Goal: Information Seeking & Learning: Learn about a topic

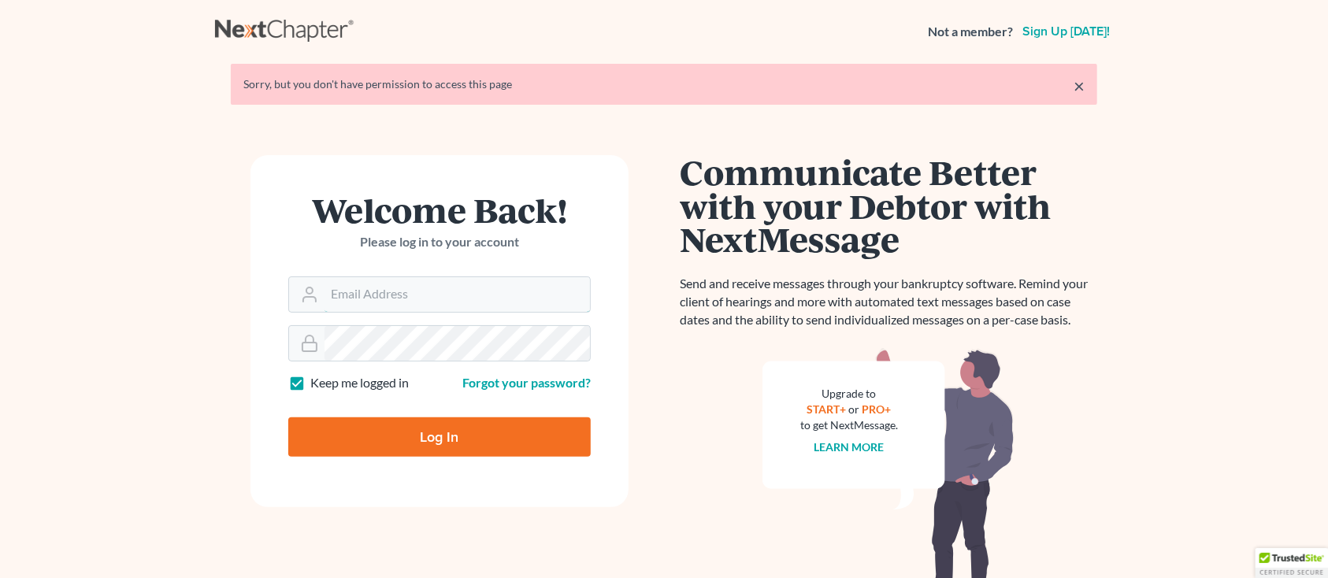
type input "[PERSON_NAME][EMAIL_ADDRESS][DOMAIN_NAME]"
click at [339, 418] on input "Log In" at bounding box center [439, 437] width 303 height 39
type input "Thinking..."
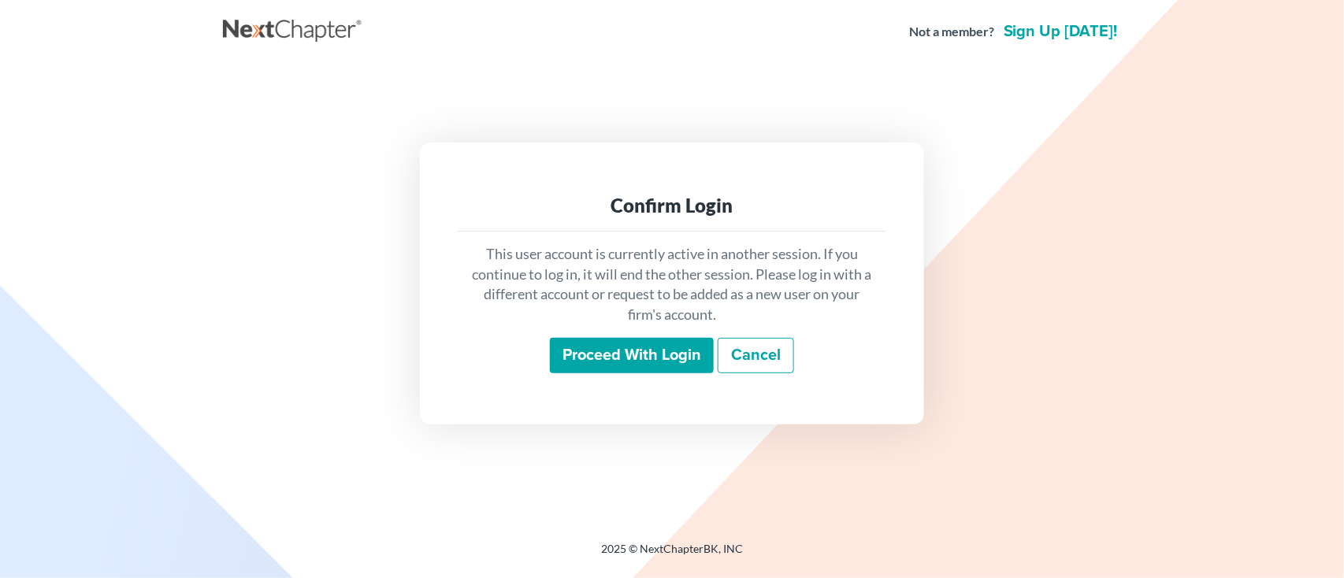
click at [663, 340] on input "Proceed with login" at bounding box center [632, 356] width 164 height 36
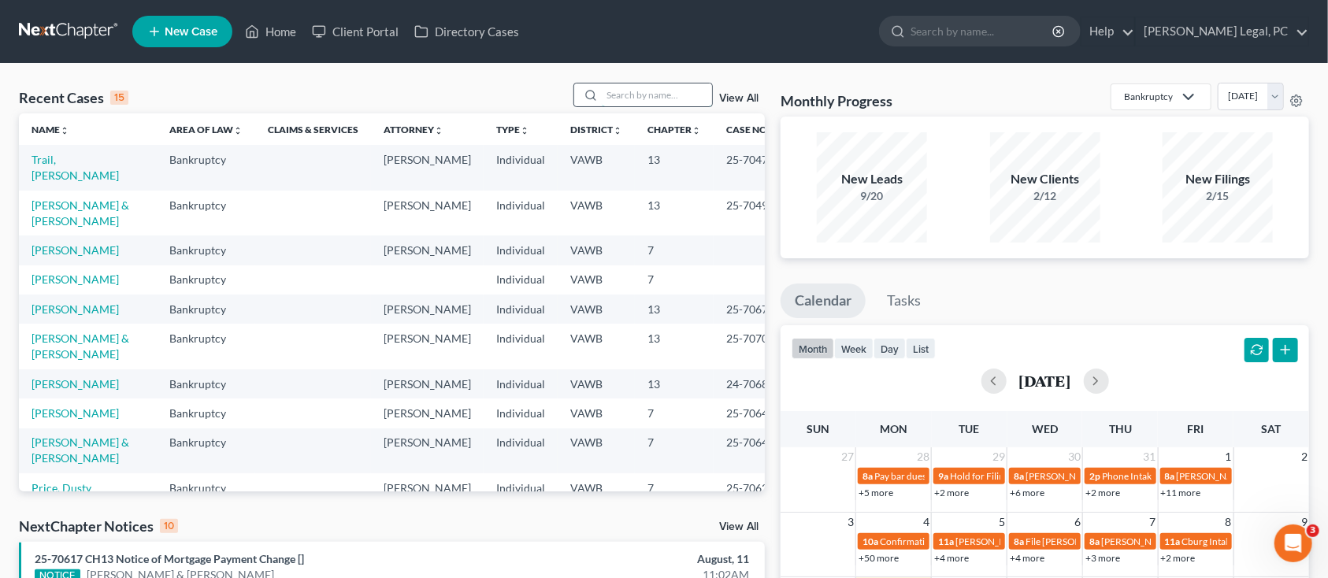
click at [626, 94] on input "search" at bounding box center [657, 95] width 110 height 23
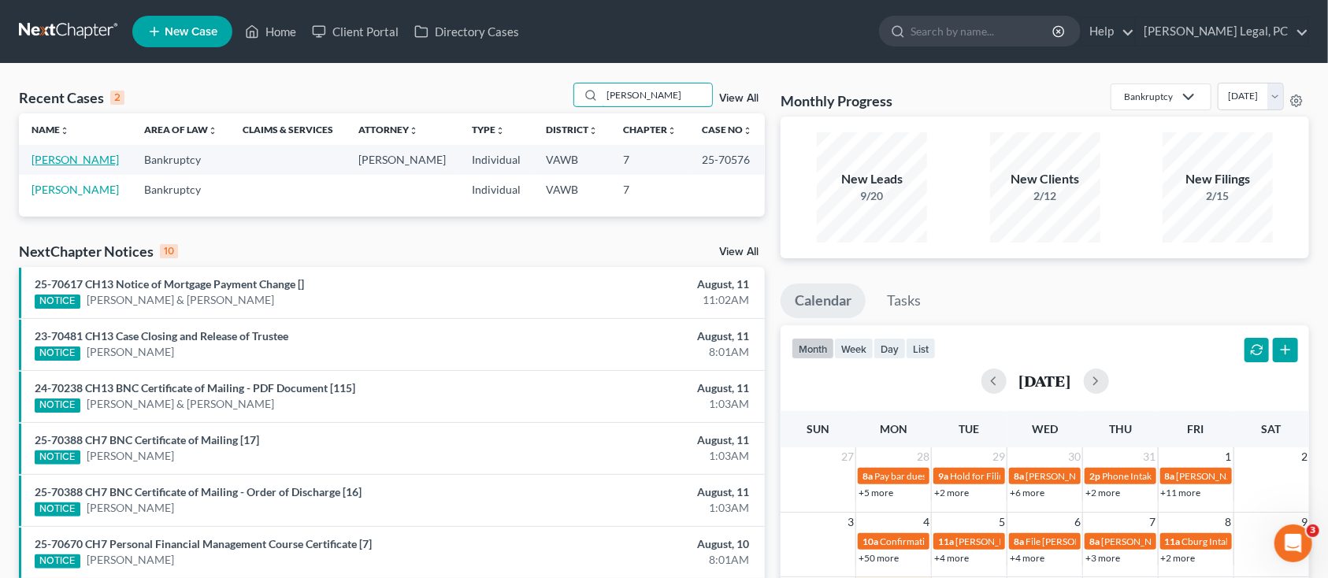
type input "altizer"
click at [71, 153] on link "[PERSON_NAME]" at bounding box center [75, 159] width 87 height 13
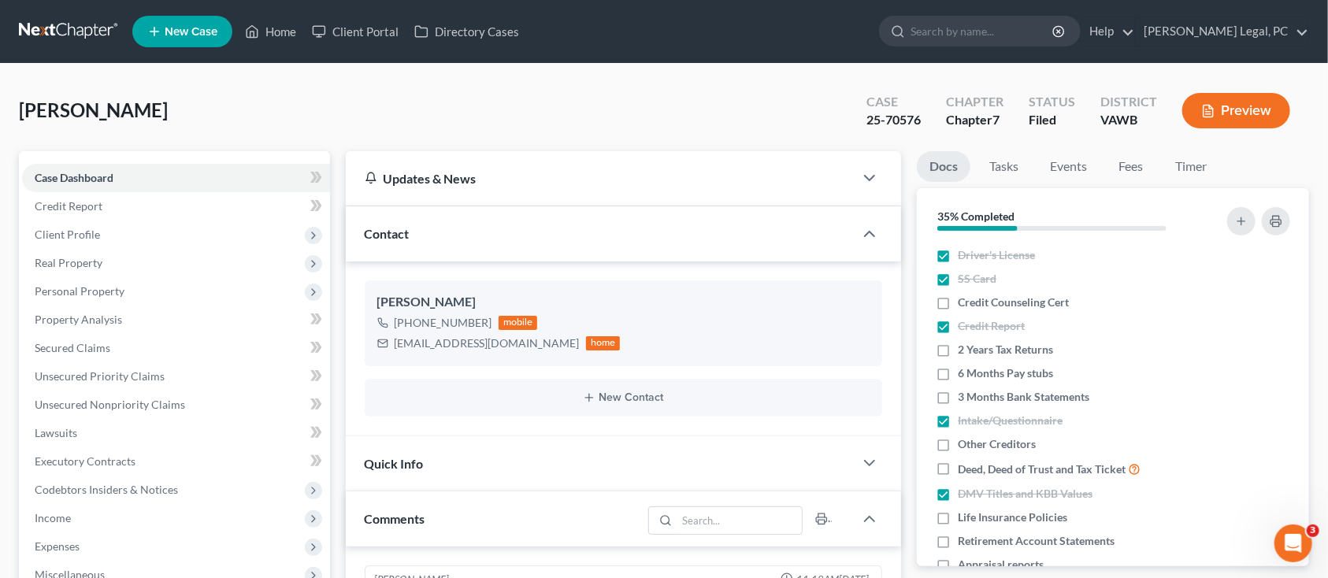
scroll to position [1040, 0]
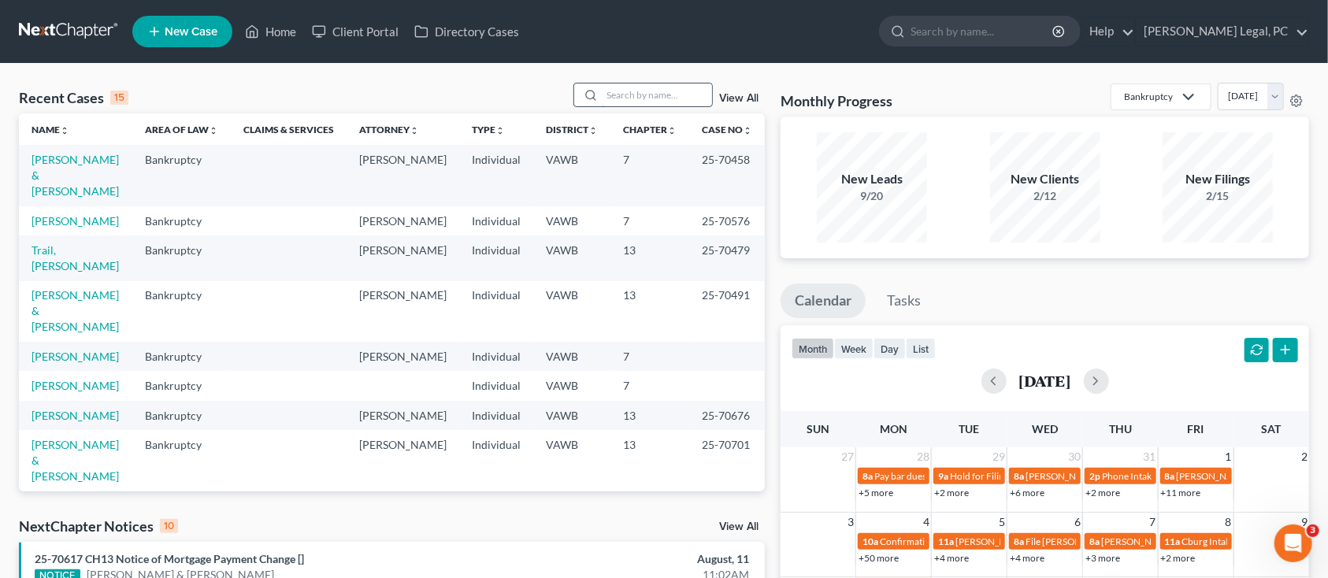
click at [643, 86] on input "search" at bounding box center [657, 95] width 110 height 23
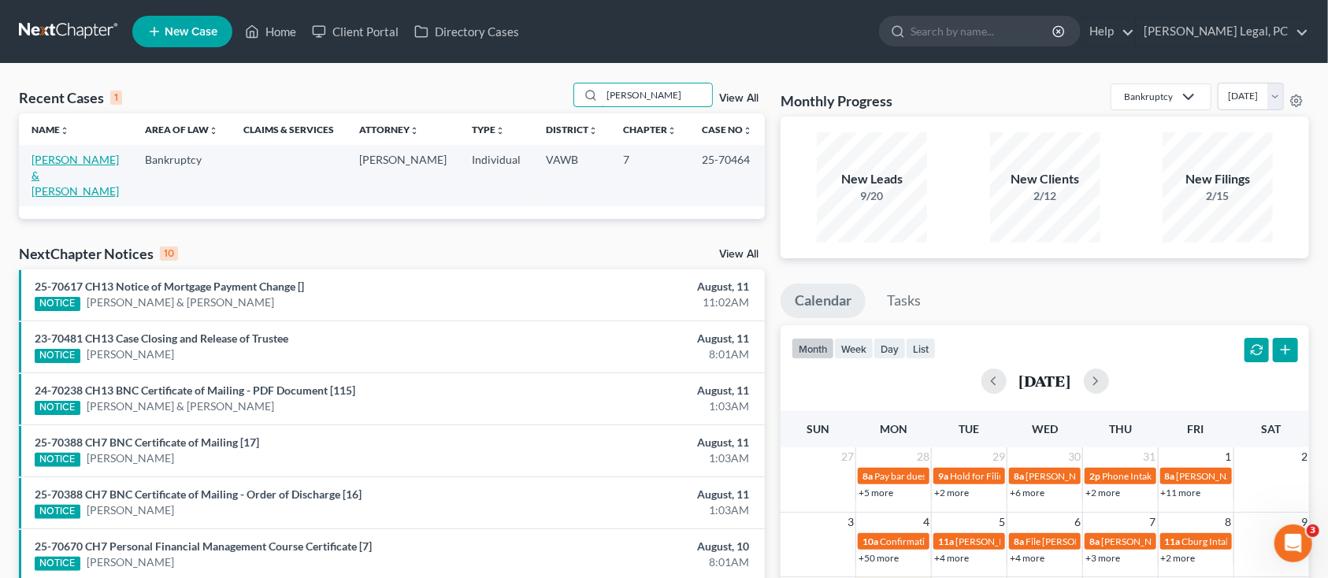
type input "compton"
click at [61, 171] on link "[PERSON_NAME] & [PERSON_NAME]" at bounding box center [75, 175] width 87 height 45
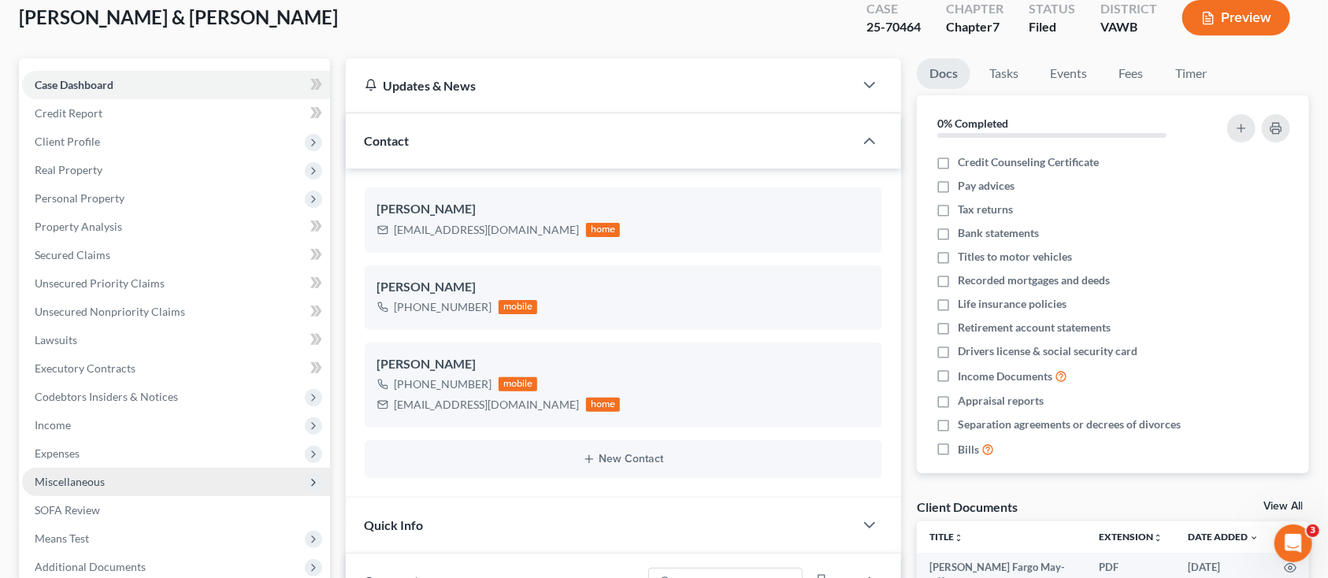
scroll to position [210, 0]
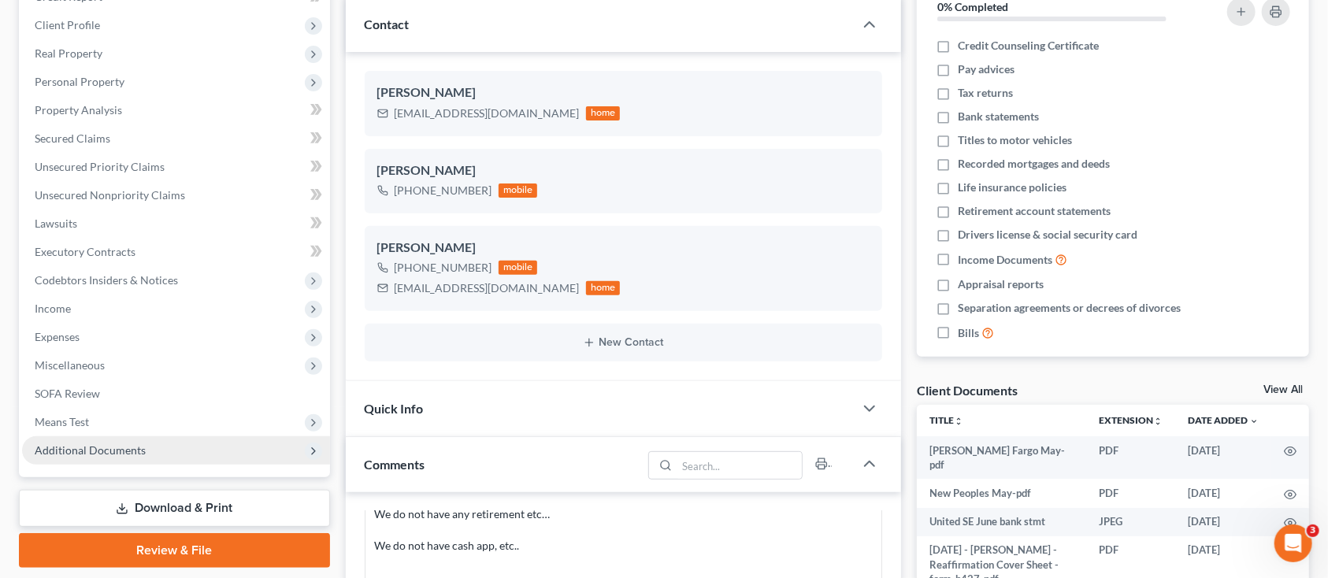
click at [69, 438] on span "Additional Documents" at bounding box center [176, 451] width 308 height 28
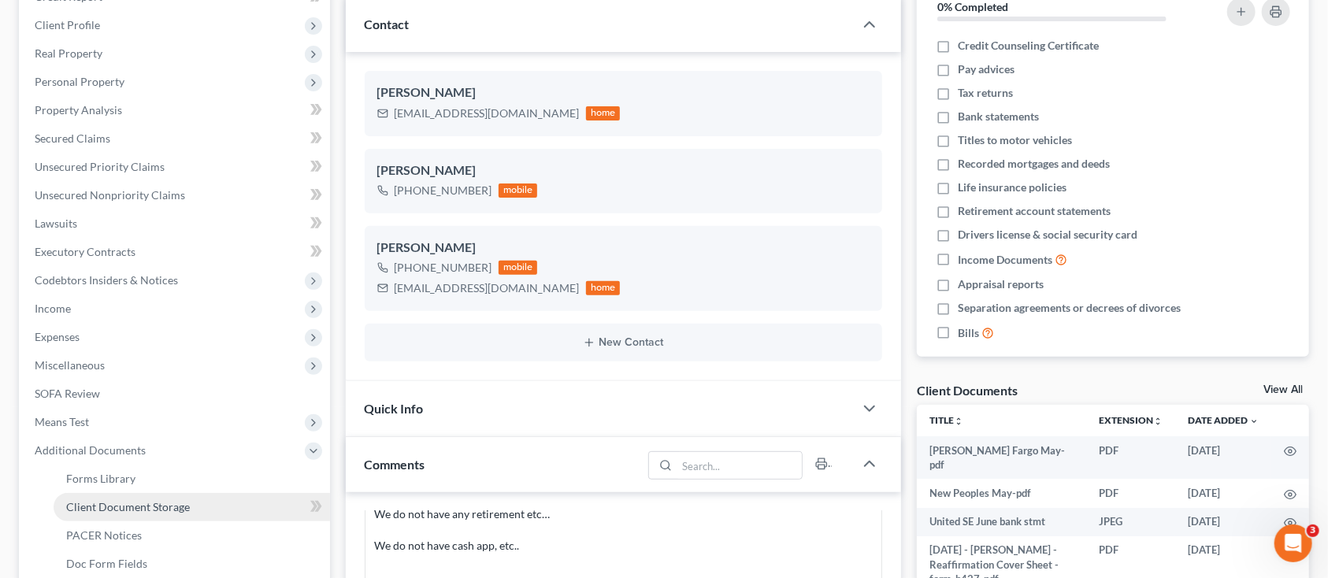
click at [85, 510] on span "Client Document Storage" at bounding box center [128, 506] width 124 height 13
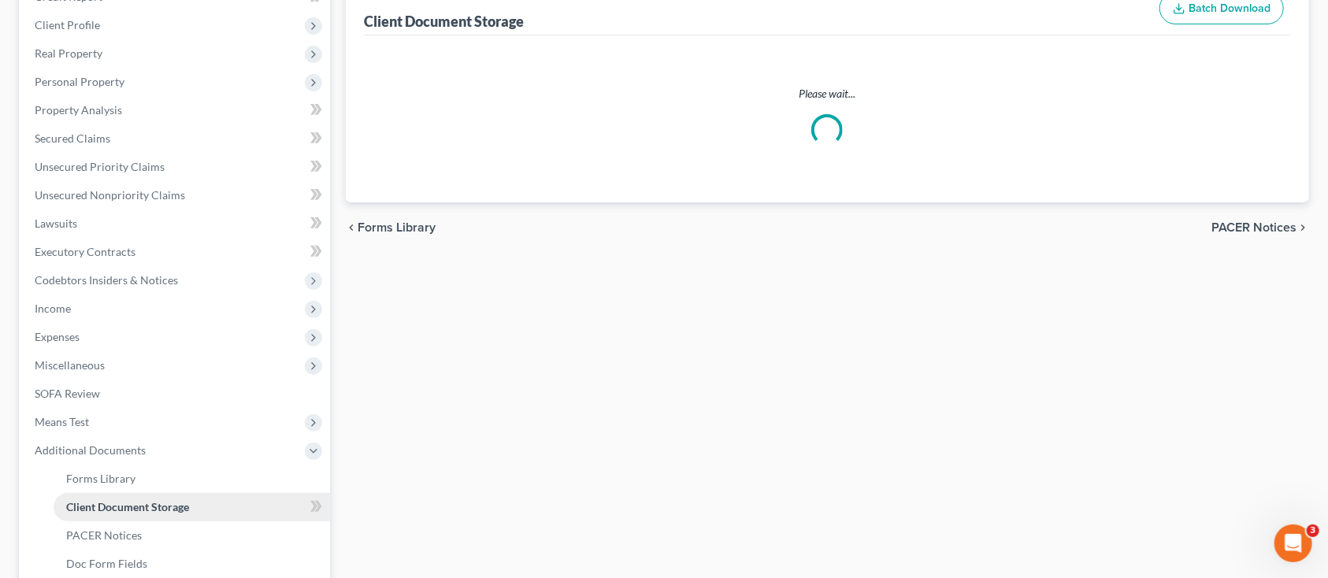
scroll to position [39, 0]
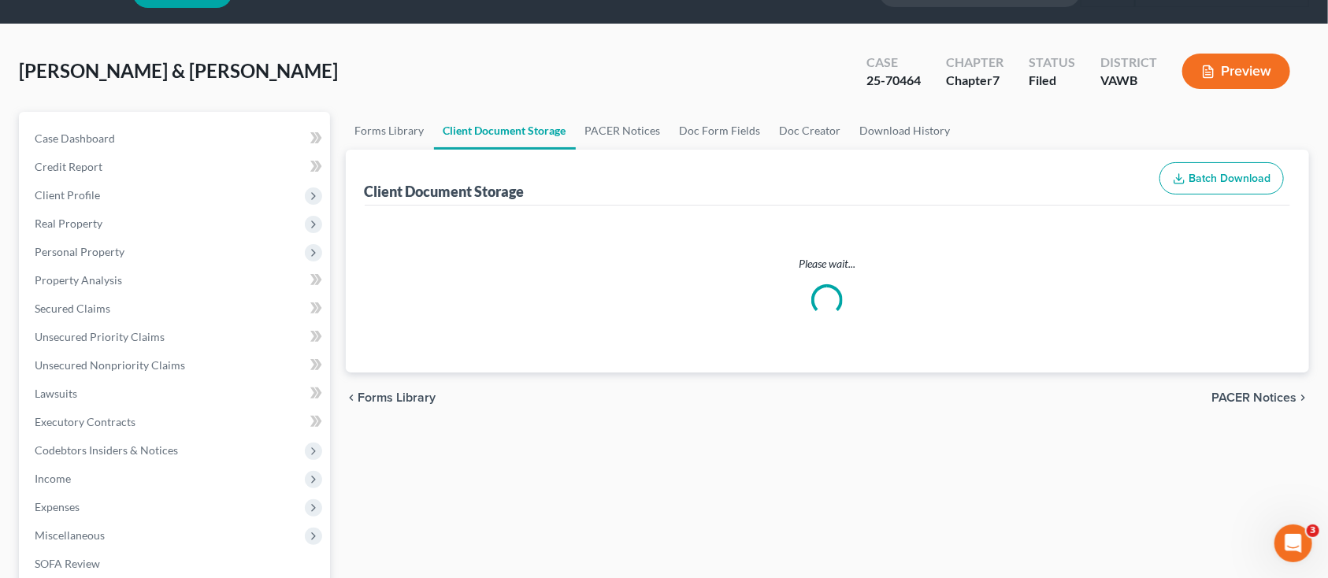
select select "0"
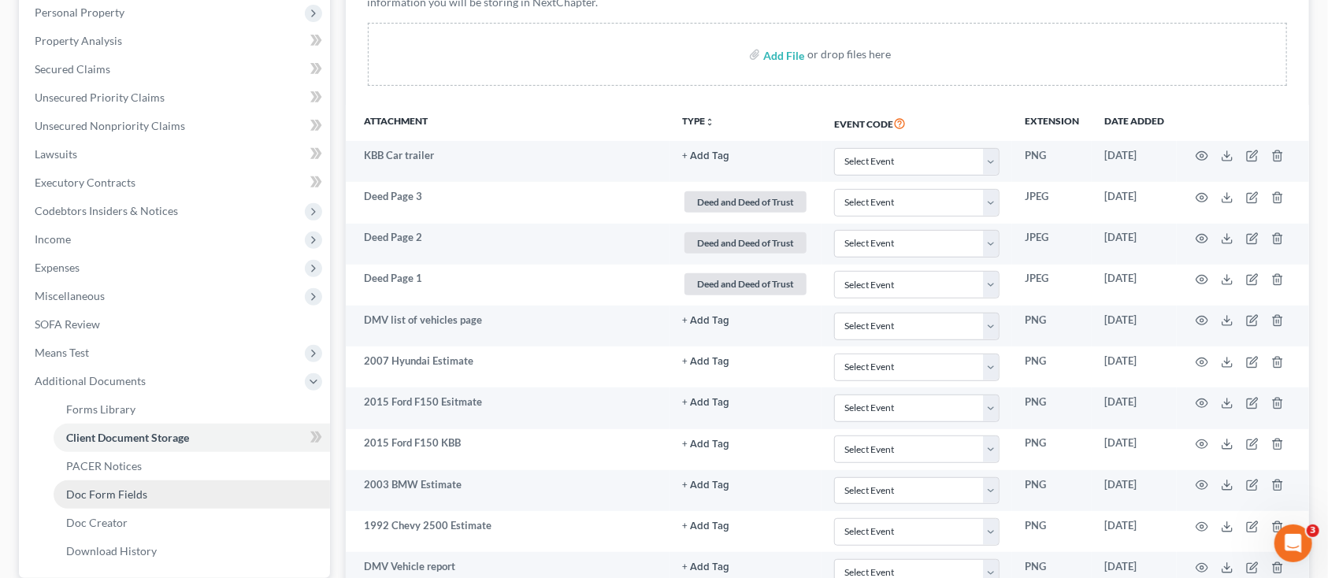
scroll to position [315, 0]
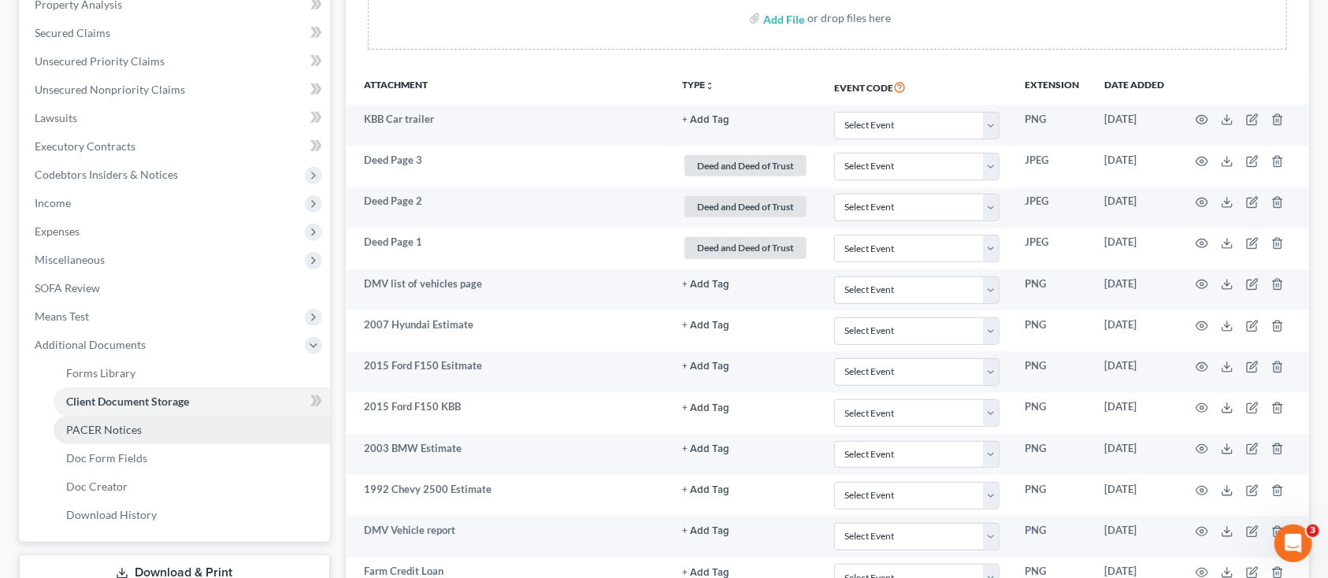
click at [117, 429] on span "PACER Notices" at bounding box center [104, 429] width 76 height 13
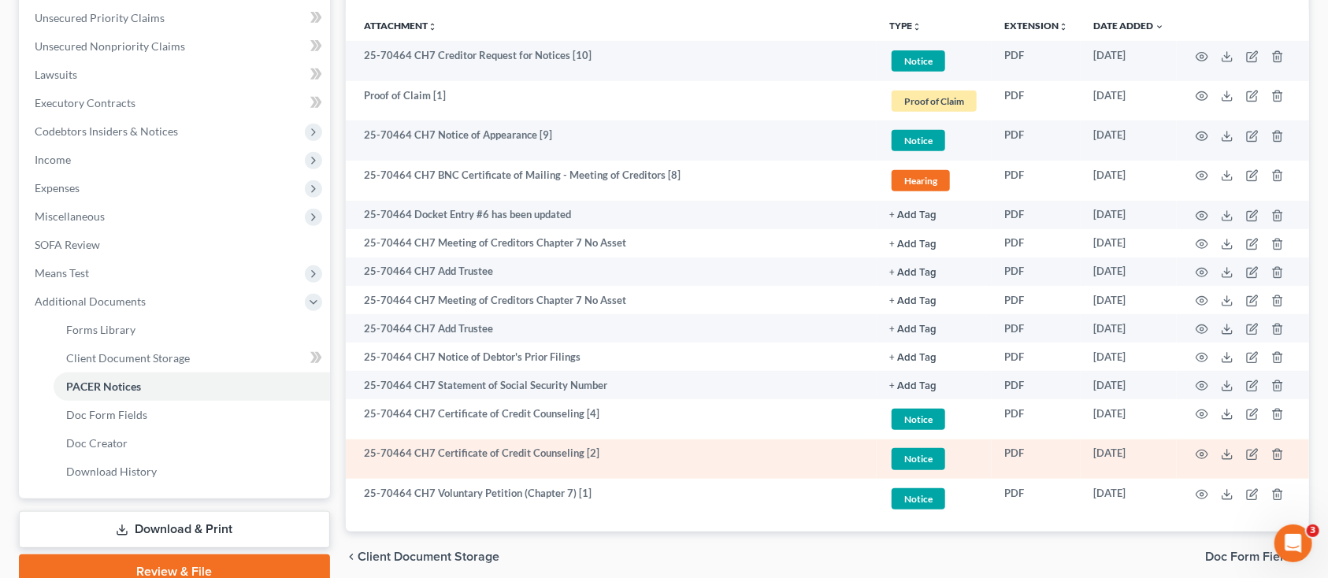
scroll to position [427, 0]
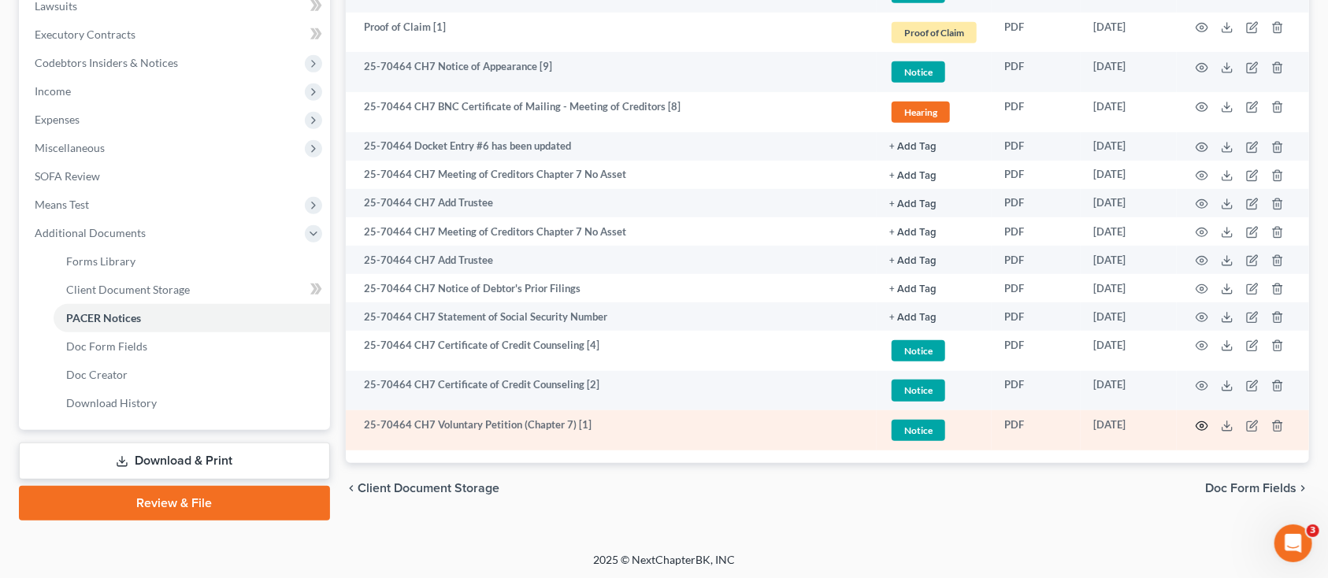
click at [1203, 424] on icon "button" at bounding box center [1202, 426] width 13 height 13
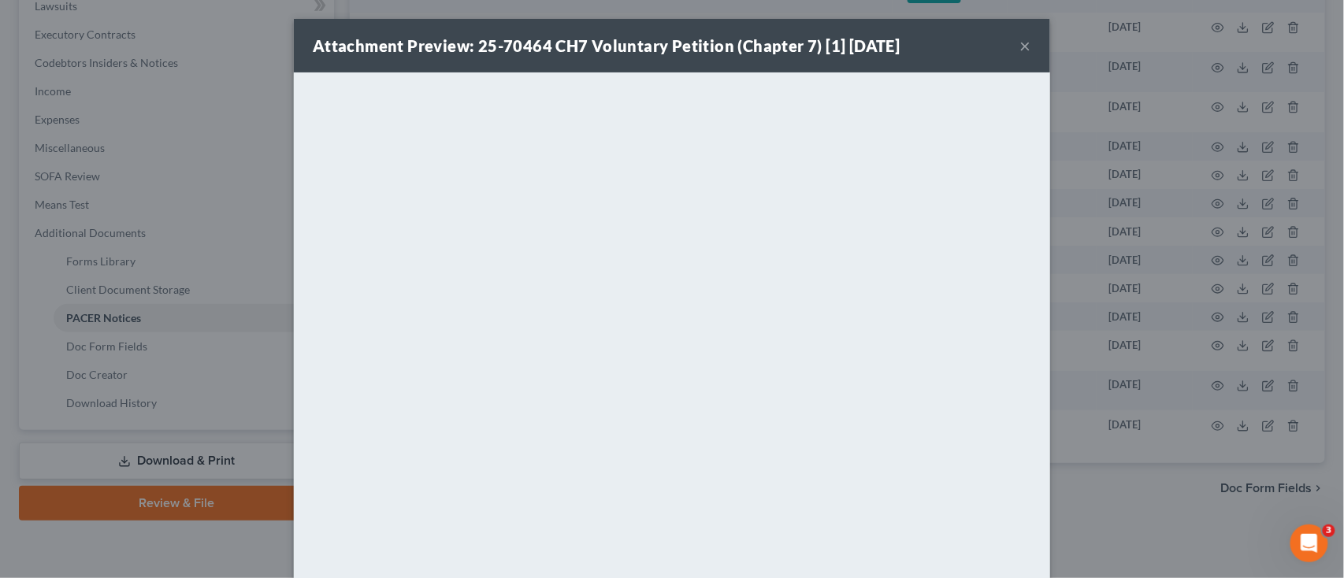
click at [1024, 43] on div "Attachment Preview: 25-70464 CH7 Voluntary Petition (Chapter 7) [1] 05/22/2025 ×" at bounding box center [672, 46] width 756 height 54
click at [1011, 39] on div "Attachment Preview: 25-70464 CH7 Voluntary Petition (Chapter 7) [1] 05/22/2025 ×" at bounding box center [672, 46] width 756 height 54
click at [1020, 48] on button "×" at bounding box center [1025, 45] width 11 height 19
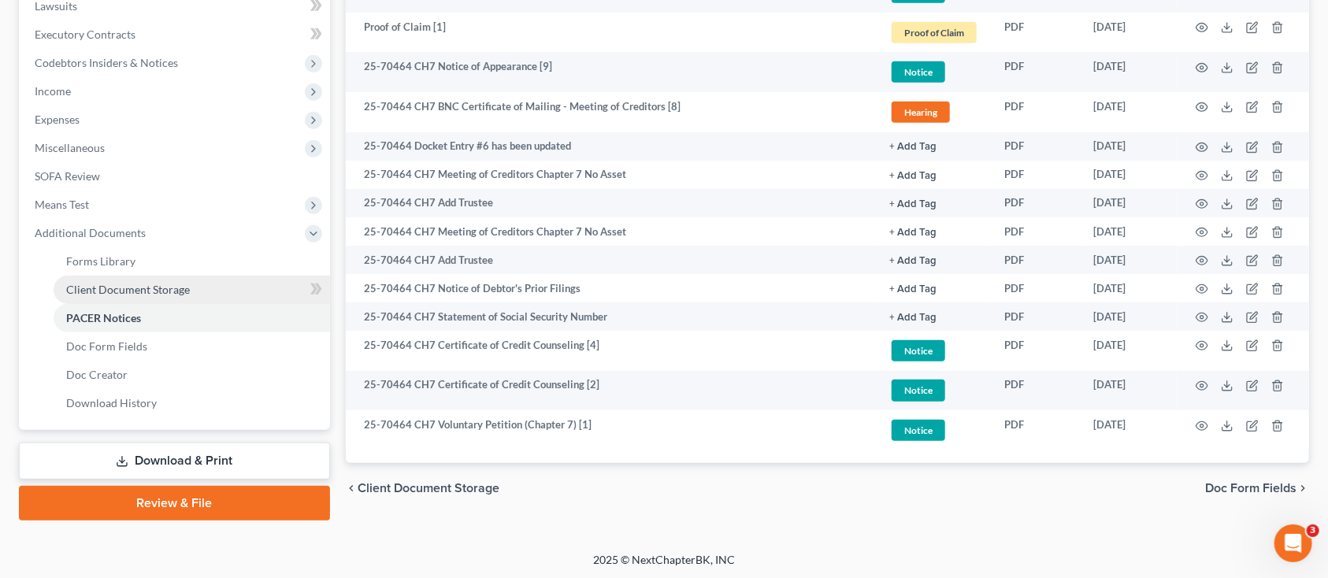
click at [175, 283] on span "Client Document Storage" at bounding box center [128, 289] width 124 height 13
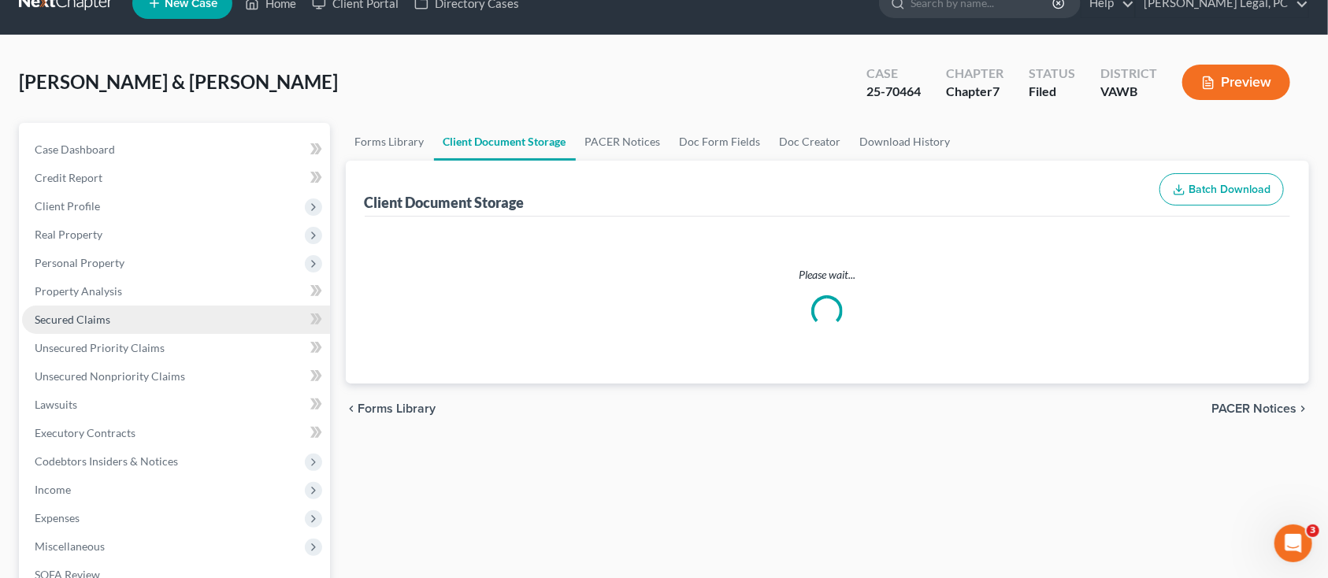
select select "0"
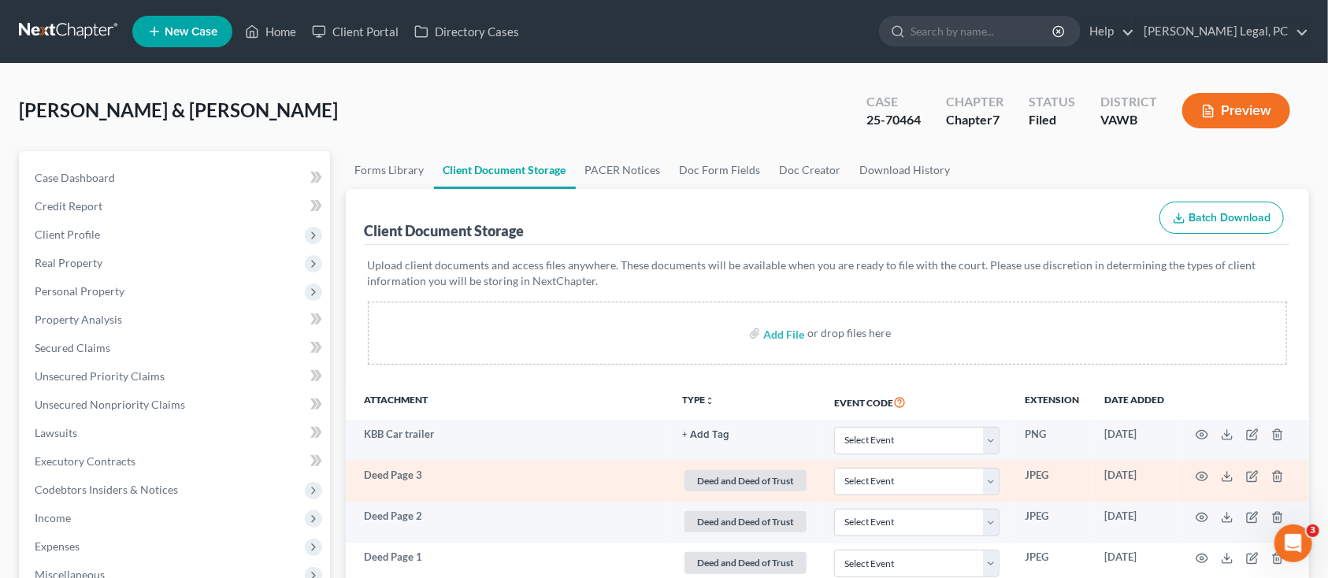
click at [474, 485] on td "Deed Page 3" at bounding box center [508, 481] width 325 height 41
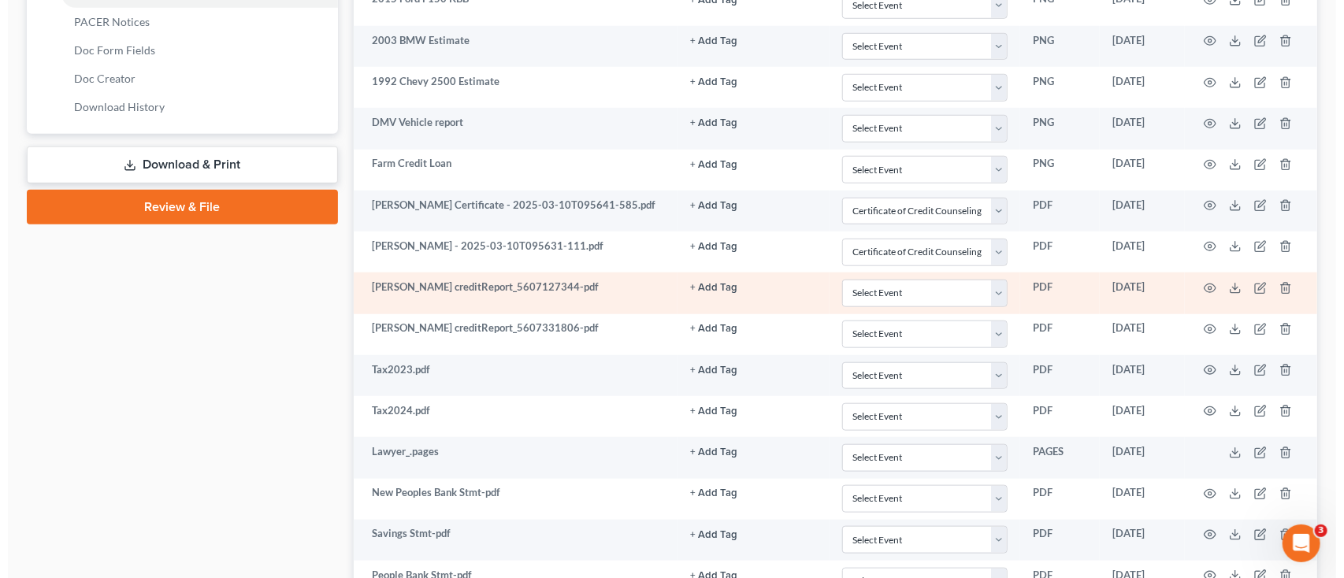
scroll to position [735, 0]
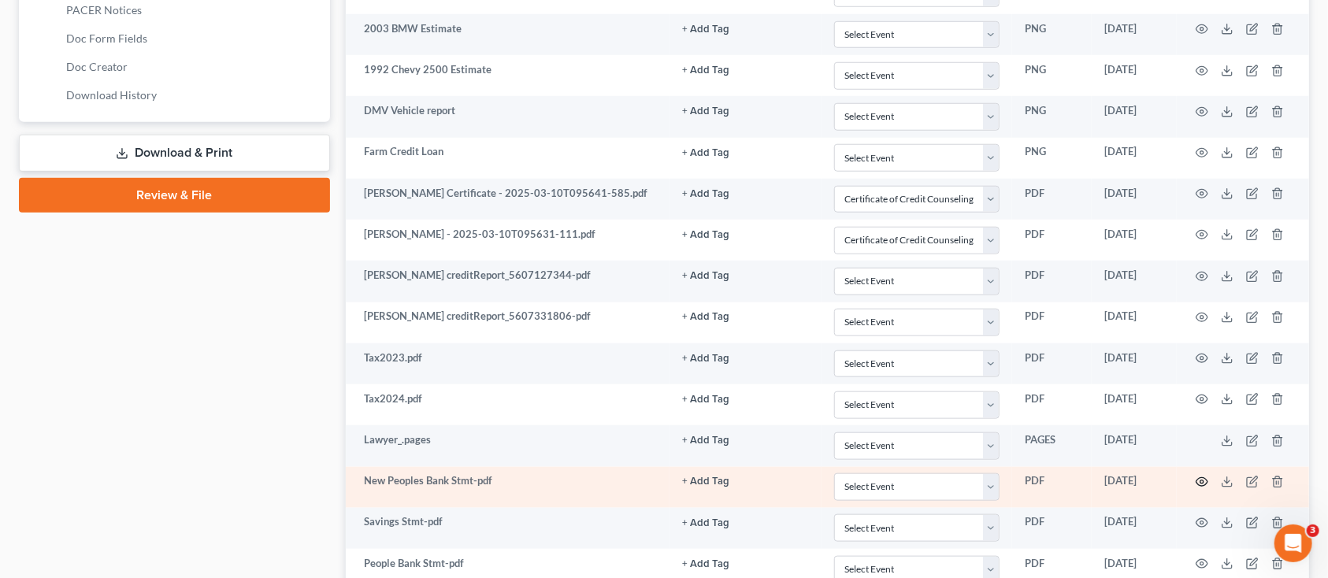
click at [1198, 483] on icon "button" at bounding box center [1202, 482] width 13 height 13
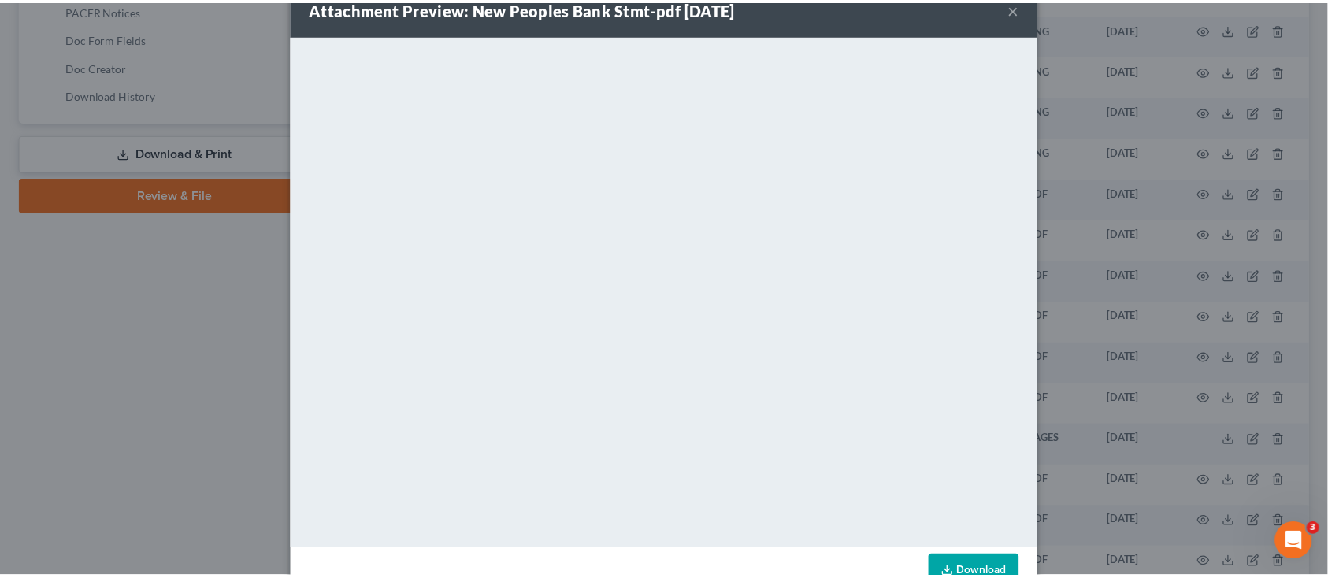
scroll to position [0, 0]
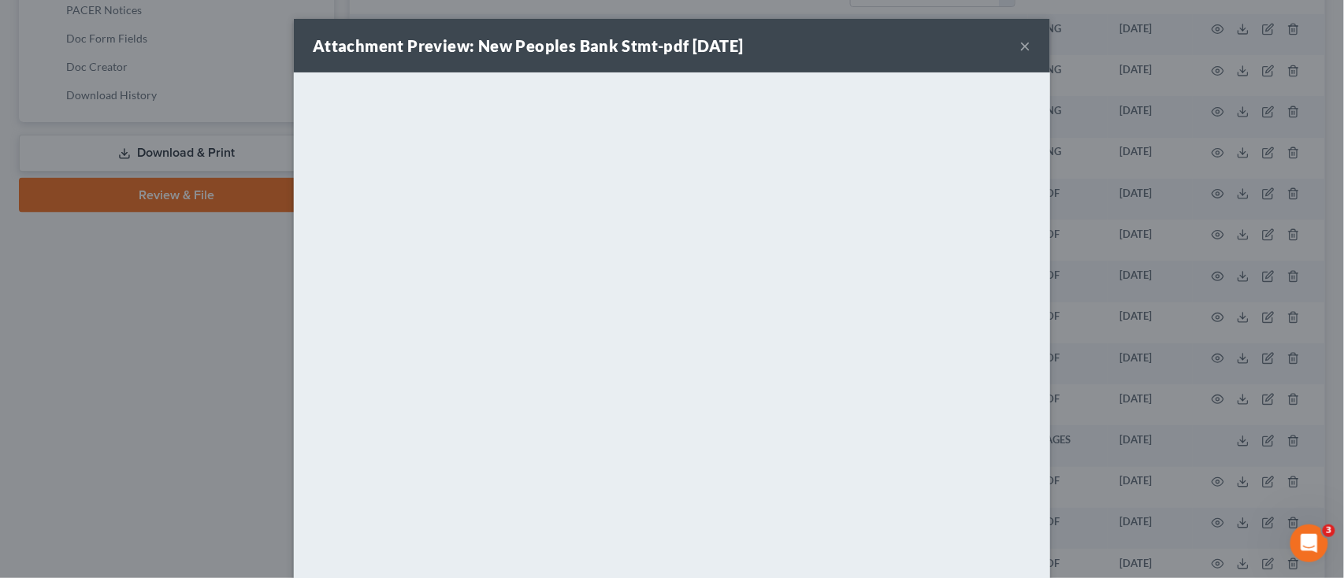
click at [1020, 45] on button "×" at bounding box center [1025, 45] width 11 height 19
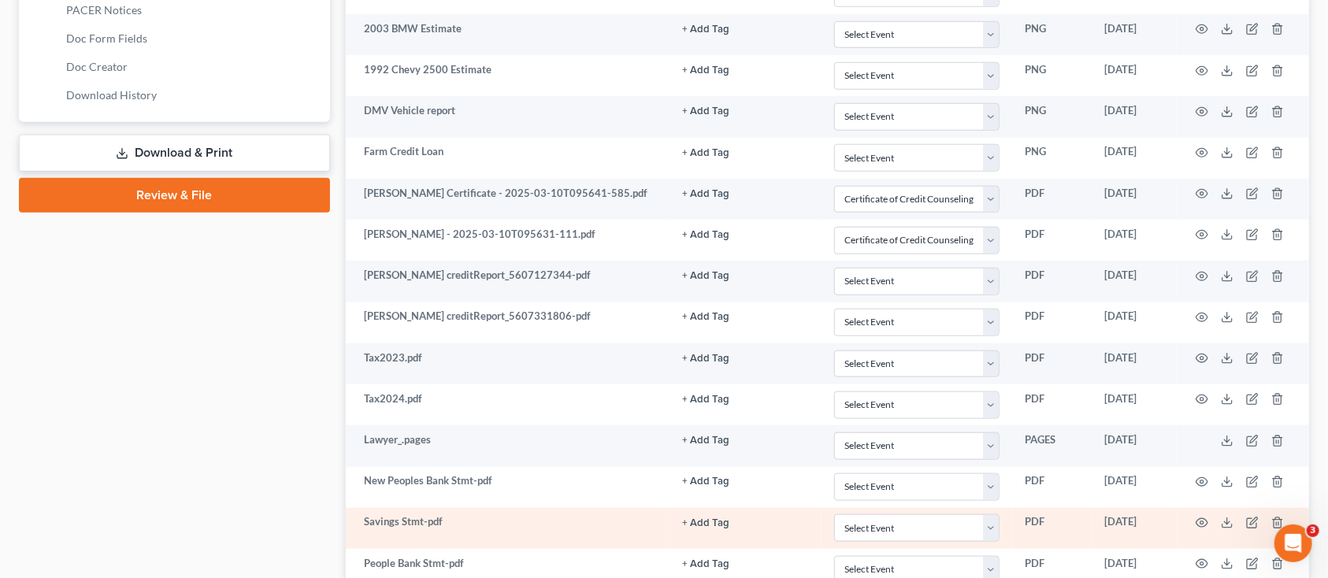
scroll to position [840, 0]
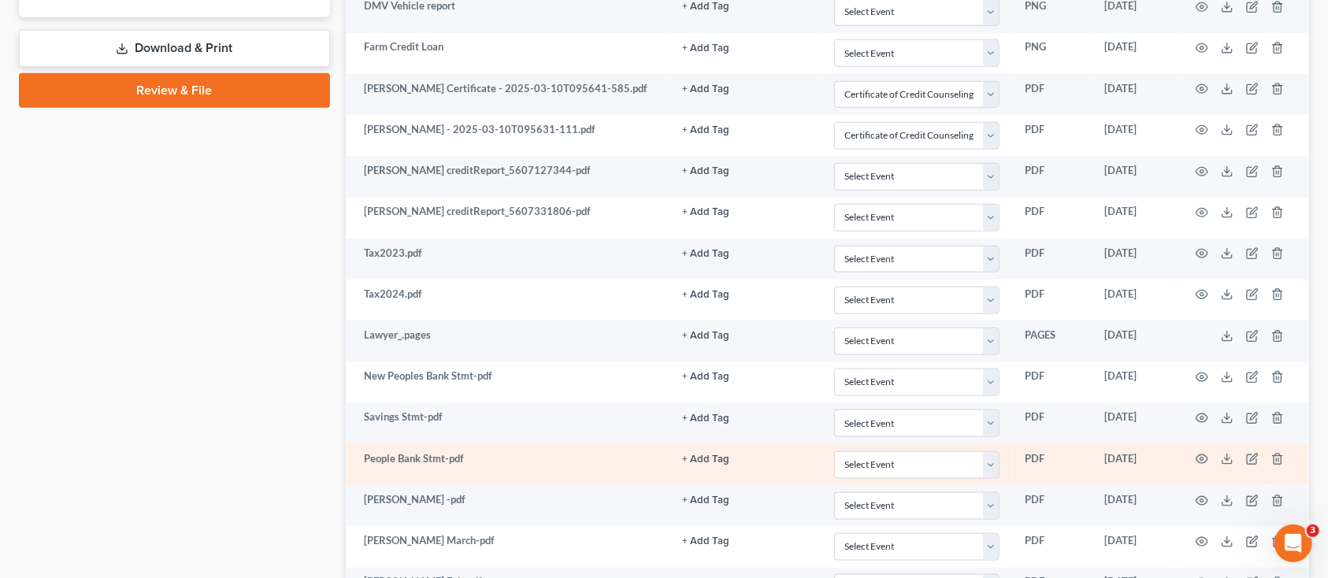
click at [1209, 465] on td at bounding box center [1243, 464] width 132 height 41
click at [1204, 461] on circle "button" at bounding box center [1202, 459] width 3 height 3
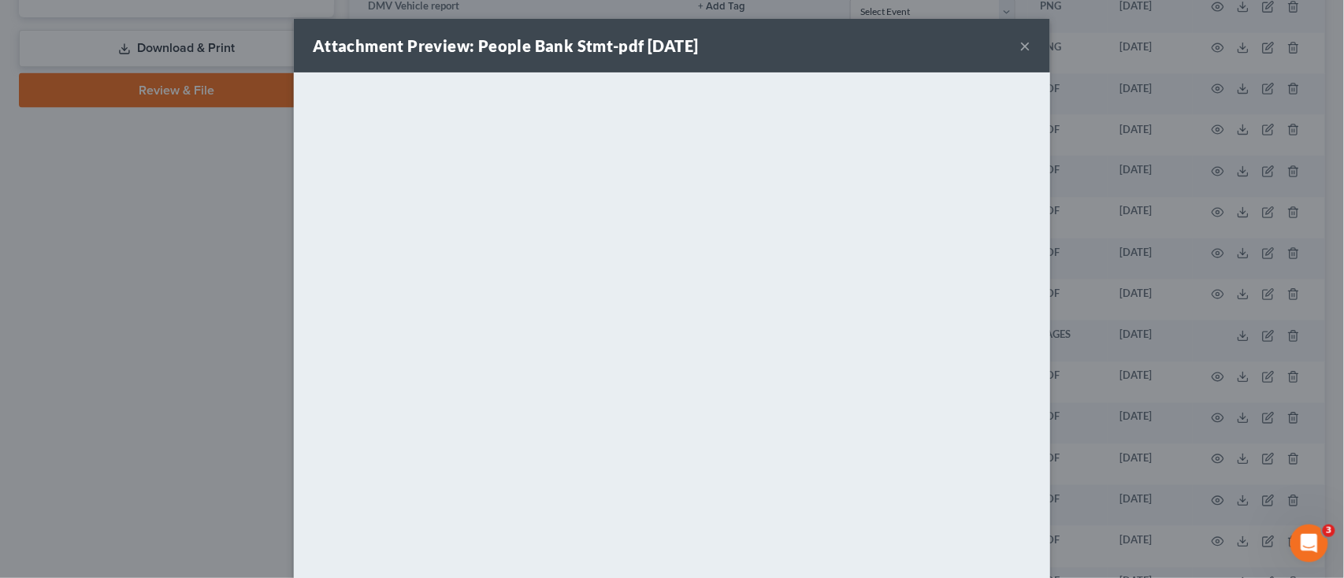
click at [1020, 50] on button "×" at bounding box center [1025, 45] width 11 height 19
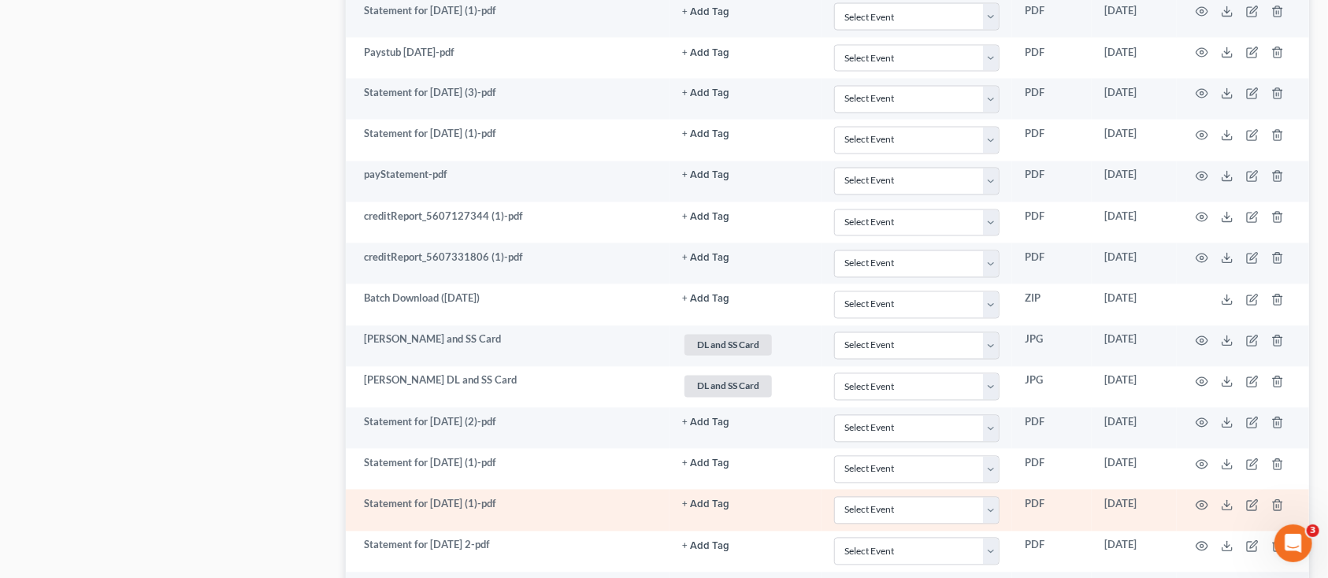
scroll to position [1681, 0]
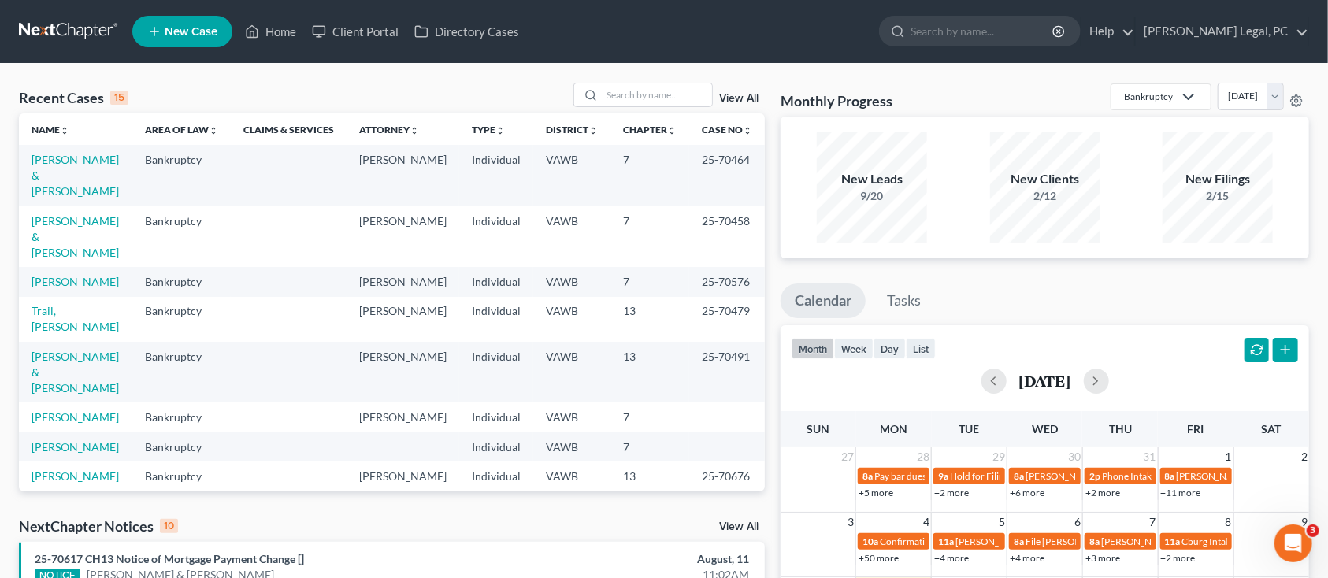
click at [620, 77] on div "Recent Cases 15 View All Name unfold_more expand_more expand_less Area of Law u…" at bounding box center [664, 585] width 1328 height 1042
click at [620, 90] on input "search" at bounding box center [657, 95] width 110 height 23
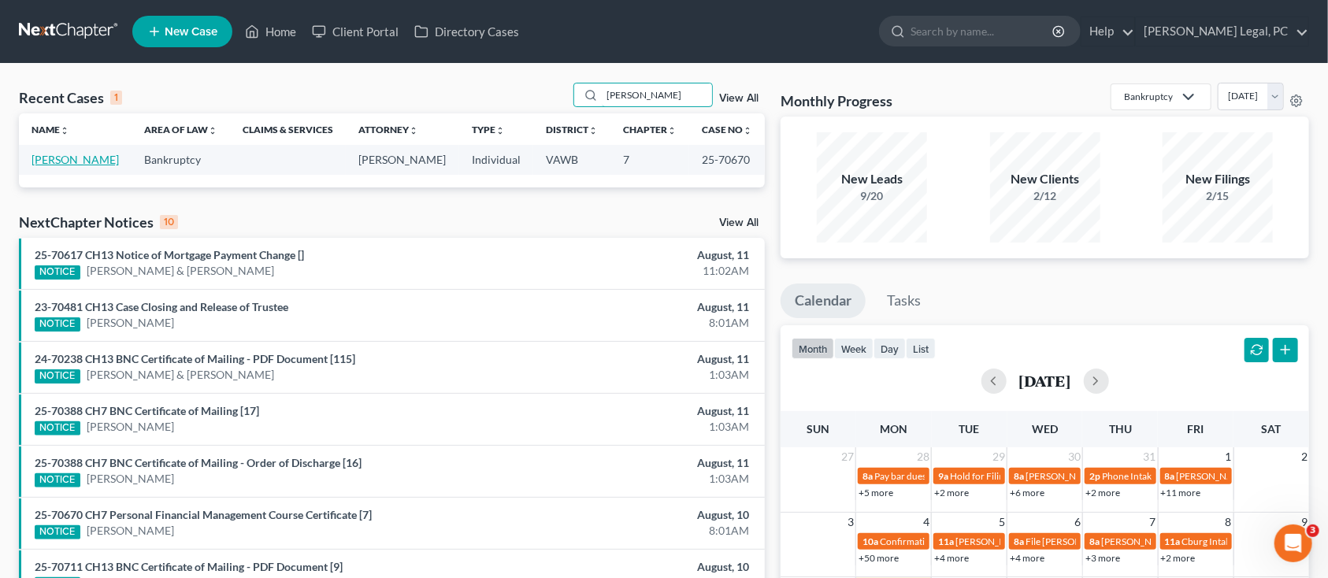
type input "[PERSON_NAME]"
click at [49, 159] on link "[PERSON_NAME]" at bounding box center [75, 159] width 87 height 13
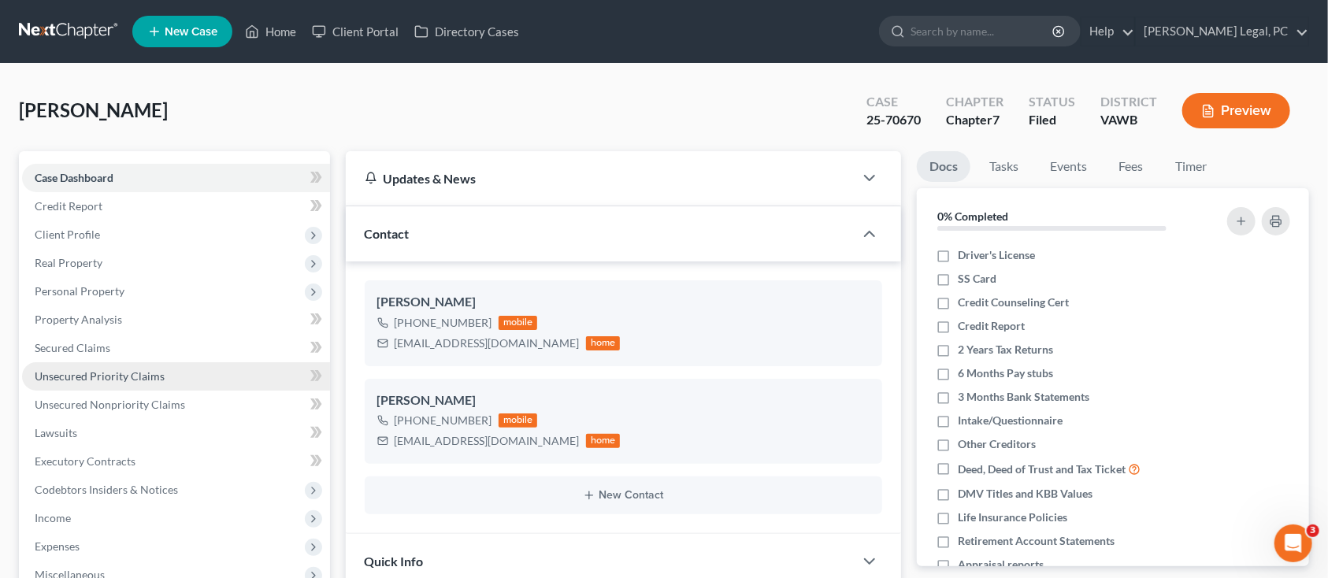
scroll to position [315, 0]
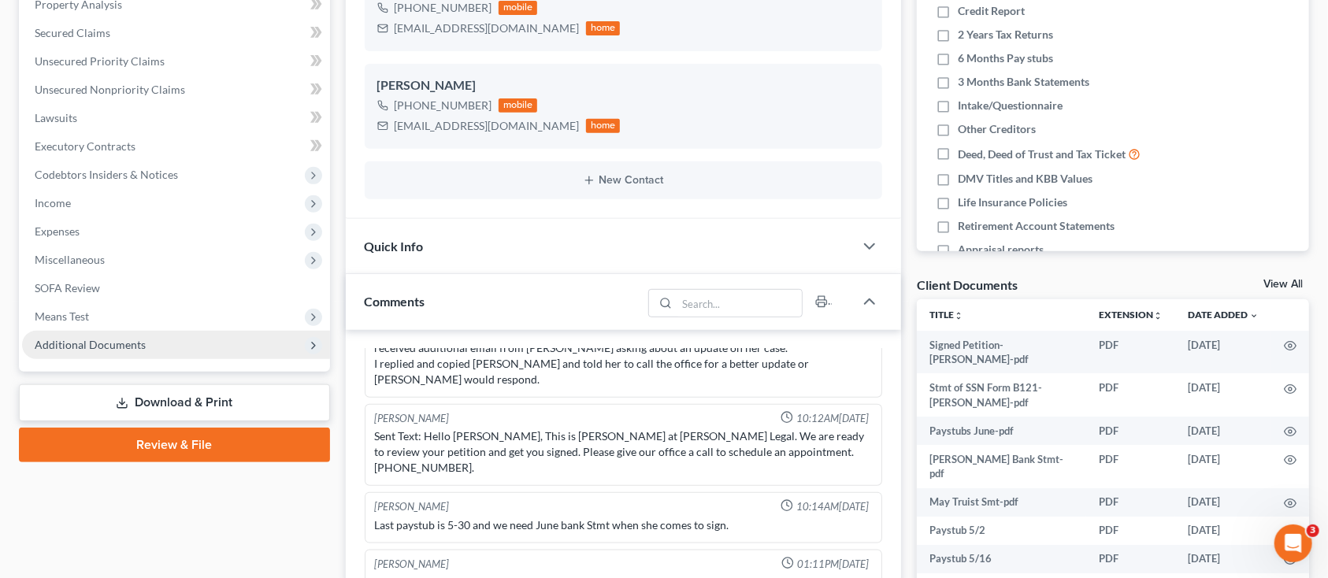
click at [82, 338] on span "Additional Documents" at bounding box center [90, 344] width 111 height 13
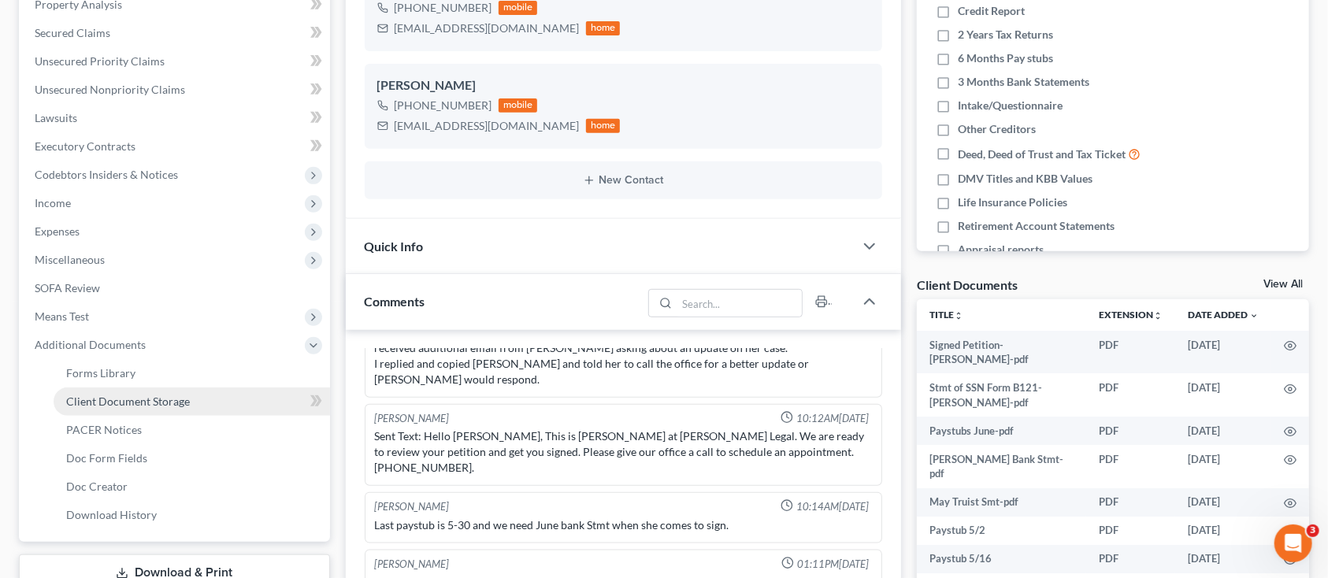
click at [85, 395] on span "Client Document Storage" at bounding box center [128, 401] width 124 height 13
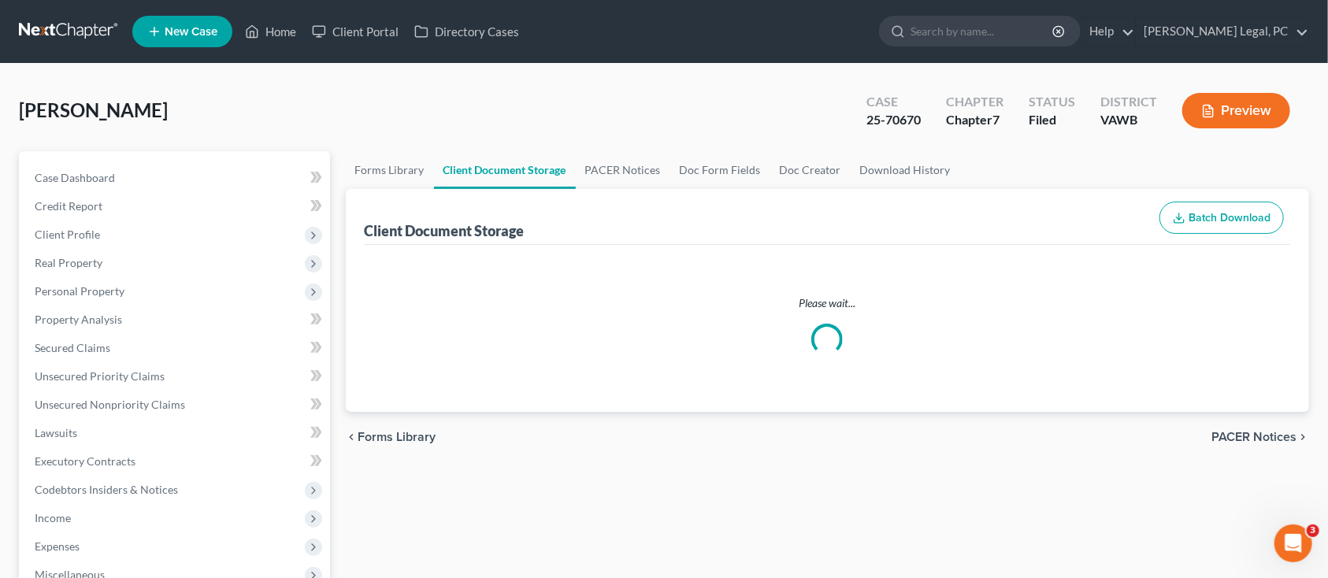
select select "0"
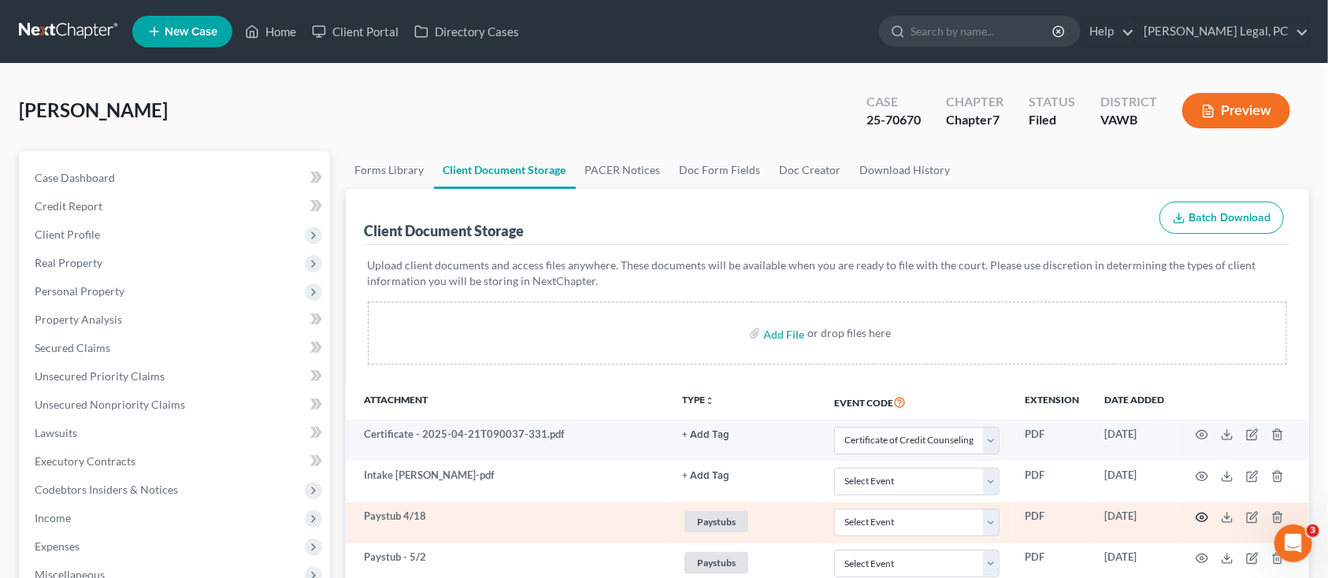
click at [1206, 515] on icon "button" at bounding box center [1203, 518] width 12 height 9
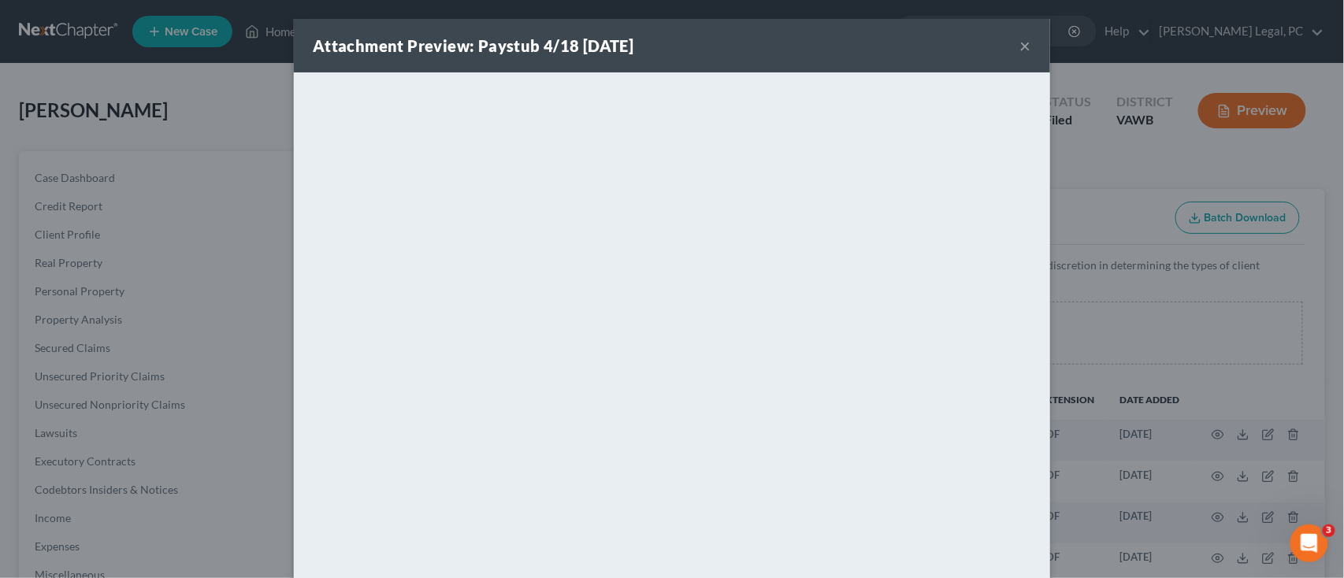
click at [1020, 50] on button "×" at bounding box center [1025, 45] width 11 height 19
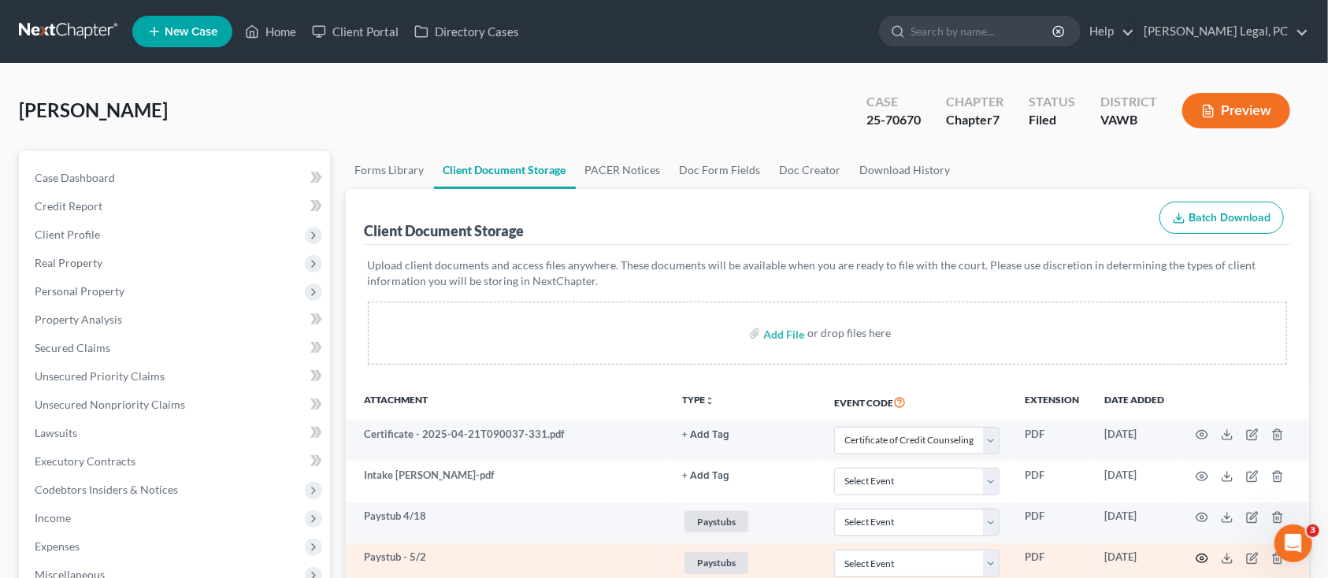
click at [1205, 559] on icon "button" at bounding box center [1202, 558] width 13 height 13
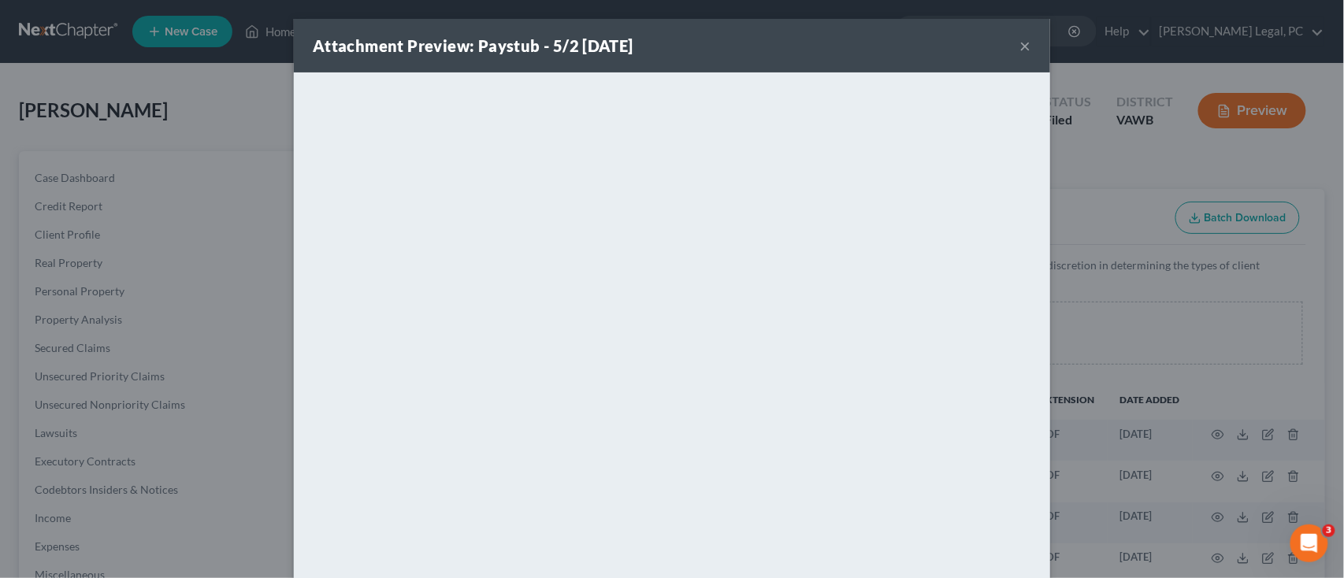
click at [1020, 50] on button "×" at bounding box center [1025, 45] width 11 height 19
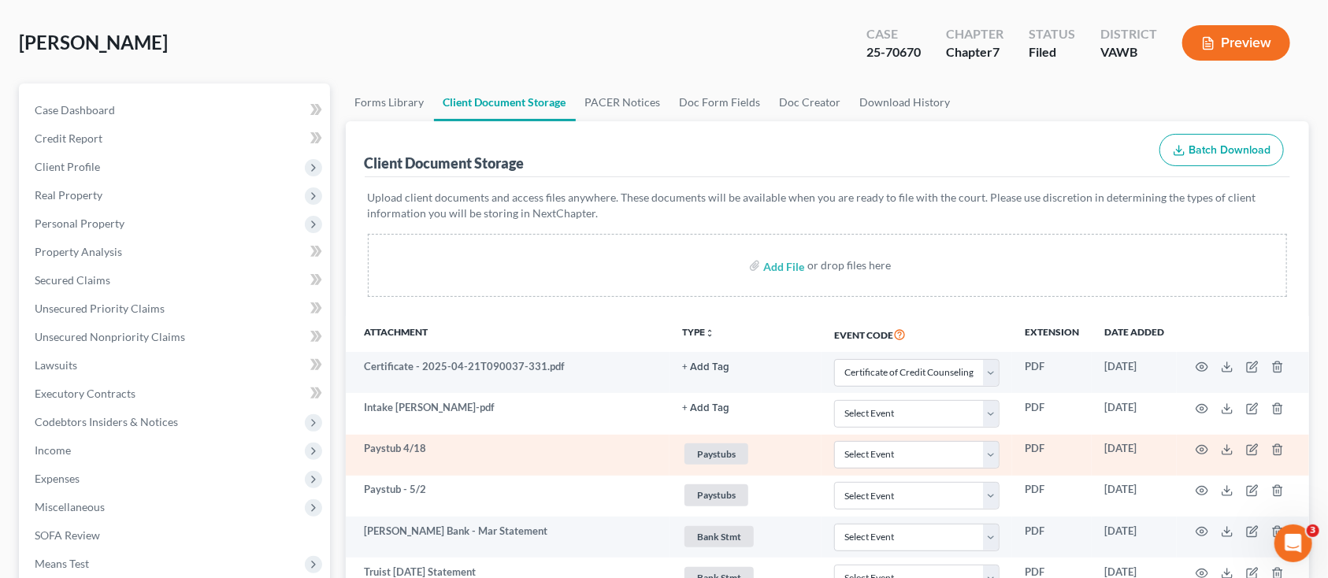
scroll to position [105, 0]
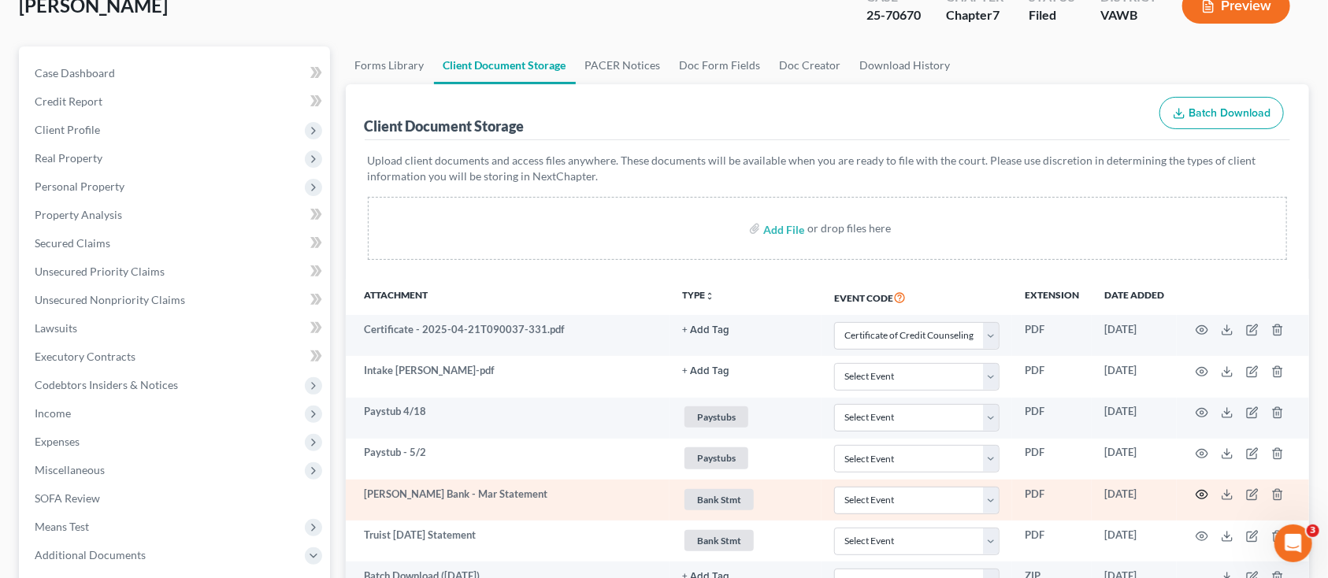
click at [1202, 492] on icon "button" at bounding box center [1202, 495] width 13 height 13
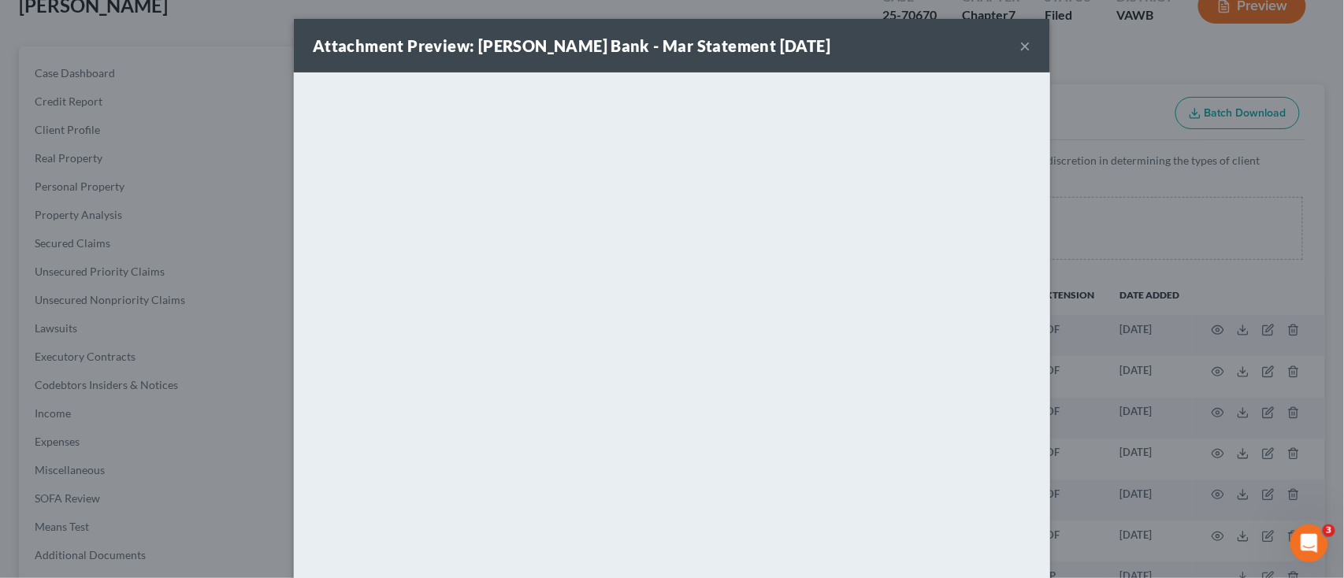
click at [1020, 41] on button "×" at bounding box center [1025, 45] width 11 height 19
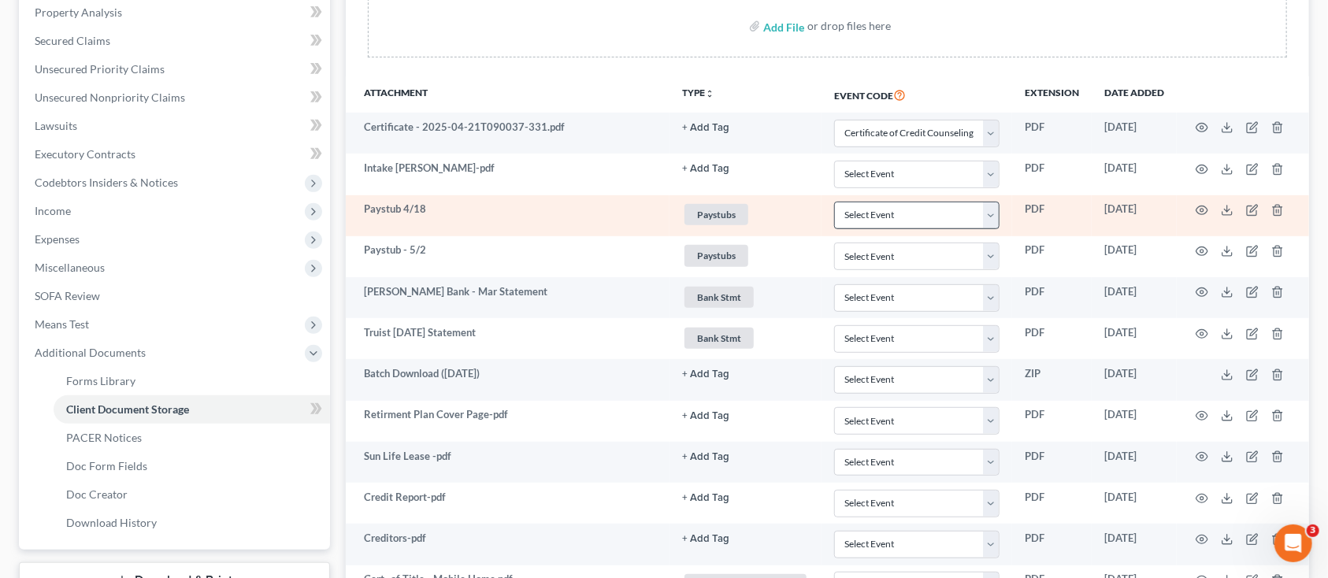
scroll to position [315, 0]
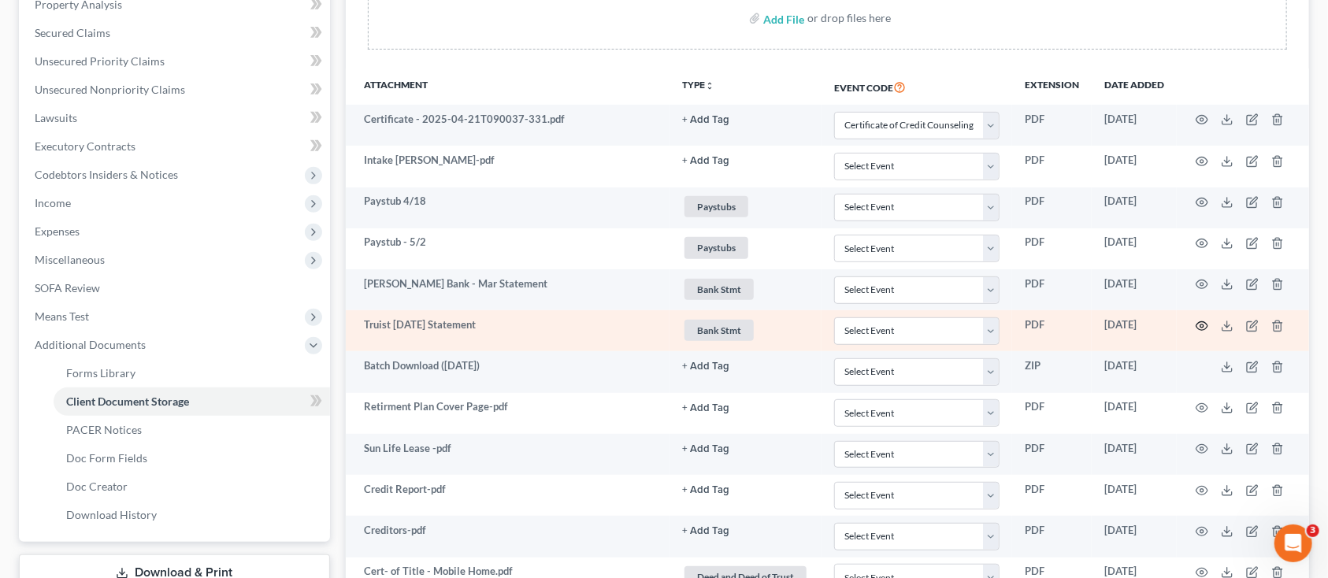
click at [1205, 324] on icon "button" at bounding box center [1202, 326] width 13 height 13
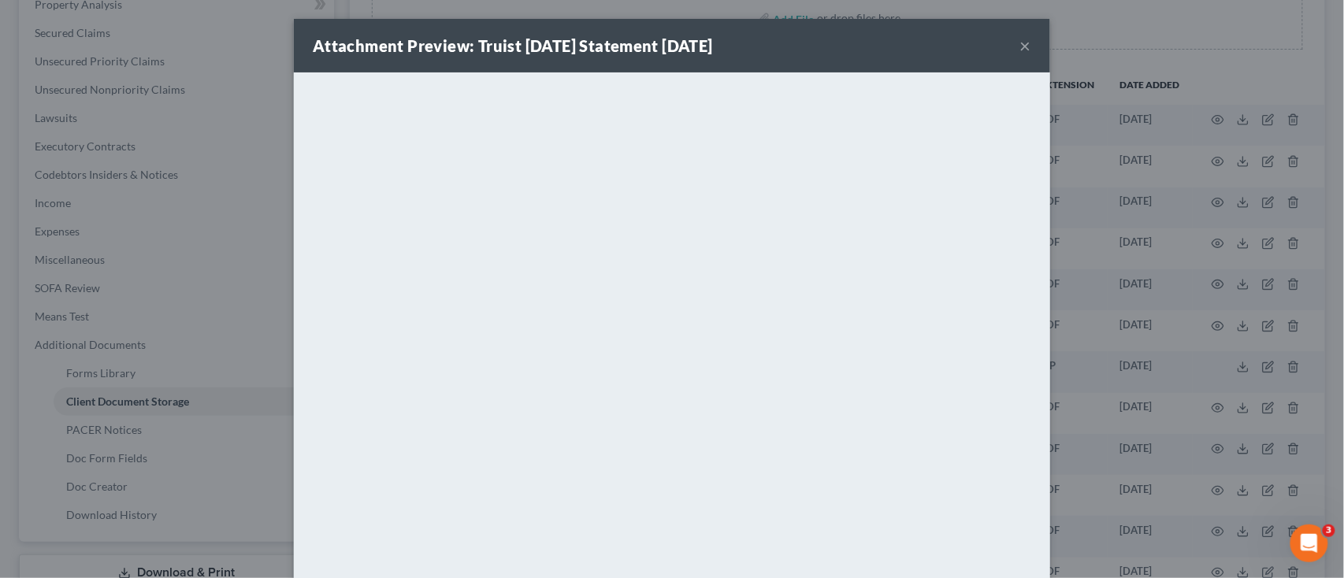
click at [1022, 45] on button "×" at bounding box center [1025, 45] width 11 height 19
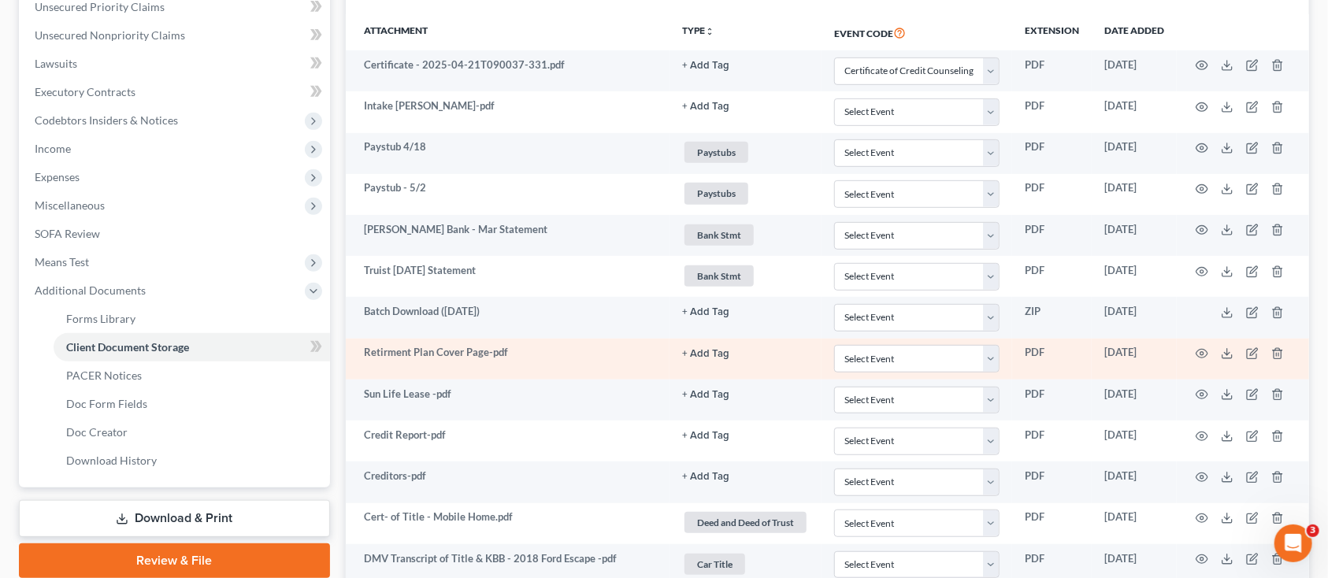
scroll to position [420, 0]
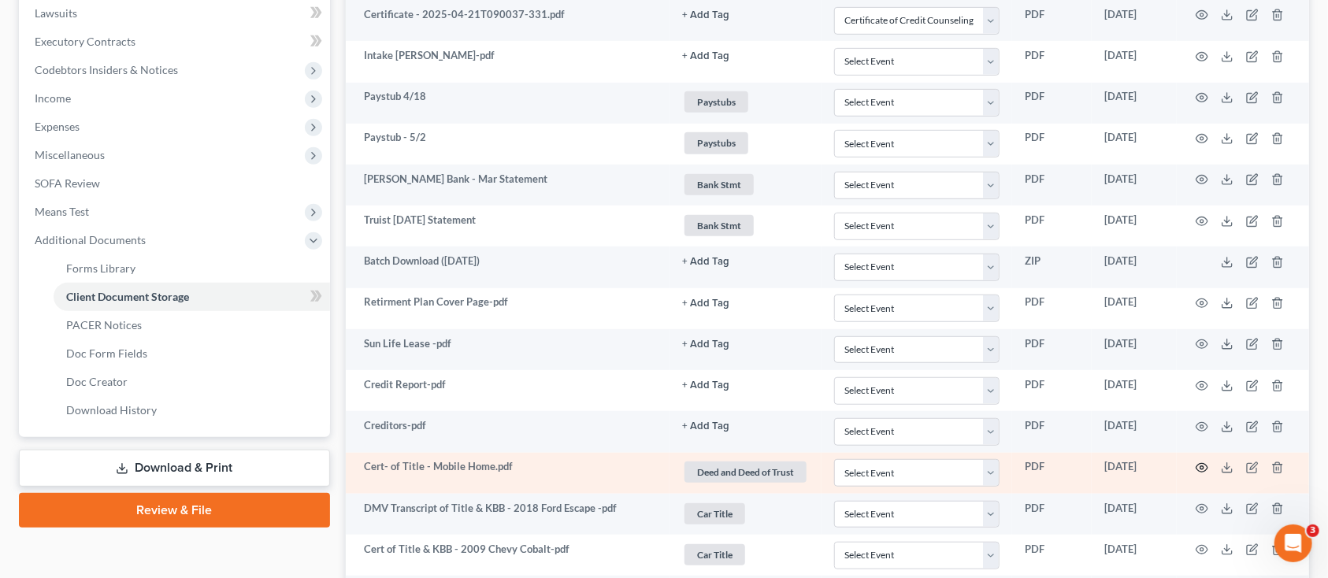
click at [1199, 462] on icon "button" at bounding box center [1202, 468] width 13 height 13
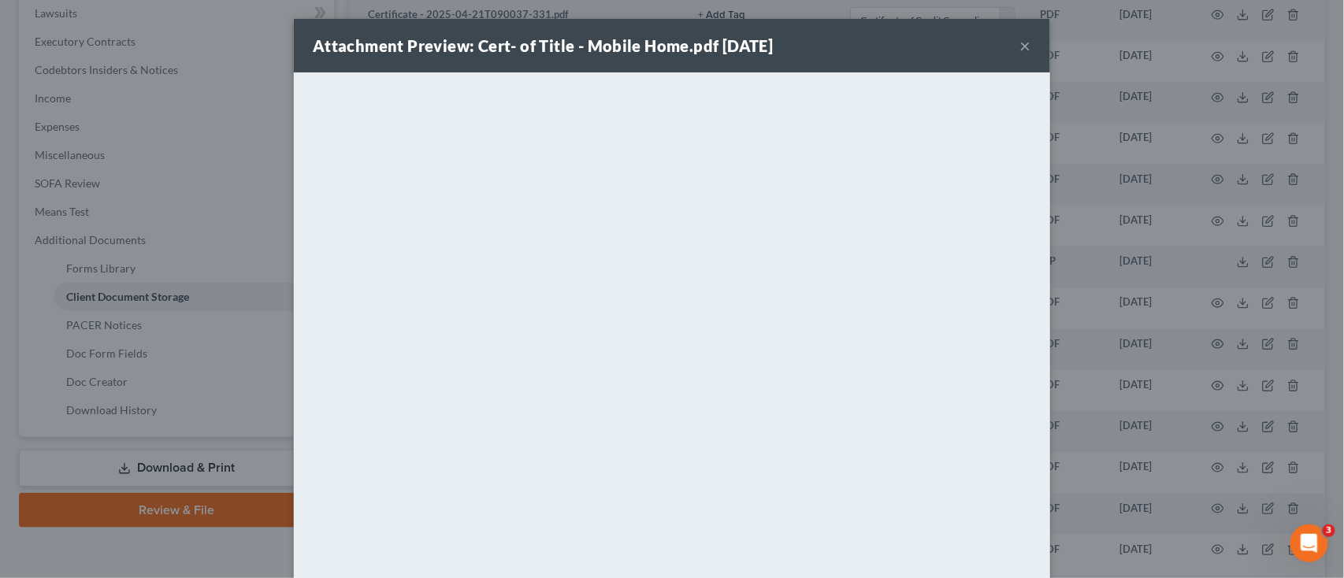
click at [1020, 36] on button "×" at bounding box center [1025, 45] width 11 height 19
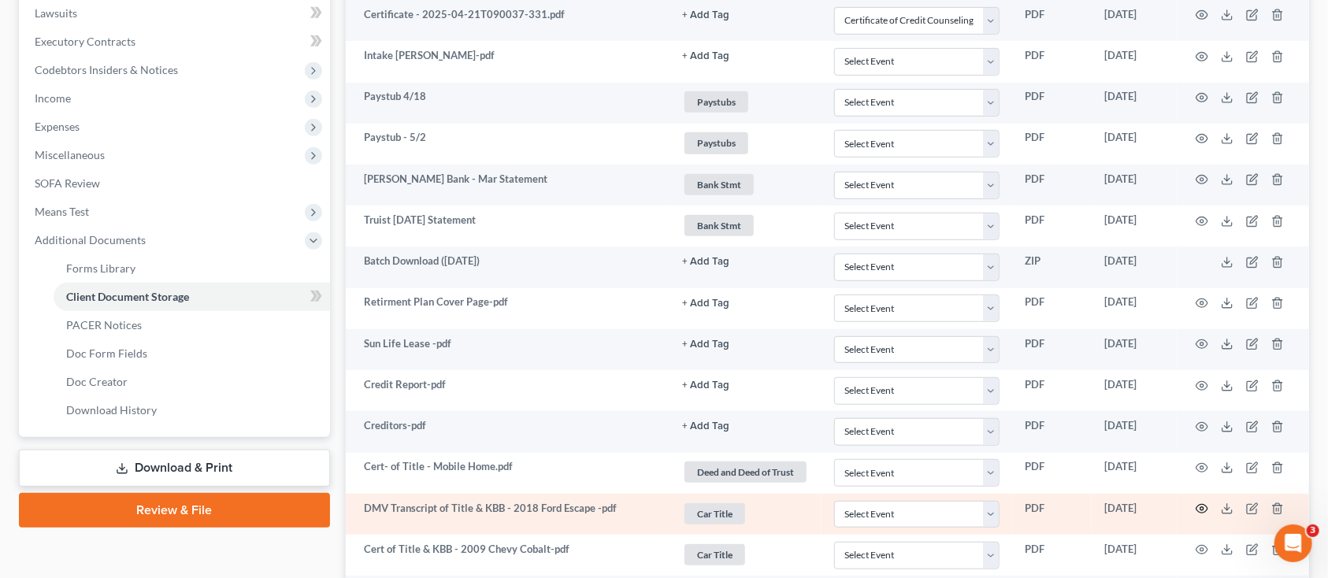
click at [1202, 510] on icon "button" at bounding box center [1202, 509] width 13 height 13
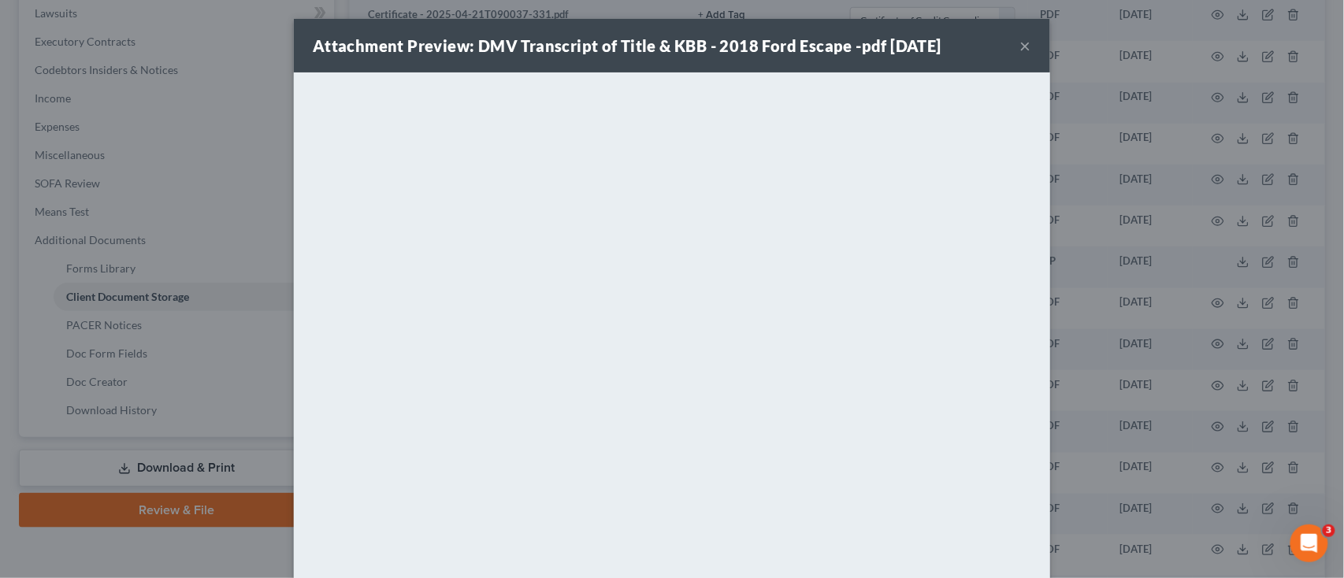
click at [1023, 46] on div "Attachment Preview: DMV Transcript of Title & KBB - 2018 Ford Escape -pdf 05/28…" at bounding box center [672, 46] width 756 height 54
click at [1020, 43] on button "×" at bounding box center [1025, 45] width 11 height 19
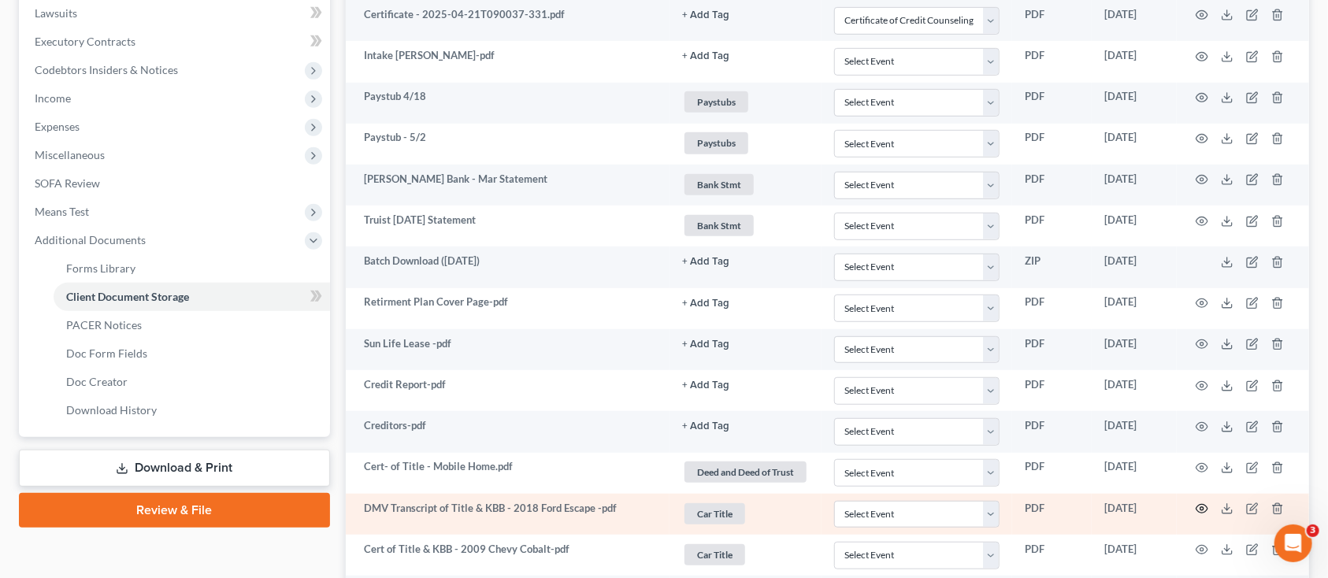
click at [1205, 504] on icon "button" at bounding box center [1202, 509] width 13 height 13
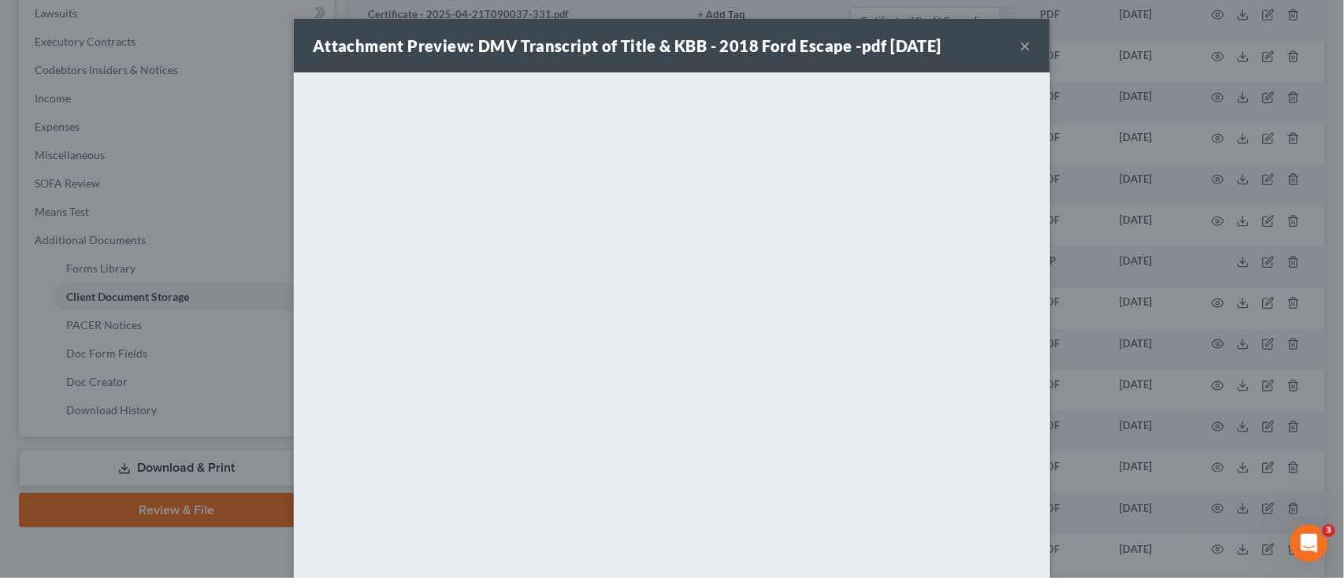
click at [1010, 48] on div "Attachment Preview: DMV Transcript of Title & KBB - 2018 Ford Escape -pdf 05/28…" at bounding box center [672, 46] width 756 height 54
click at [1020, 48] on button "×" at bounding box center [1025, 45] width 11 height 19
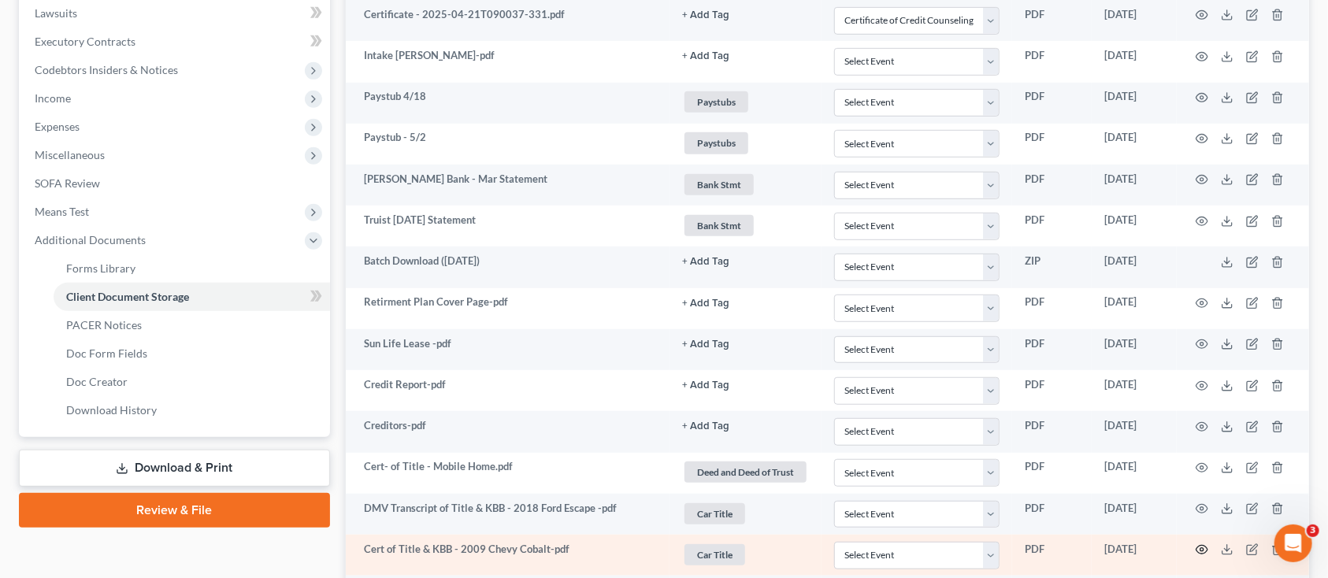
click at [1205, 549] on icon "button" at bounding box center [1202, 550] width 13 height 13
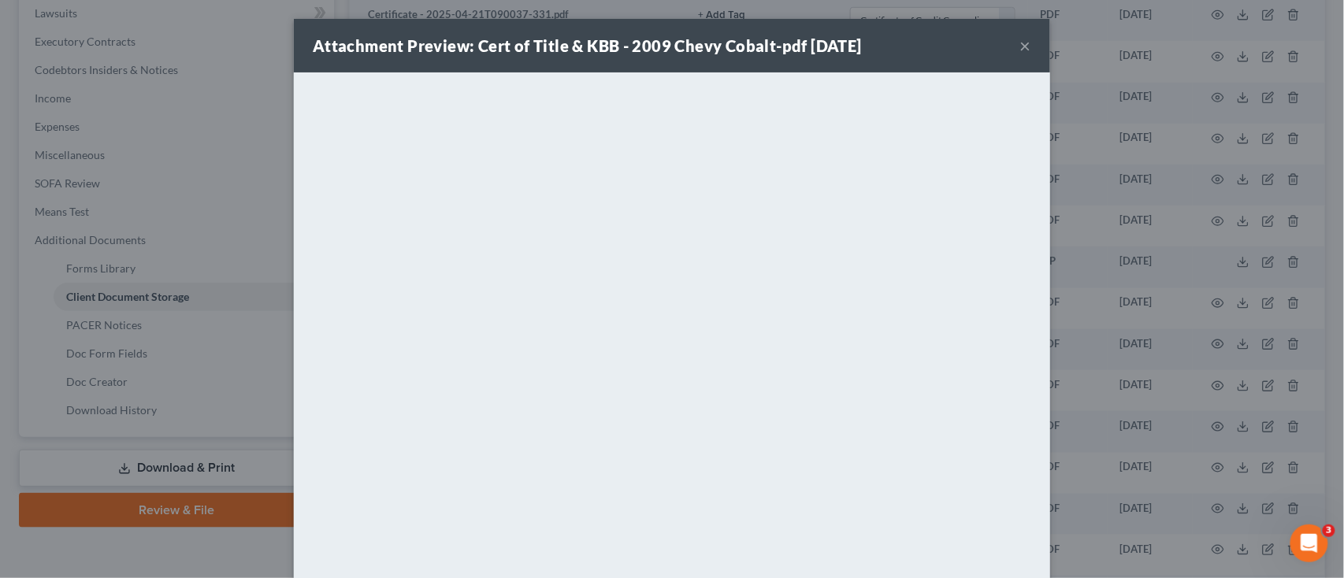
click at [1020, 50] on button "×" at bounding box center [1025, 45] width 11 height 19
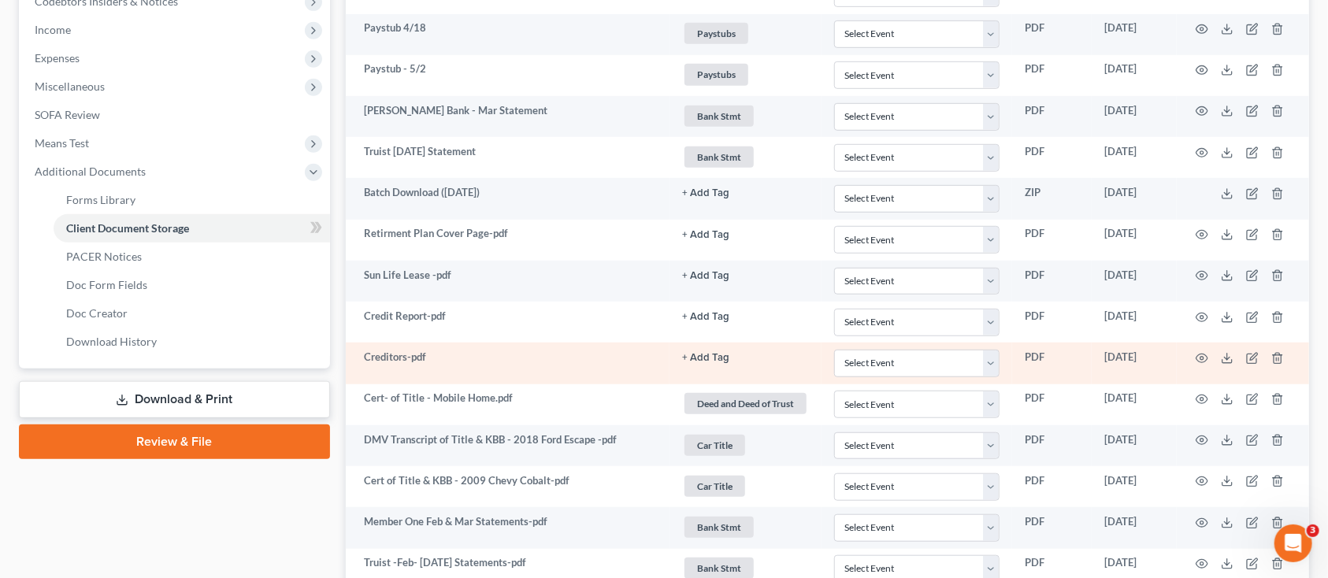
scroll to position [525, 0]
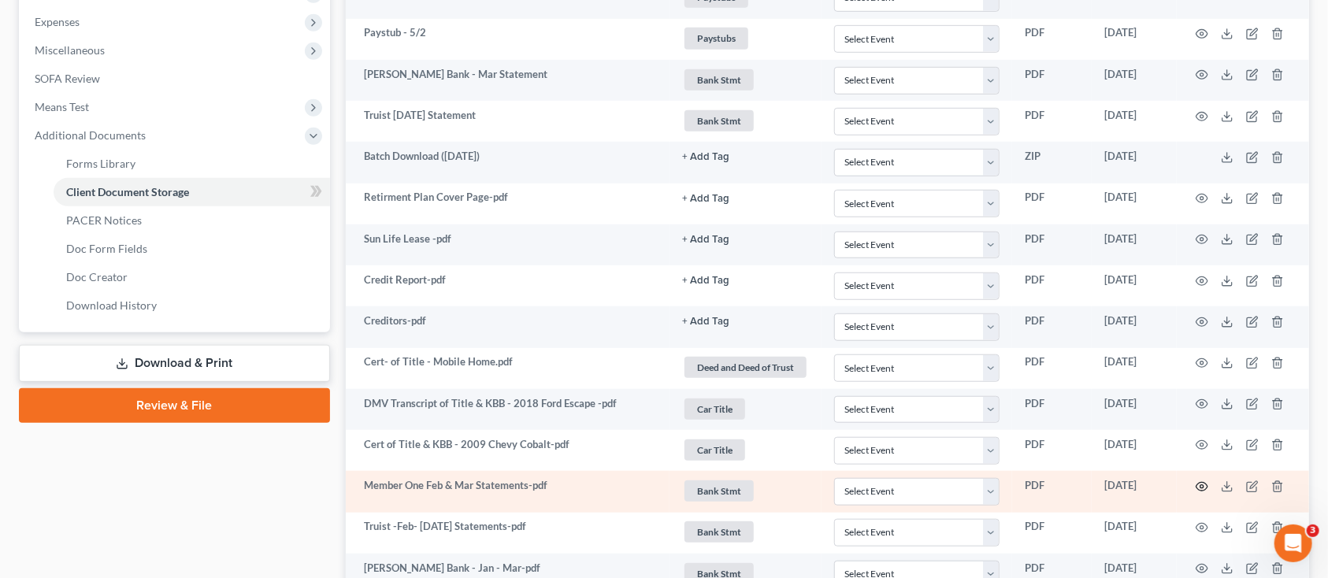
click at [1201, 487] on circle "button" at bounding box center [1202, 486] width 3 height 3
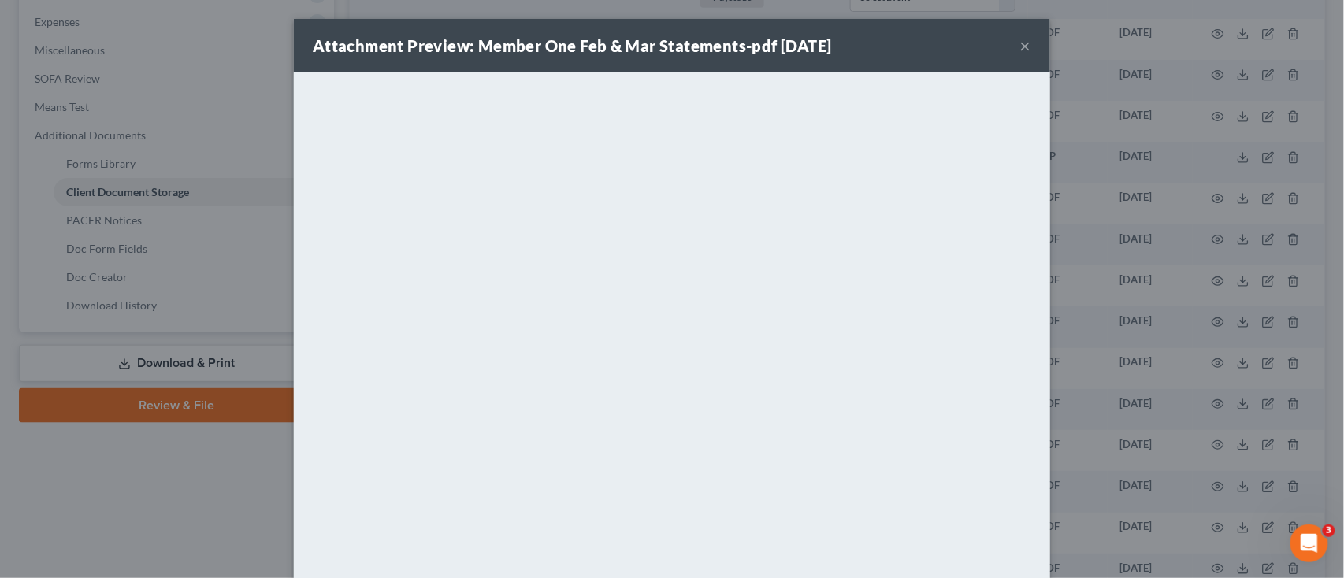
click at [1020, 47] on button "×" at bounding box center [1025, 45] width 11 height 19
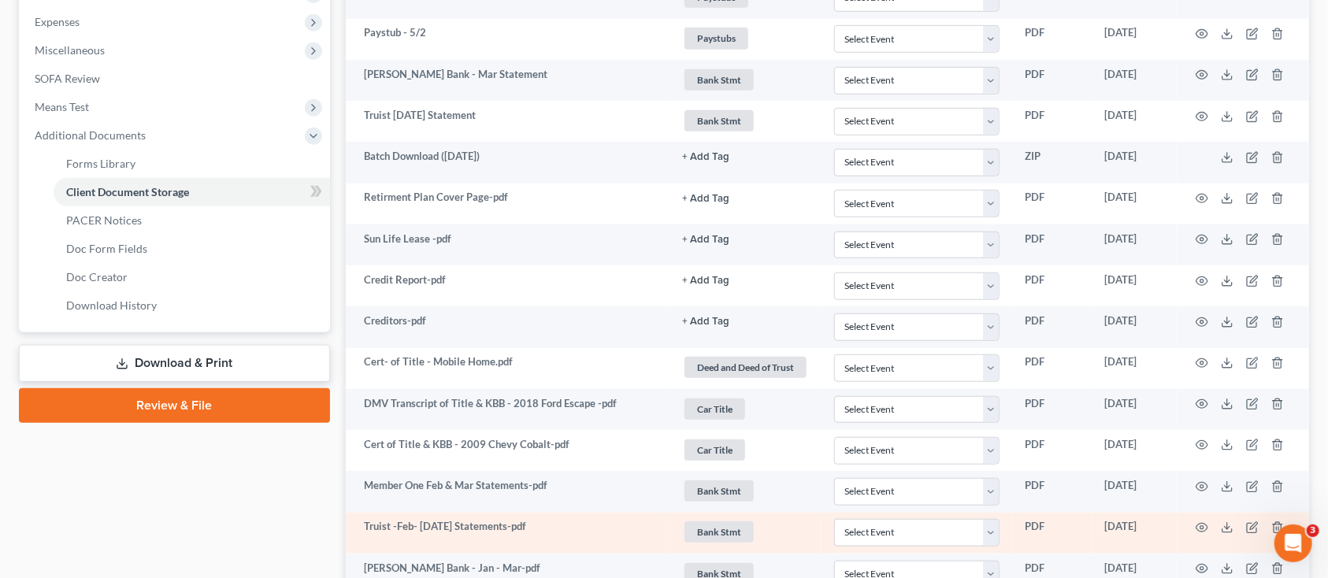
click at [1210, 529] on td at bounding box center [1243, 533] width 132 height 41
click at [1202, 529] on icon "button" at bounding box center [1202, 528] width 13 height 13
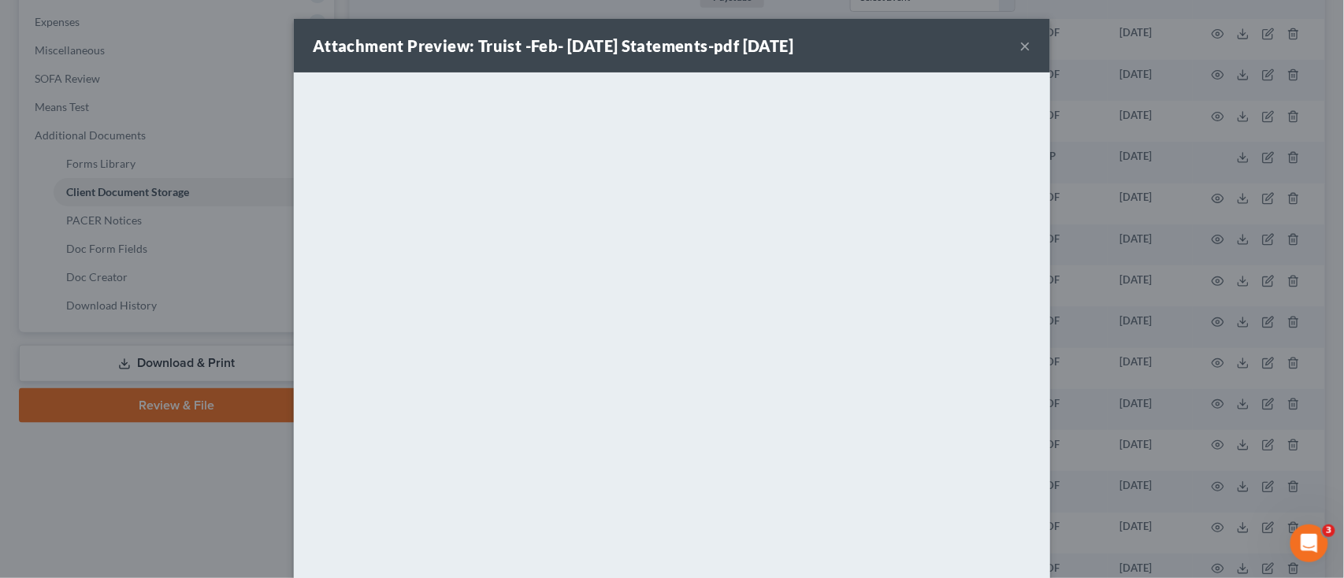
click at [1020, 48] on button "×" at bounding box center [1025, 45] width 11 height 19
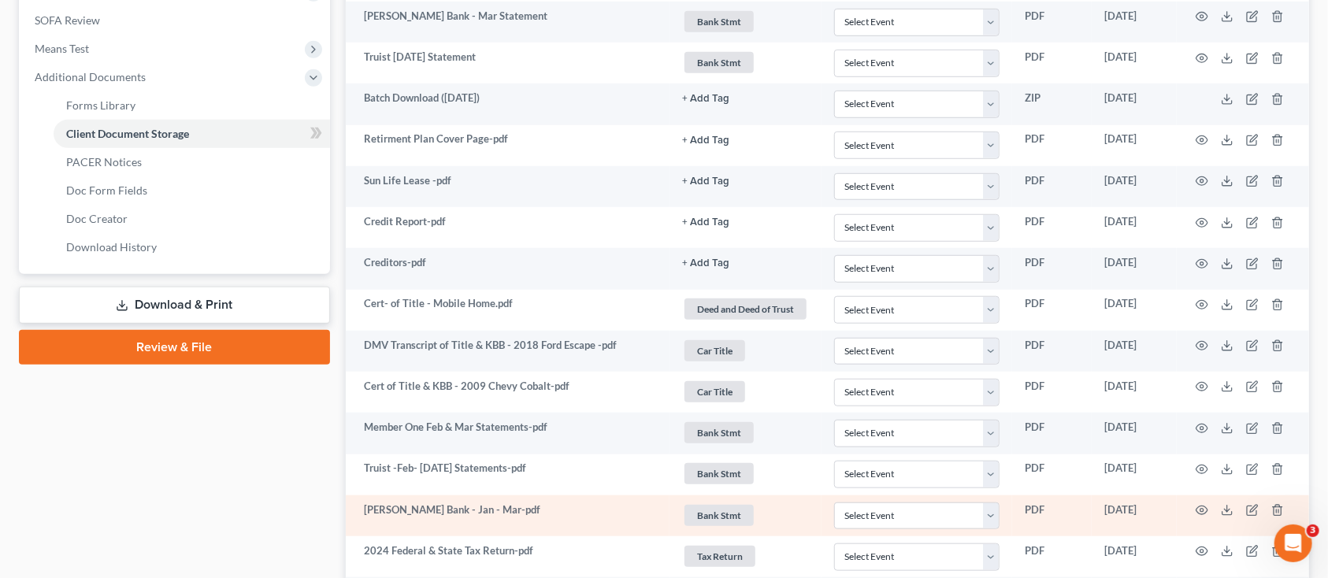
scroll to position [630, 0]
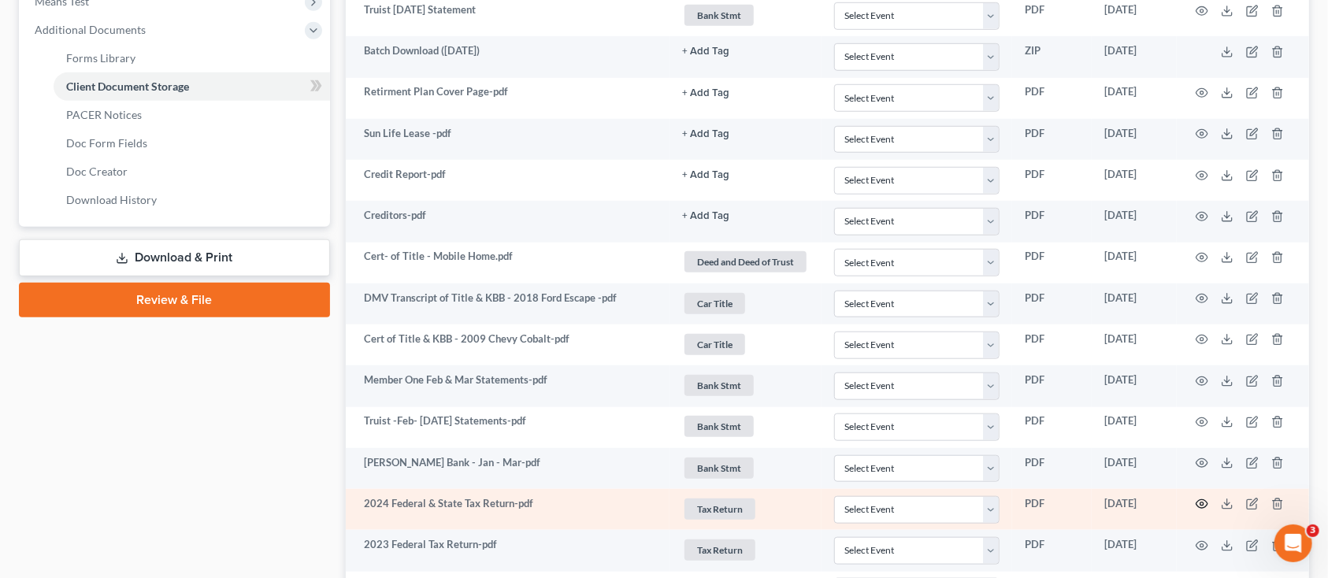
click at [1203, 509] on icon "button" at bounding box center [1202, 504] width 13 height 13
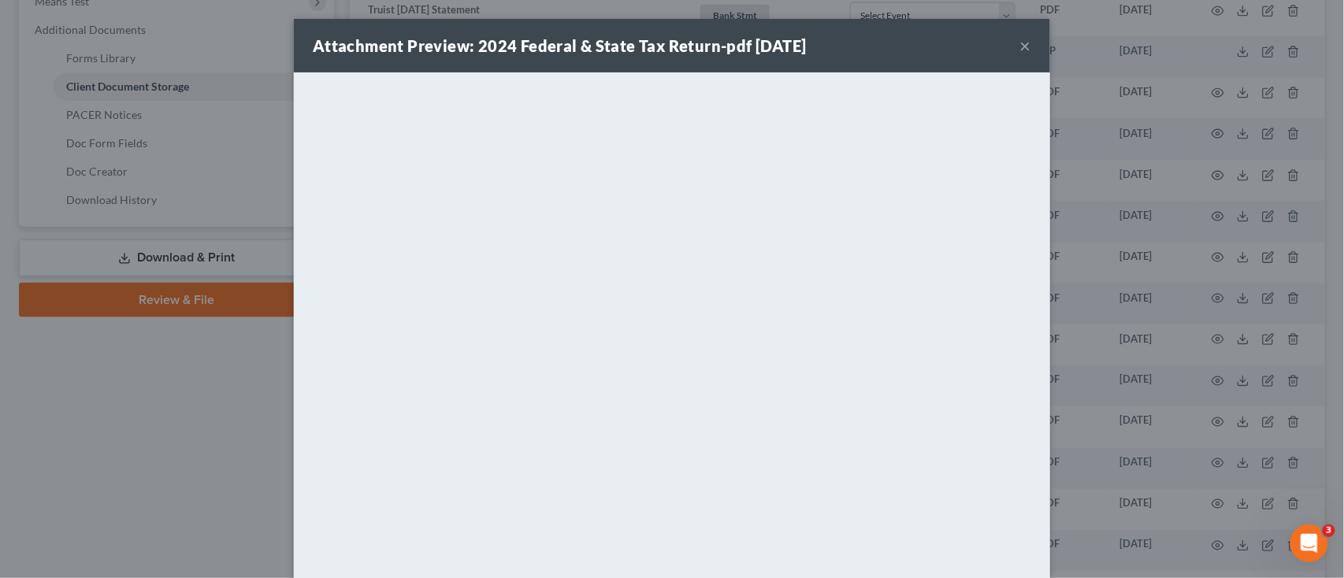
click at [1006, 46] on div "Attachment Preview: 2024 Federal & State Tax Return-pdf 05/28/2025 ×" at bounding box center [672, 46] width 756 height 54
click at [1022, 41] on button "×" at bounding box center [1025, 45] width 11 height 19
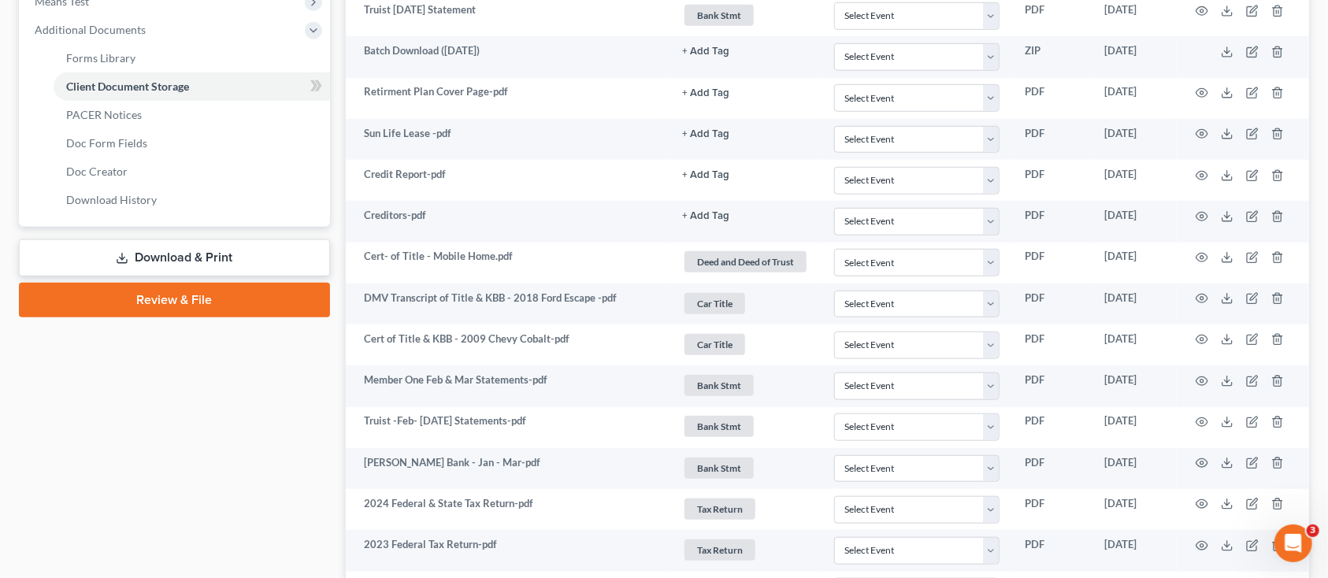
click at [235, 411] on div "Case Dashboard Payments Invoices Payments Payments Credit Report Client Profile" at bounding box center [174, 469] width 327 height 1896
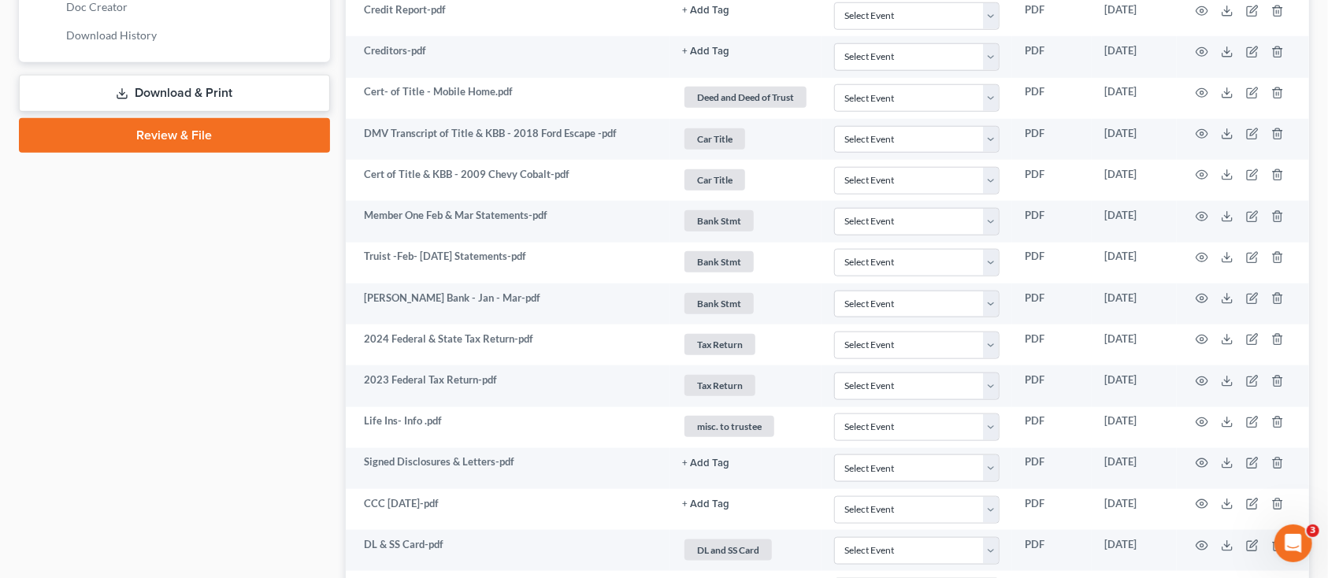
scroll to position [840, 0]
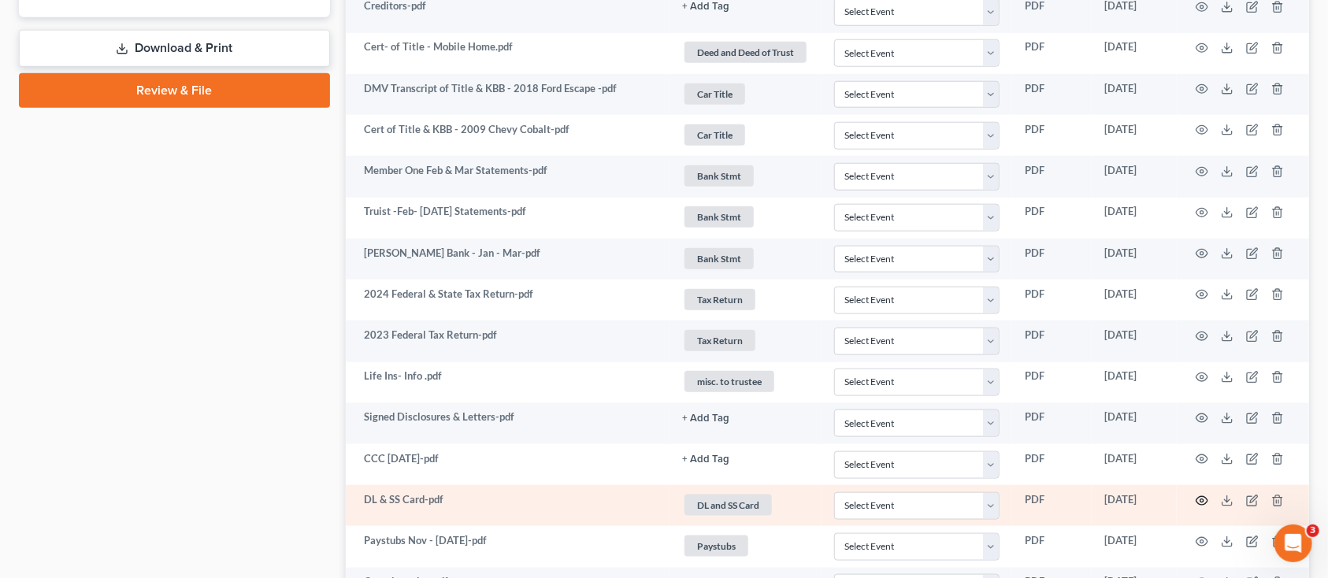
click at [1205, 503] on icon "button" at bounding box center [1202, 501] width 13 height 13
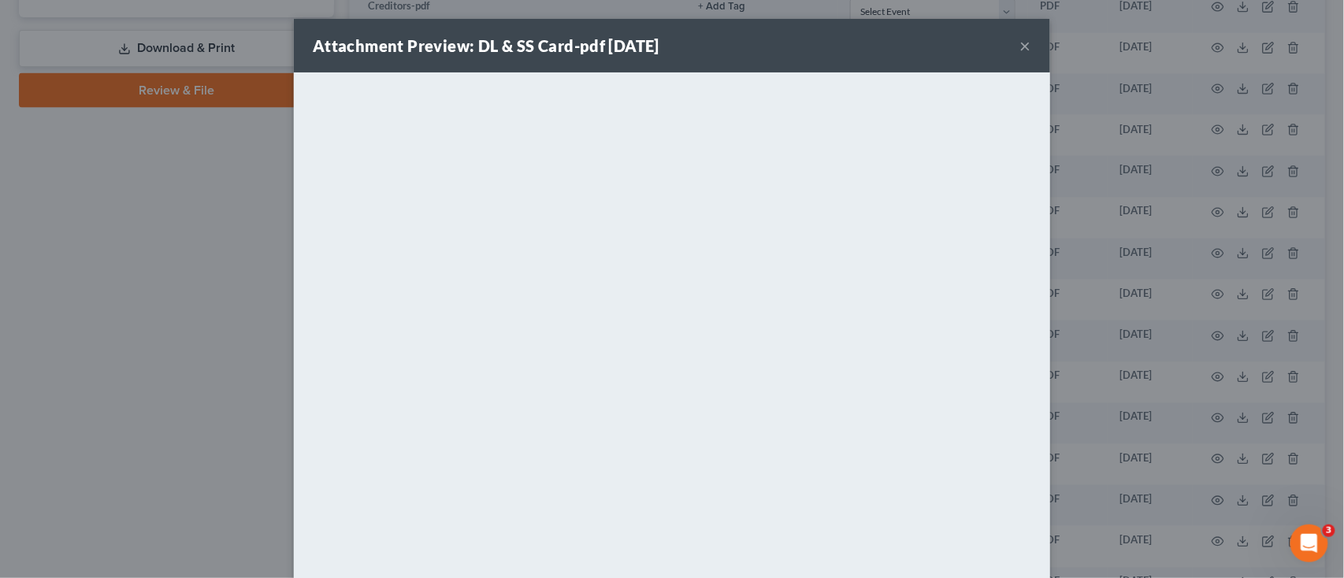
click at [1020, 49] on button "×" at bounding box center [1025, 45] width 11 height 19
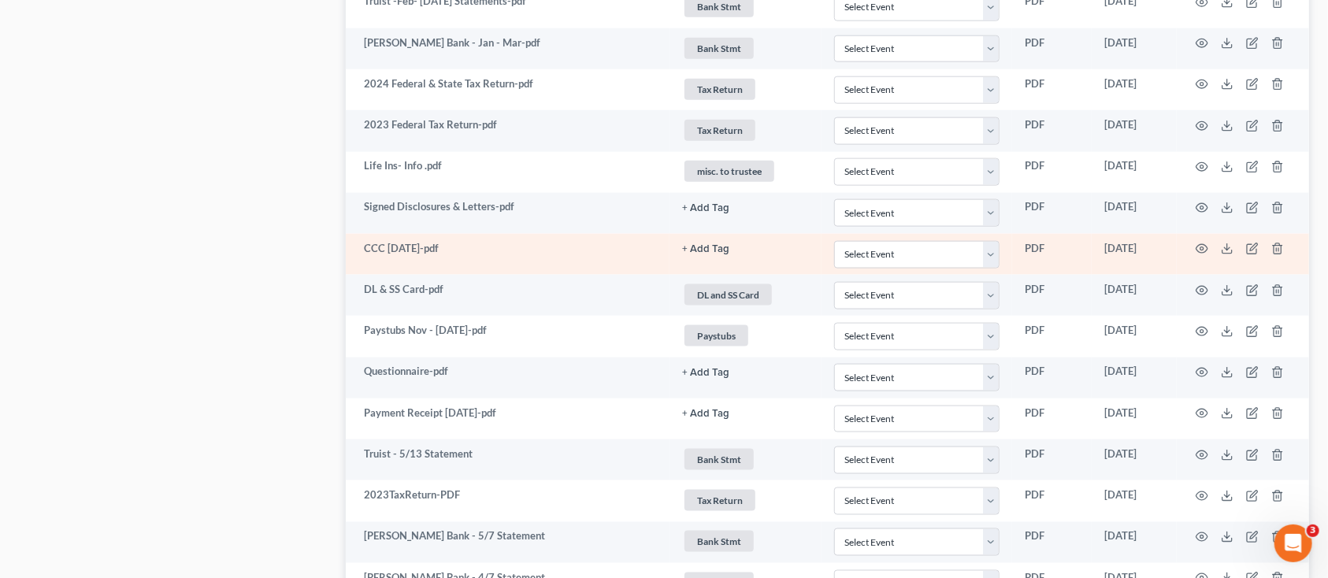
scroll to position [1155, 0]
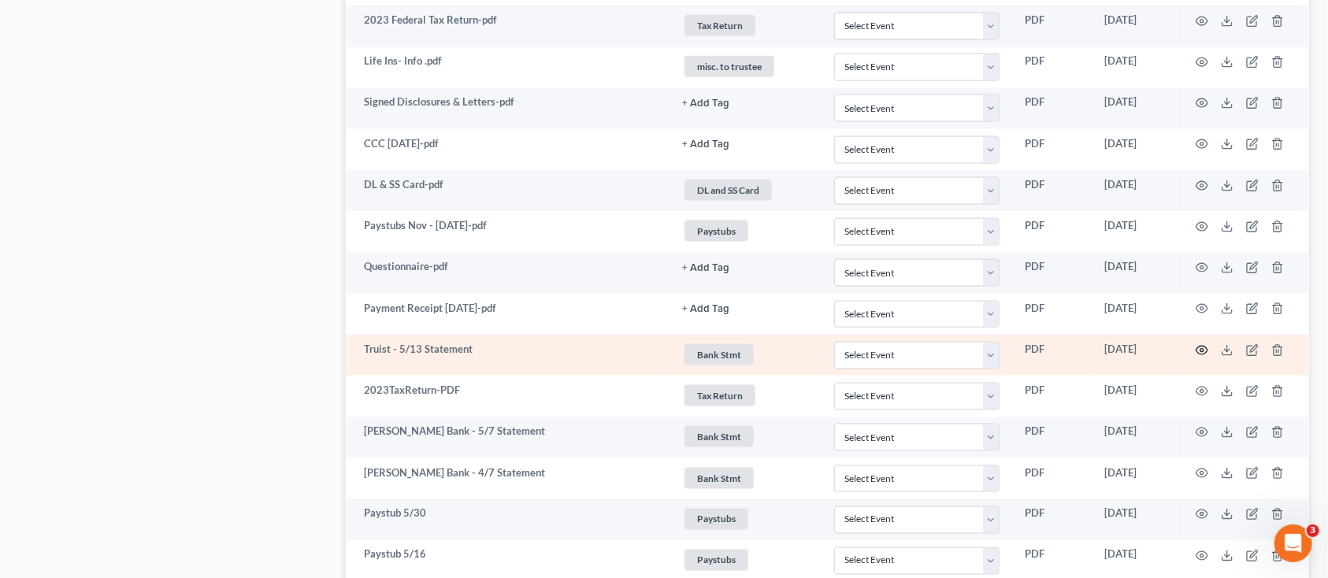
click at [1204, 351] on circle "button" at bounding box center [1202, 350] width 3 height 3
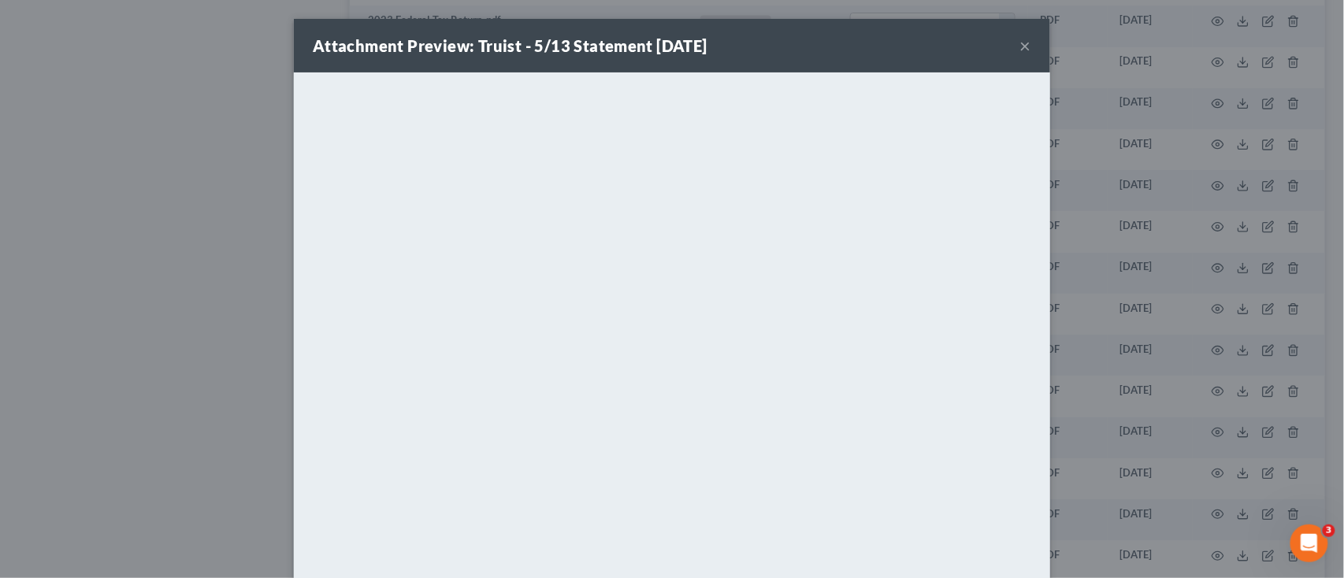
click at [1024, 45] on div "Attachment Preview: Truist - 5/13 Statement 06/03/2025 ×" at bounding box center [672, 46] width 756 height 54
click at [1020, 42] on button "×" at bounding box center [1025, 45] width 11 height 19
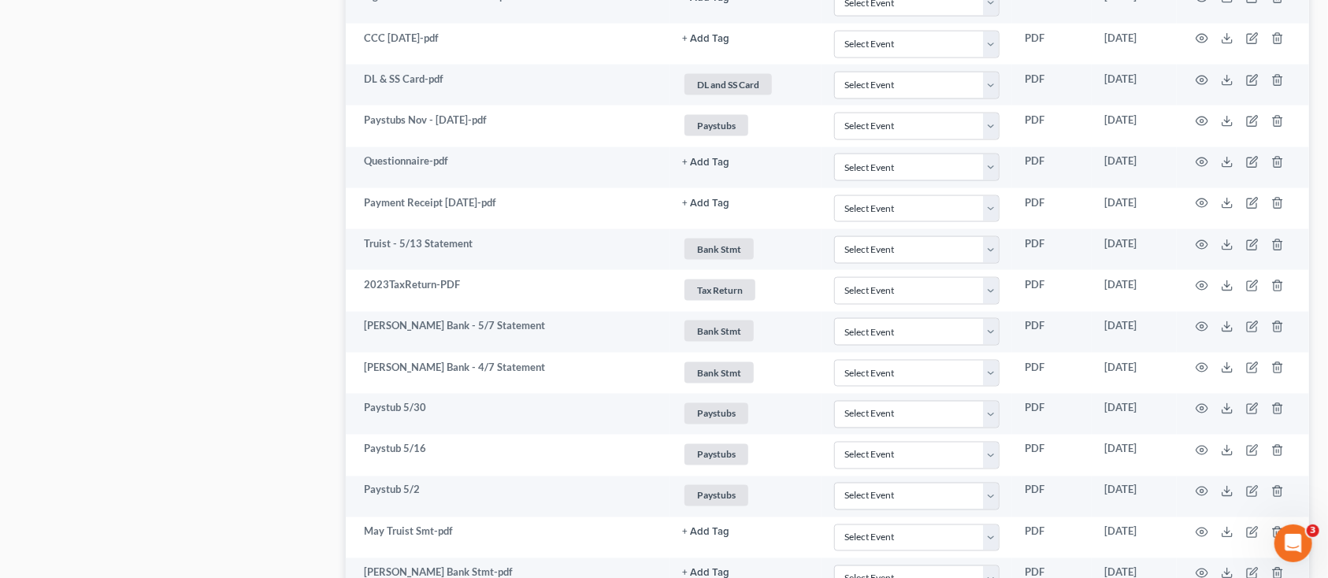
scroll to position [1365, 0]
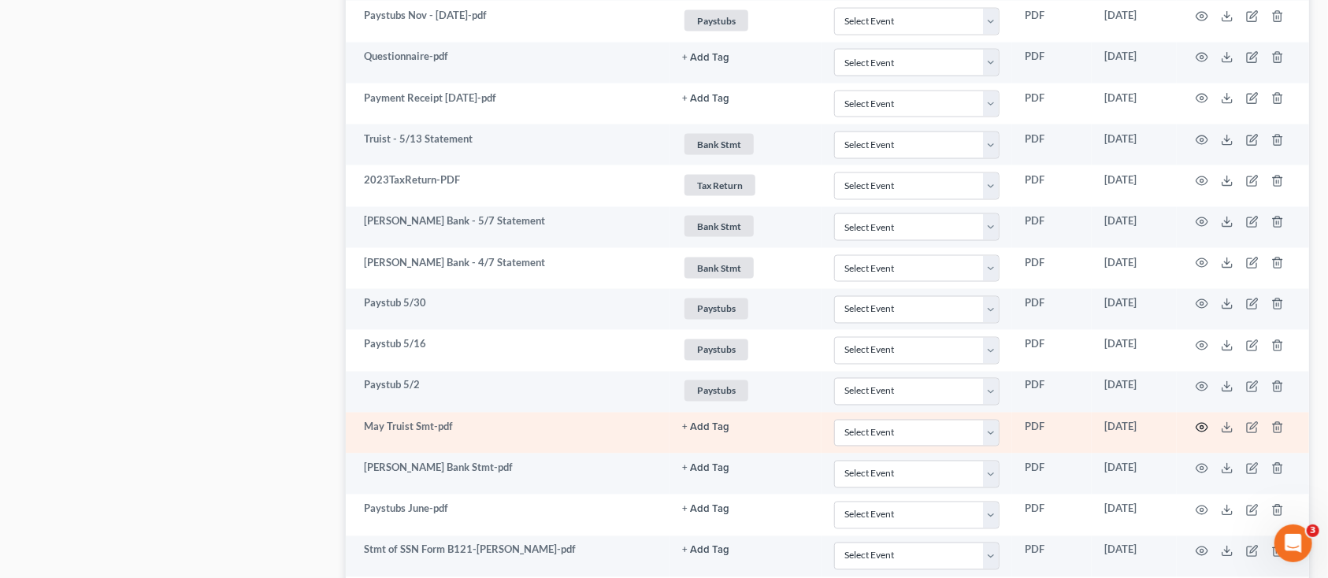
click at [1203, 426] on icon "button" at bounding box center [1203, 428] width 12 height 9
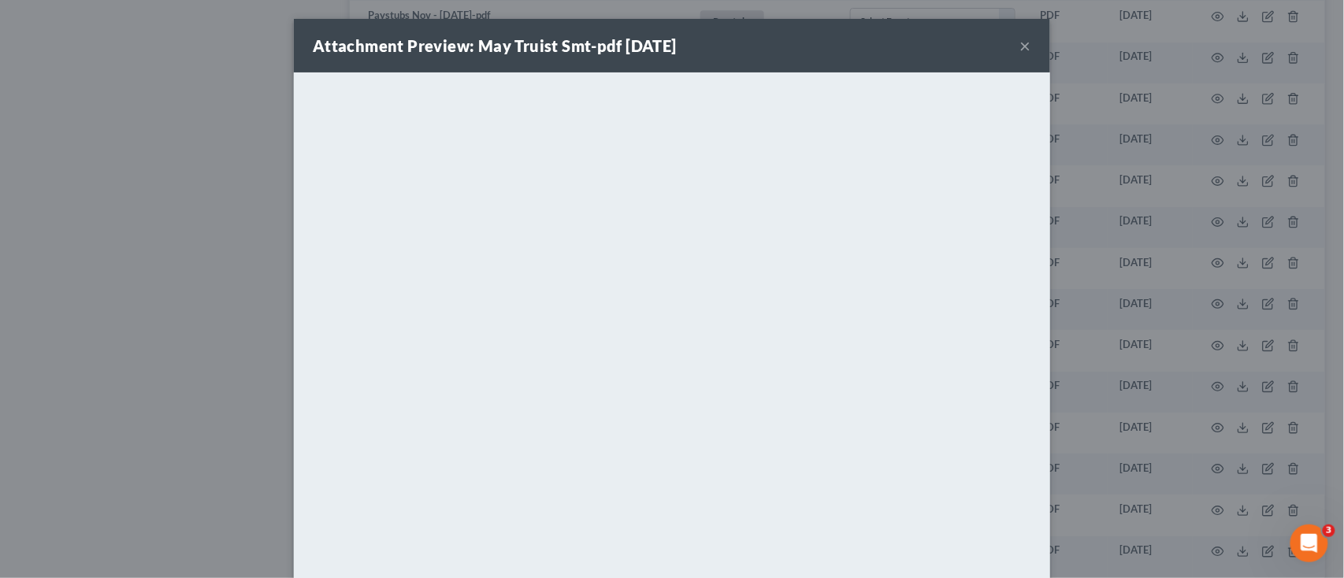
click at [1022, 38] on button "×" at bounding box center [1025, 45] width 11 height 19
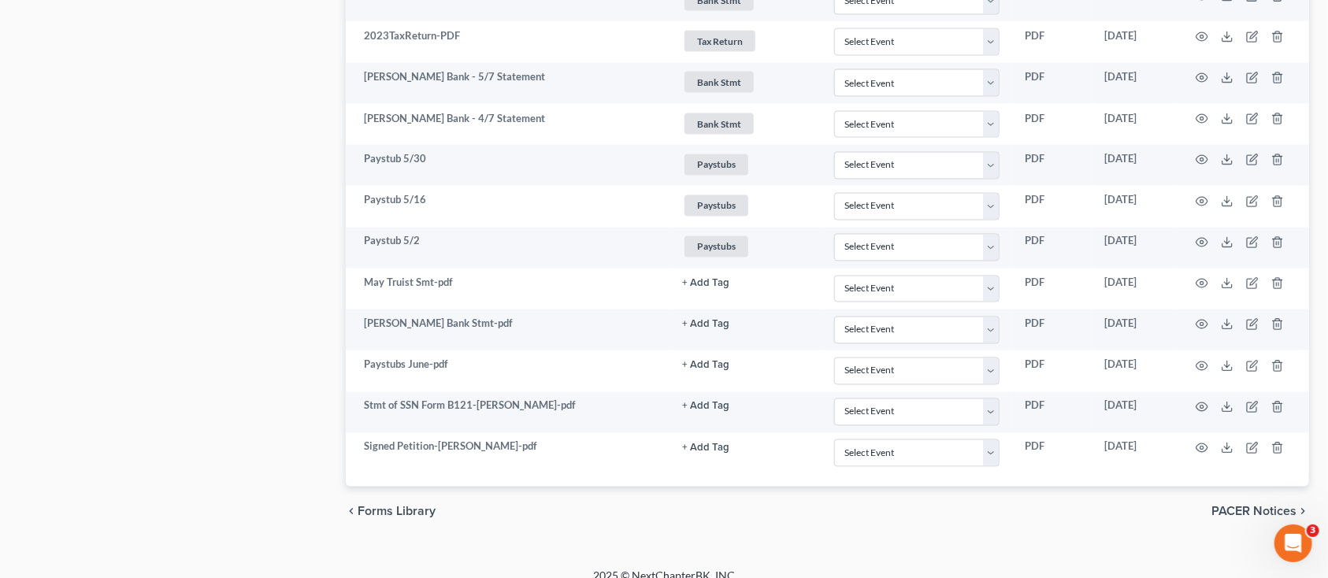
scroll to position [1531, 0]
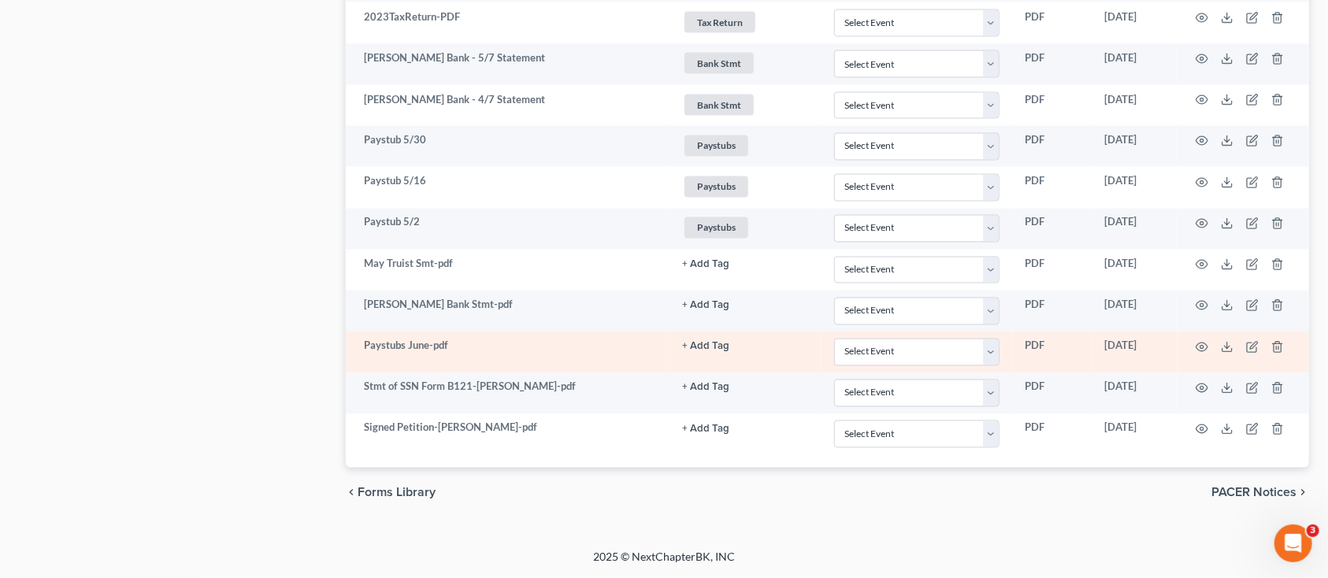
click at [1199, 339] on td at bounding box center [1243, 352] width 132 height 41
click at [1203, 347] on circle "button" at bounding box center [1202, 347] width 3 height 3
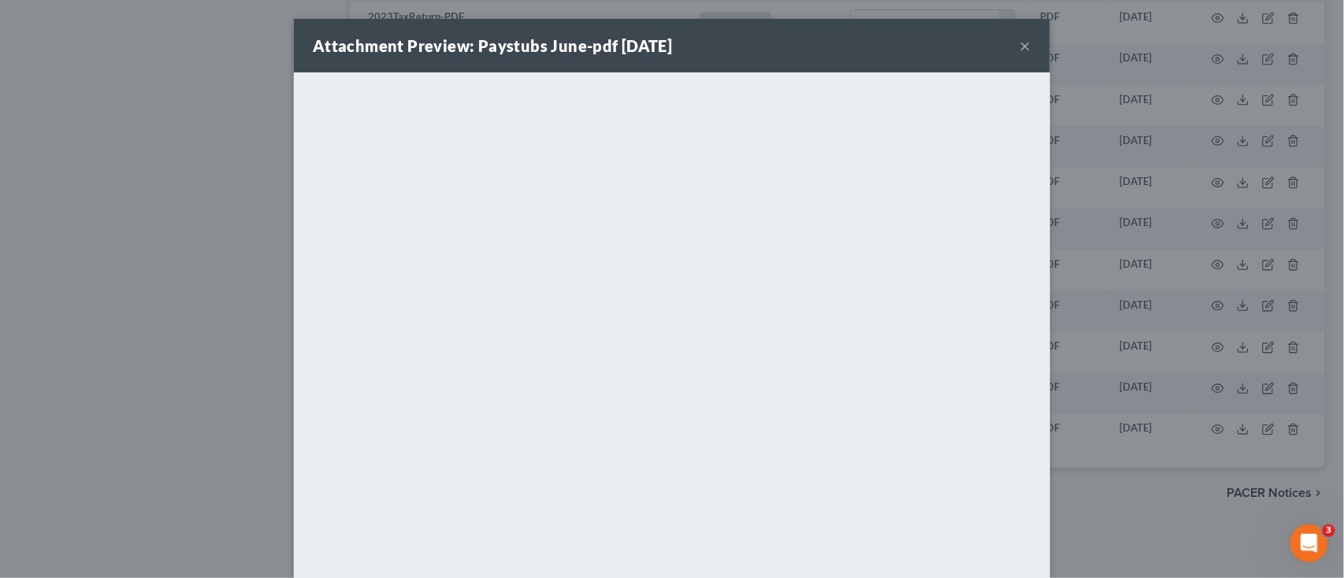
click at [1020, 46] on button "×" at bounding box center [1025, 45] width 11 height 19
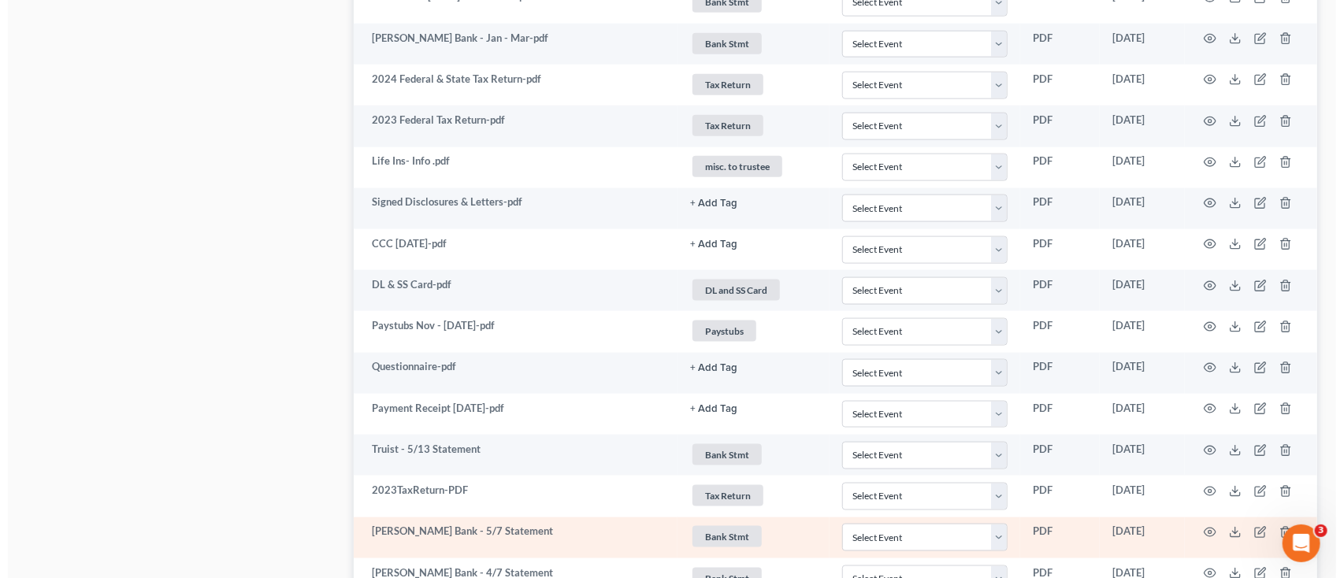
scroll to position [1005, 0]
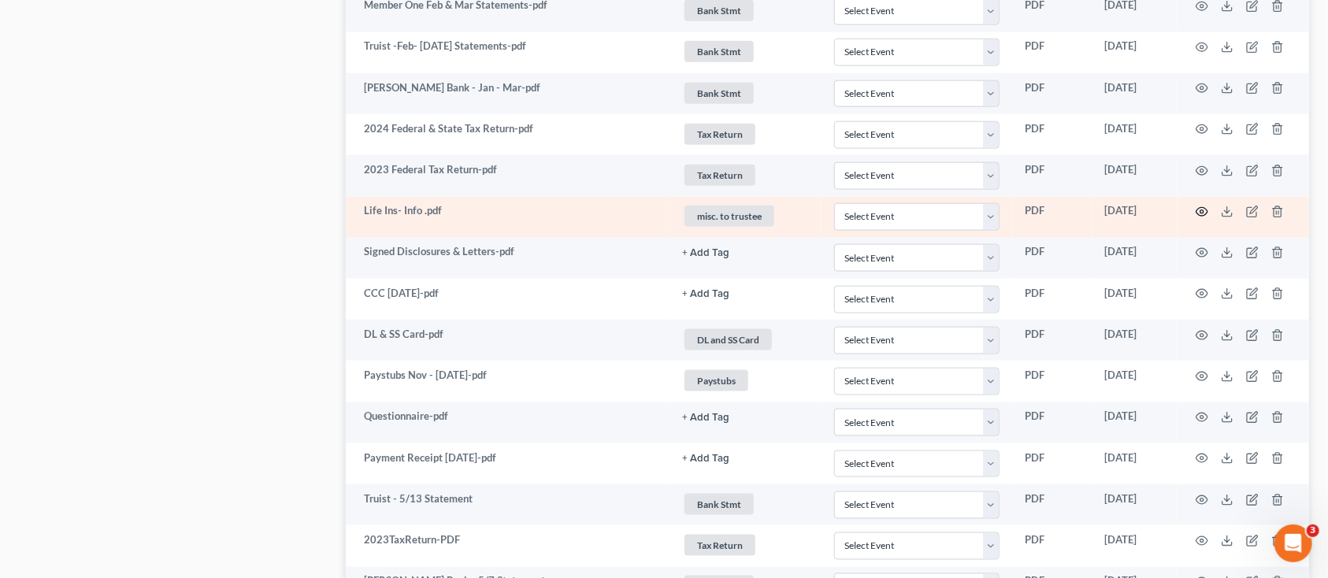
click at [1200, 210] on icon "button" at bounding box center [1202, 212] width 13 height 13
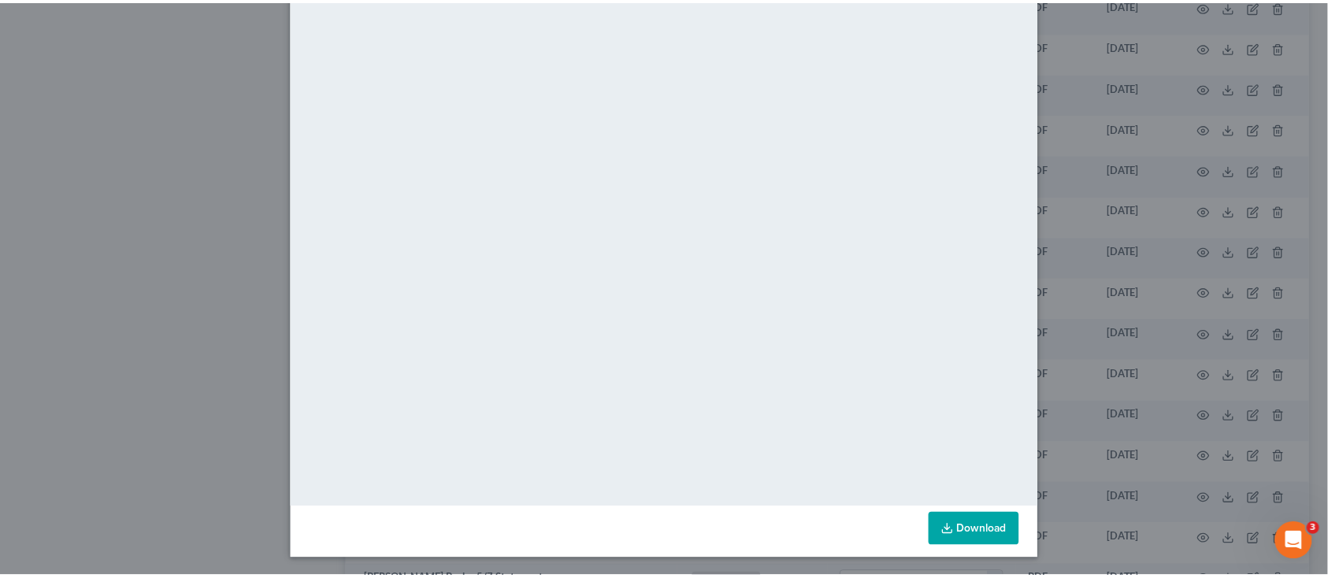
scroll to position [0, 0]
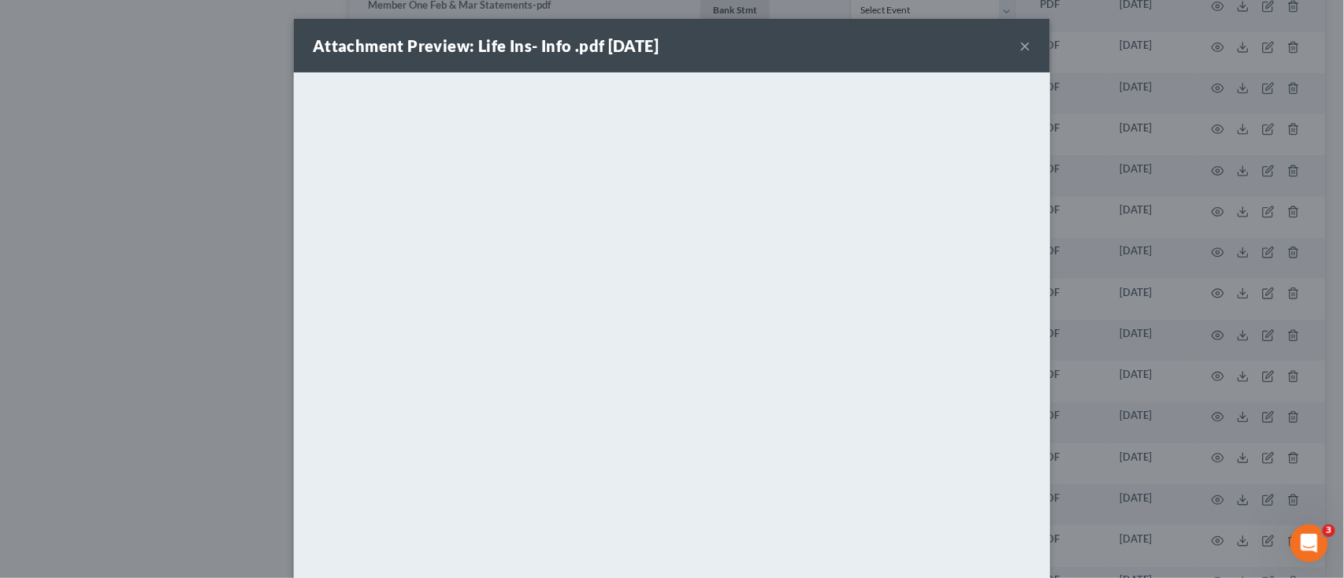
click at [1020, 38] on button "×" at bounding box center [1025, 45] width 11 height 19
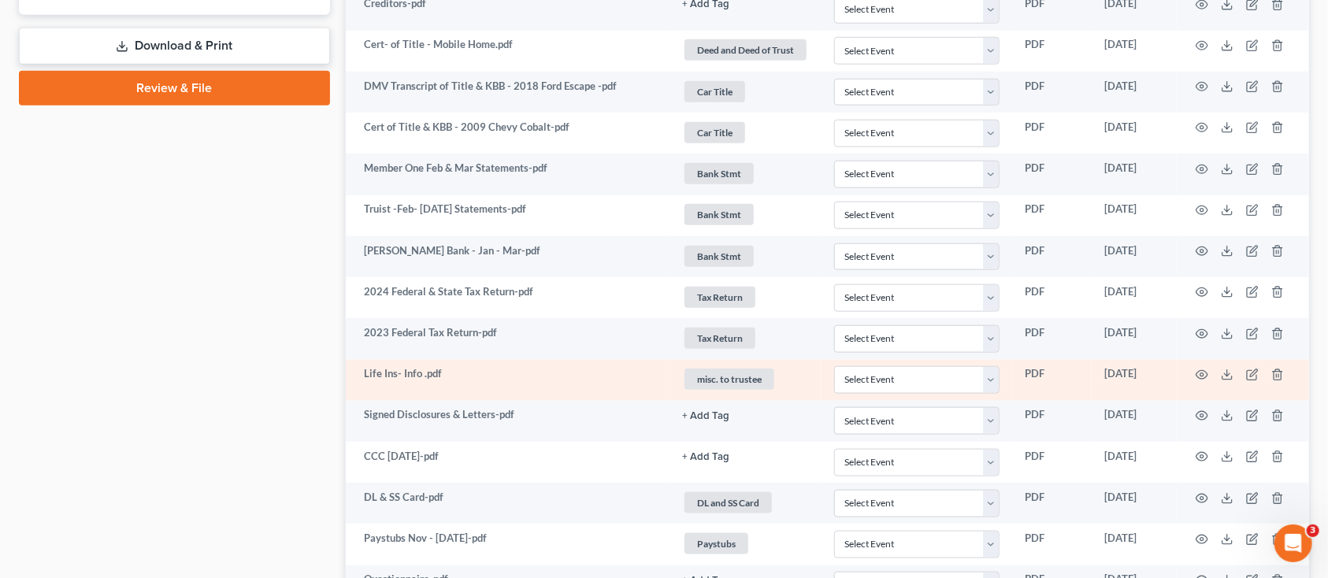
scroll to position [796, 0]
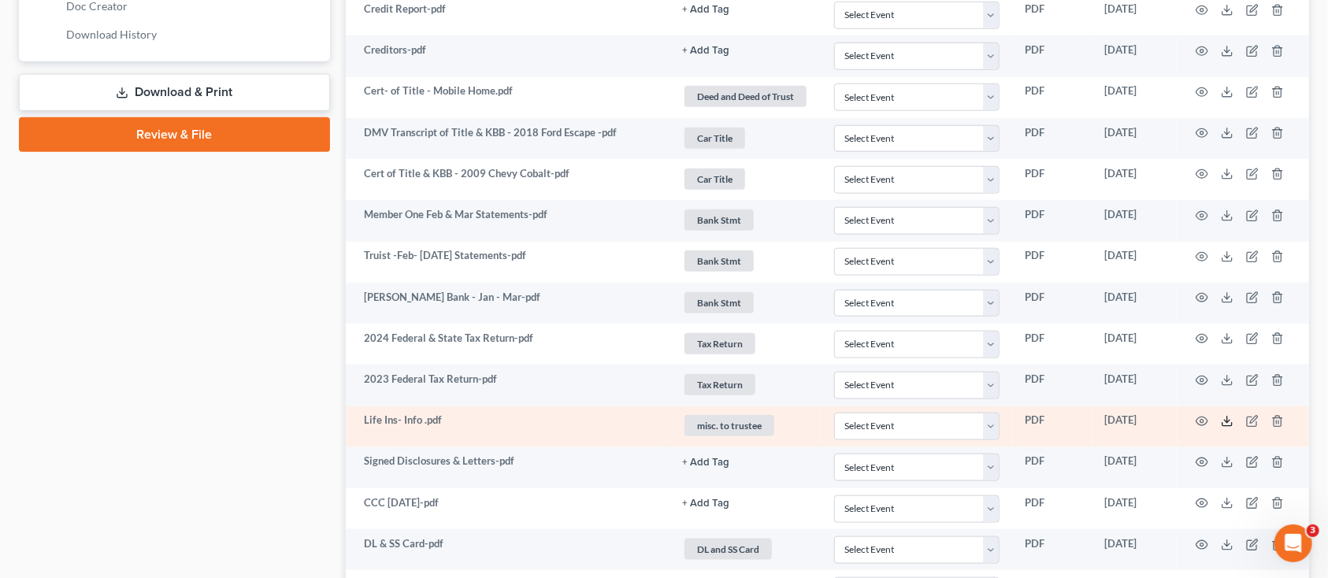
click at [1228, 419] on icon at bounding box center [1227, 421] width 13 height 13
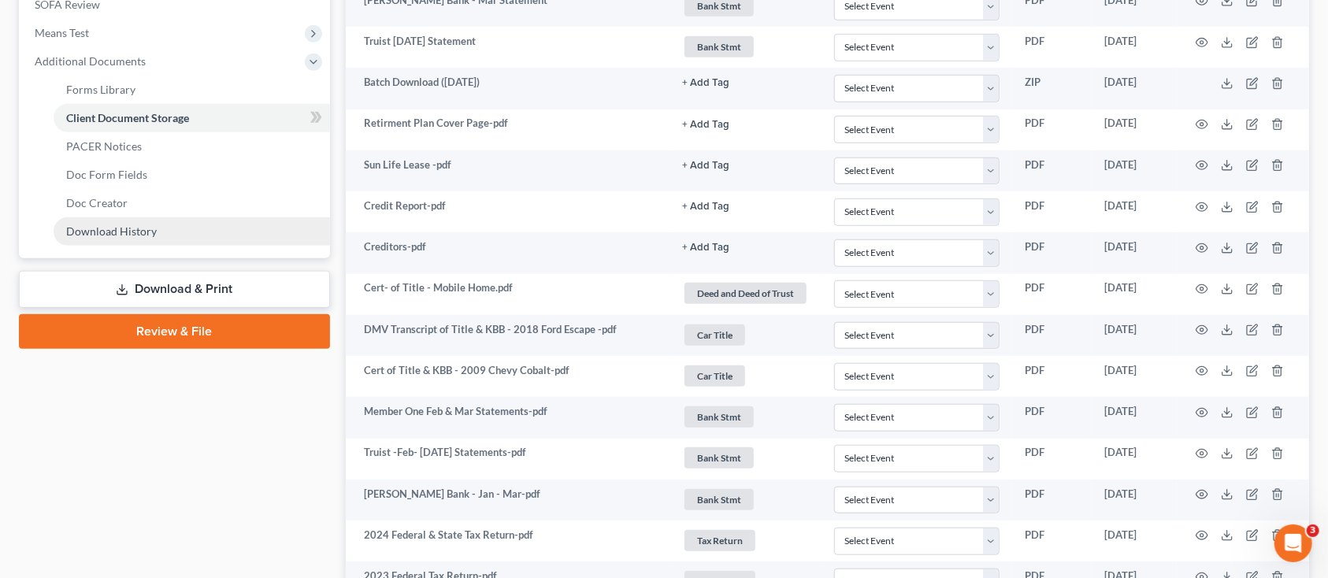
scroll to position [585, 0]
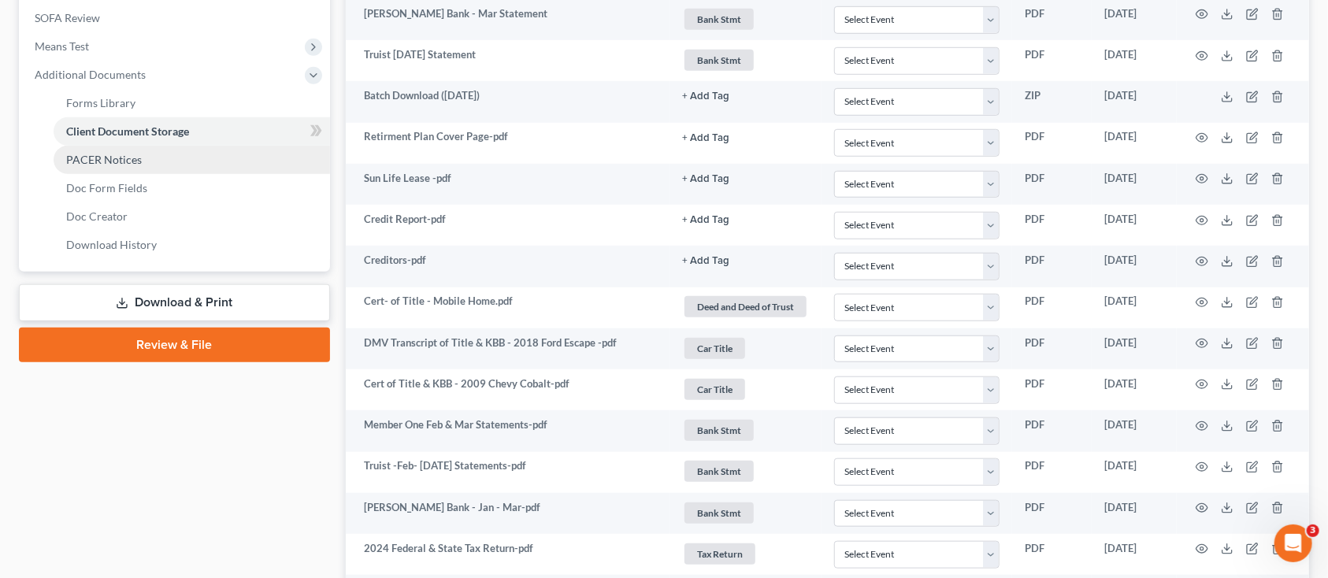
click at [99, 150] on link "PACER Notices" at bounding box center [192, 160] width 277 height 28
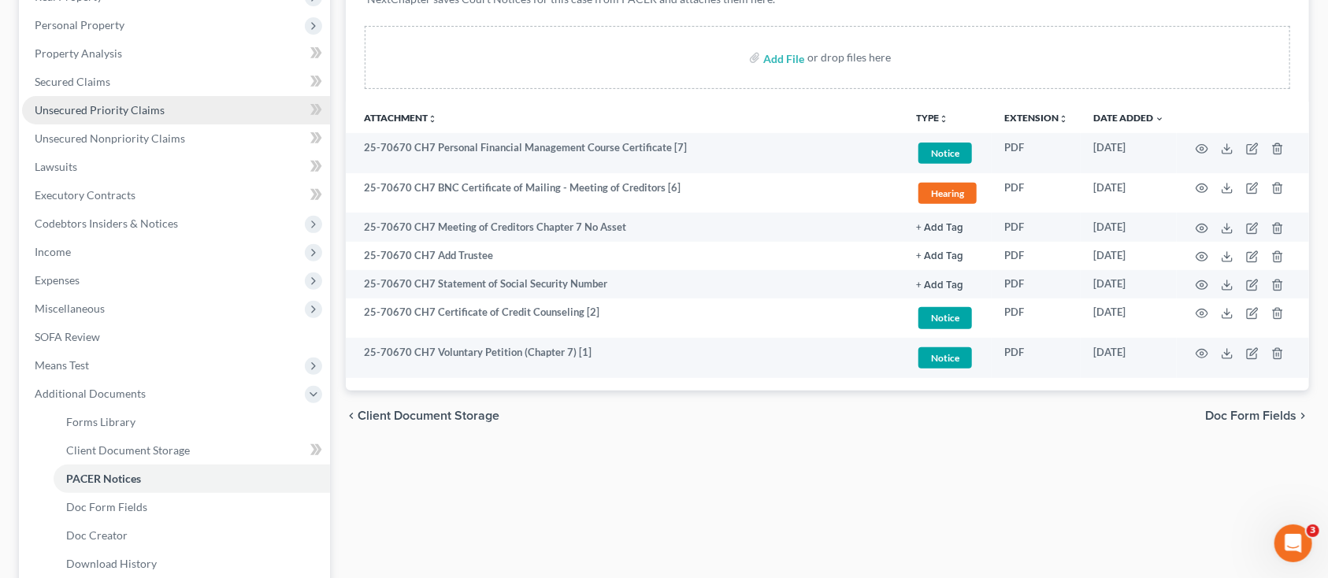
scroll to position [315, 0]
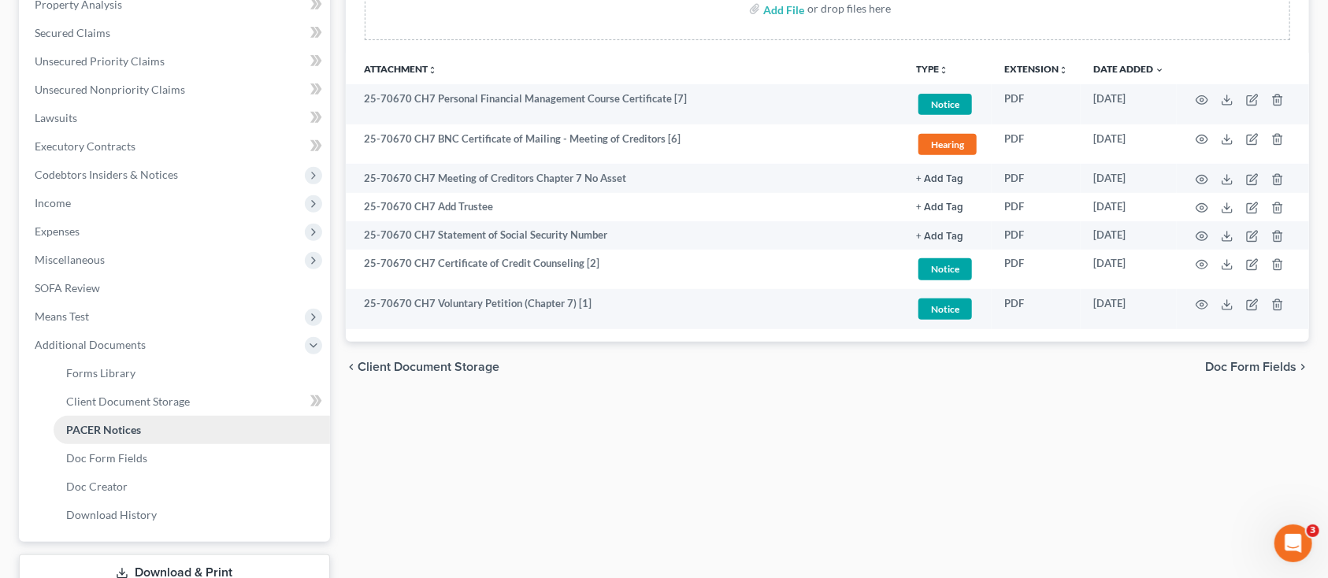
click at [87, 426] on span "PACER Notices" at bounding box center [103, 429] width 75 height 13
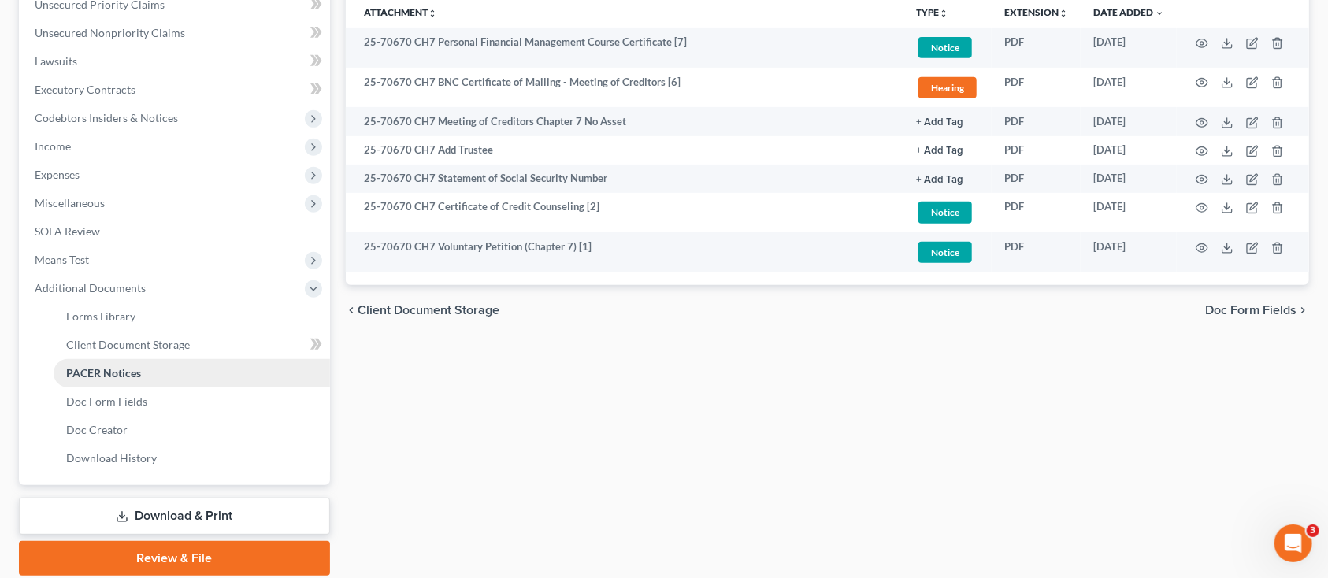
scroll to position [420, 0]
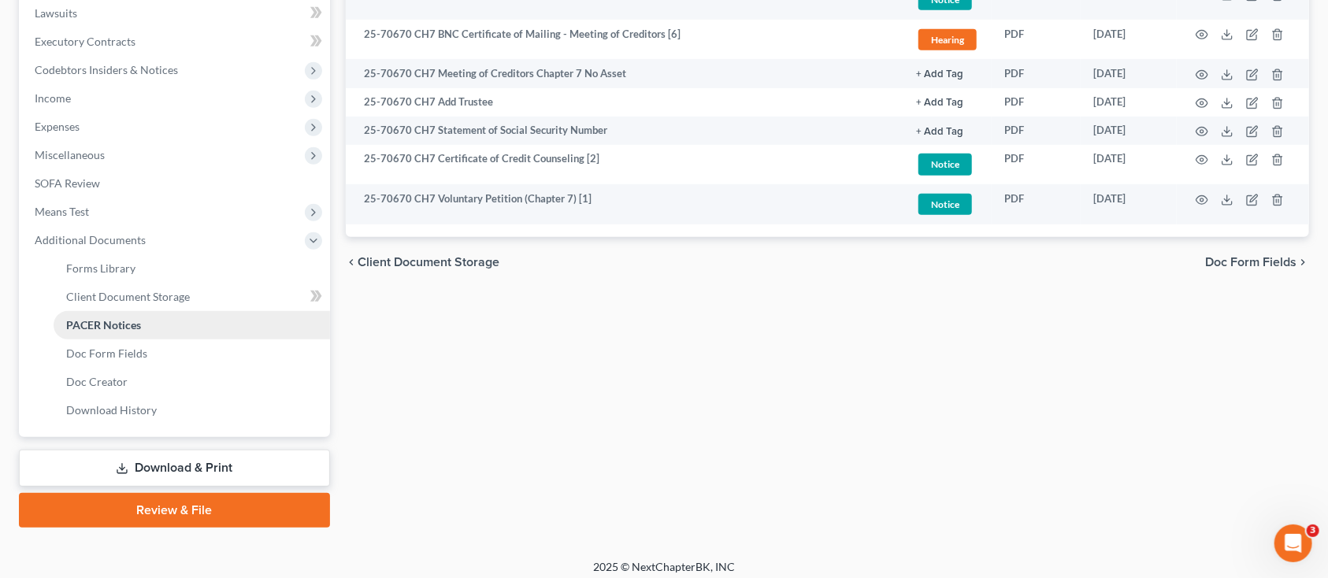
click at [198, 317] on link "PACER Notices" at bounding box center [192, 325] width 277 height 28
click at [146, 290] on span "Client Document Storage" at bounding box center [128, 296] width 124 height 13
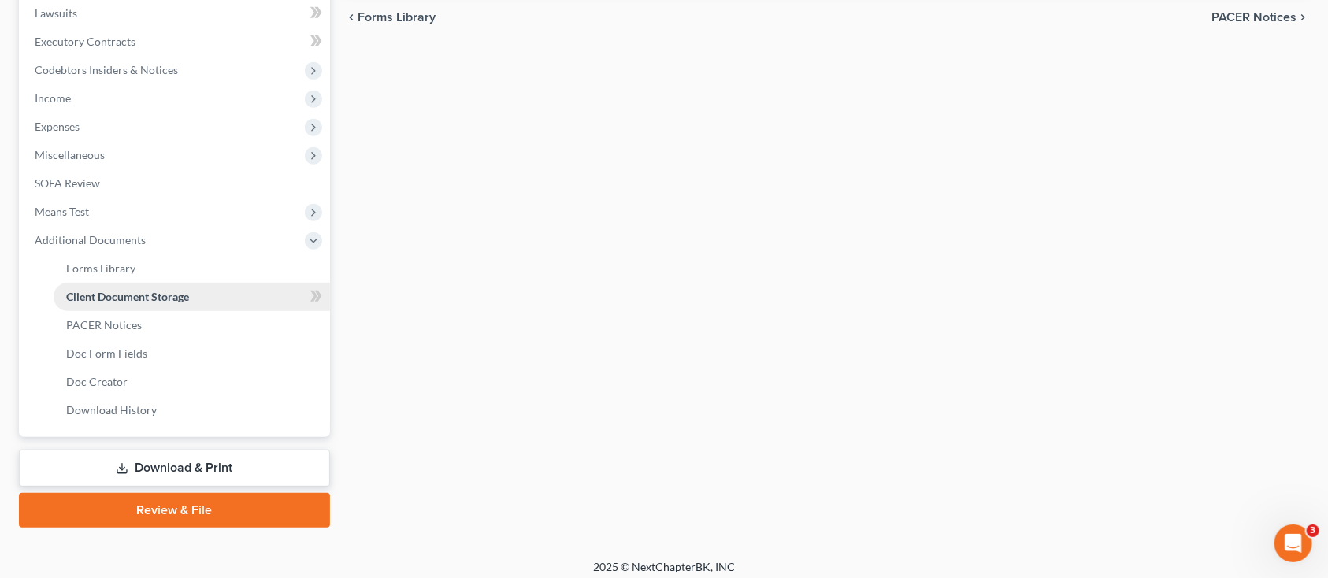
scroll to position [165, 0]
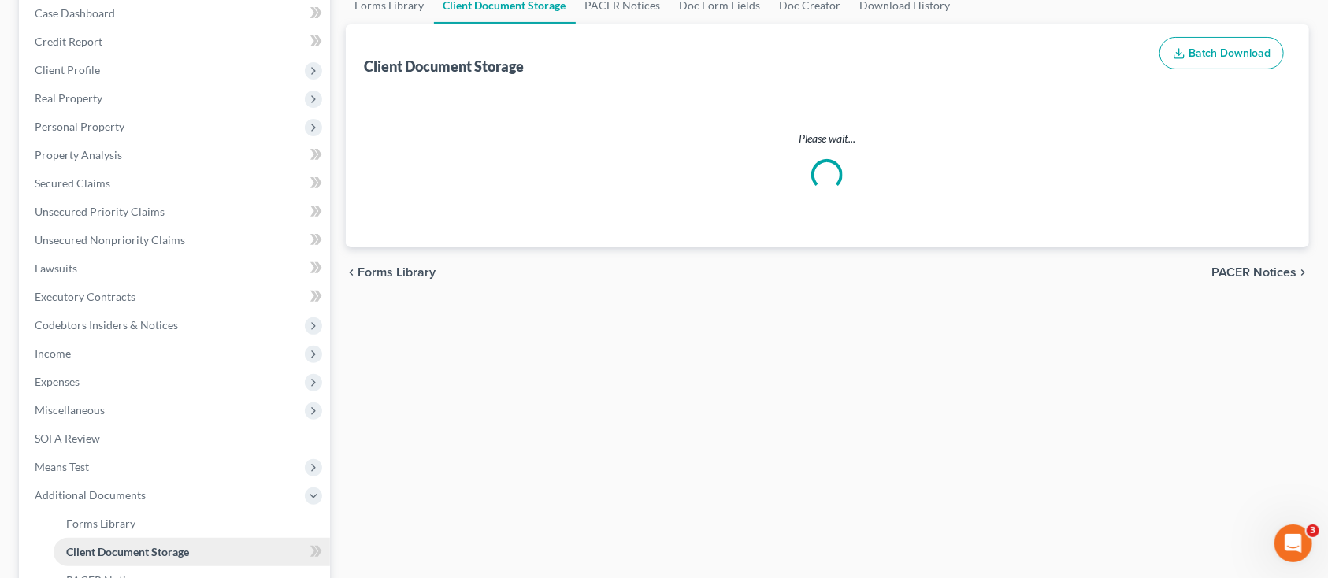
select select "0"
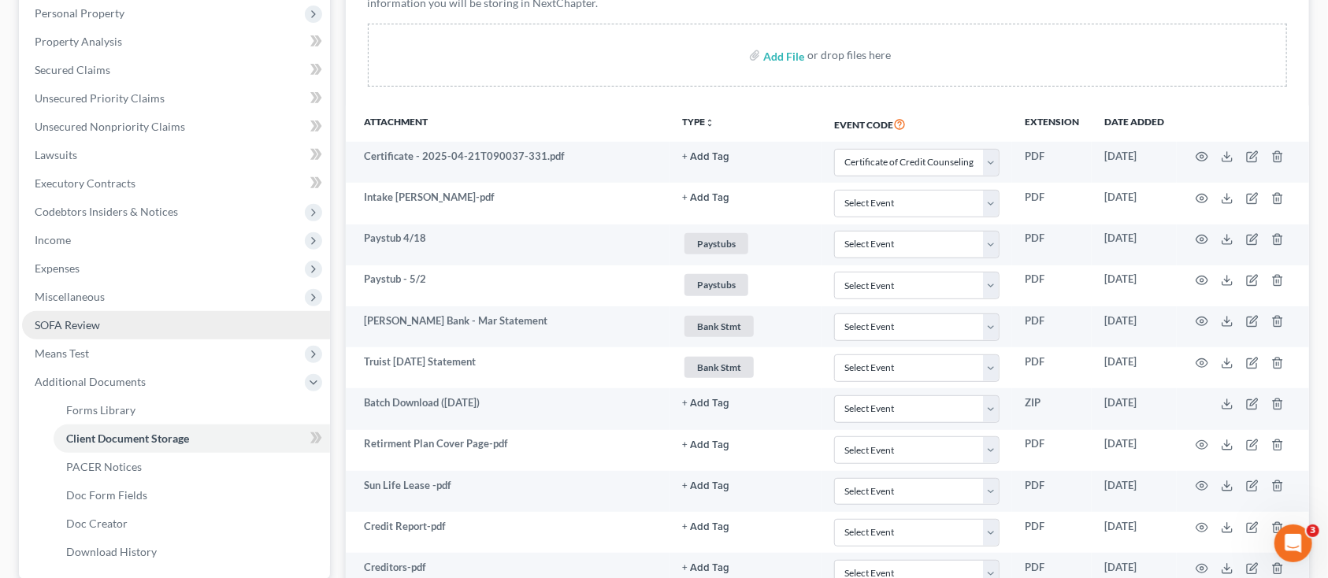
scroll to position [315, 0]
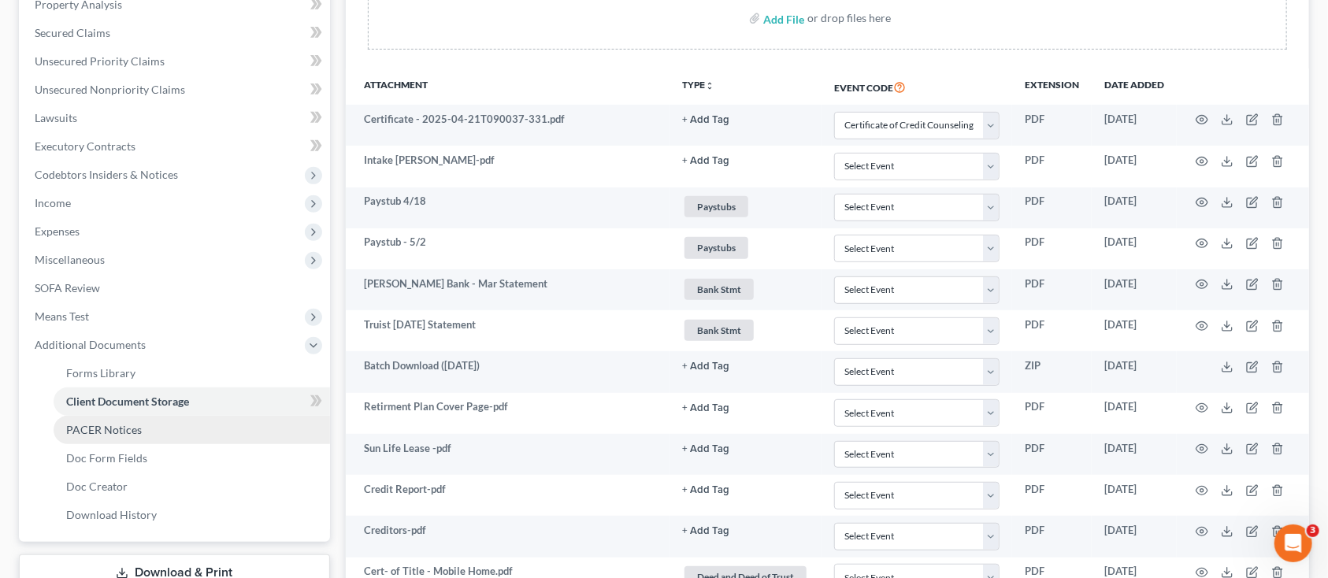
click at [110, 432] on span "PACER Notices" at bounding box center [104, 429] width 76 height 13
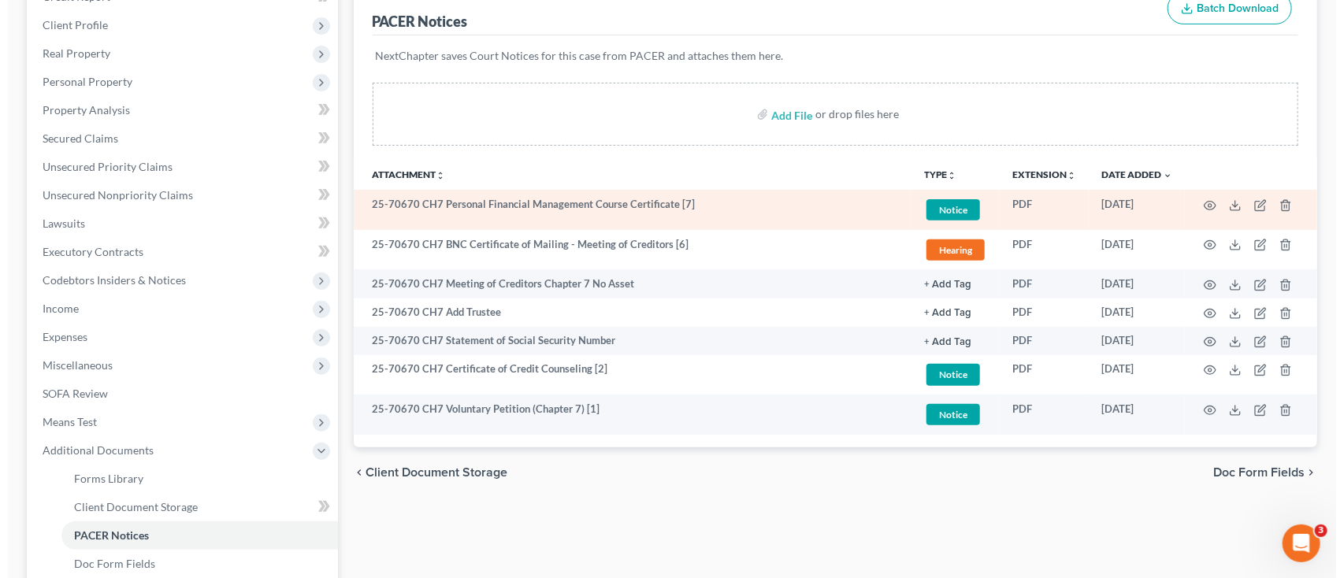
scroll to position [315, 0]
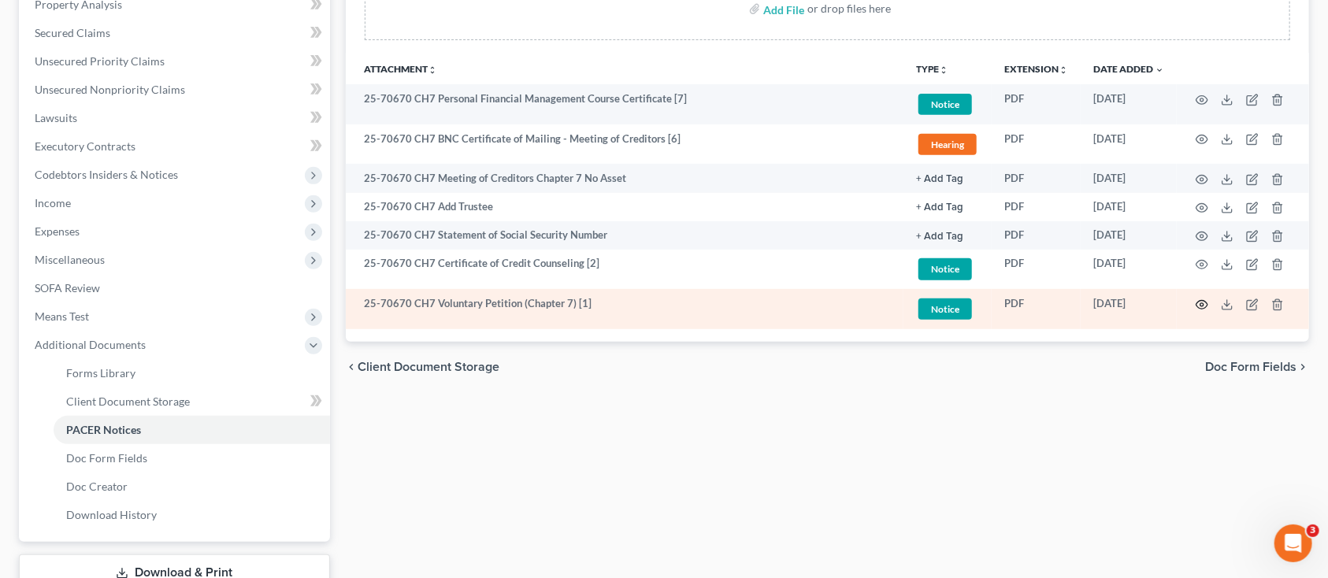
click at [1202, 306] on circle "button" at bounding box center [1202, 304] width 3 height 3
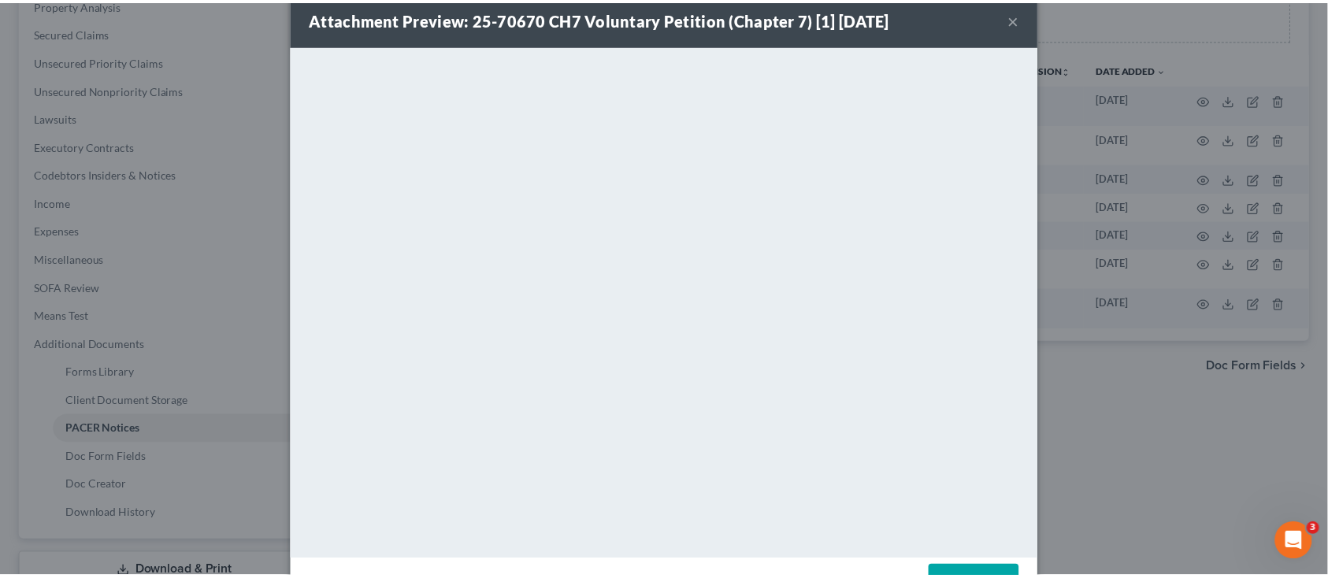
scroll to position [0, 0]
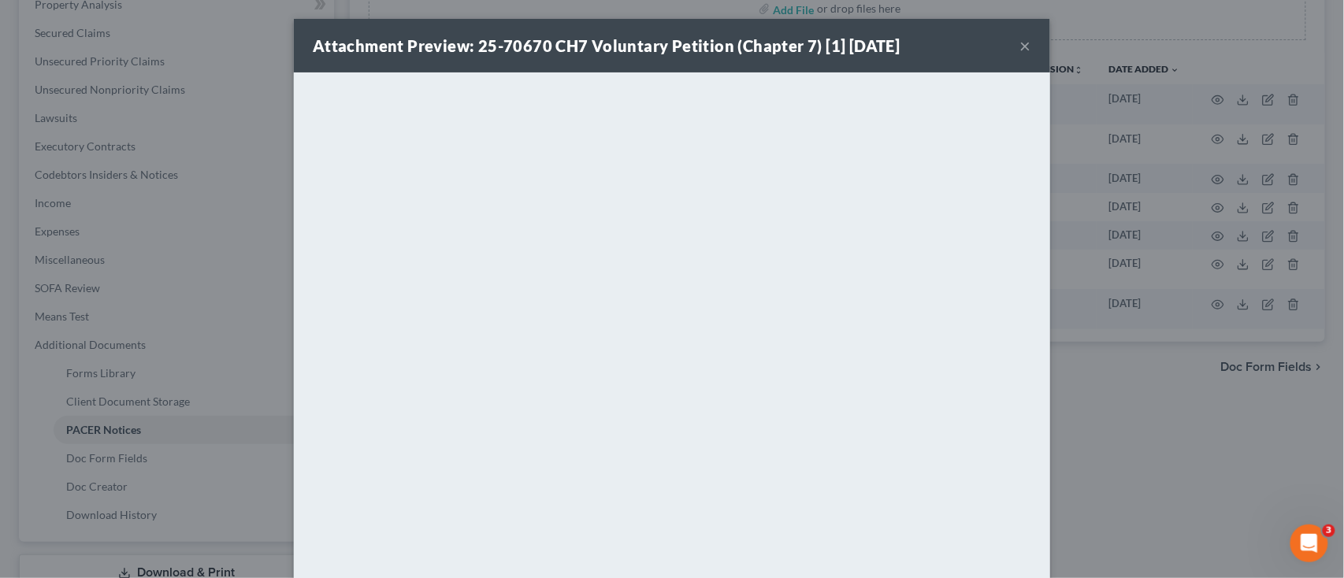
click at [1020, 48] on button "×" at bounding box center [1025, 45] width 11 height 19
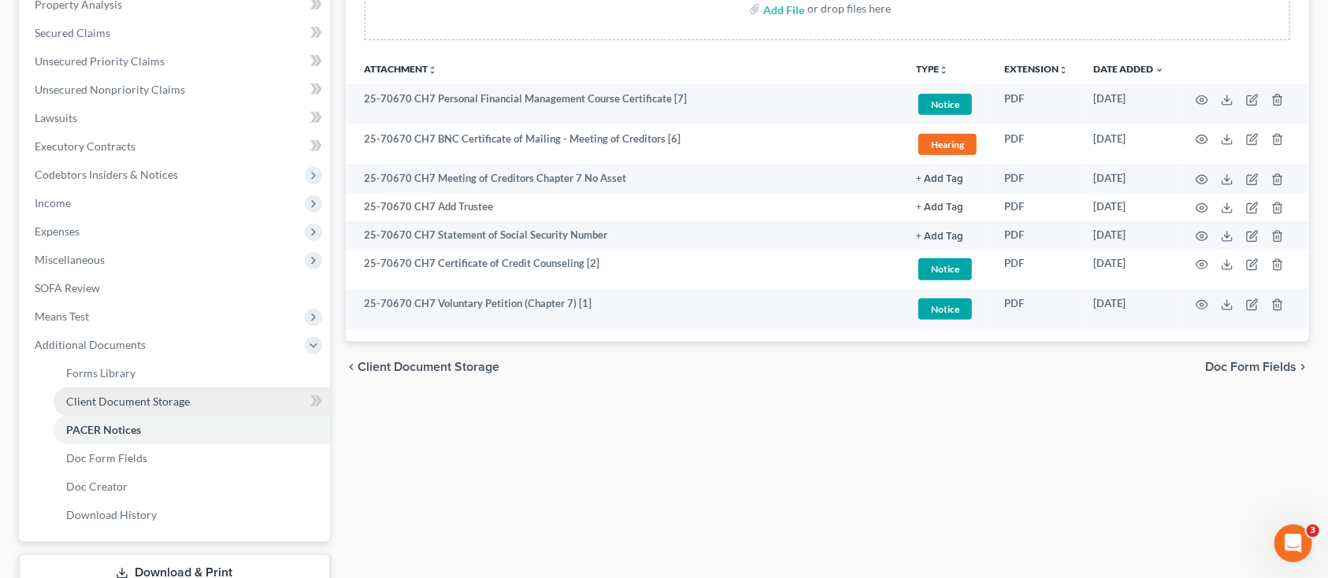
click at [97, 404] on span "Client Document Storage" at bounding box center [128, 401] width 124 height 13
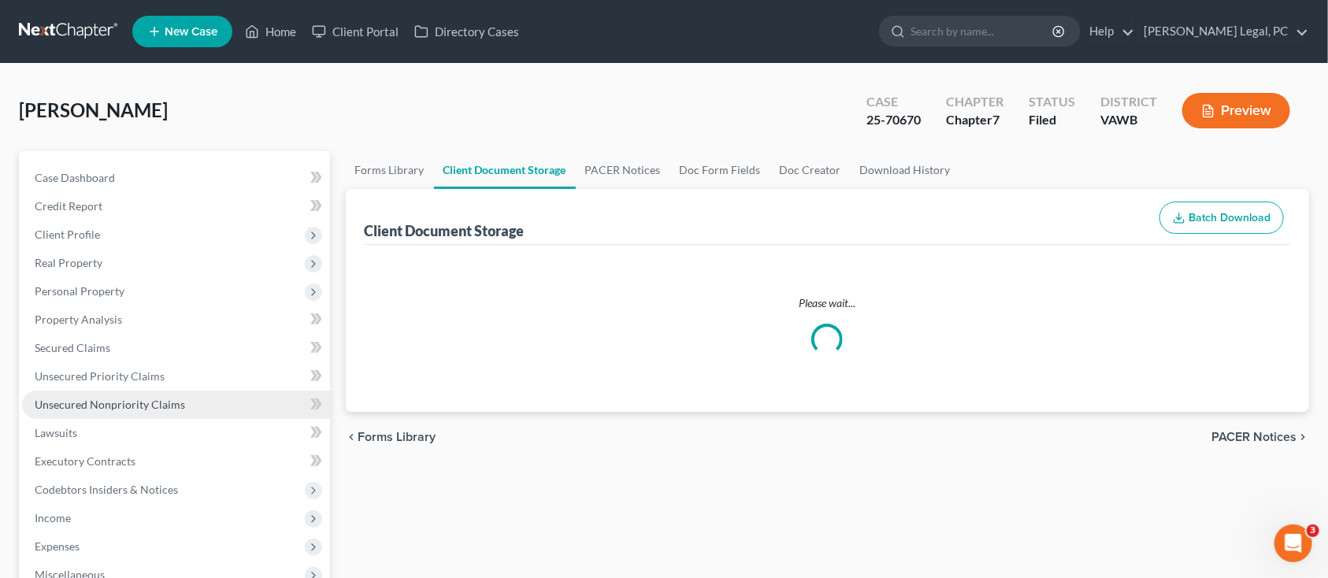
select select "0"
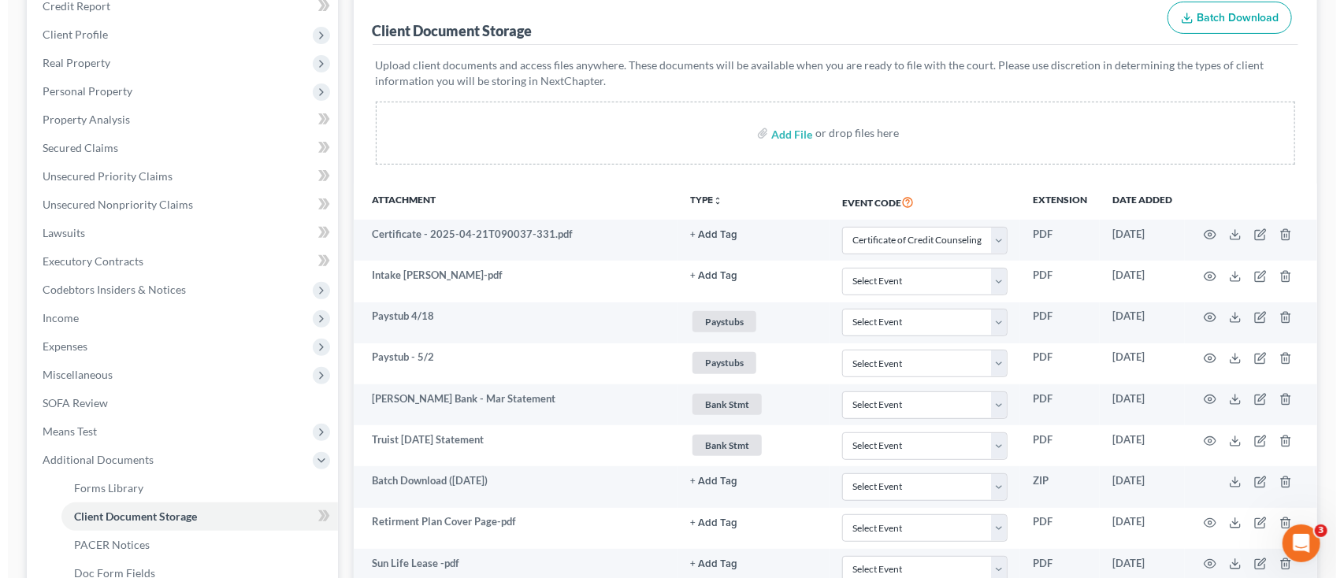
scroll to position [210, 0]
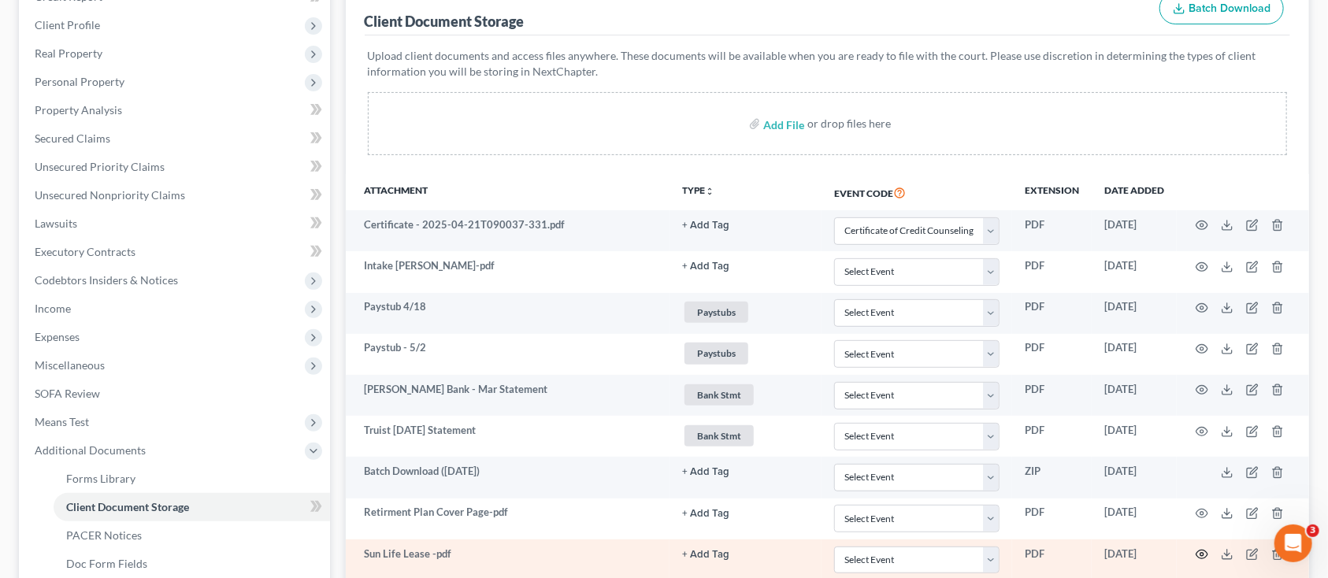
click at [1205, 556] on icon "button" at bounding box center [1203, 555] width 12 height 9
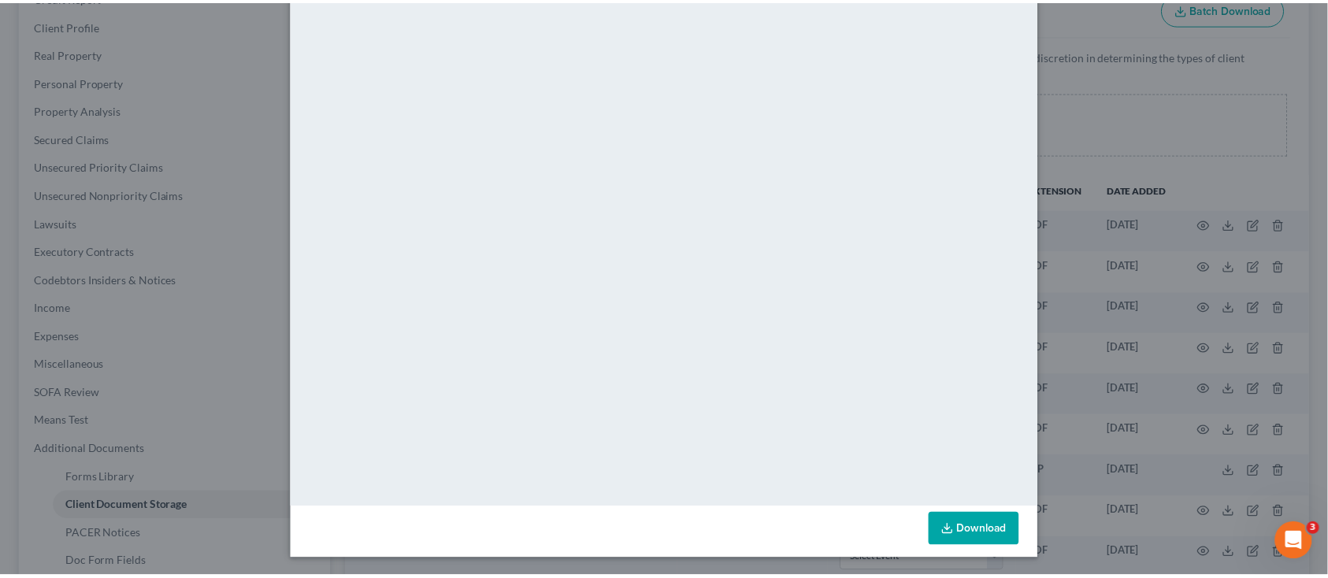
scroll to position [0, 0]
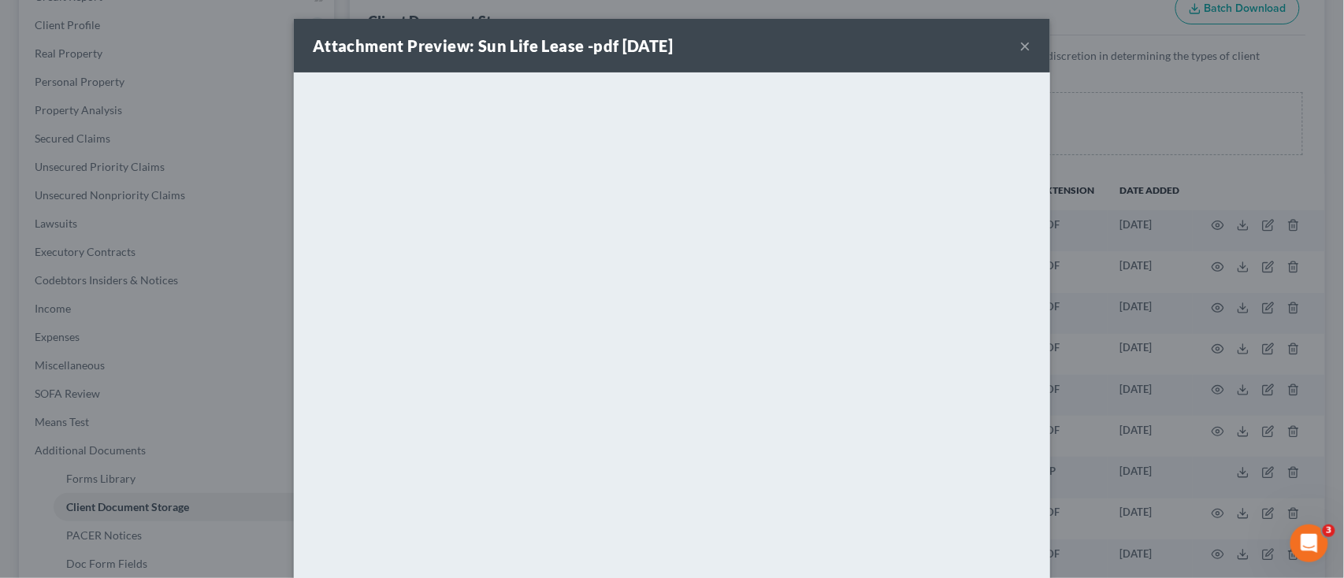
click at [1020, 43] on button "×" at bounding box center [1025, 45] width 11 height 19
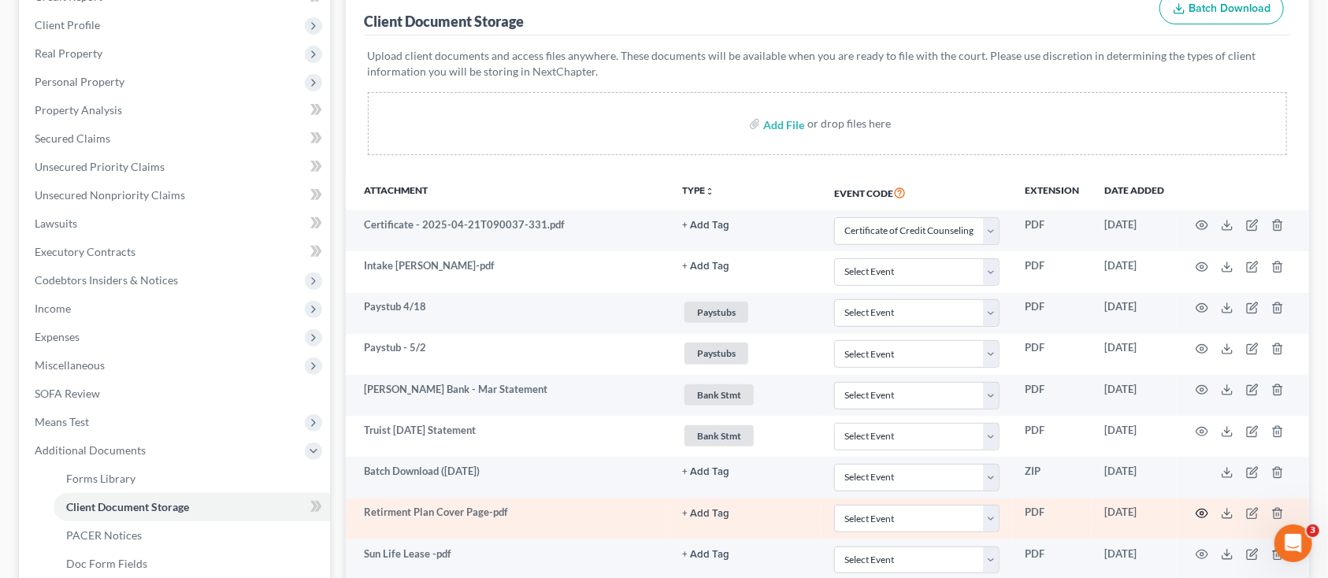
click at [1203, 508] on icon "button" at bounding box center [1202, 513] width 13 height 13
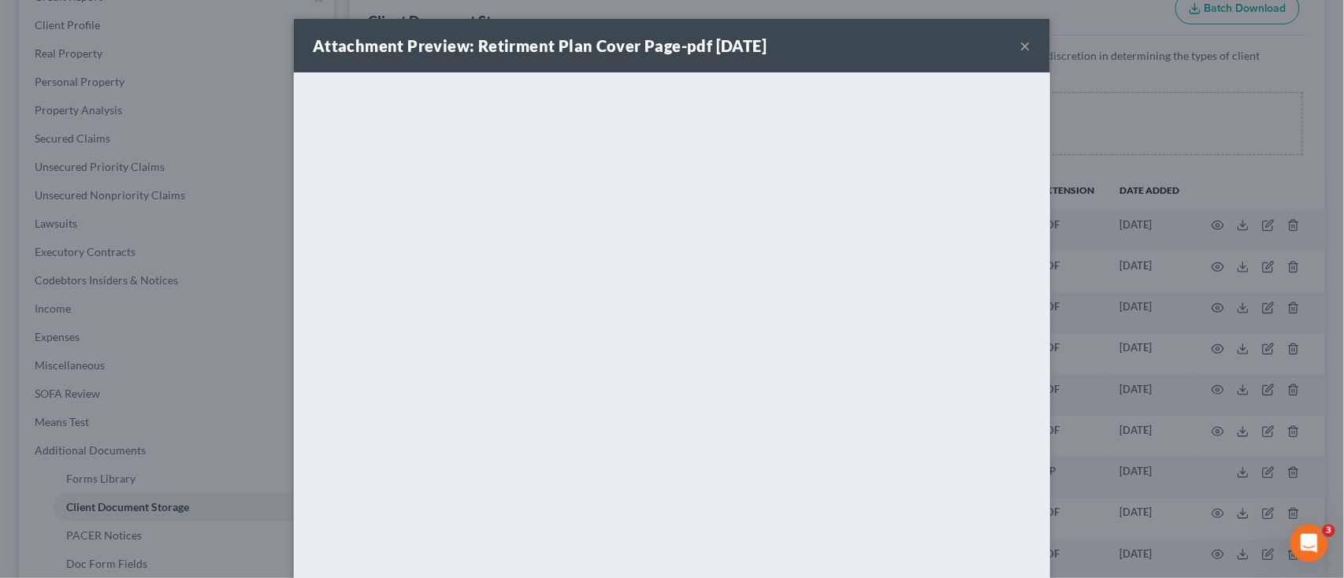
click at [1020, 52] on button "×" at bounding box center [1025, 45] width 11 height 19
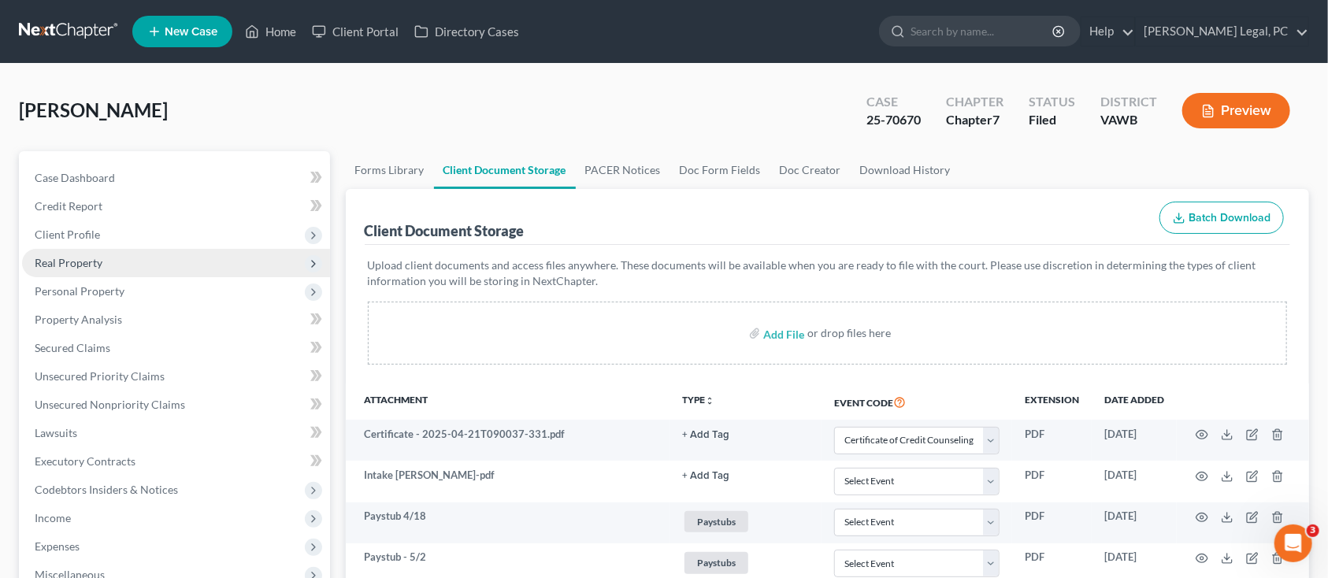
click at [60, 258] on span "Real Property" at bounding box center [69, 262] width 68 height 13
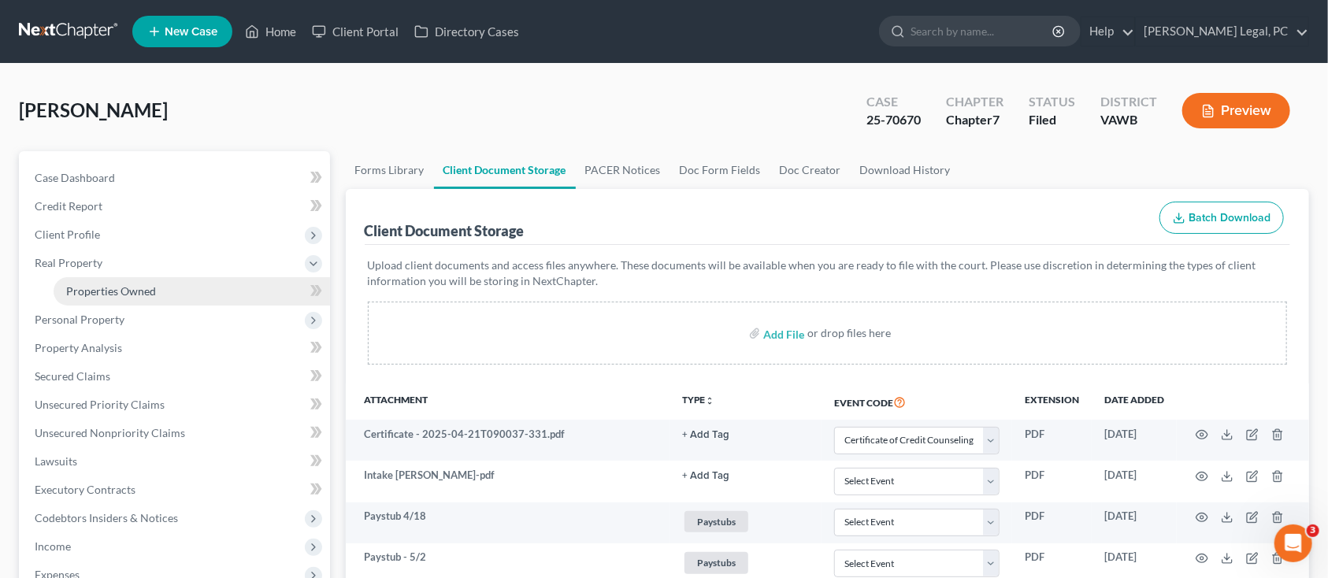
click at [81, 293] on span "Properties Owned" at bounding box center [111, 290] width 90 height 13
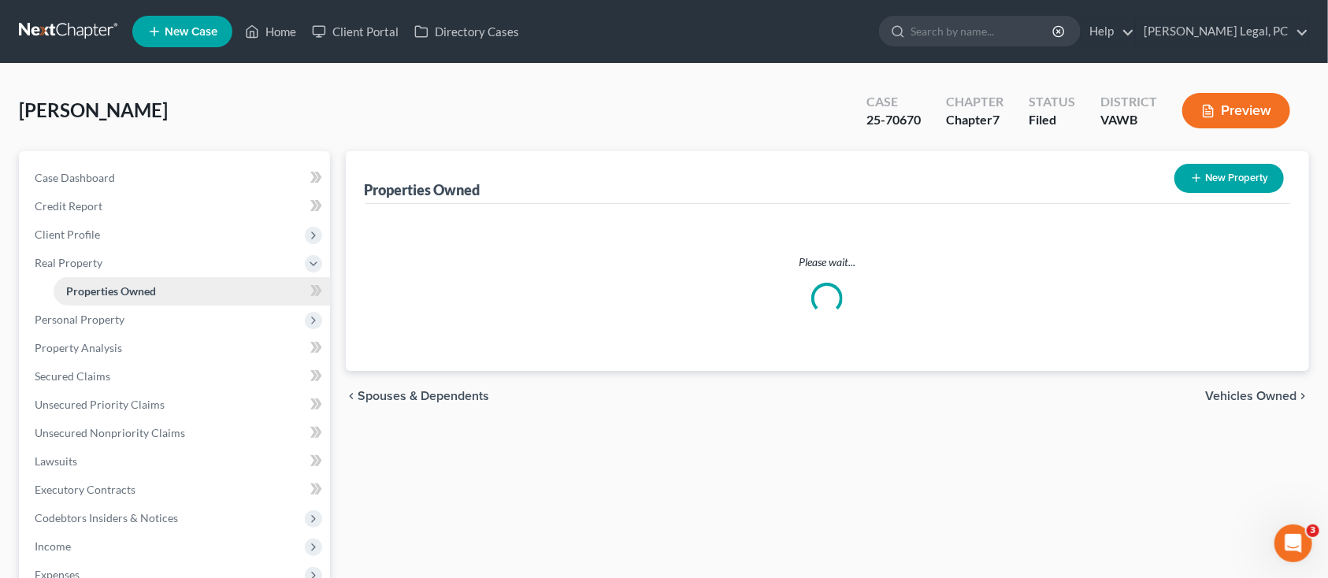
click at [81, 293] on span "Properties Owned" at bounding box center [111, 290] width 90 height 13
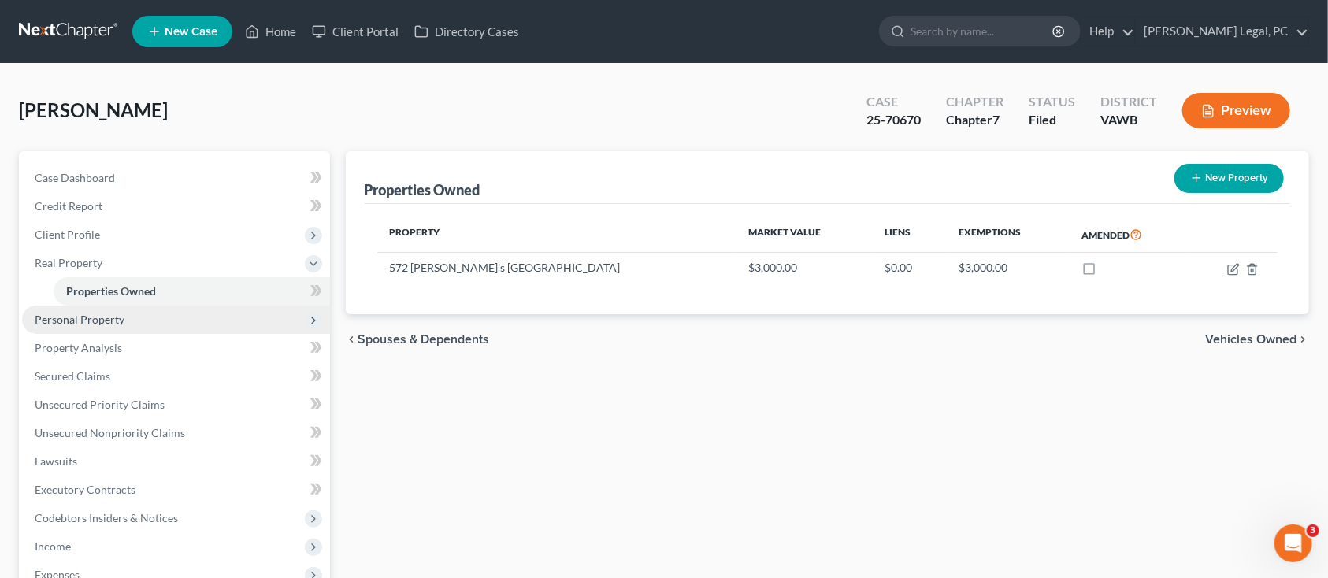
click at [69, 321] on span "Personal Property" at bounding box center [80, 319] width 90 height 13
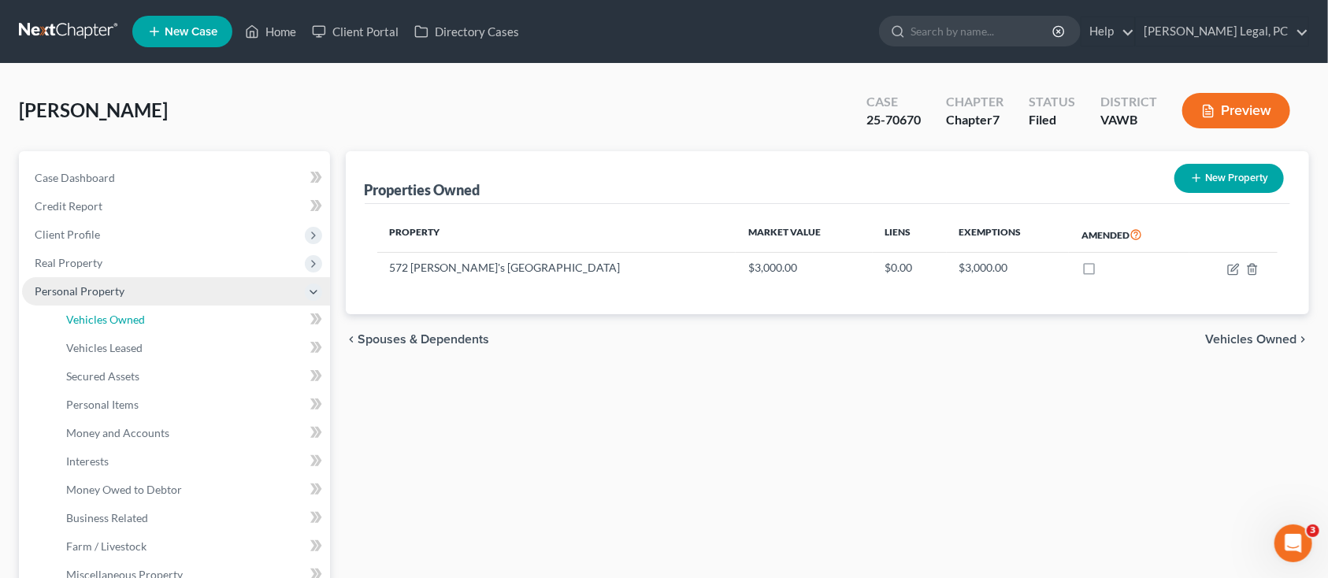
click at [69, 321] on span "Vehicles Owned" at bounding box center [105, 319] width 79 height 13
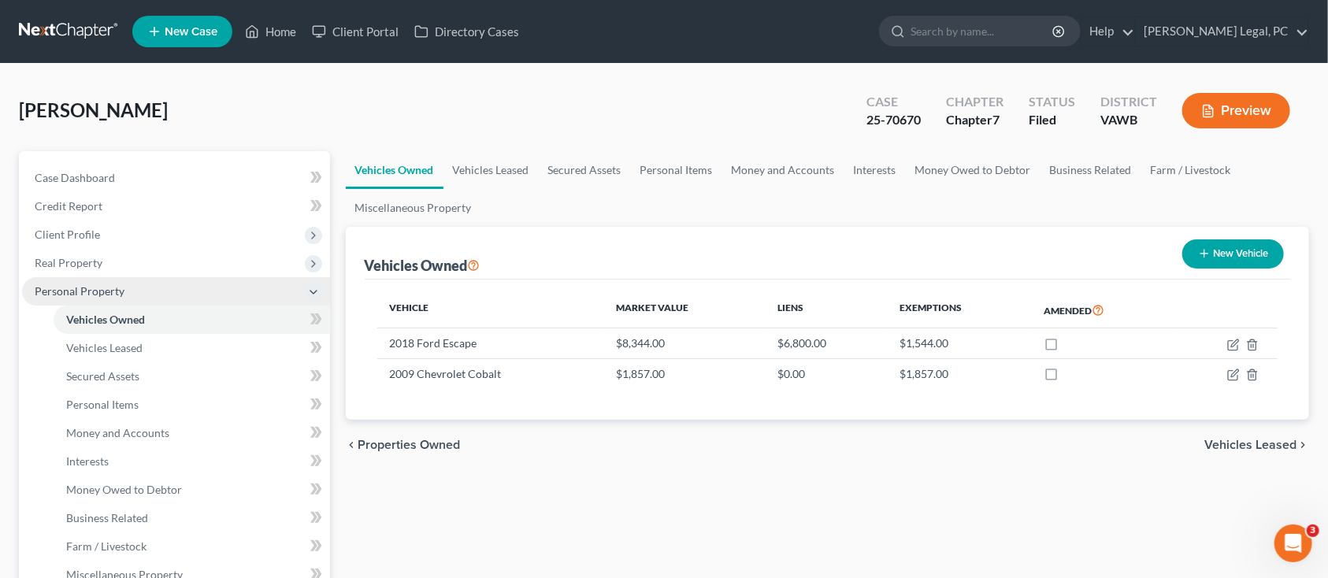
click at [69, 321] on span "Vehicles Owned" at bounding box center [105, 319] width 79 height 13
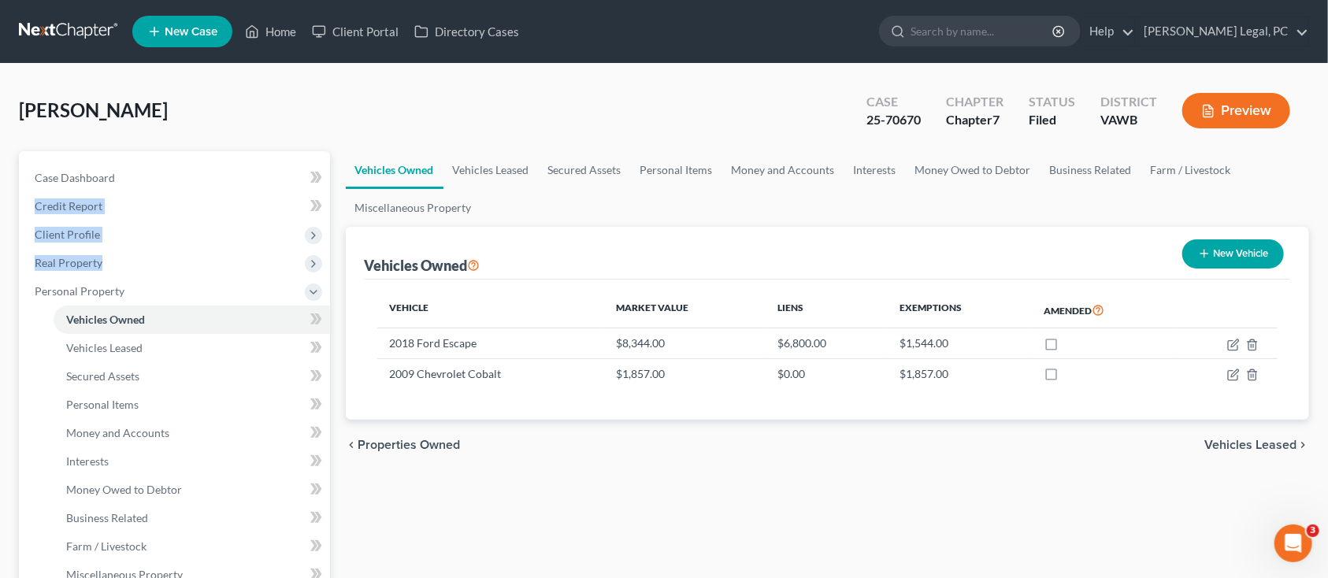
drag, startPoint x: 255, startPoint y: 251, endPoint x: 14, endPoint y: 59, distance: 308.4
click at [180, 174] on ul "Case Dashboard Payments Invoices Payments Payments Credit Report Client Profile" at bounding box center [176, 561] width 308 height 794
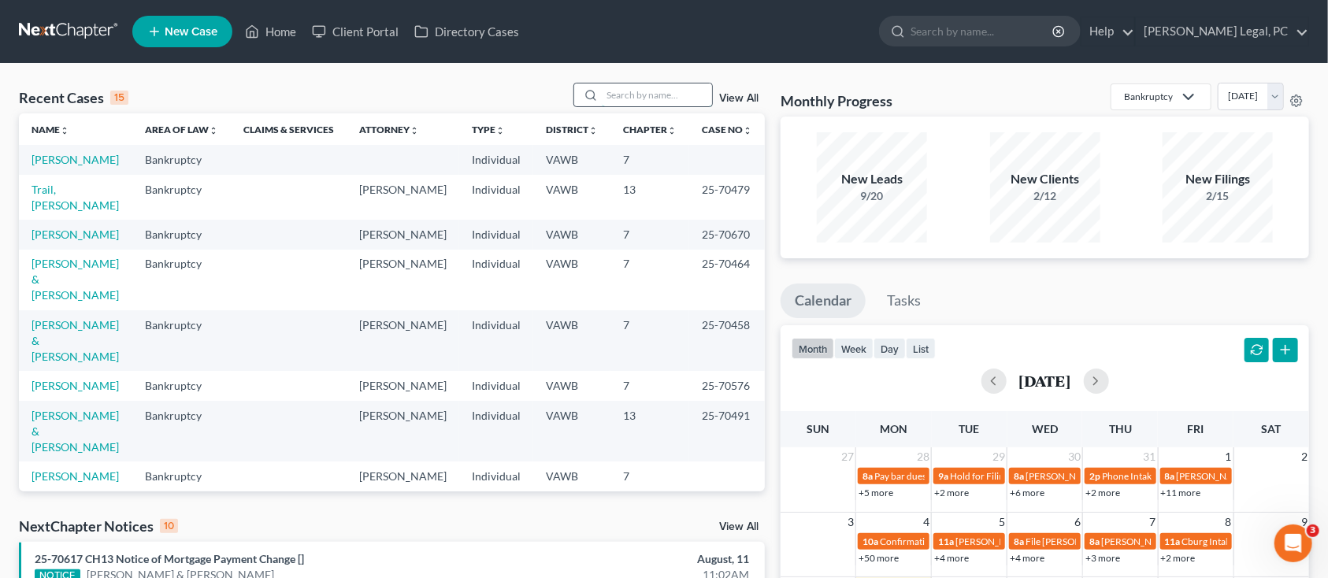
click at [645, 101] on input "search" at bounding box center [657, 95] width 110 height 23
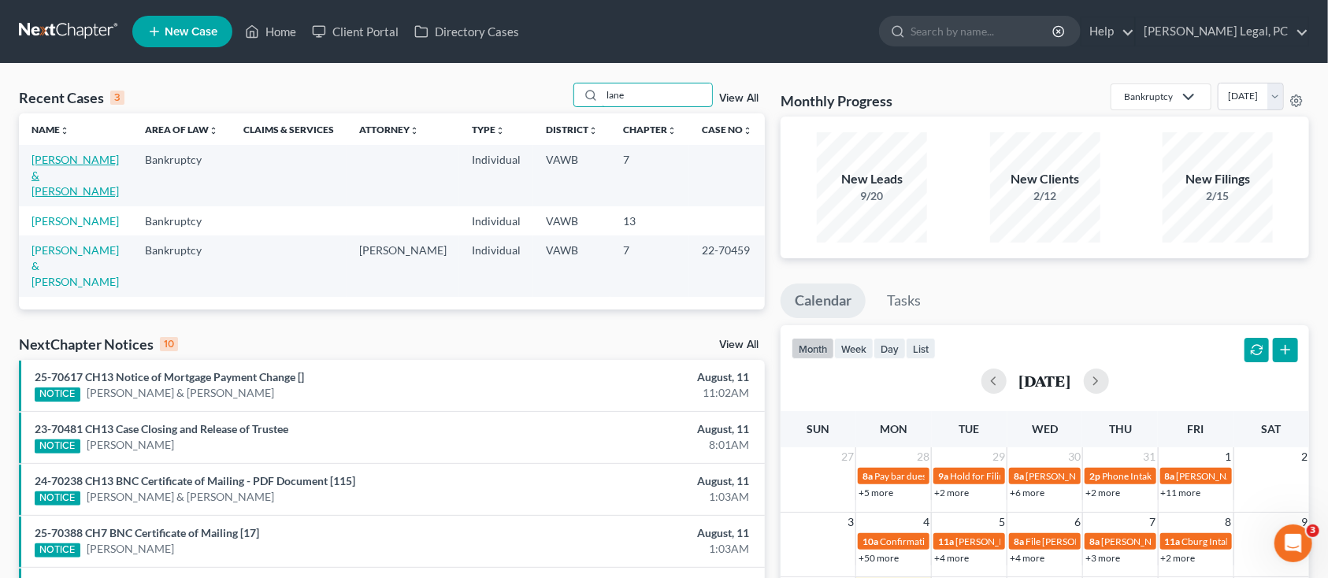
type input "lane"
click at [47, 158] on link "[PERSON_NAME] & [PERSON_NAME]" at bounding box center [75, 175] width 87 height 45
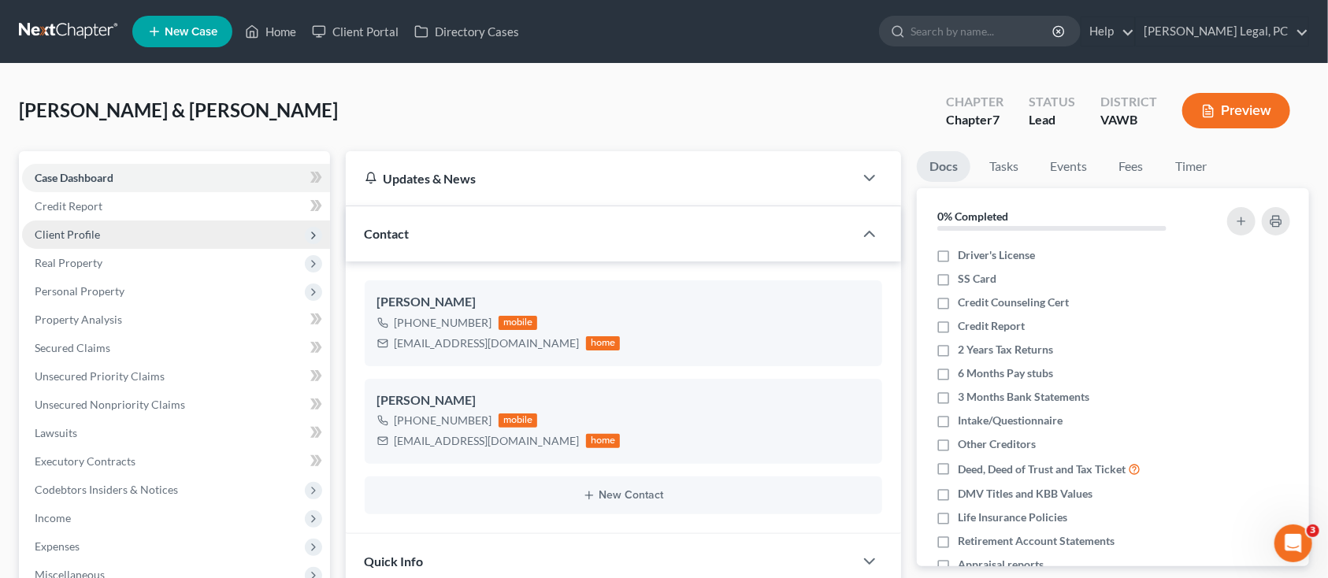
click at [70, 228] on span "Client Profile" at bounding box center [67, 234] width 65 height 13
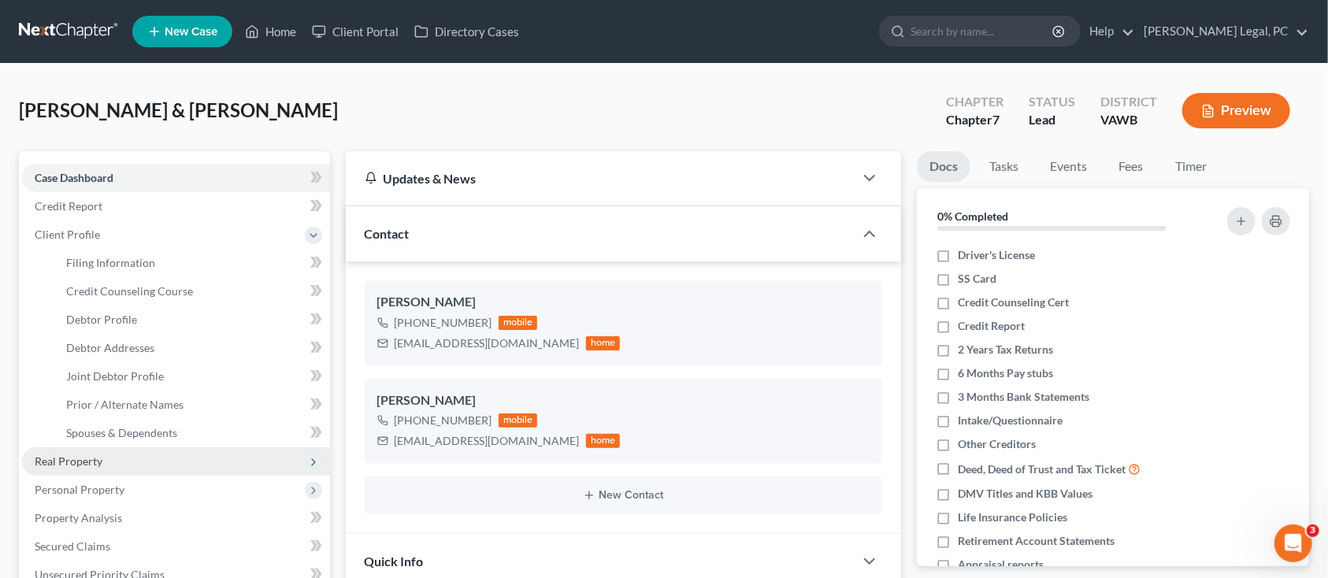
click at [66, 455] on span "Real Property" at bounding box center [69, 461] width 68 height 13
click at [65, 459] on span "Lawsuits" at bounding box center [56, 461] width 43 height 13
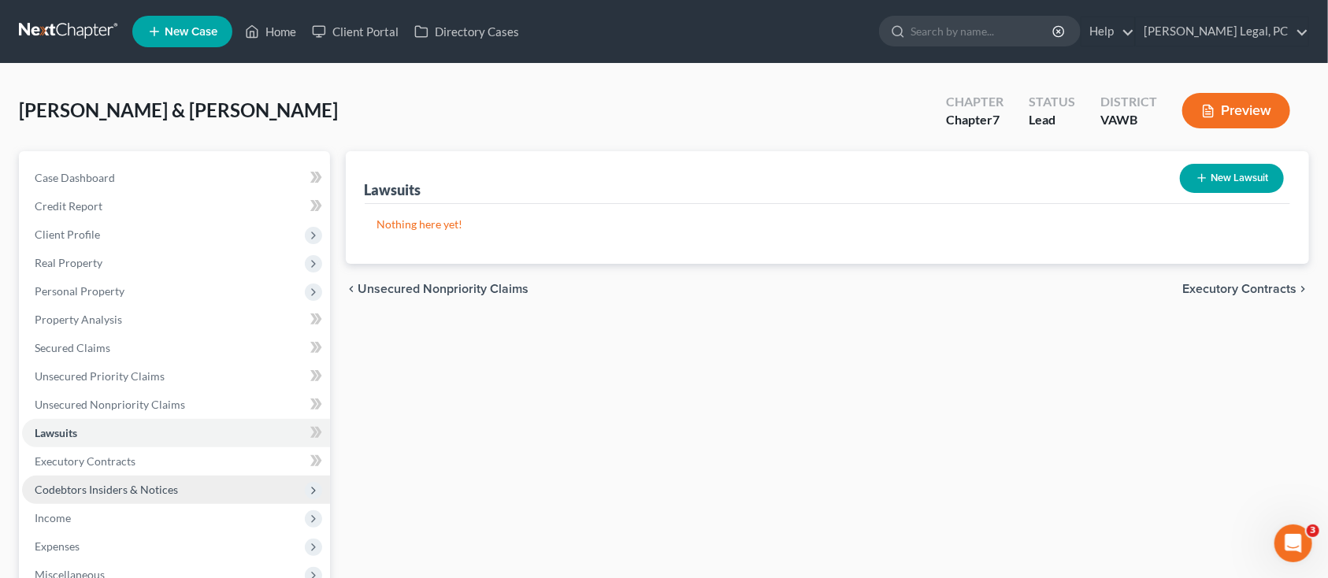
click at [65, 485] on span "Codebtors Insiders & Notices" at bounding box center [106, 489] width 143 height 13
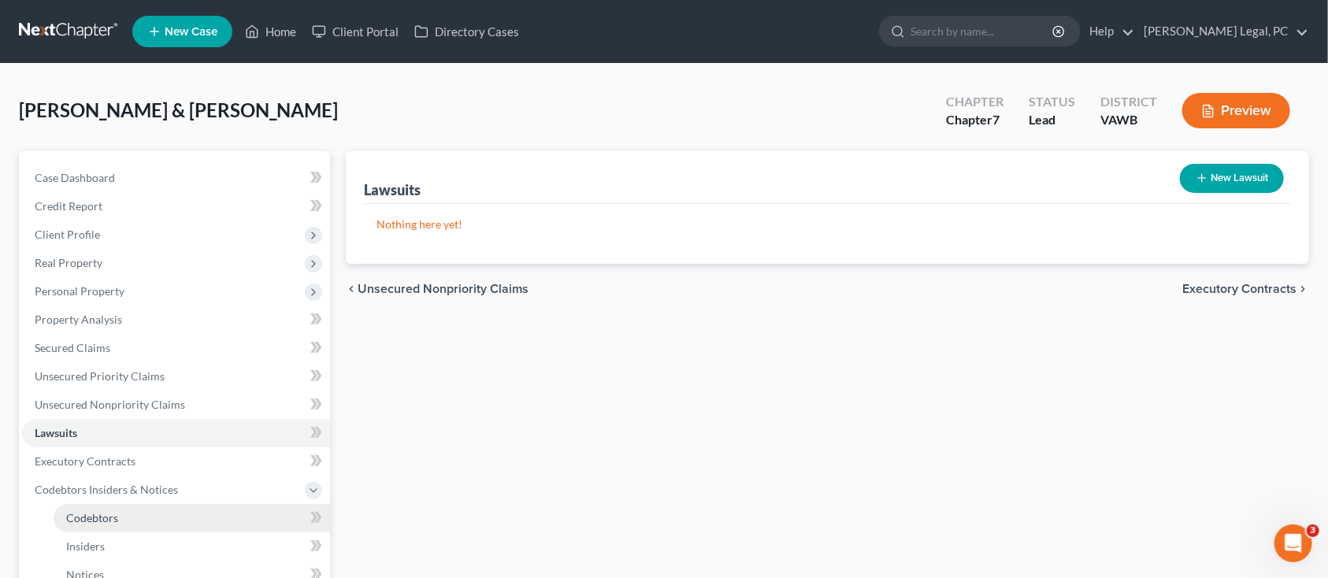
click at [64, 518] on link "Codebtors" at bounding box center [192, 518] width 277 height 28
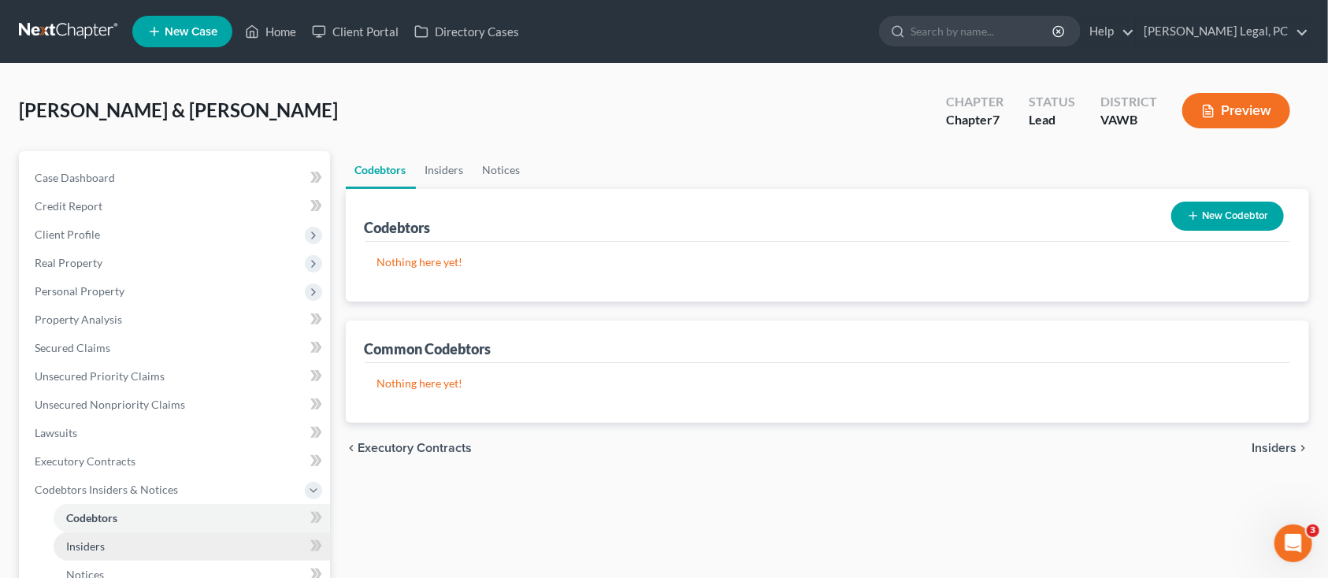
click at [69, 545] on span "Insiders" at bounding box center [85, 546] width 39 height 13
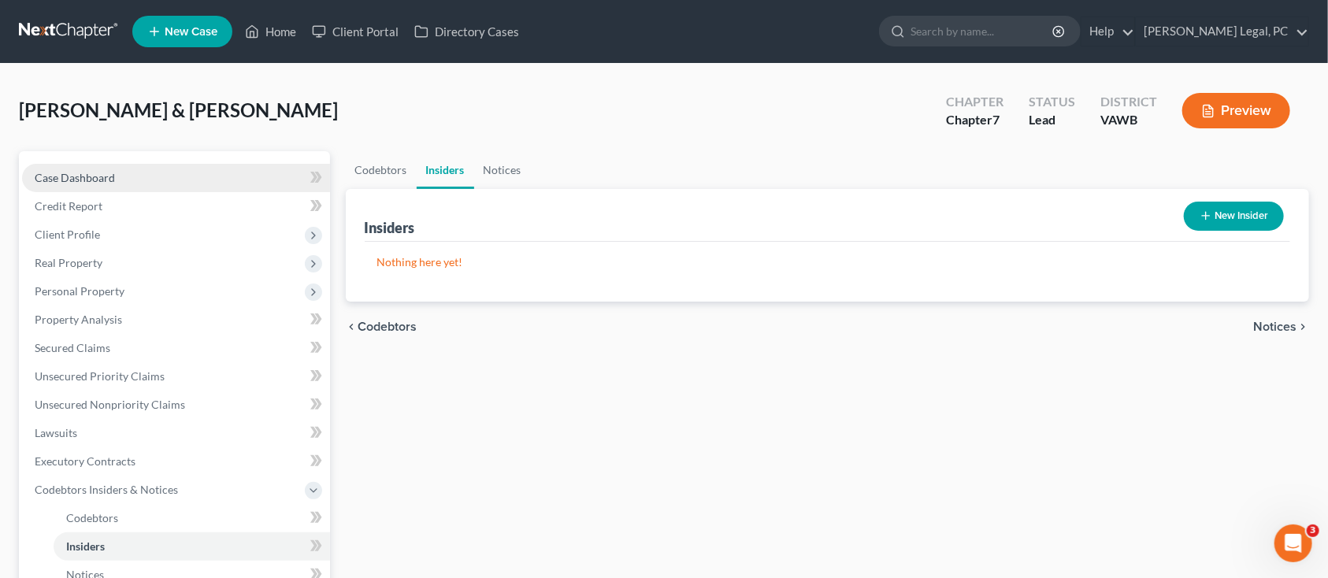
click at [58, 176] on span "Case Dashboard" at bounding box center [75, 177] width 80 height 13
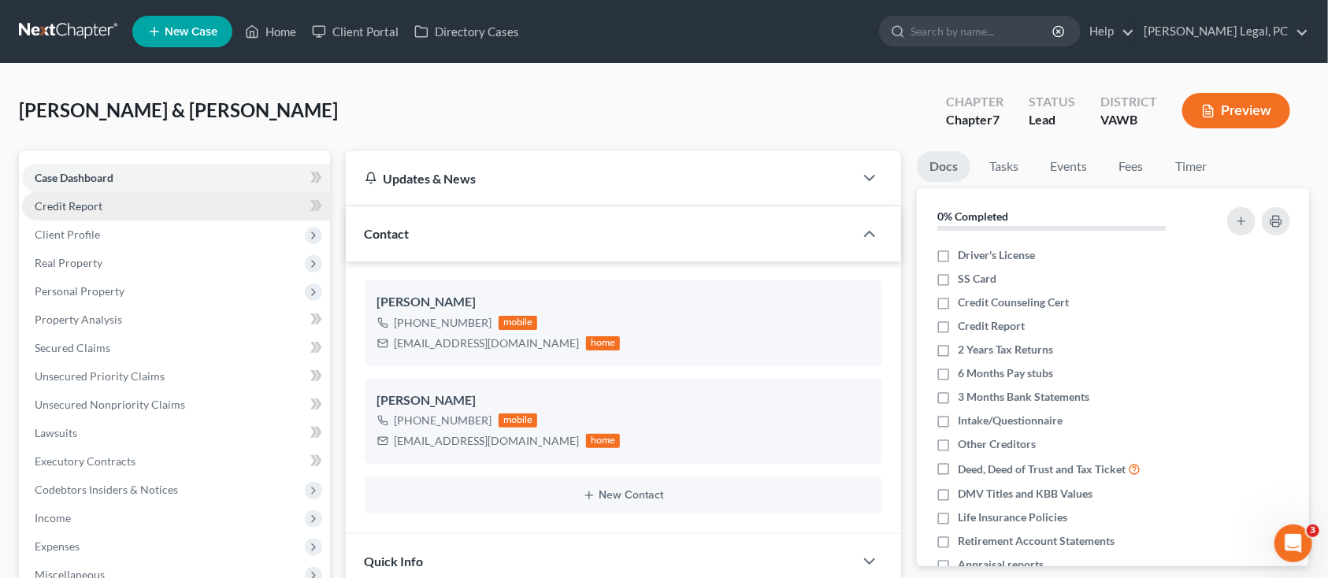
click at [57, 200] on span "Credit Report" at bounding box center [69, 205] width 68 height 13
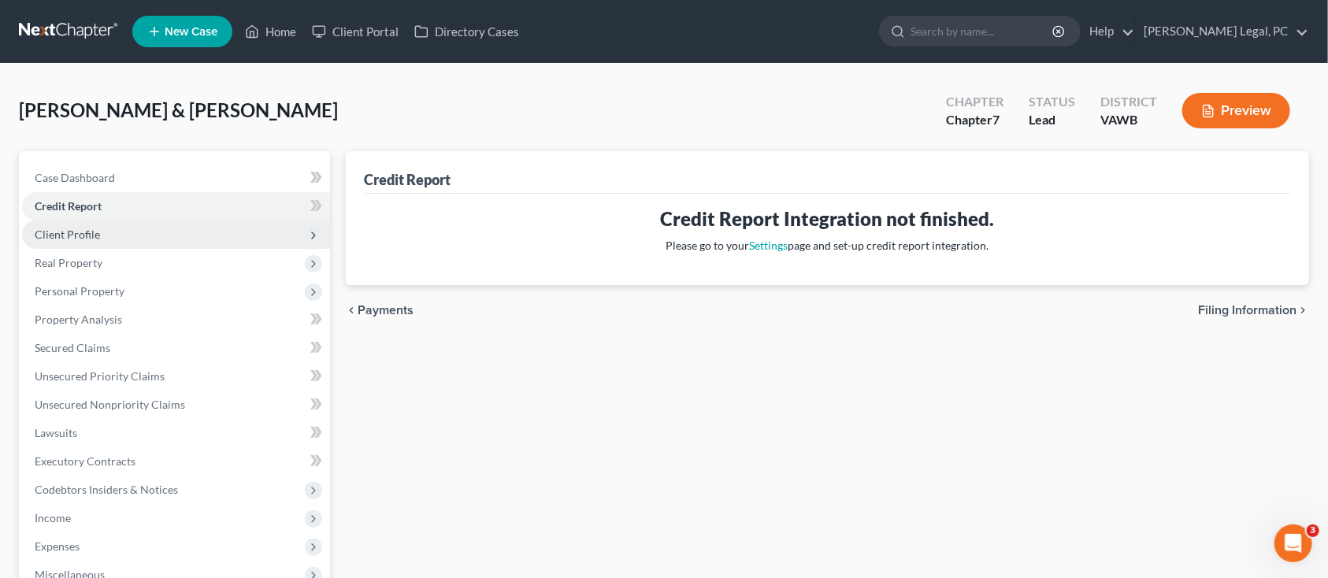
click at [68, 236] on span "Client Profile" at bounding box center [67, 234] width 65 height 13
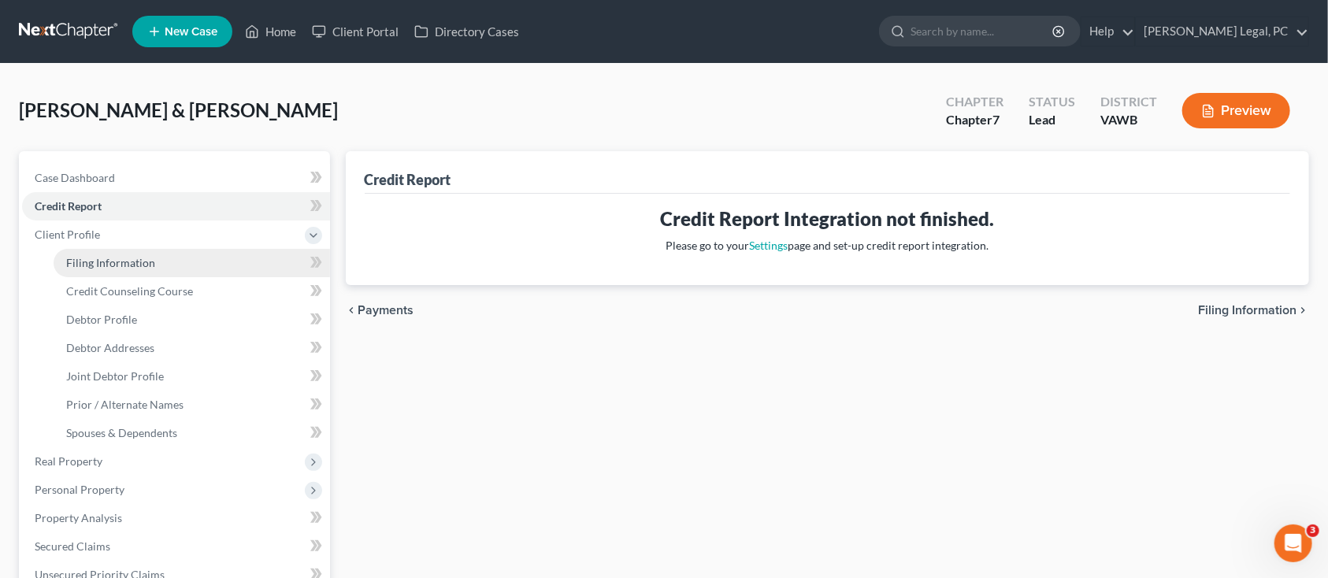
click at [92, 252] on link "Filing Information" at bounding box center [192, 263] width 277 height 28
select select "1"
select select "0"
select select "48"
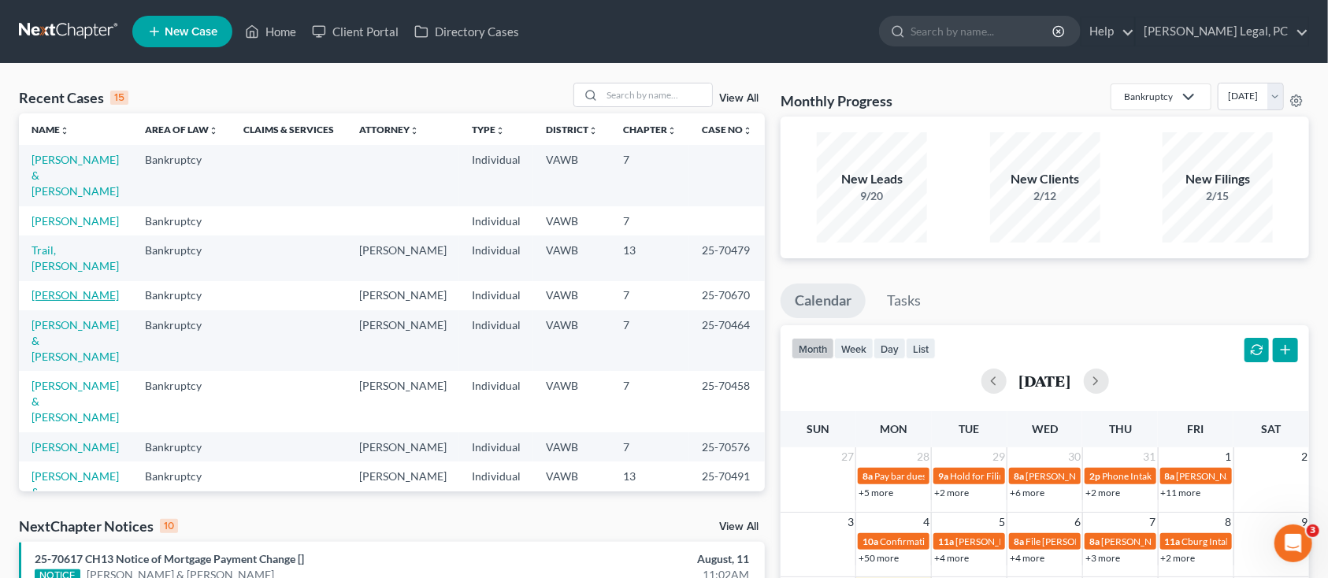
click at [85, 288] on link "[PERSON_NAME]" at bounding box center [75, 294] width 87 height 13
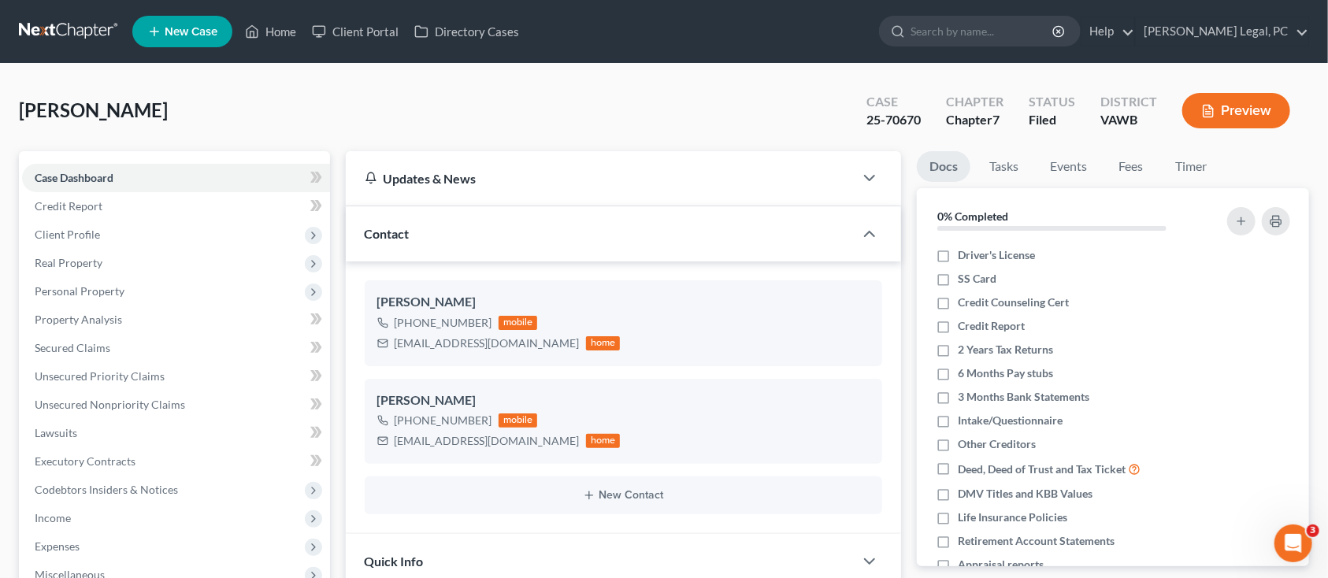
scroll to position [1059, 0]
click at [989, 16] on div at bounding box center [980, 31] width 202 height 31
click at [967, 29] on input "search" at bounding box center [983, 31] width 144 height 29
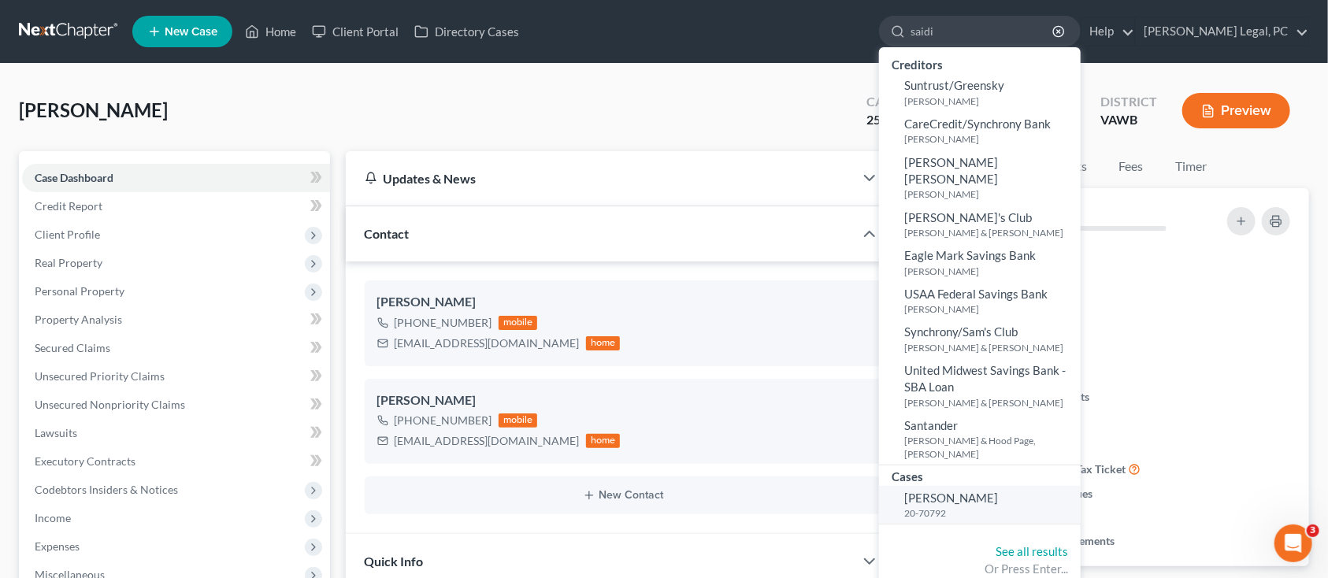
type input "saidi"
click at [1029, 486] on link "Saidi, Delores 20-70792" at bounding box center [980, 505] width 202 height 39
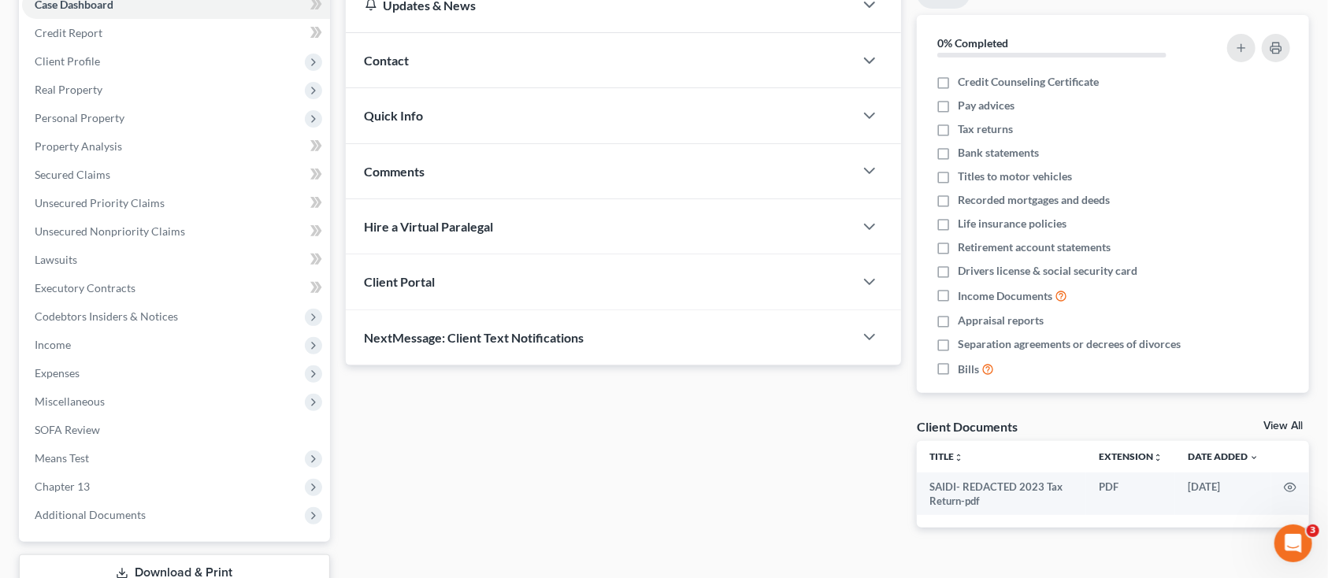
scroll to position [210, 0]
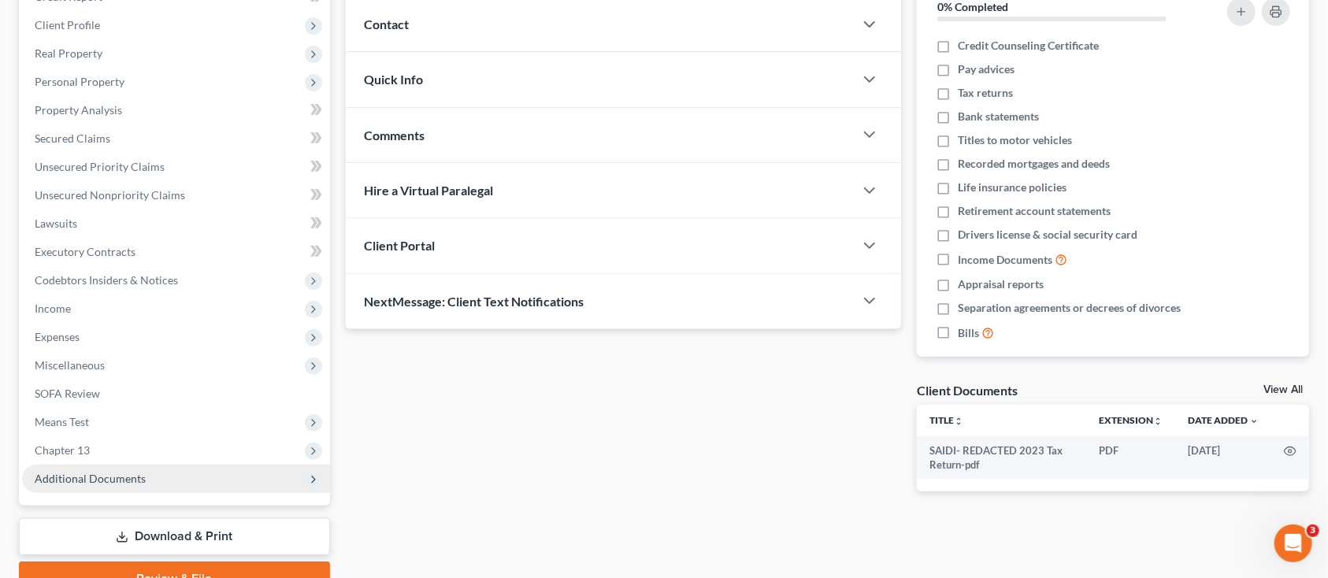
click at [140, 472] on span "Additional Documents" at bounding box center [90, 478] width 111 height 13
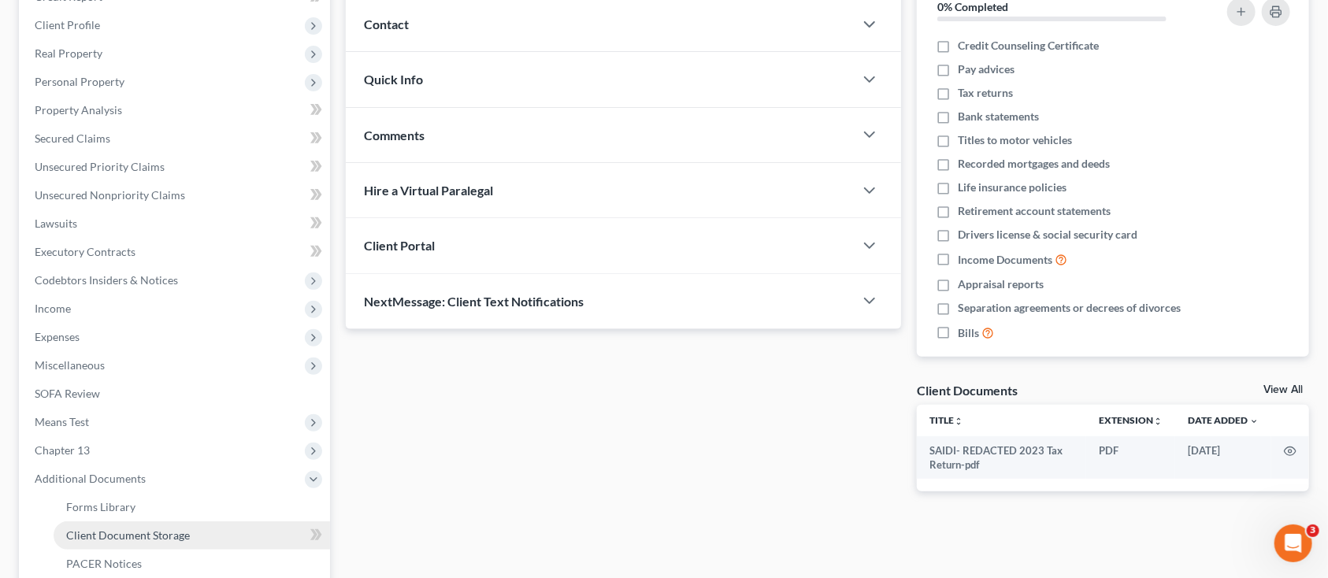
click at [132, 529] on span "Client Document Storage" at bounding box center [128, 535] width 124 height 13
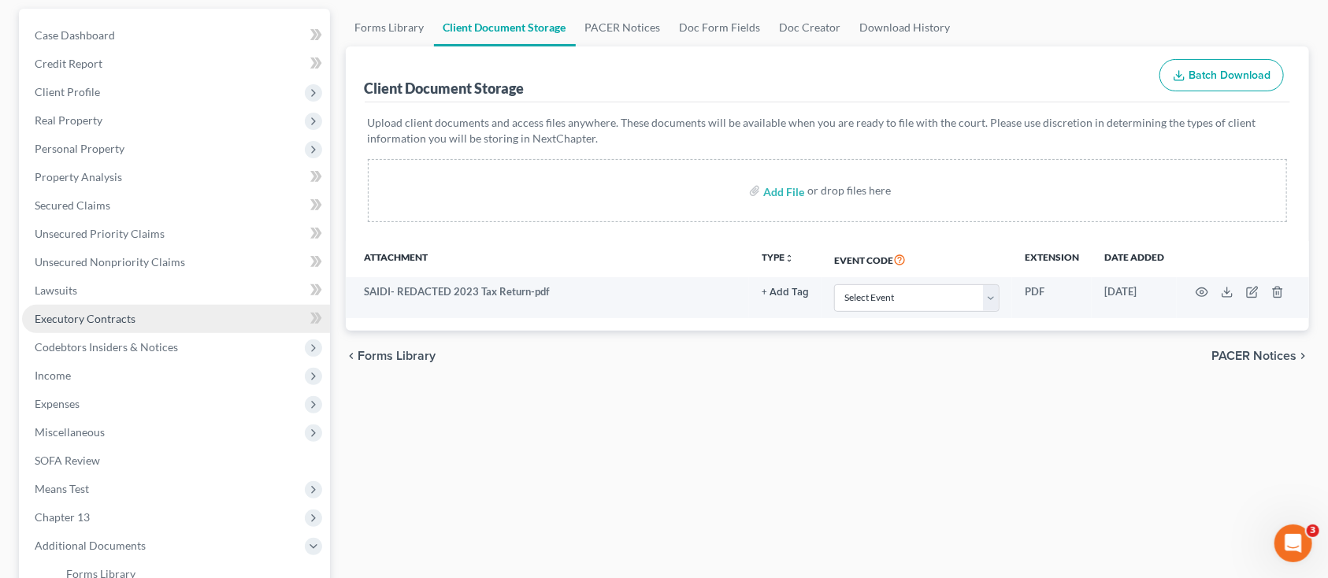
scroll to position [315, 0]
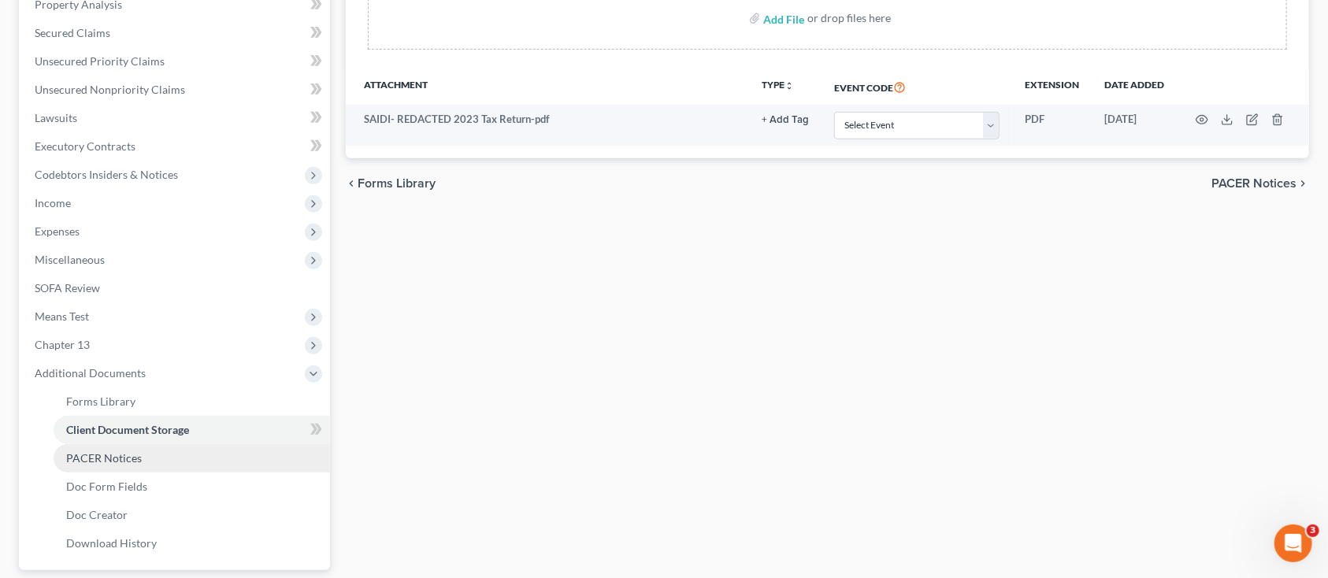
click at [69, 451] on span "PACER Notices" at bounding box center [104, 457] width 76 height 13
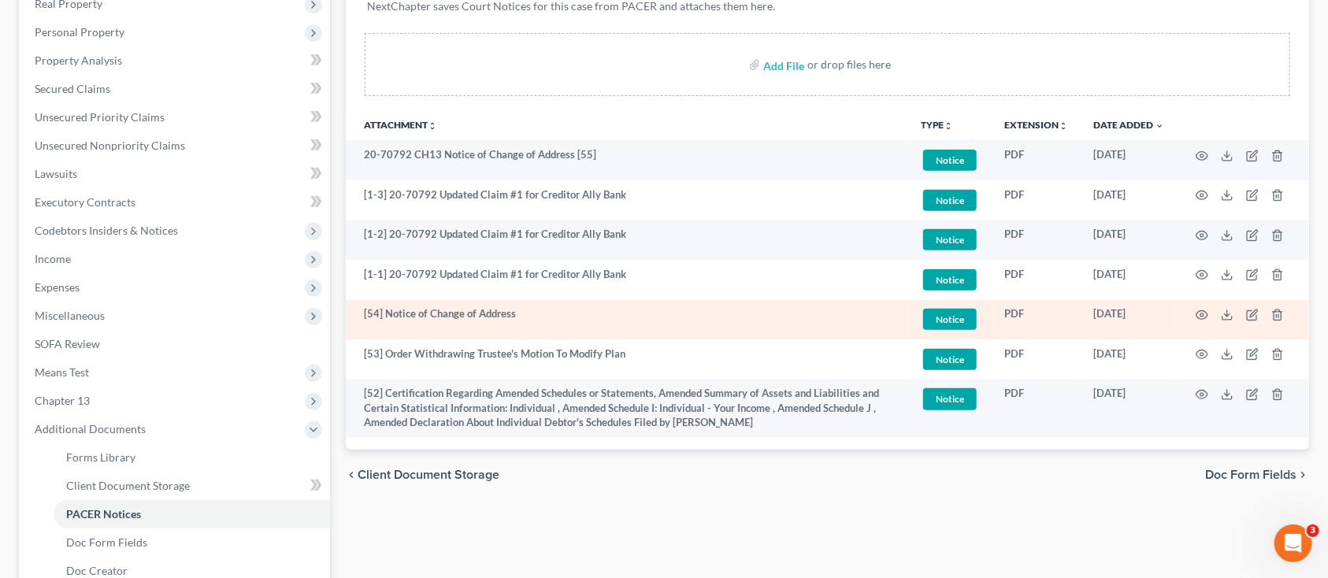
scroll to position [210, 0]
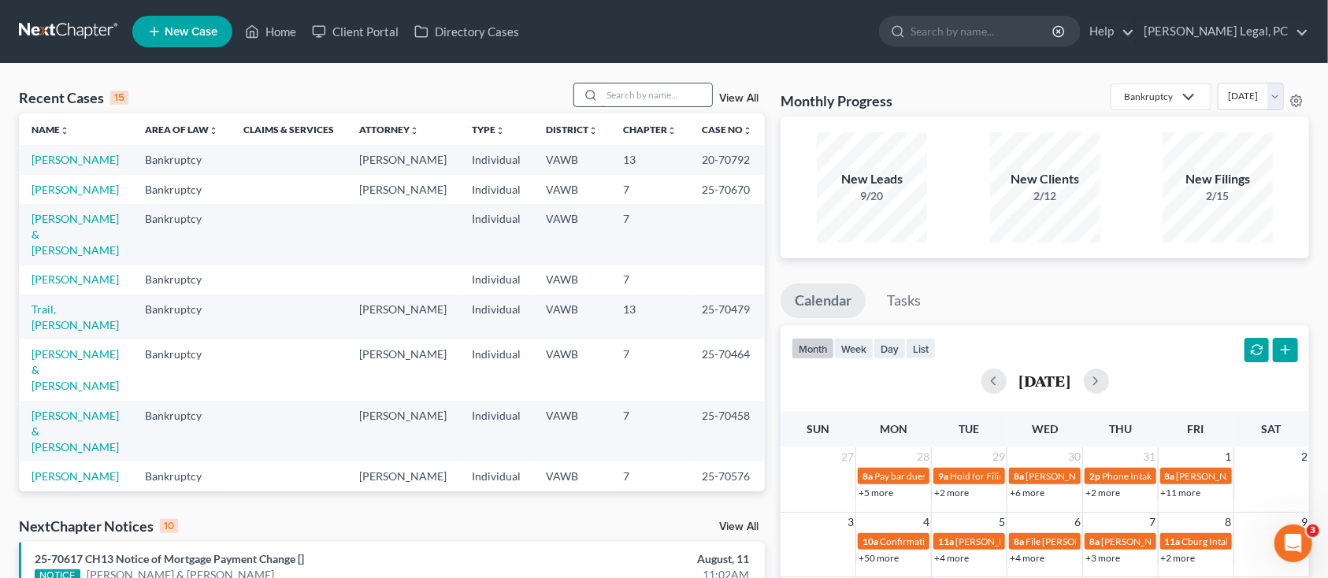
click at [652, 84] on input "search" at bounding box center [657, 95] width 110 height 23
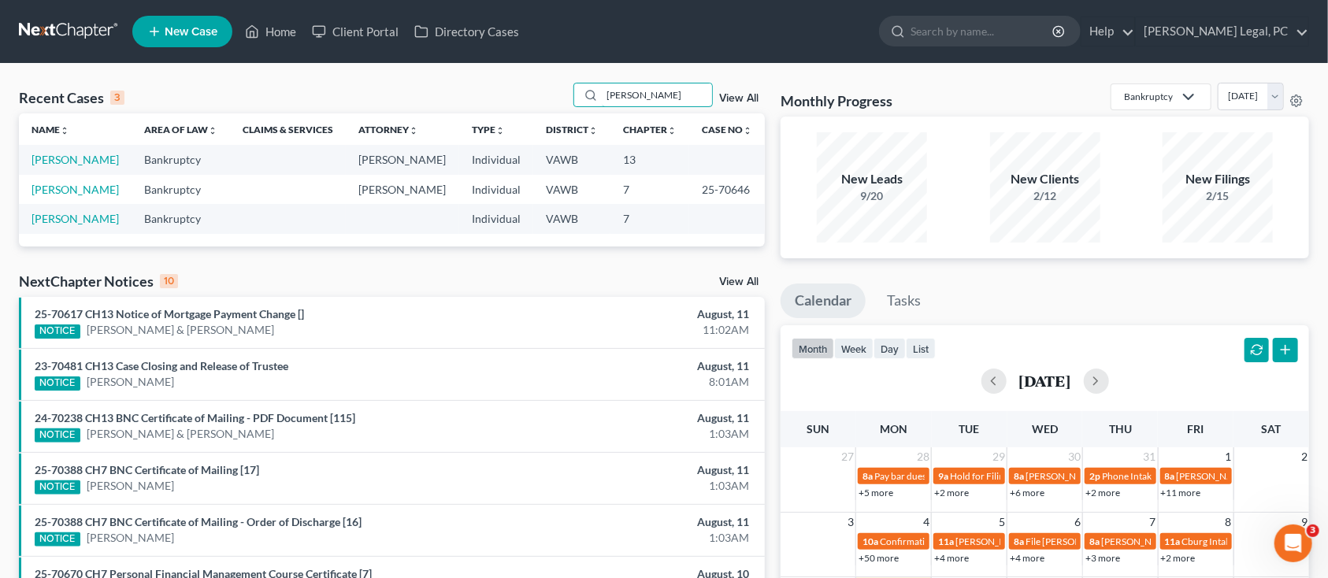
type input "dalton"
click at [737, 95] on link "View All" at bounding box center [738, 98] width 39 height 11
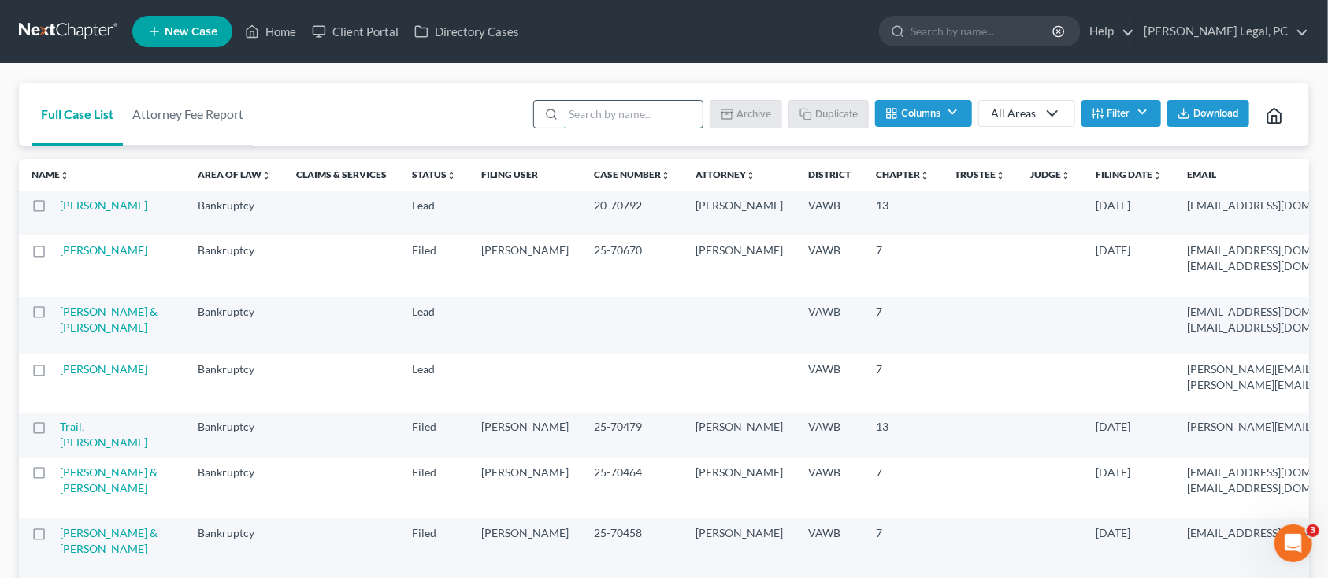
click at [589, 115] on input "search" at bounding box center [632, 114] width 139 height 27
type input "dalton"
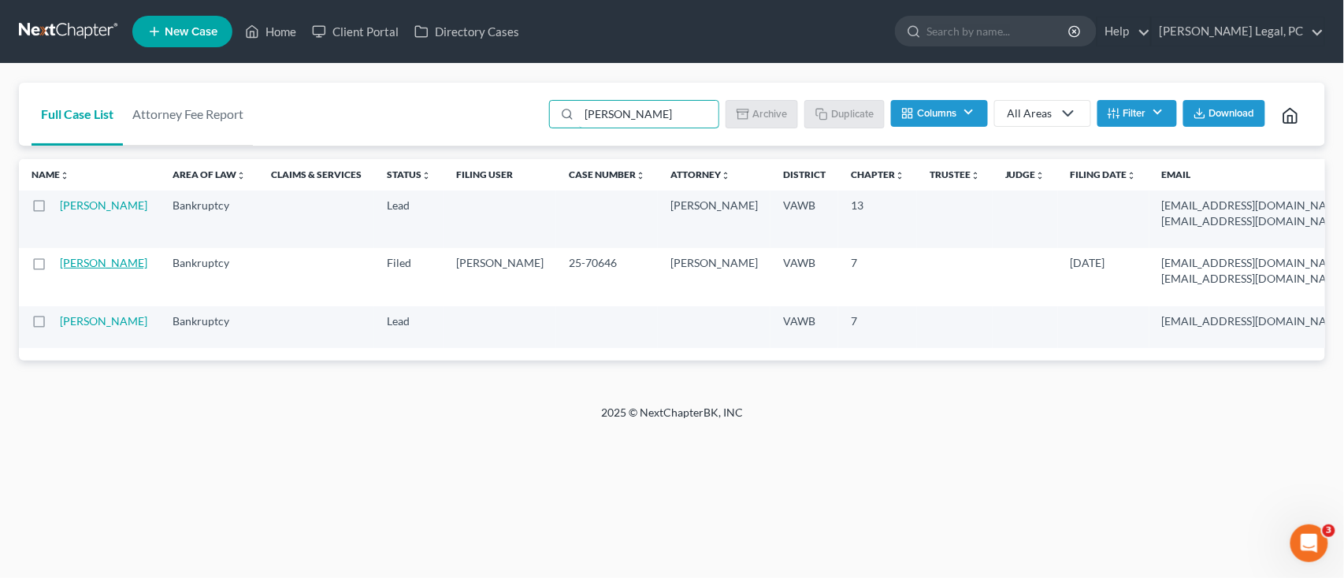
click at [83, 269] on link "Dalton, Caleb" at bounding box center [103, 262] width 87 height 13
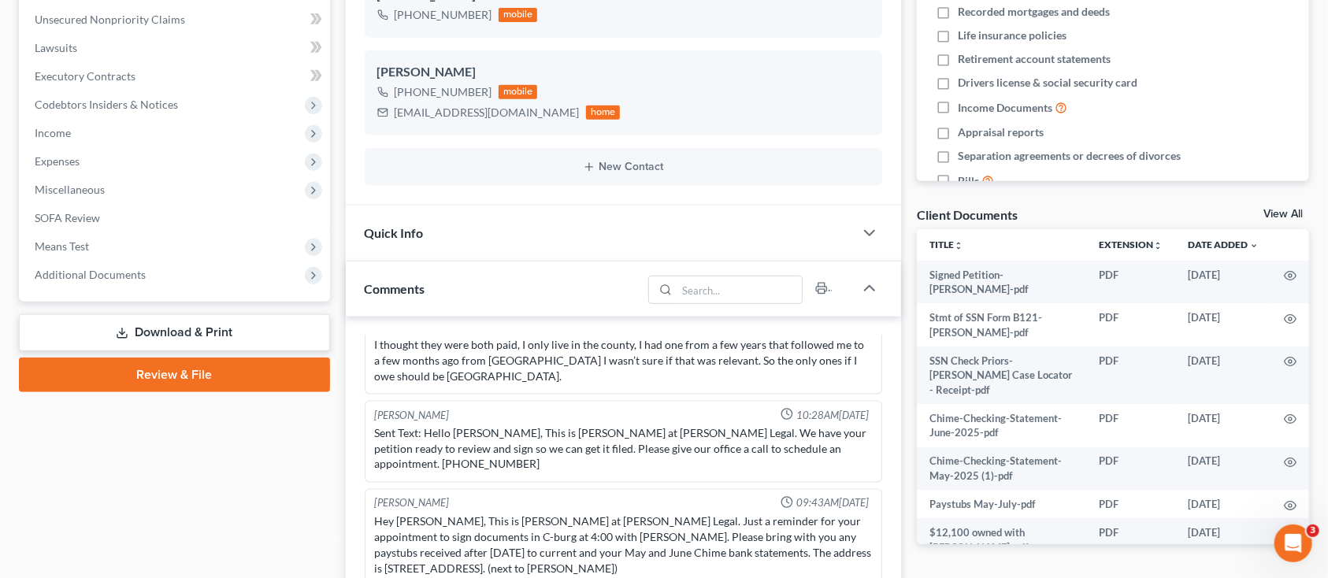
scroll to position [420, 0]
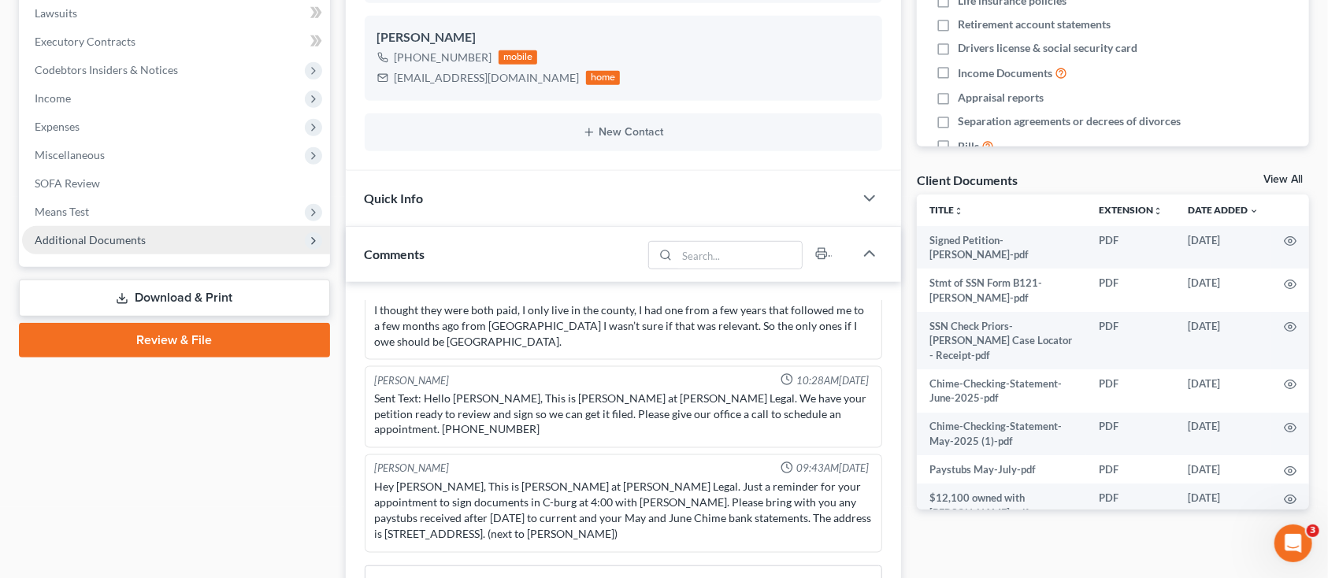
click at [211, 246] on span "Additional Documents" at bounding box center [176, 240] width 308 height 28
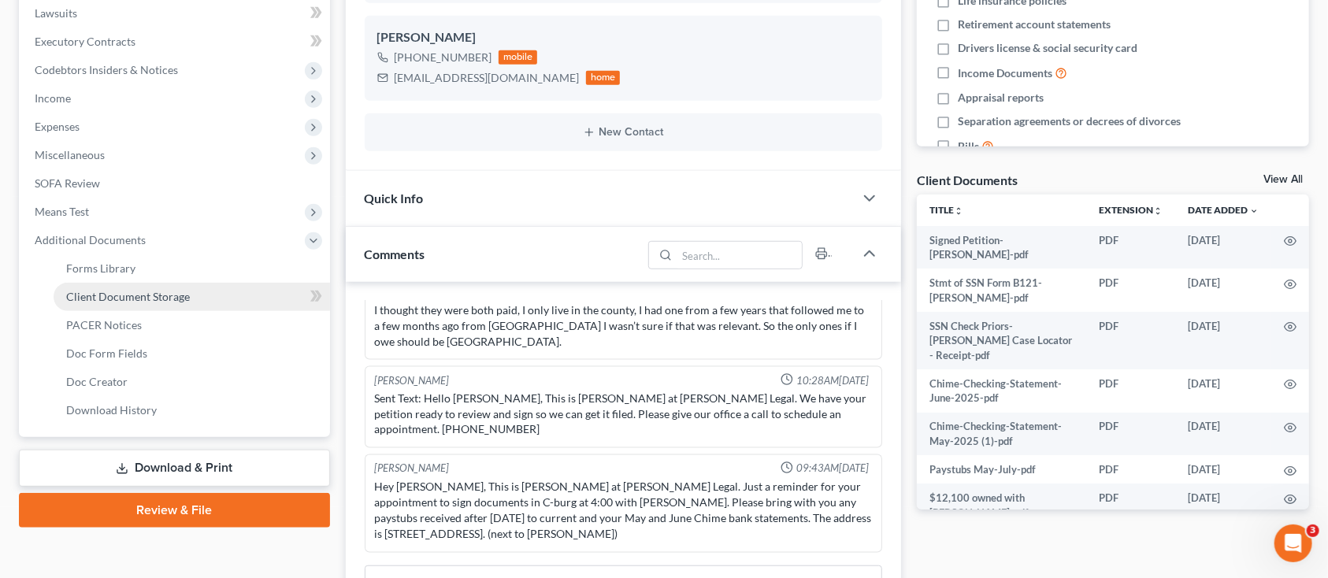
click at [217, 303] on link "Client Document Storage" at bounding box center [192, 297] width 277 height 28
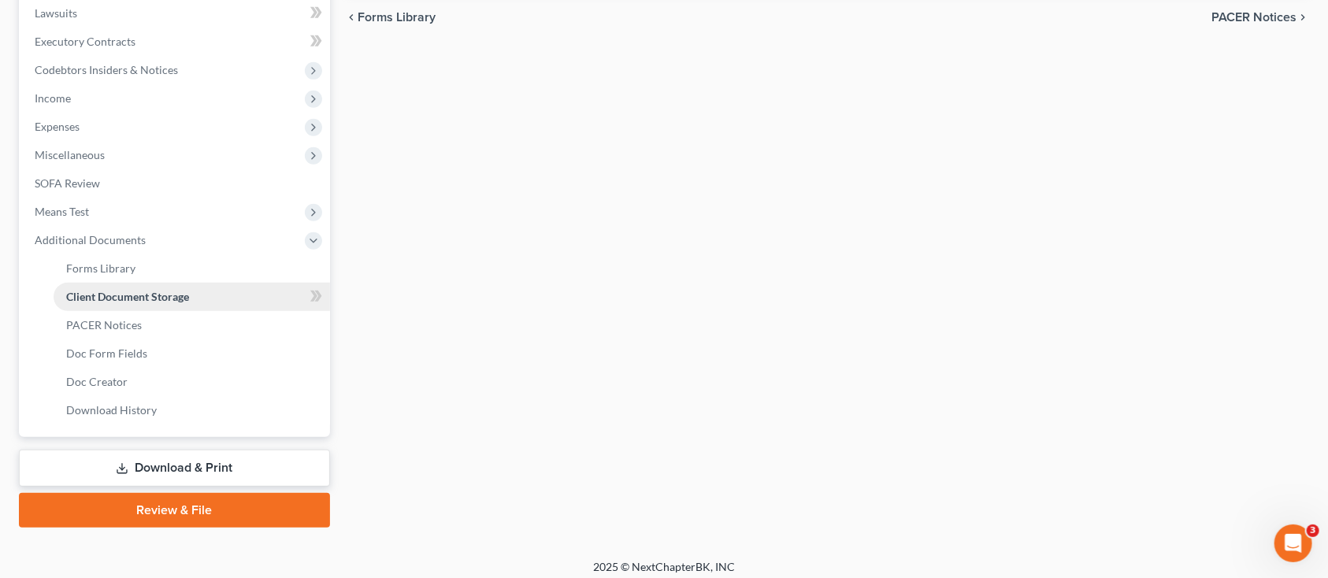
scroll to position [165, 0]
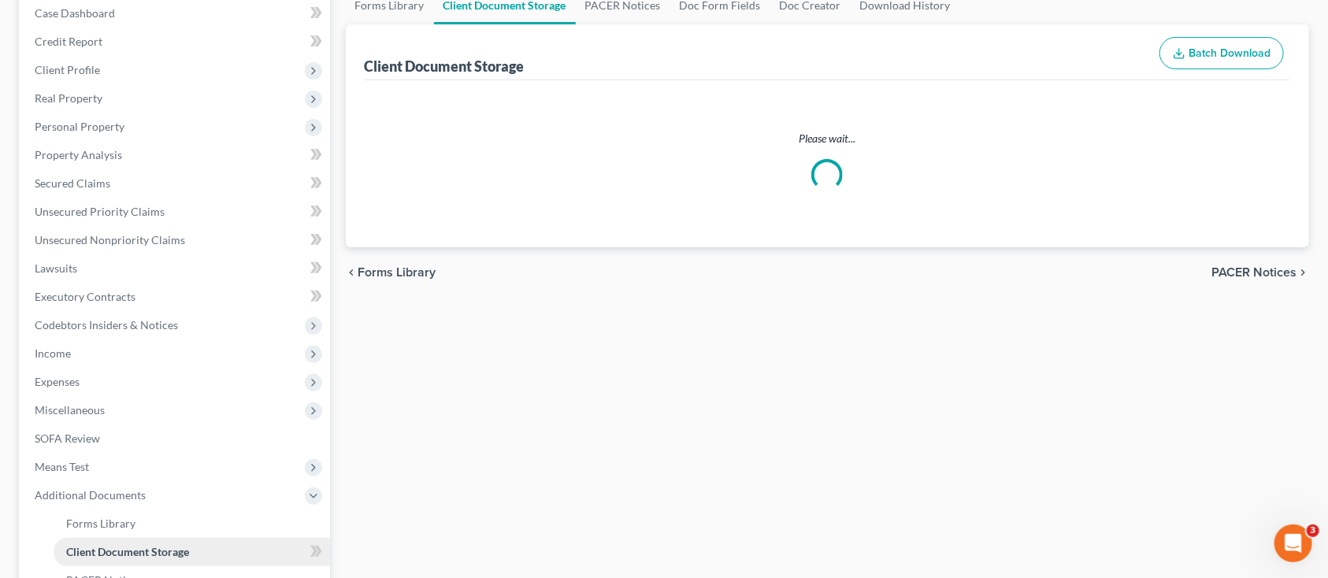
select select "0"
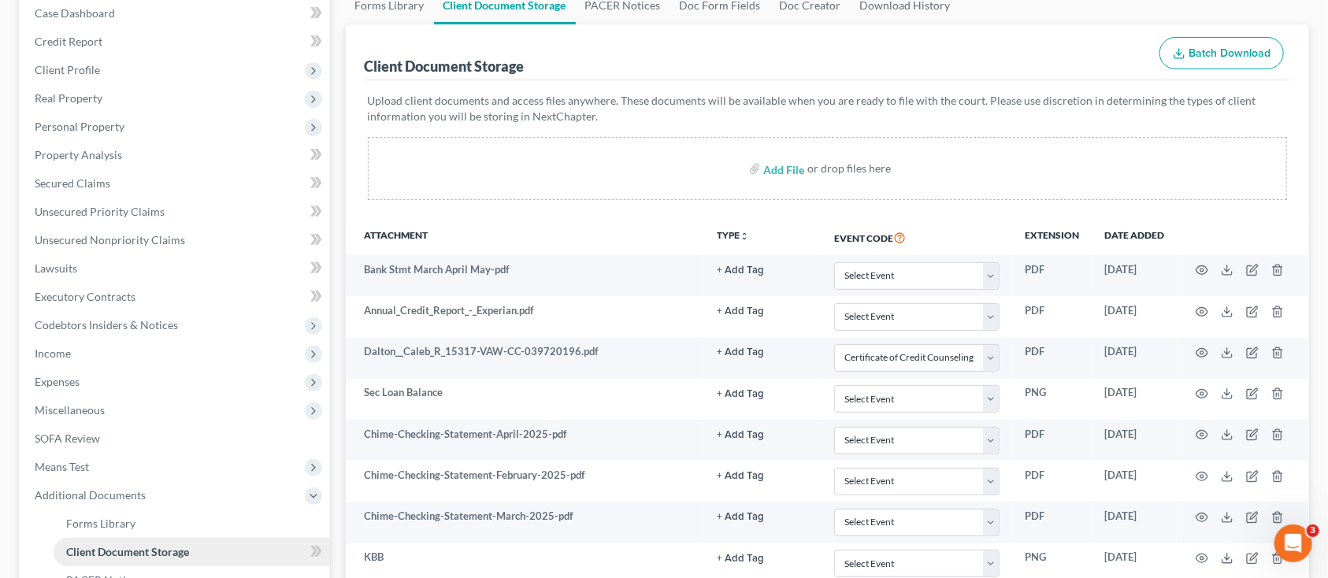
scroll to position [0, 0]
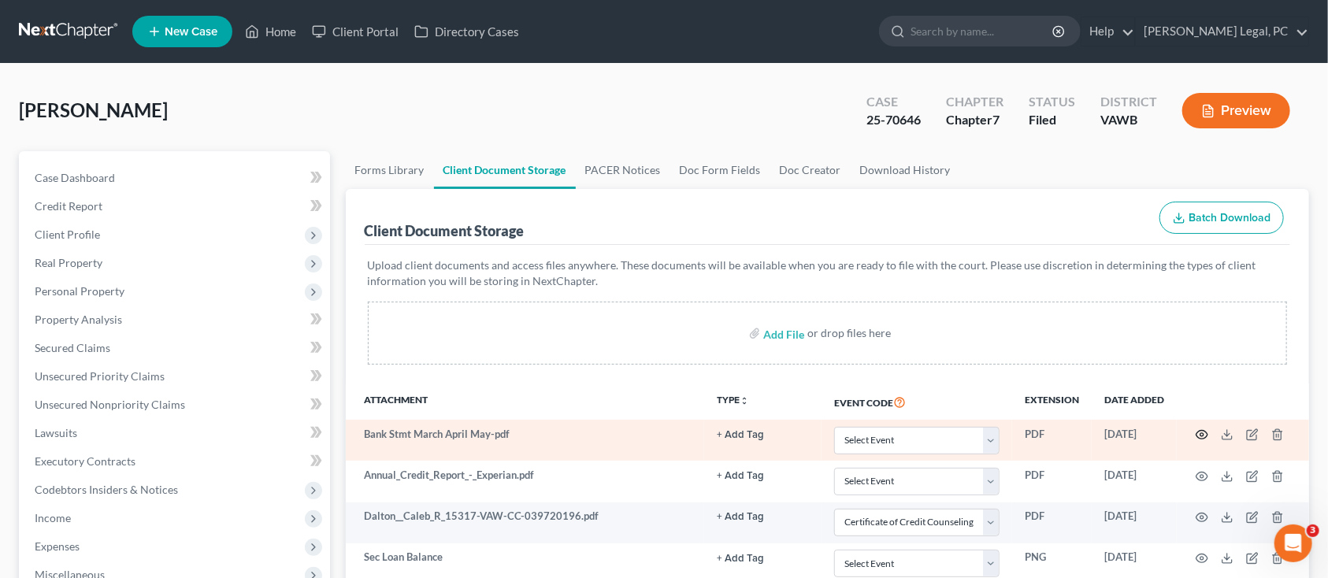
click at [1202, 431] on icon "button" at bounding box center [1203, 435] width 12 height 9
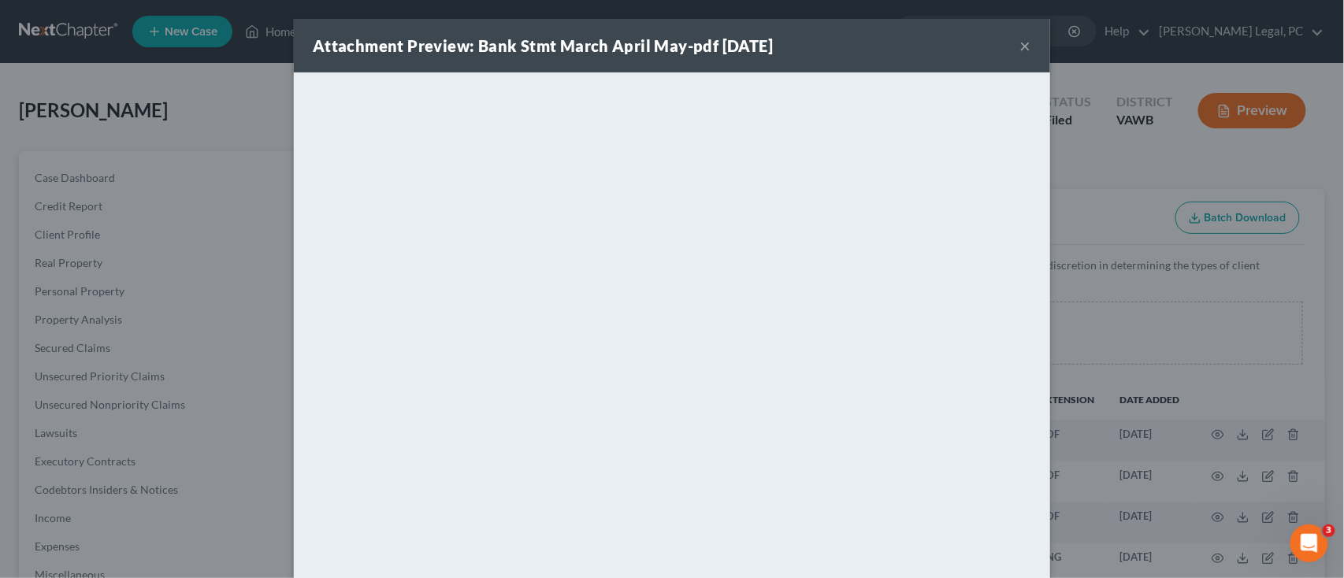
click at [1020, 44] on button "×" at bounding box center [1025, 45] width 11 height 19
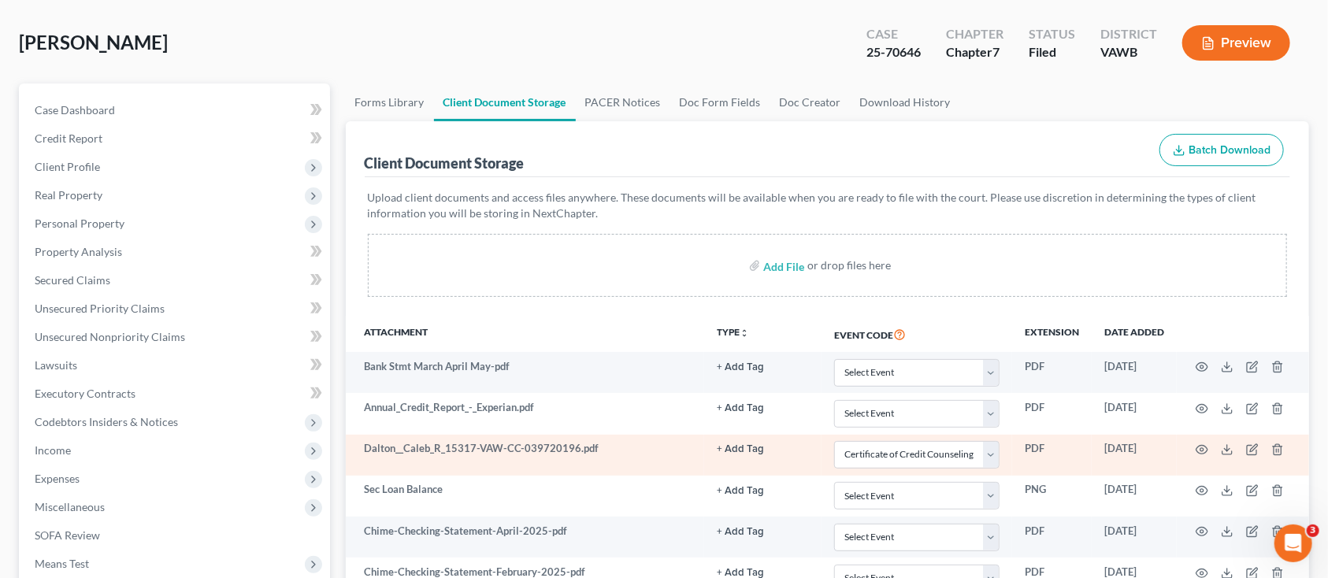
scroll to position [105, 0]
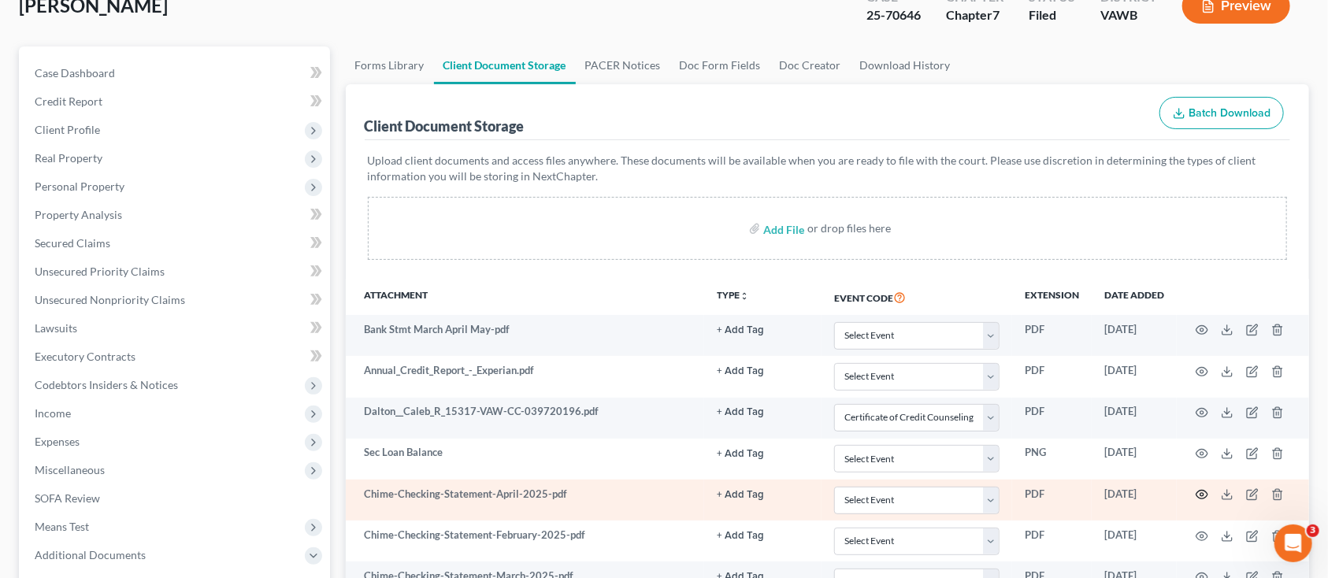
click at [1203, 498] on icon "button" at bounding box center [1203, 495] width 12 height 9
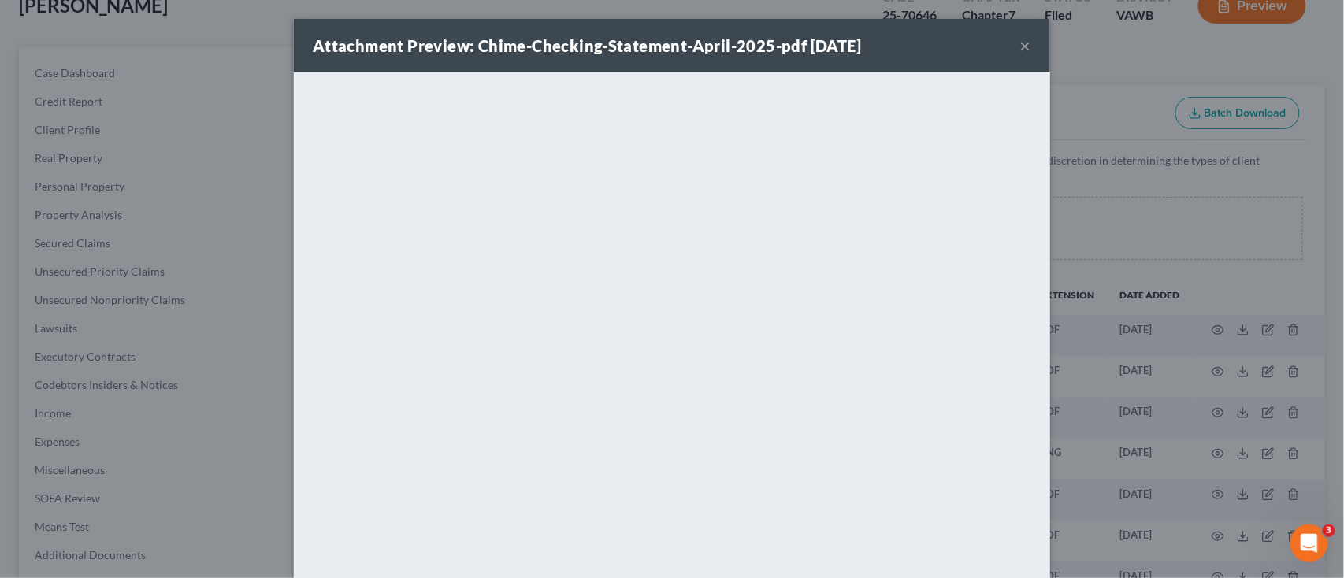
click at [1020, 45] on button "×" at bounding box center [1025, 45] width 11 height 19
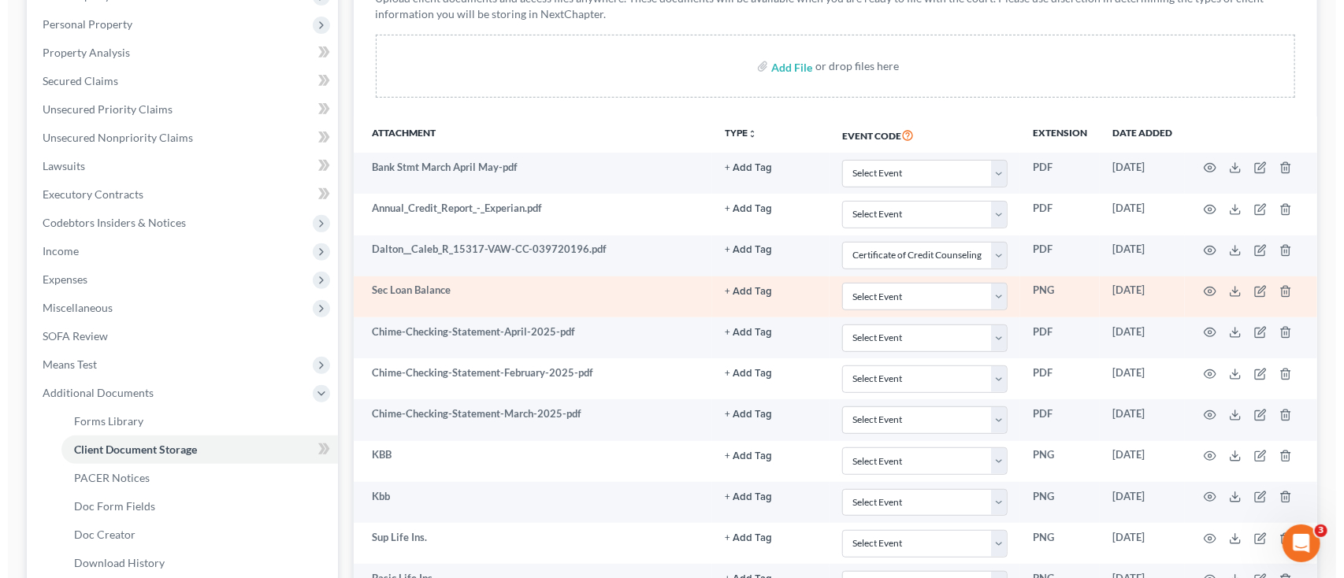
scroll to position [315, 0]
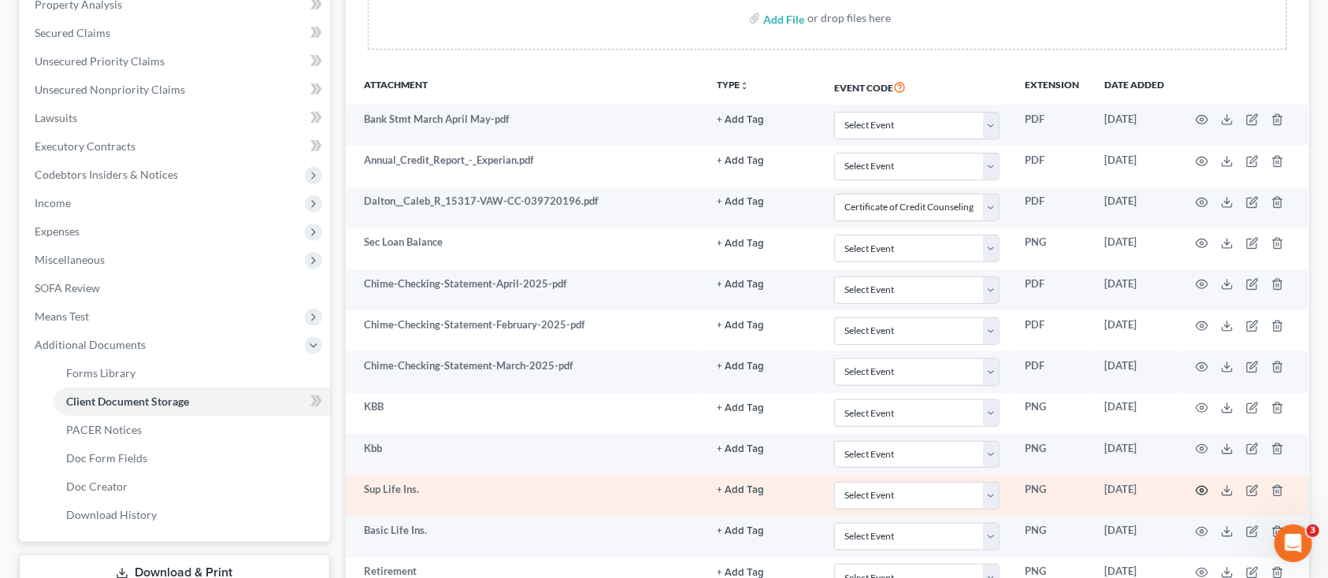
click at [1202, 491] on circle "button" at bounding box center [1202, 490] width 3 height 3
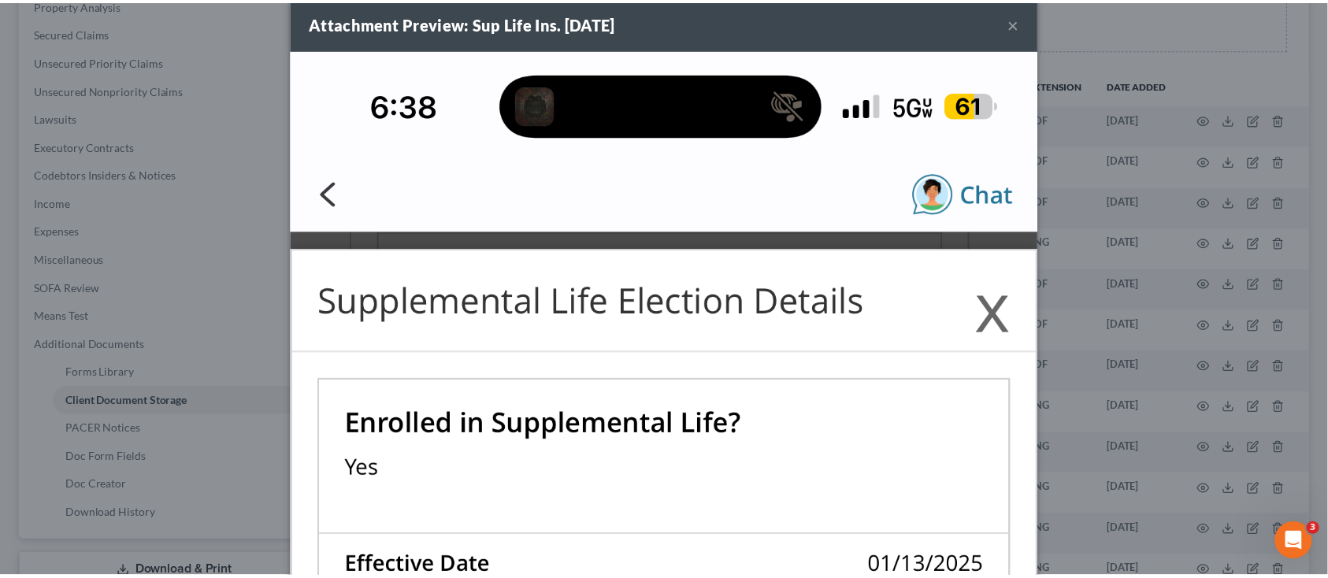
scroll to position [0, 0]
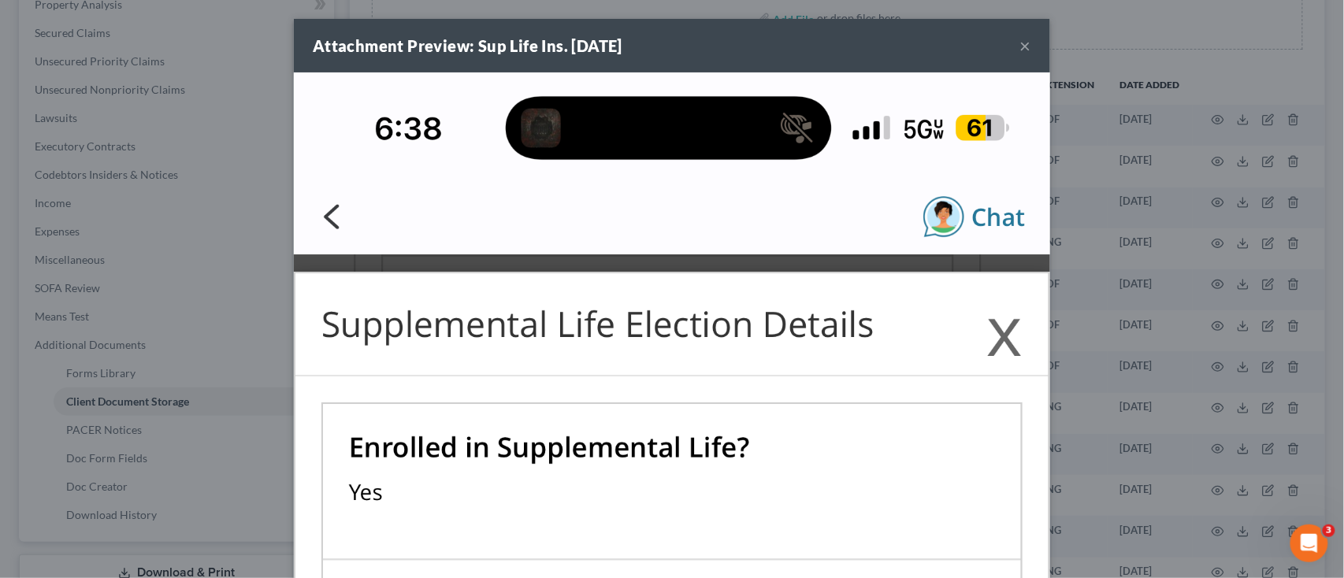
click at [1020, 46] on button "×" at bounding box center [1025, 45] width 11 height 19
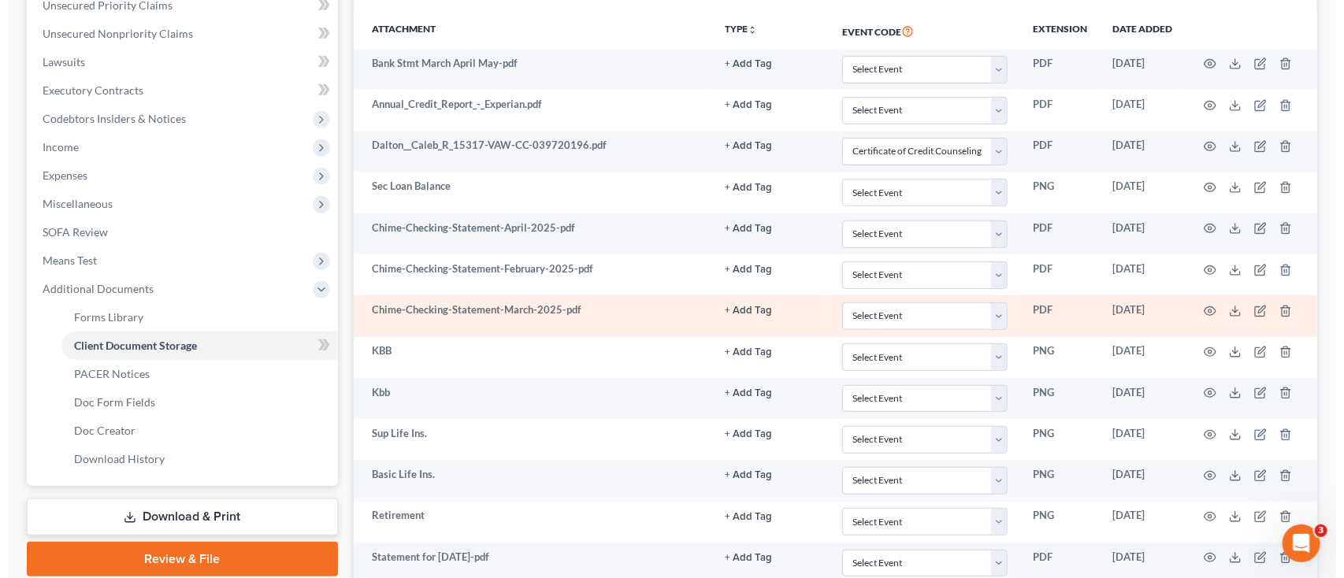
scroll to position [420, 0]
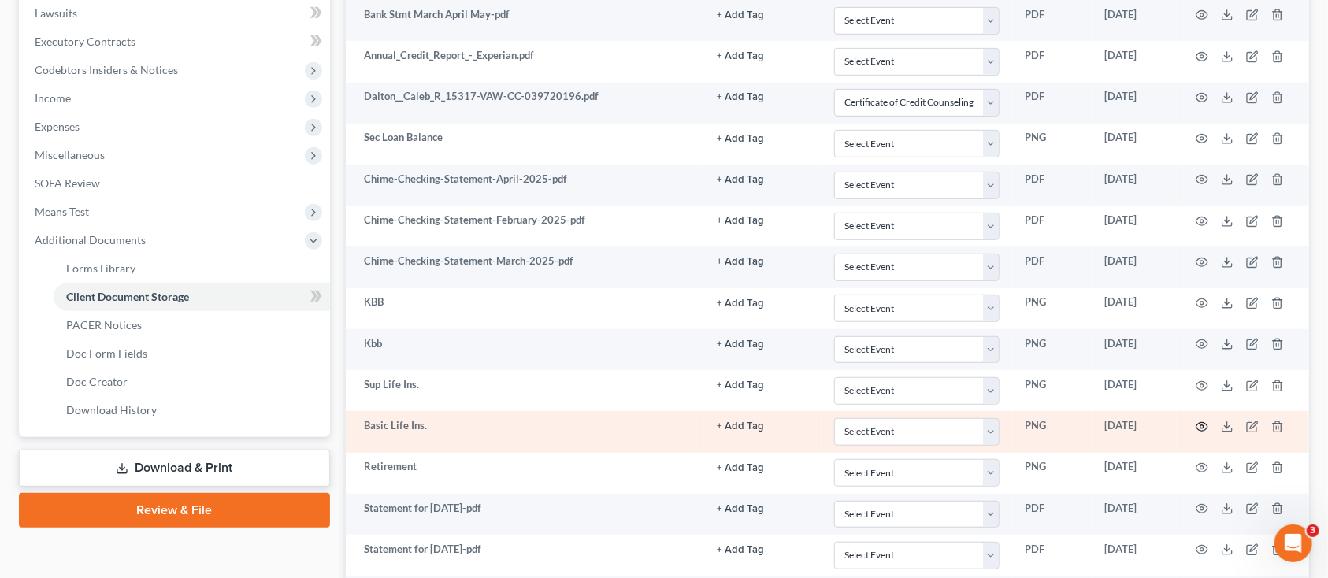
click at [1204, 421] on icon "button" at bounding box center [1202, 427] width 13 height 13
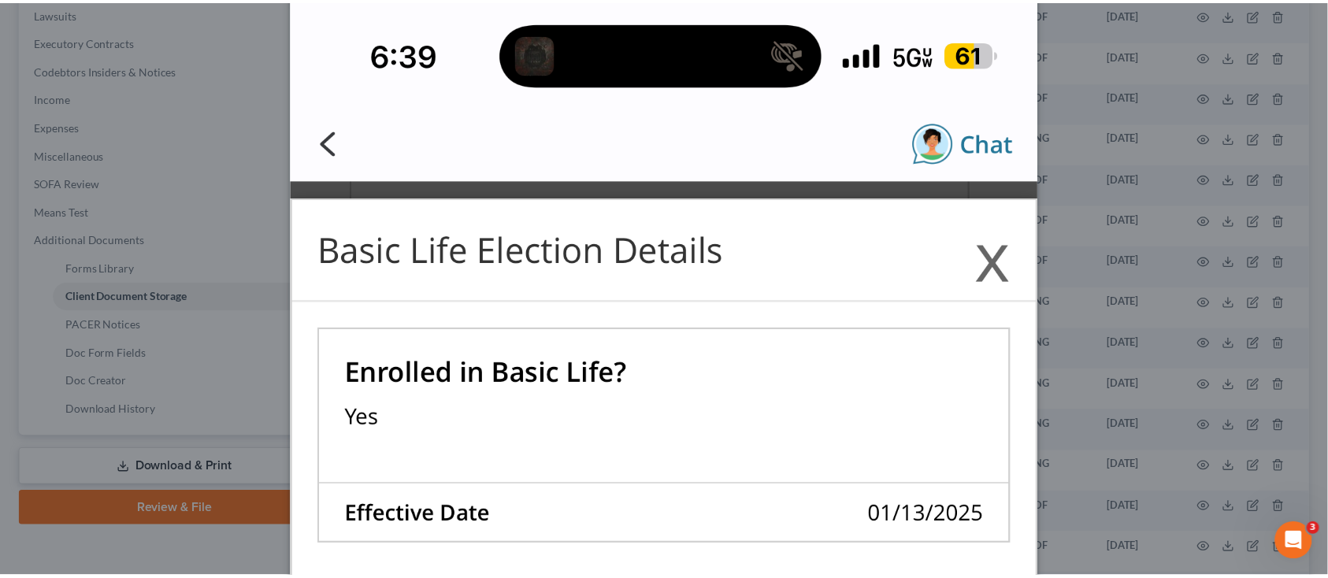
scroll to position [0, 0]
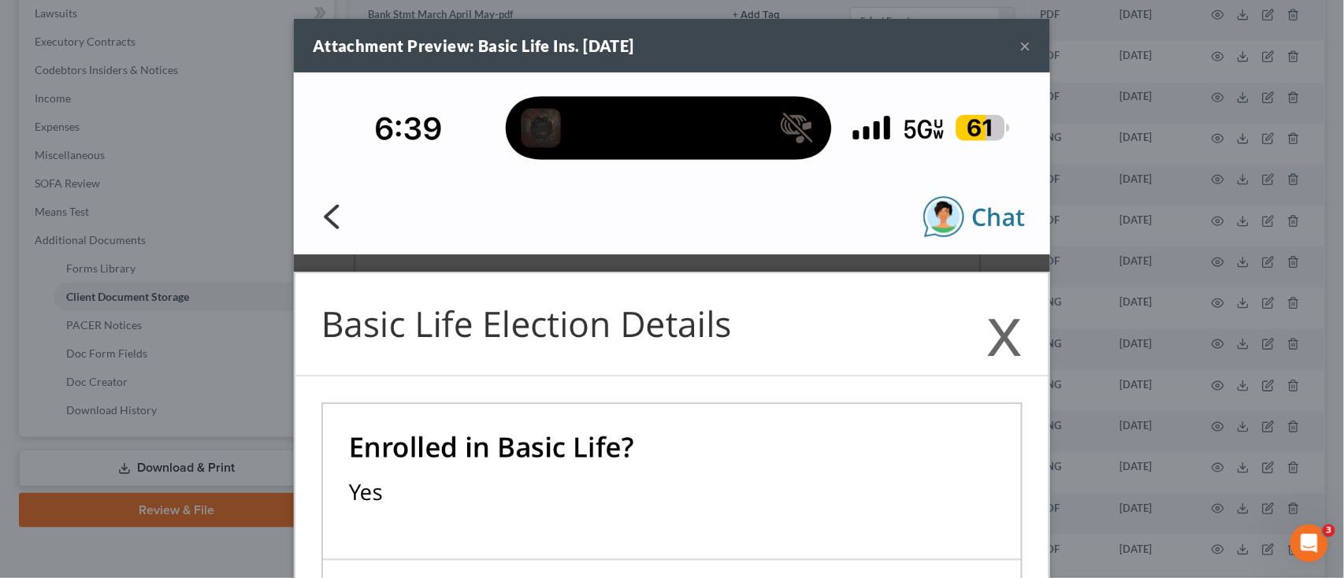
click at [1011, 45] on div "Attachment Preview: Basic Life Ins. 06/05/2025 ×" at bounding box center [672, 46] width 756 height 54
click at [1020, 49] on button "×" at bounding box center [1025, 45] width 11 height 19
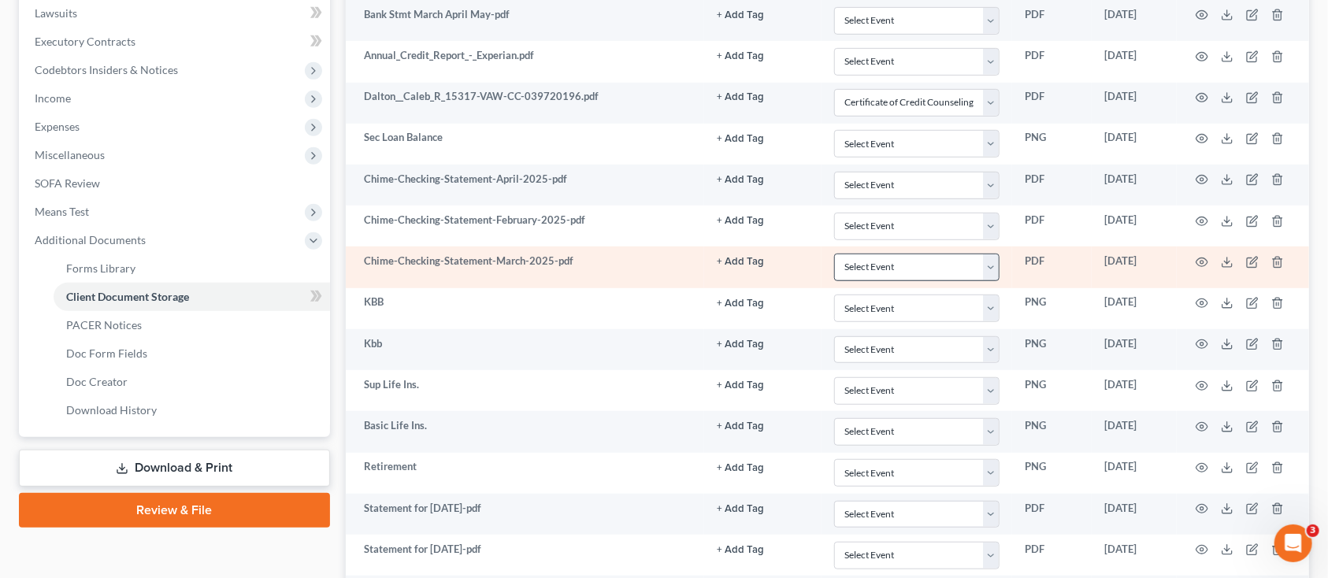
scroll to position [525, 0]
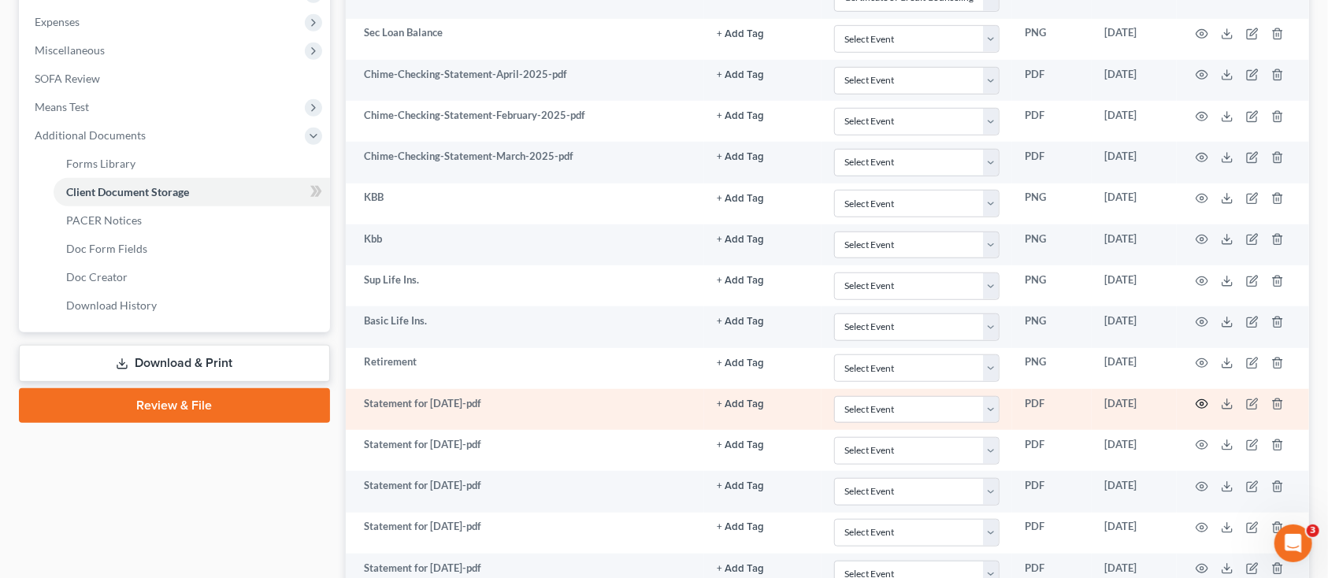
click at [1198, 403] on icon "button" at bounding box center [1202, 404] width 13 height 13
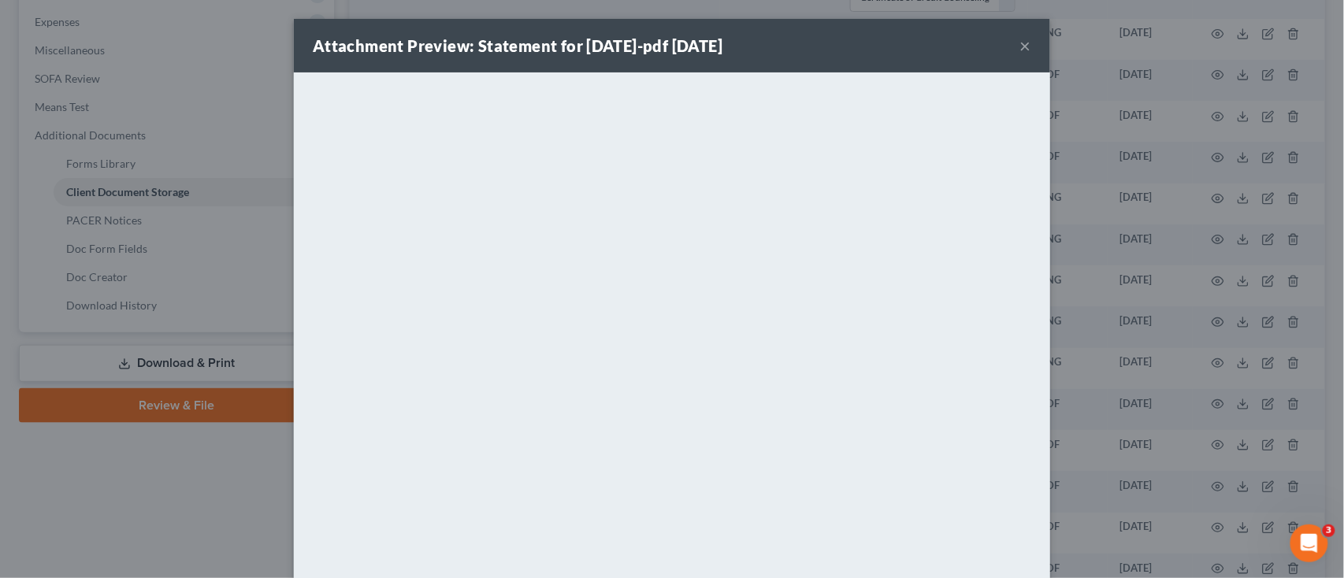
click at [1024, 46] on div "Attachment Preview: Statement for Apr 4, 2025-pdf 06/05/2025 ×" at bounding box center [672, 46] width 756 height 54
click at [1023, 39] on button "×" at bounding box center [1025, 45] width 11 height 19
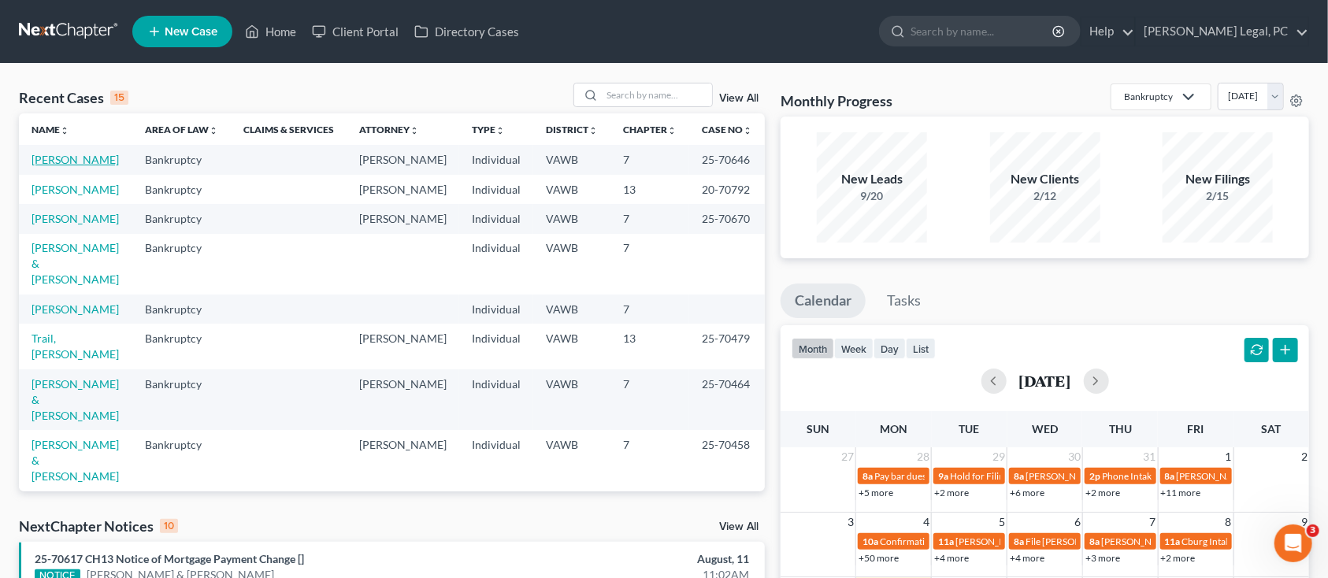
click at [48, 162] on link "[PERSON_NAME]" at bounding box center [75, 159] width 87 height 13
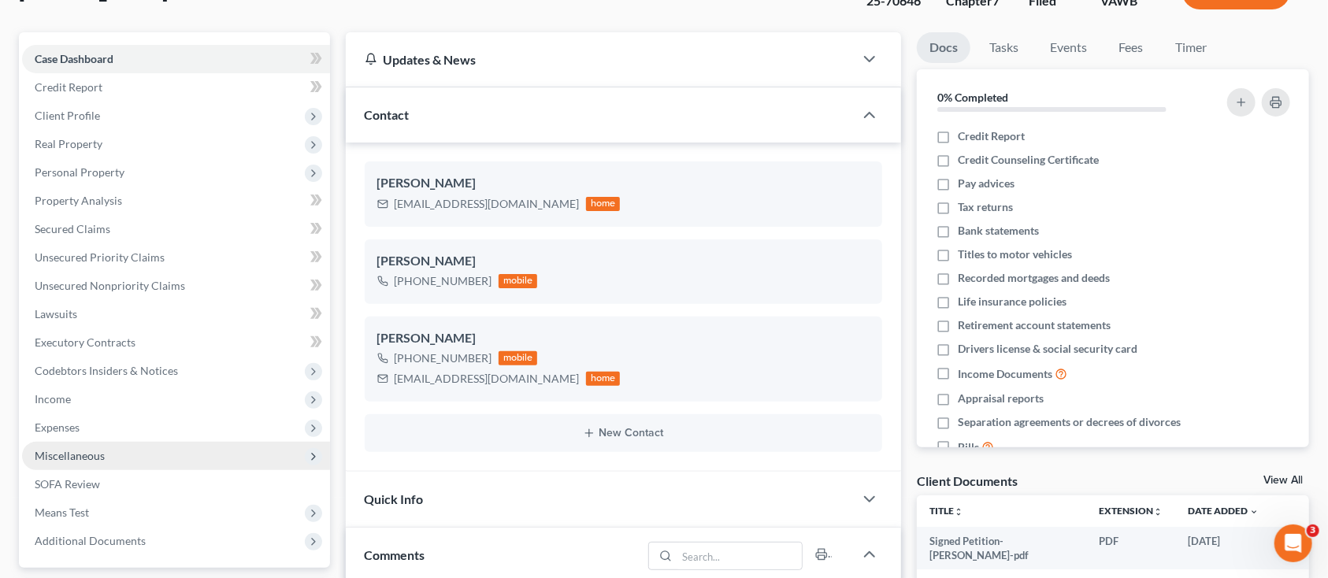
scroll to position [210, 0]
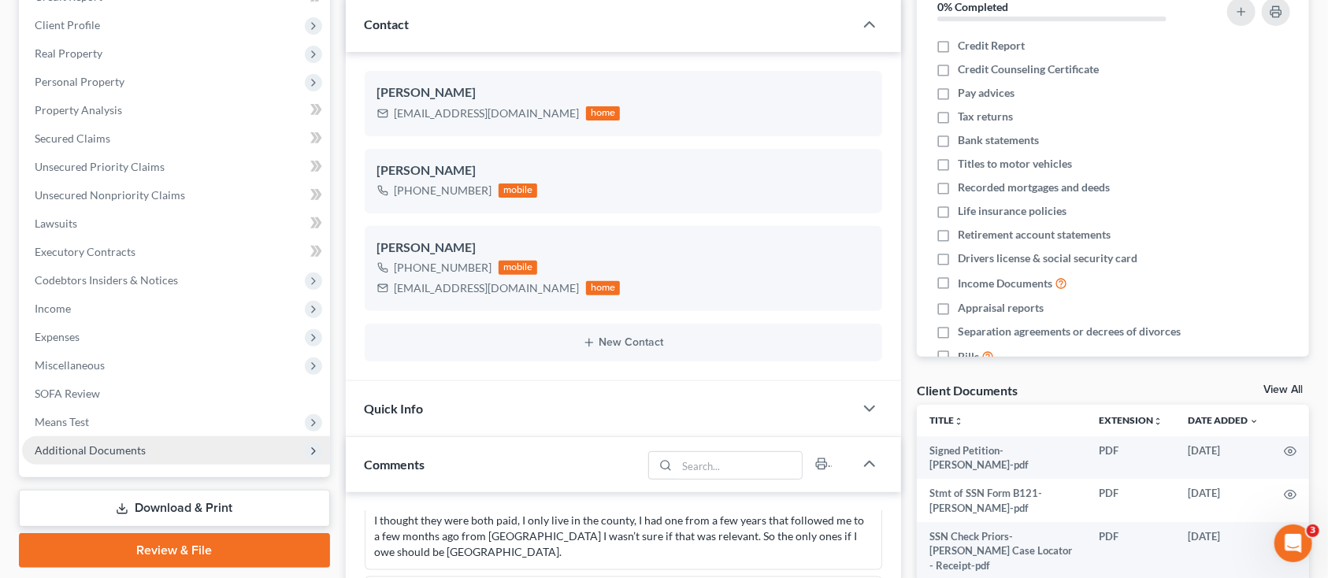
click at [122, 444] on span "Additional Documents" at bounding box center [90, 450] width 111 height 13
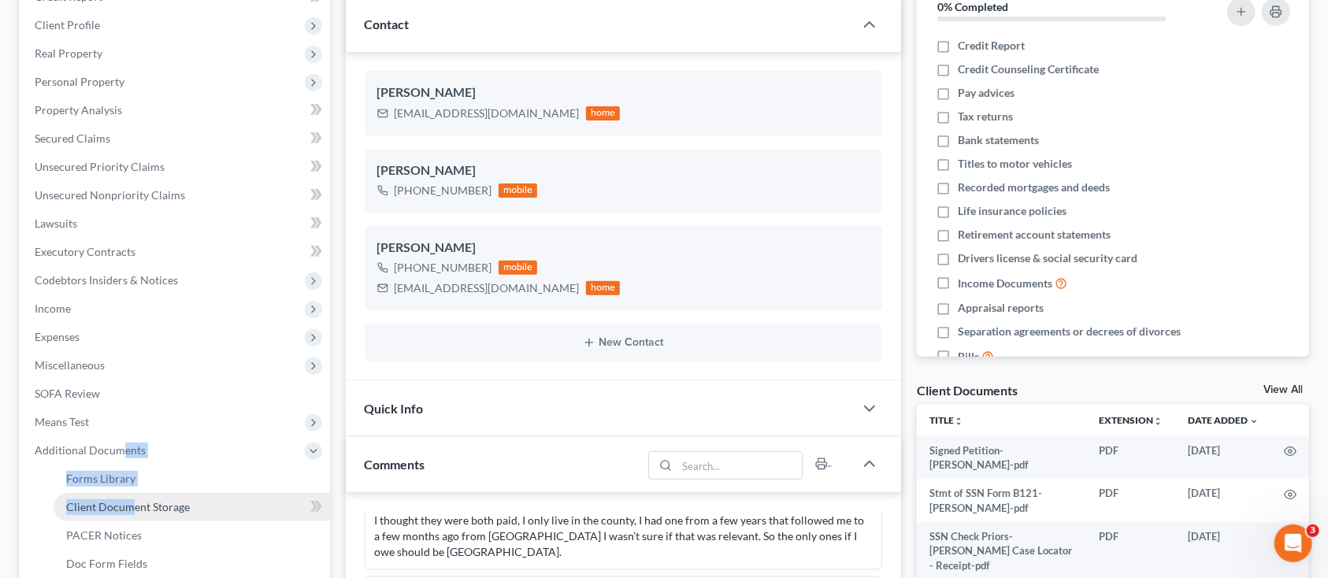
drag, startPoint x: 129, startPoint y: 485, endPoint x: 132, endPoint y: 510, distance: 24.5
click at [132, 510] on li "Additional Documents Forms Library Client Document Storage PACER Notices Doc Fo…" at bounding box center [176, 536] width 308 height 199
click at [232, 513] on link "Client Document Storage" at bounding box center [192, 507] width 277 height 28
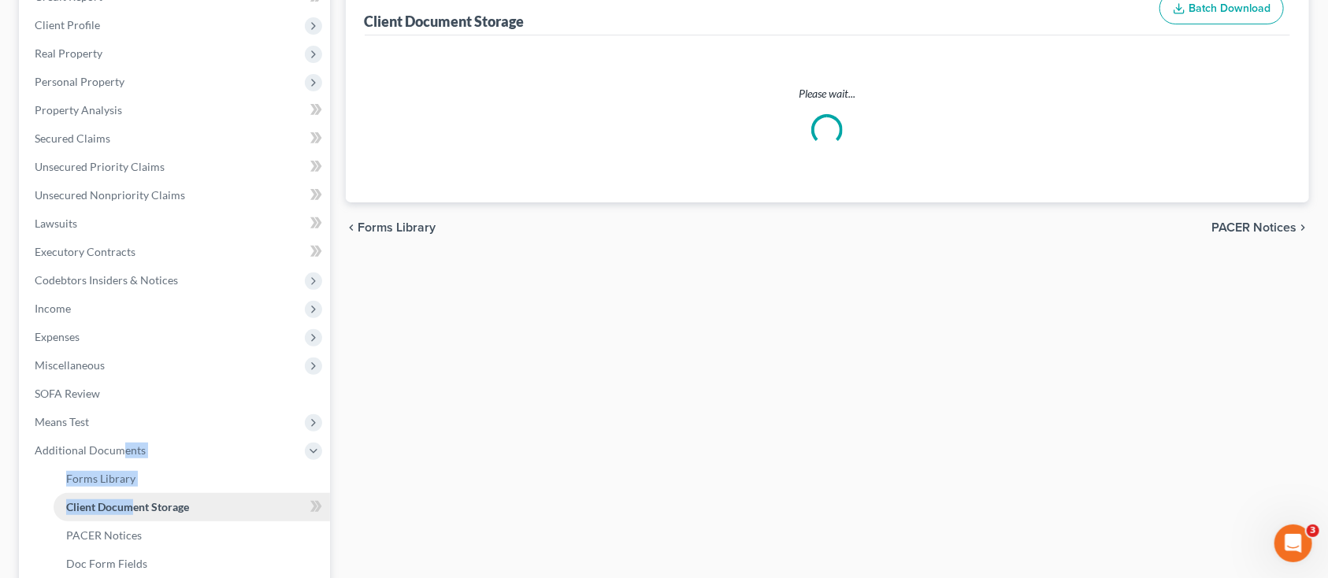
scroll to position [39, 0]
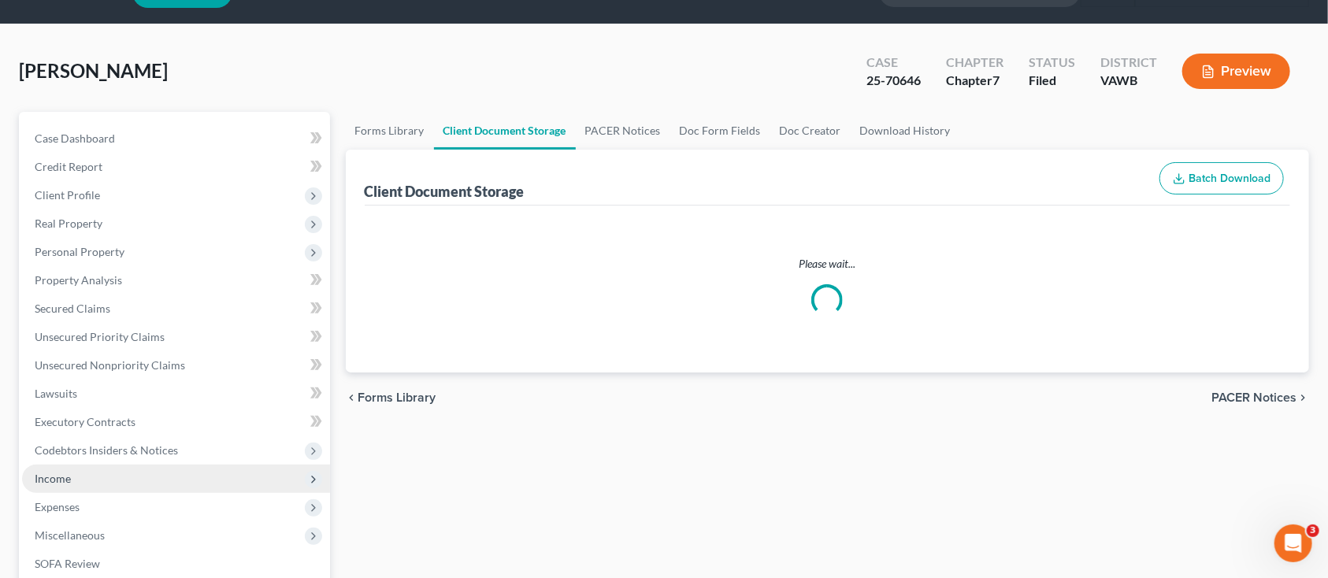
select select "0"
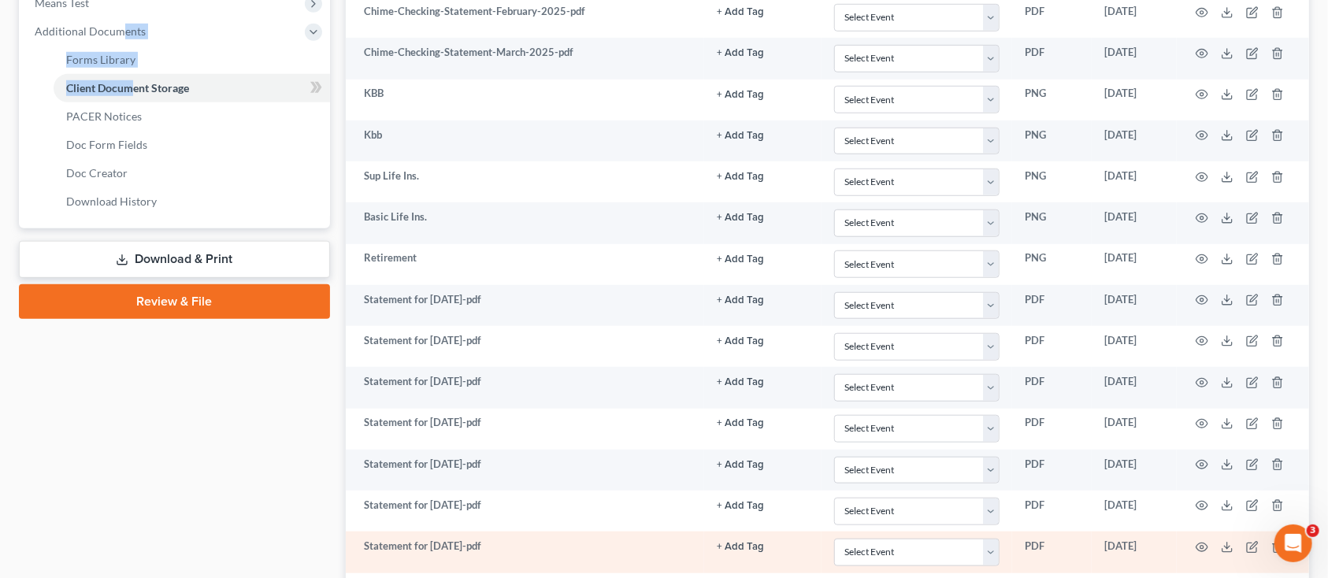
scroll to position [630, 0]
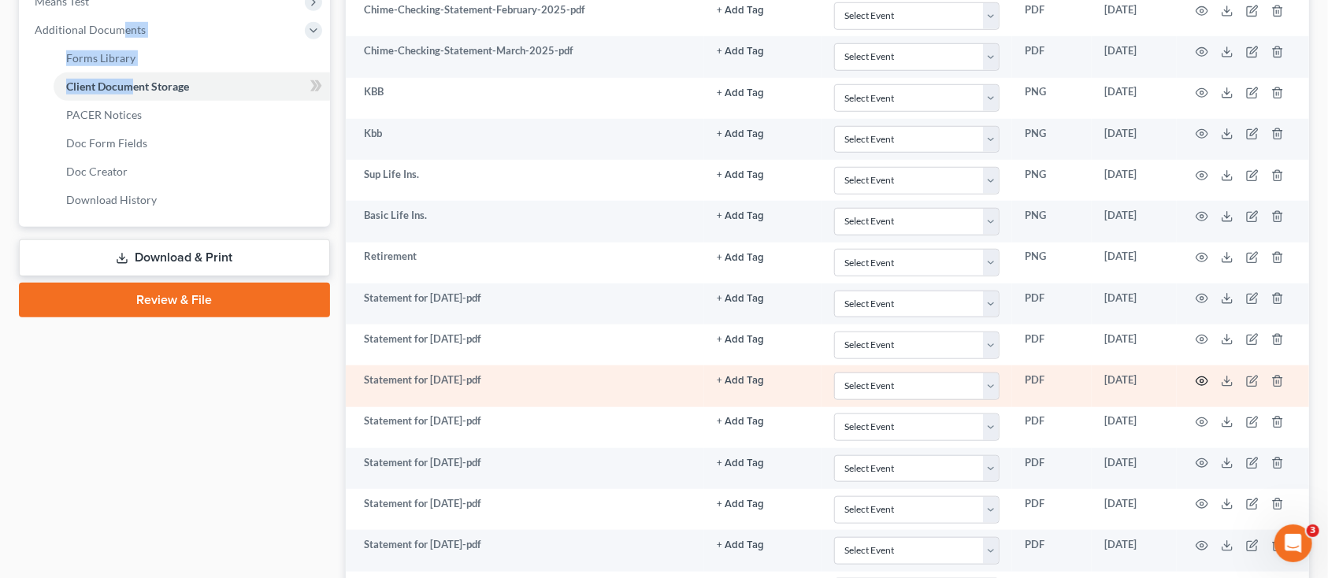
click at [1202, 378] on icon "button" at bounding box center [1202, 381] width 13 height 13
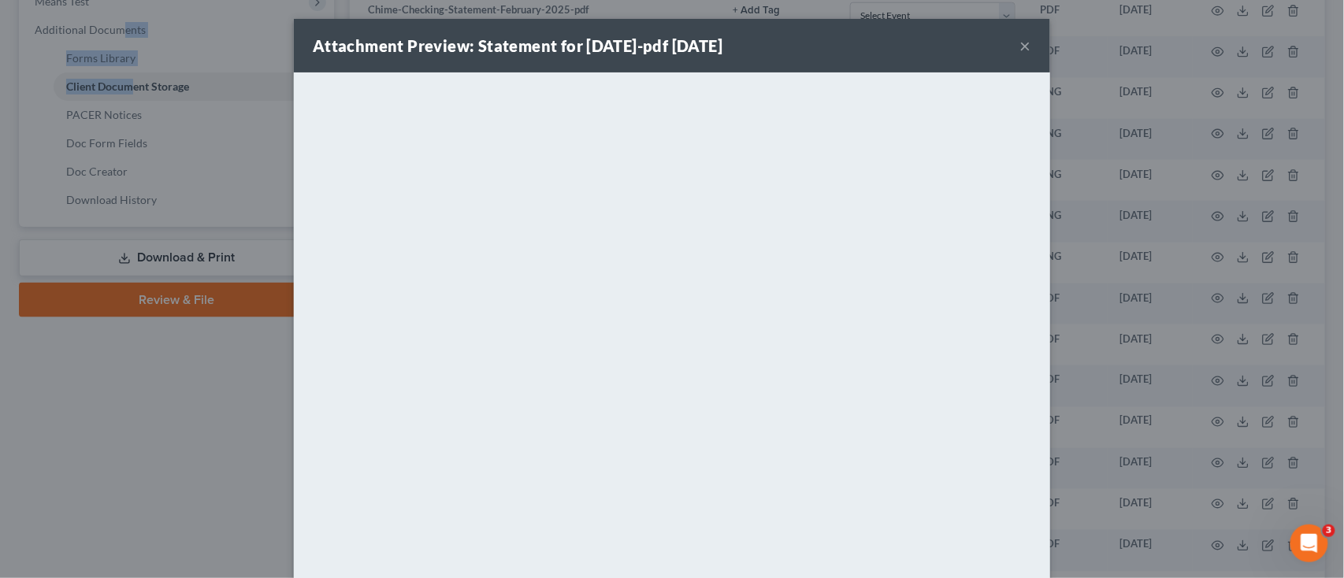
click at [1020, 42] on button "×" at bounding box center [1025, 45] width 11 height 19
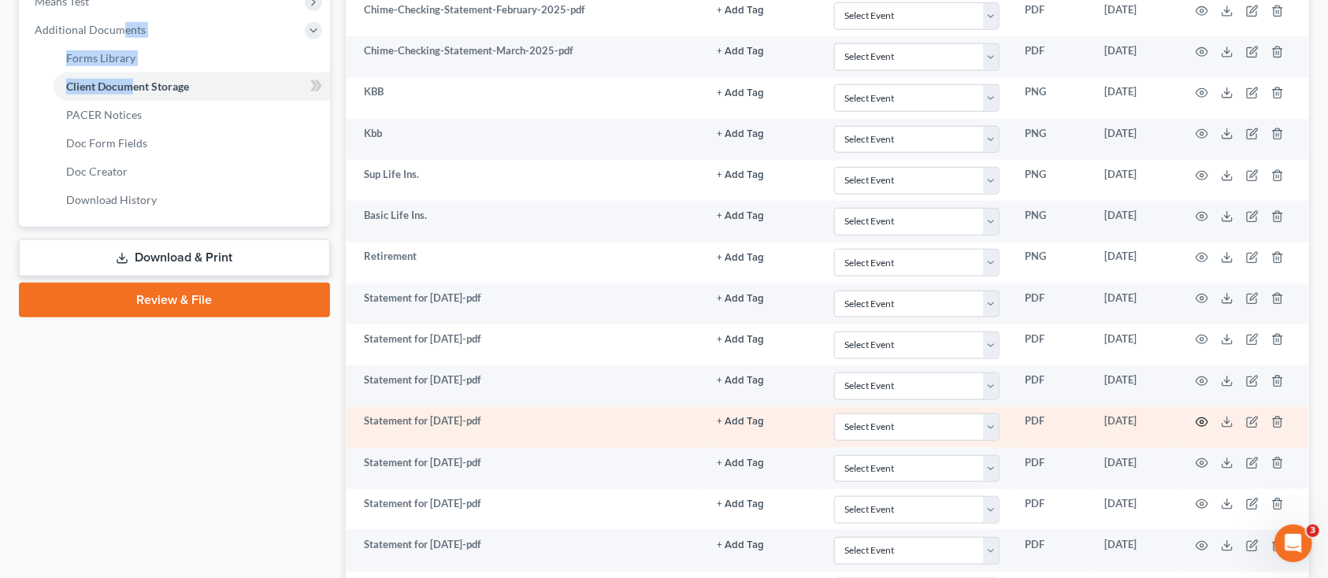
click at [1203, 418] on icon "button" at bounding box center [1202, 422] width 13 height 13
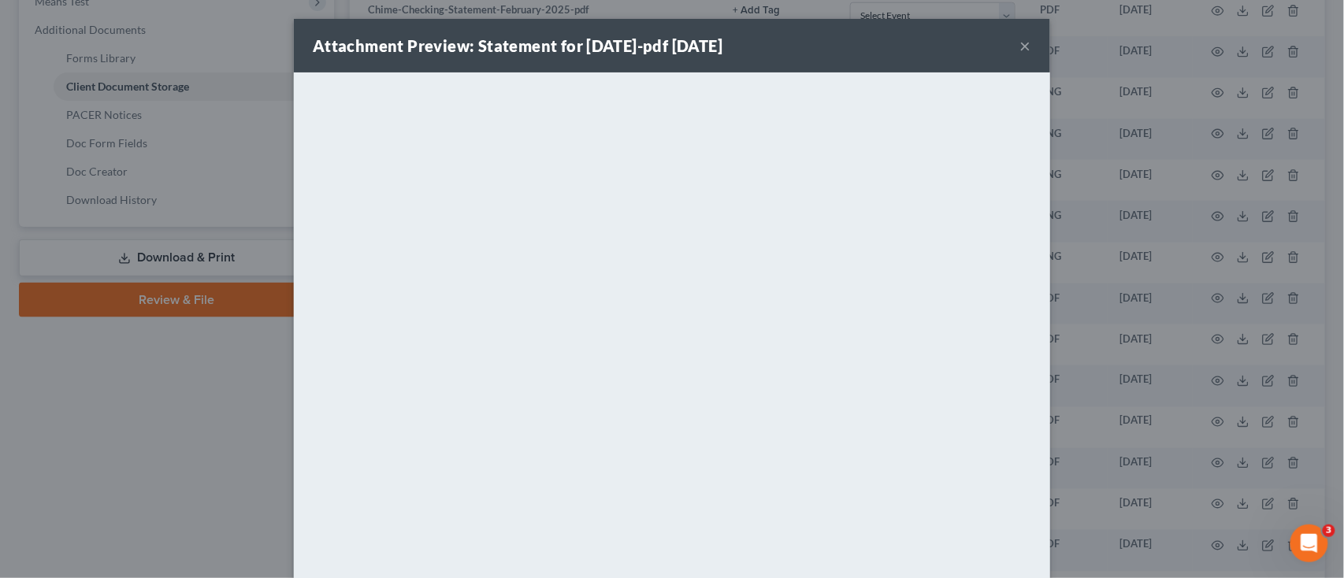
click at [1024, 46] on div "Attachment Preview: Statement for [DATE]-pdf [DATE] ×" at bounding box center [672, 46] width 756 height 54
click at [1020, 37] on button "×" at bounding box center [1025, 45] width 11 height 19
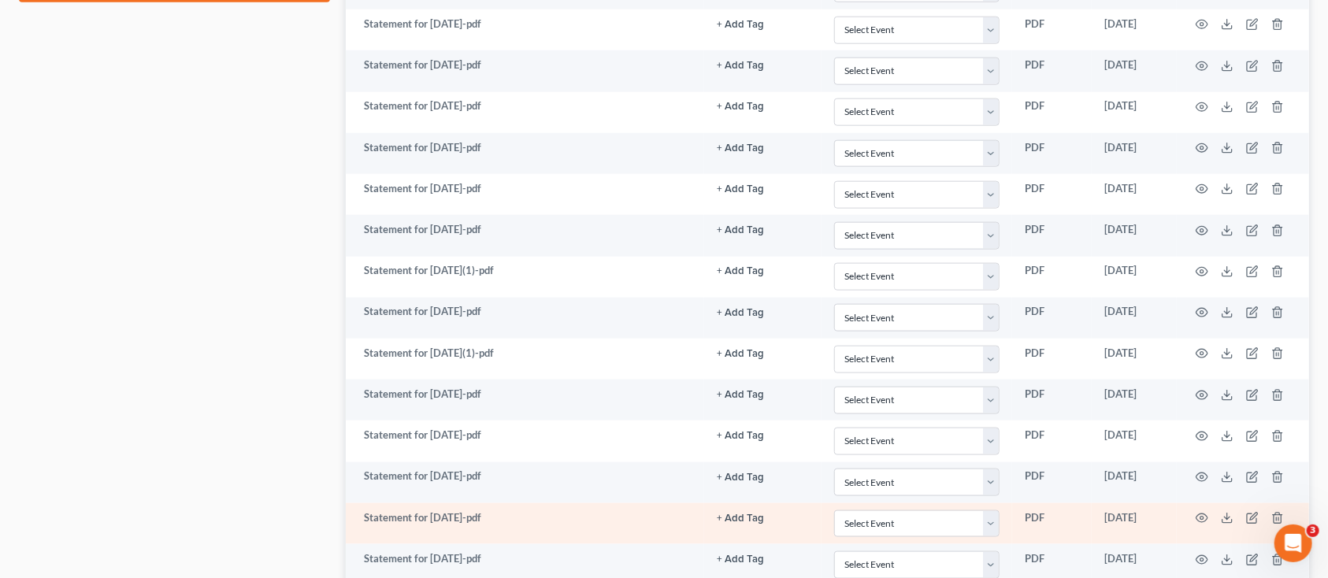
scroll to position [1050, 0]
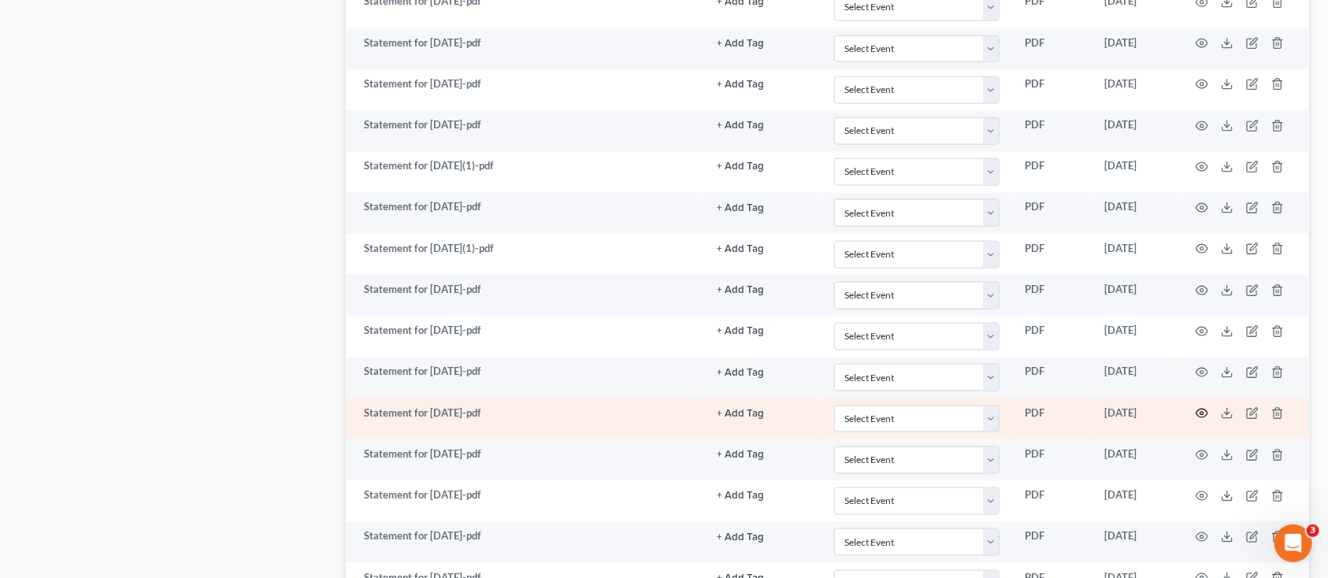
click at [1203, 414] on circle "button" at bounding box center [1202, 413] width 3 height 3
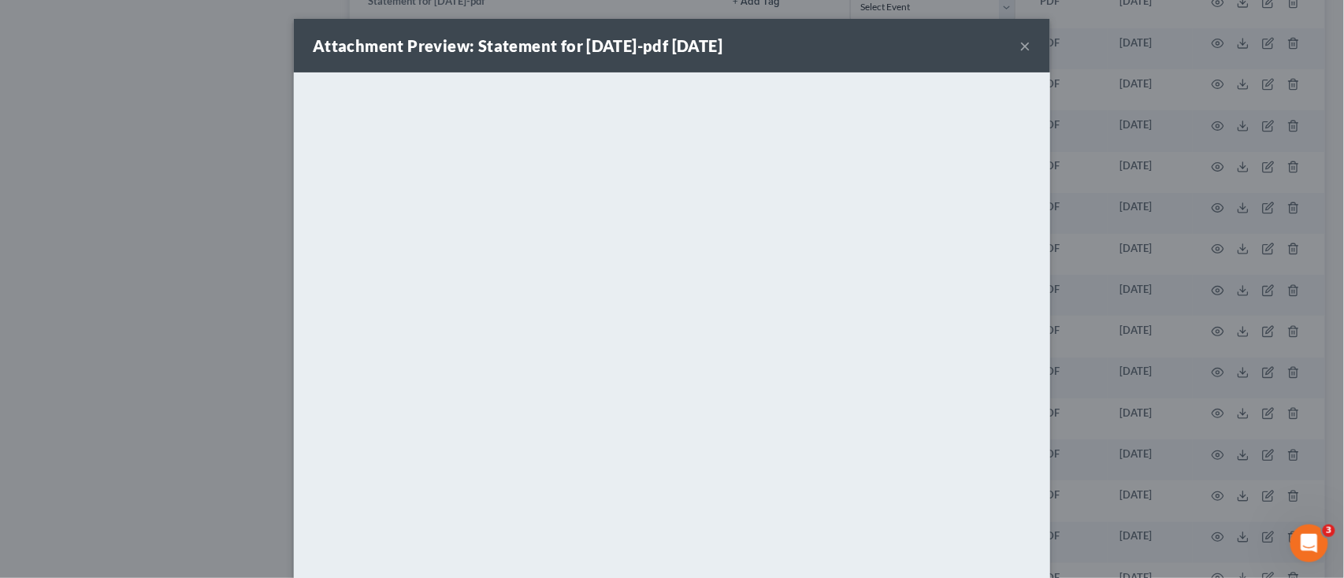
click at [1020, 43] on button "×" at bounding box center [1025, 45] width 11 height 19
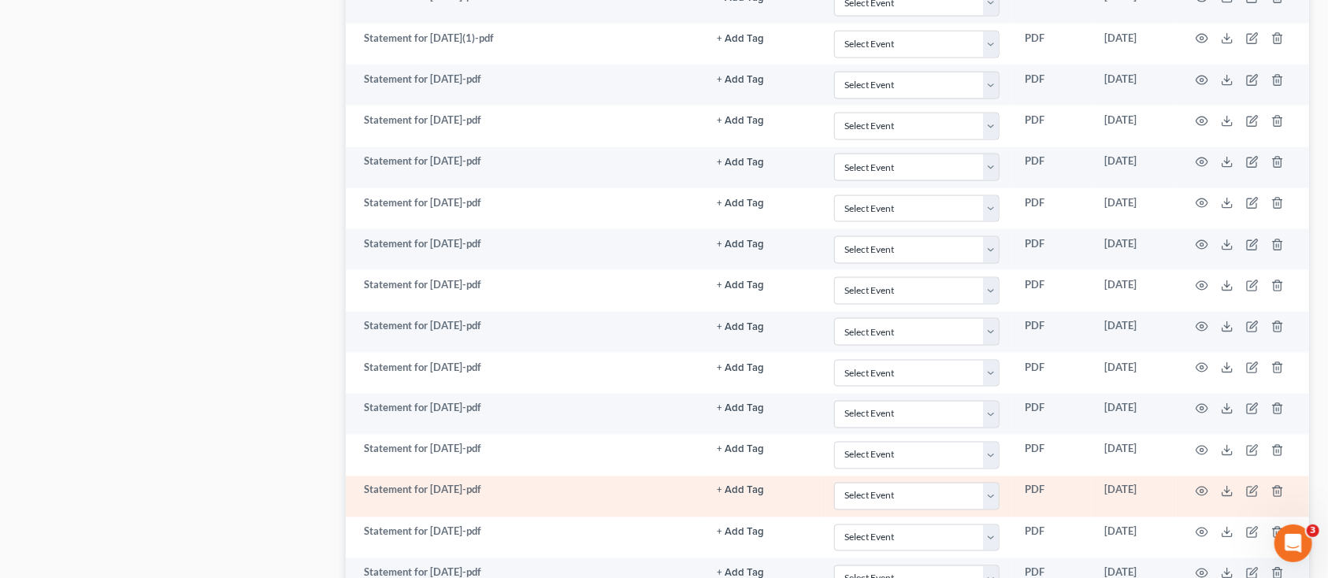
scroll to position [1365, 0]
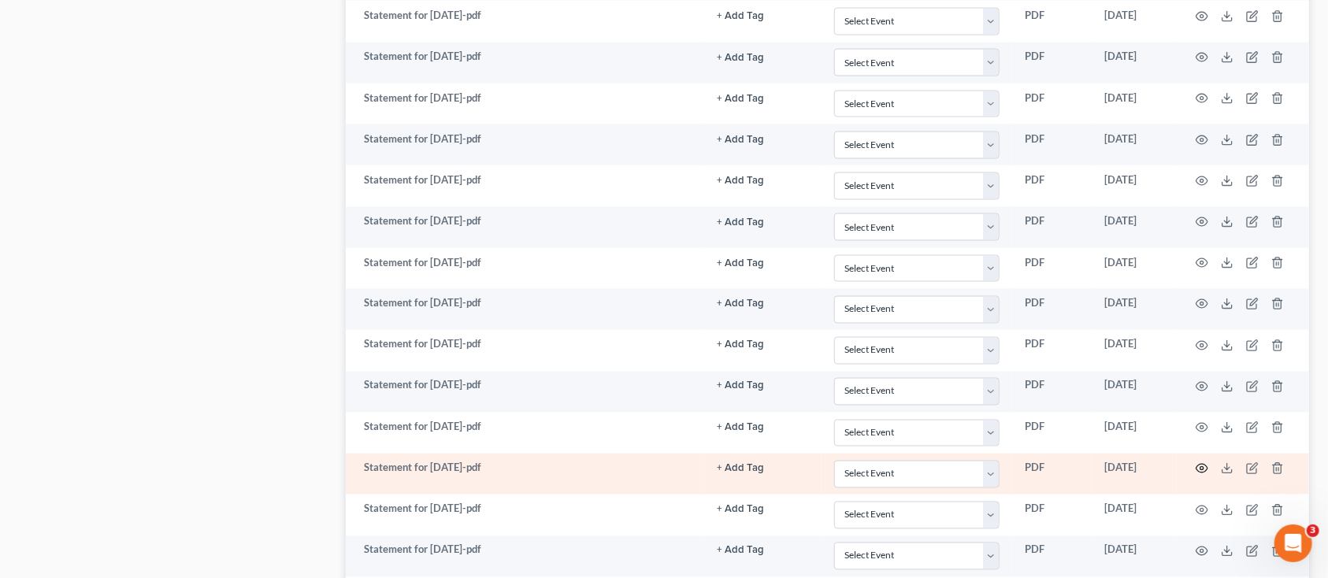
click at [1198, 465] on icon "button" at bounding box center [1202, 469] width 13 height 13
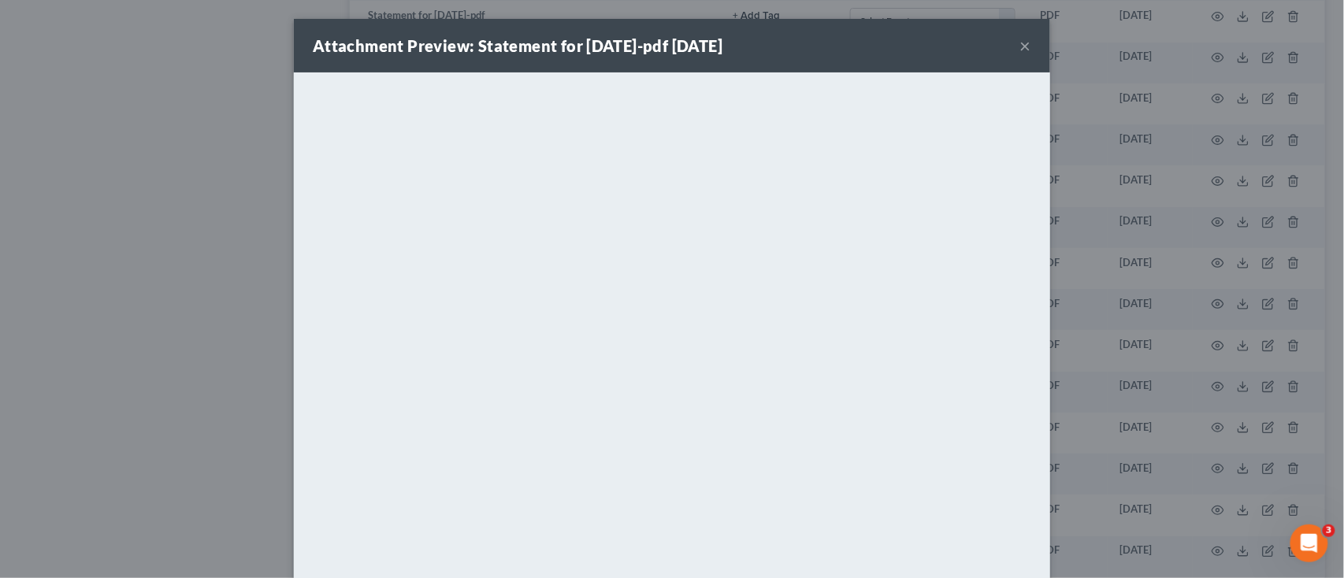
click at [1020, 42] on button "×" at bounding box center [1025, 45] width 11 height 19
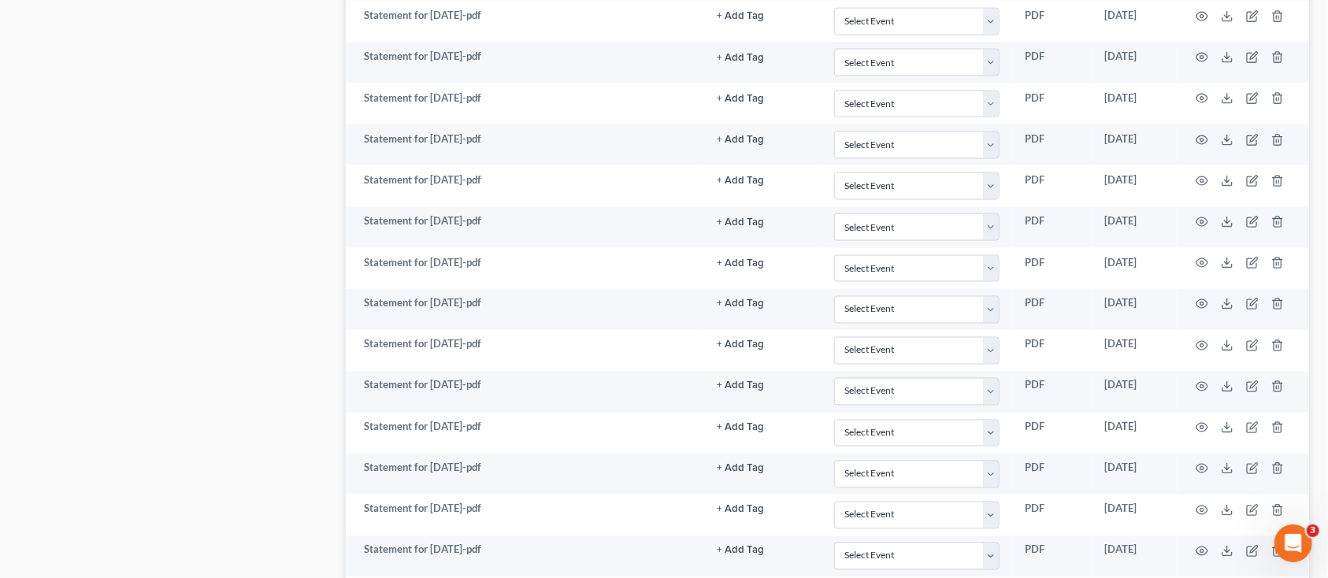
click at [219, 351] on div "Case Dashboard Payments Invoices Payments Payments Credit Report Client Profile" at bounding box center [174, 1] width 327 height 2431
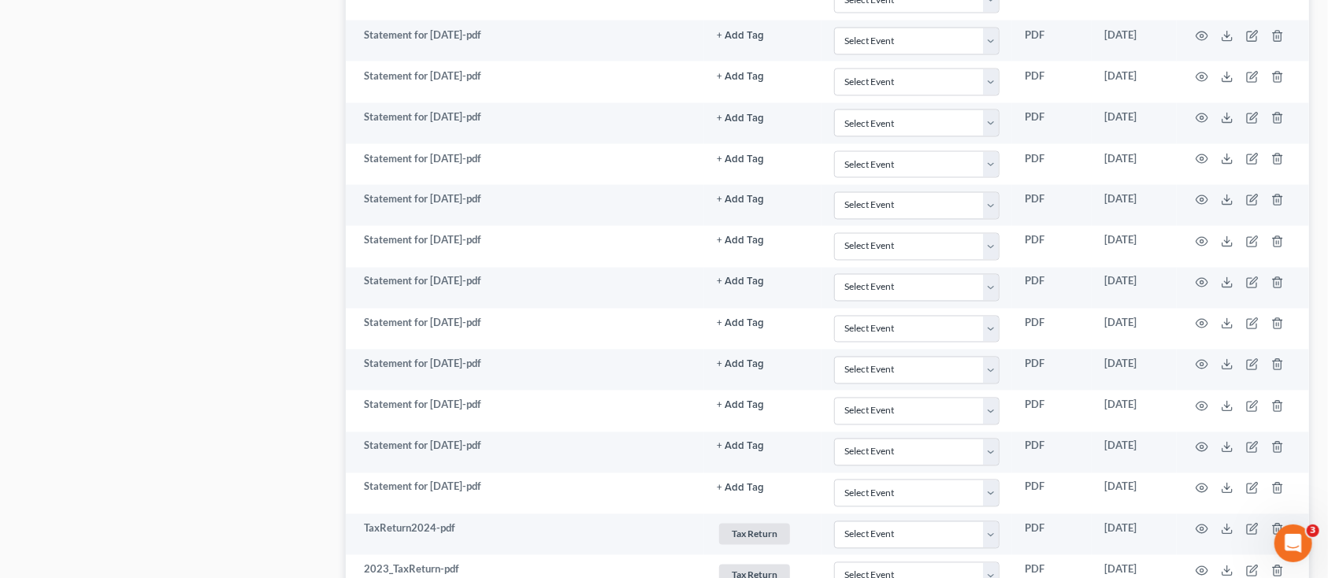
scroll to position [1470, 0]
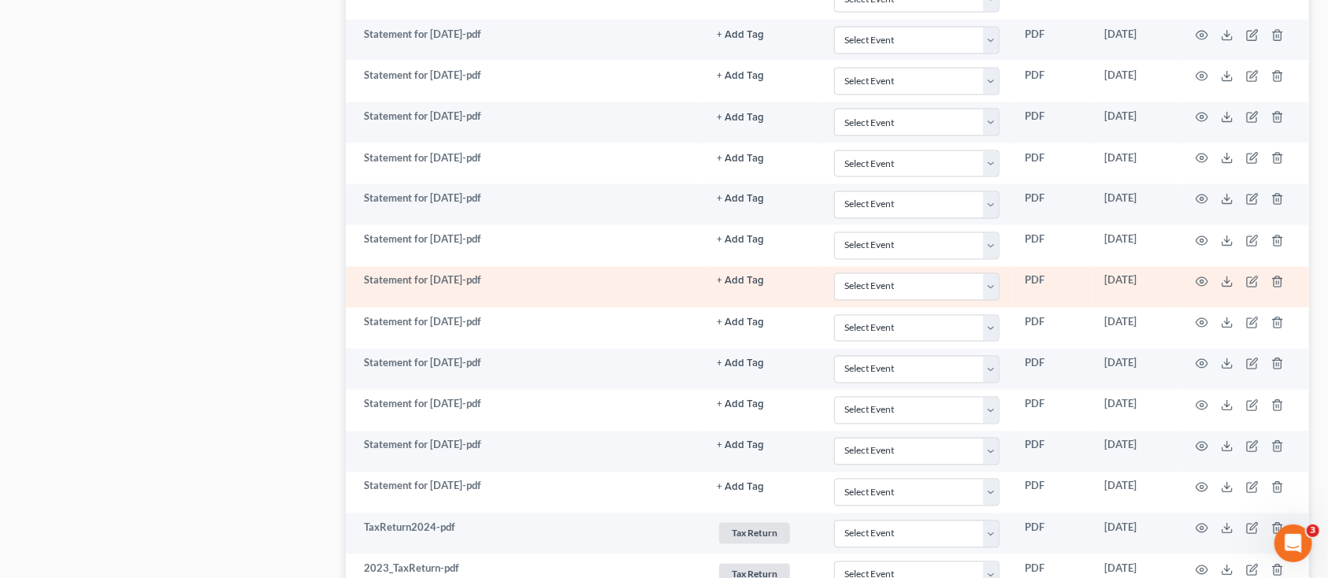
drag, startPoint x: 1276, startPoint y: 170, endPoint x: 1278, endPoint y: 291, distance: 120.6
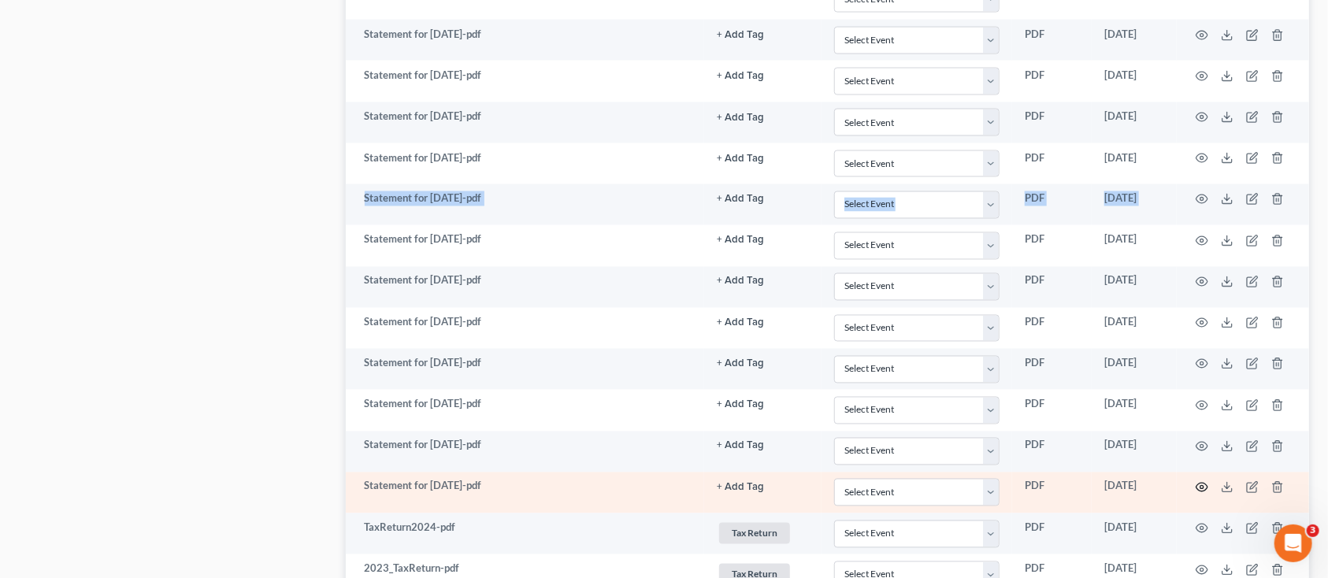
click at [1203, 493] on icon "button" at bounding box center [1202, 487] width 13 height 13
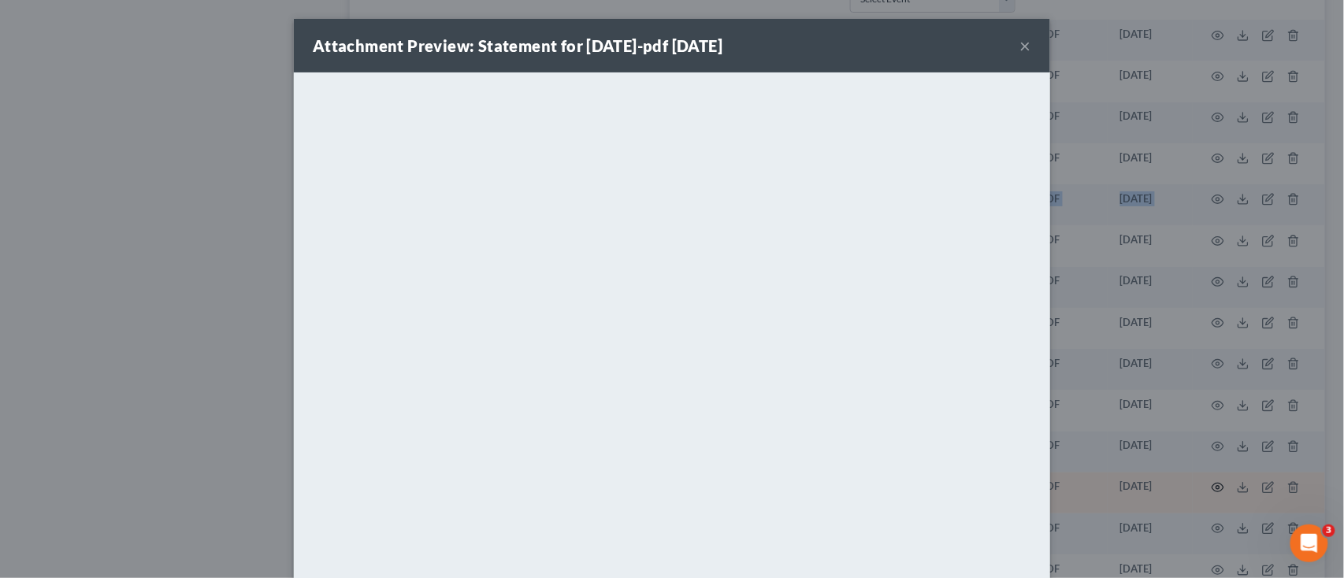
click at [1203, 493] on div "Attachment Preview: Statement for [DATE]-pdf [DATE] × <object ng-attr-data='[UR…" at bounding box center [672, 289] width 1344 height 578
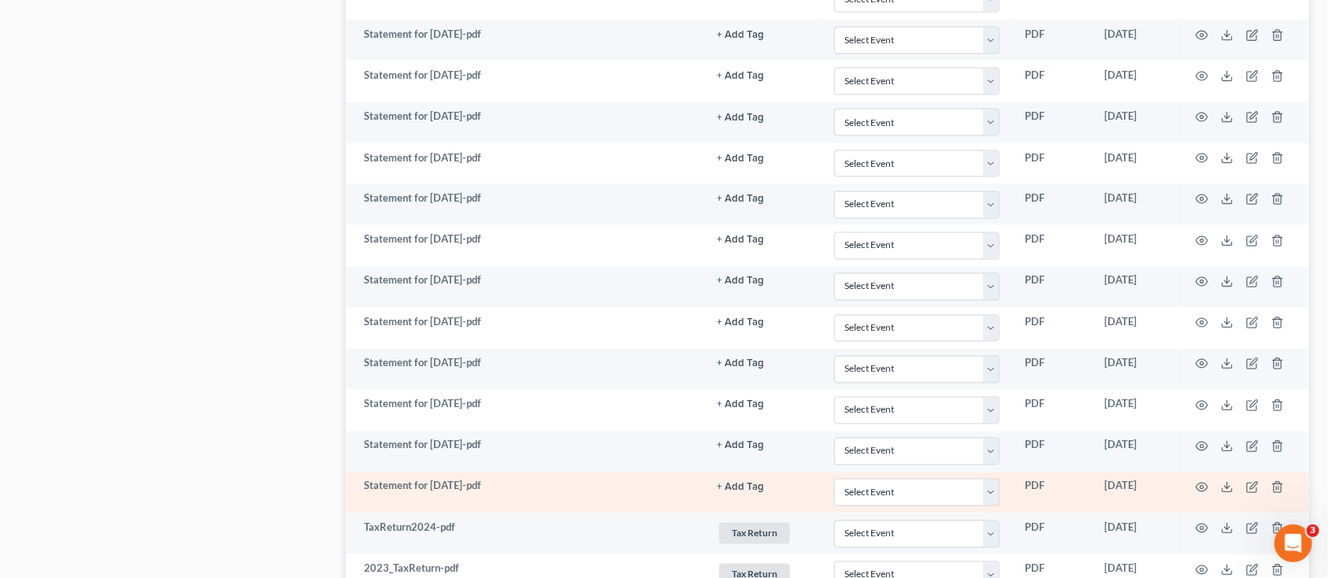
click at [404, 483] on td "Statement for [DATE]-pdf" at bounding box center [525, 493] width 359 height 41
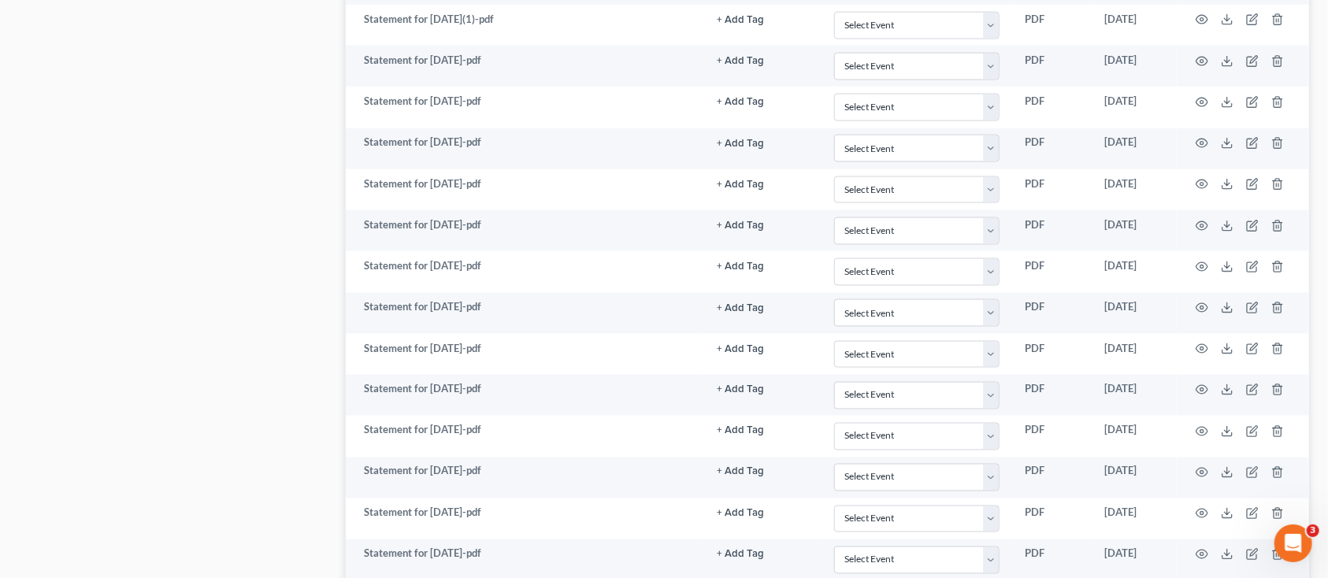
scroll to position [1384, 0]
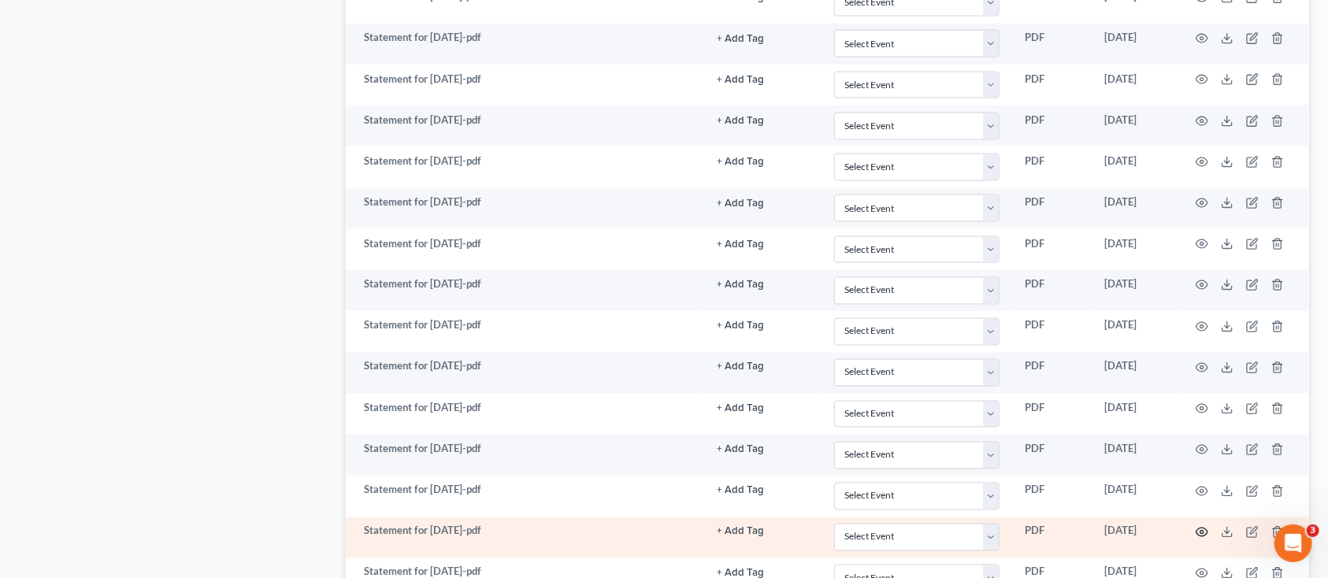
click at [1206, 531] on icon "button" at bounding box center [1202, 532] width 13 height 13
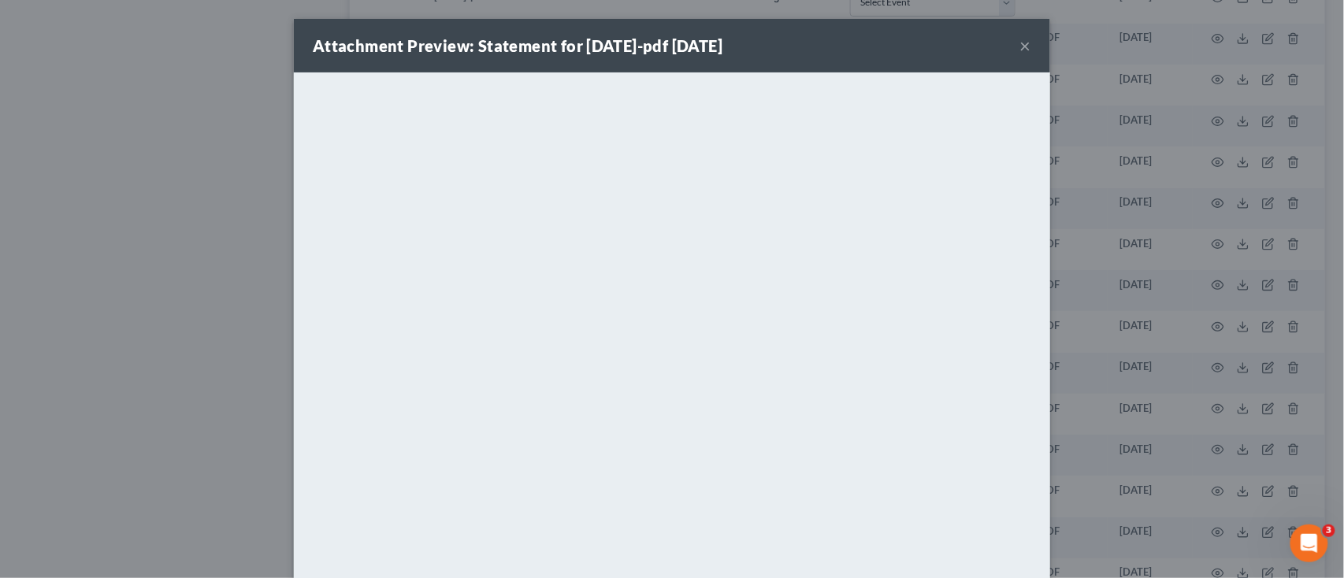
click at [1020, 42] on button "×" at bounding box center [1025, 45] width 11 height 19
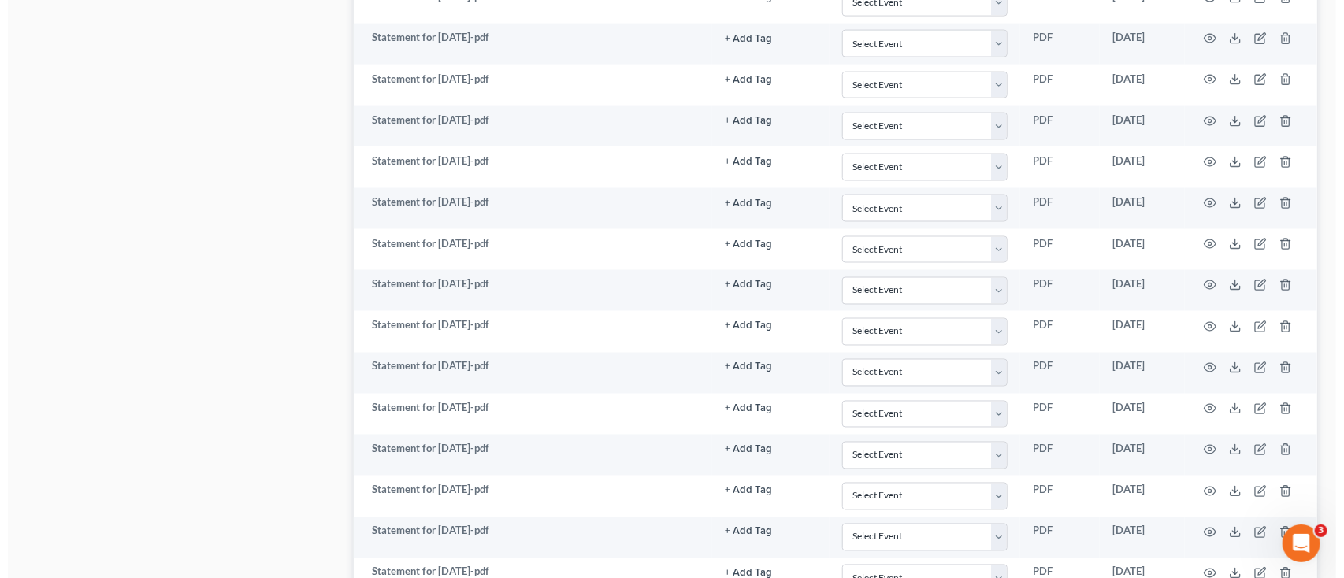
scroll to position [1700, 0]
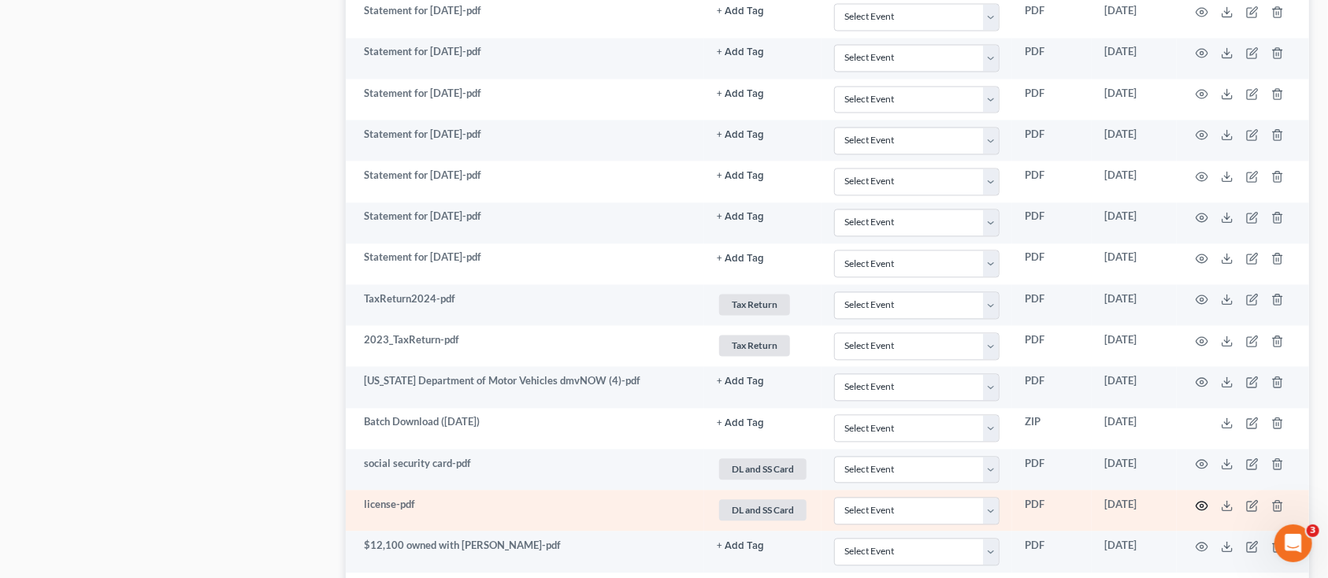
click at [1205, 511] on icon "button" at bounding box center [1202, 506] width 13 height 13
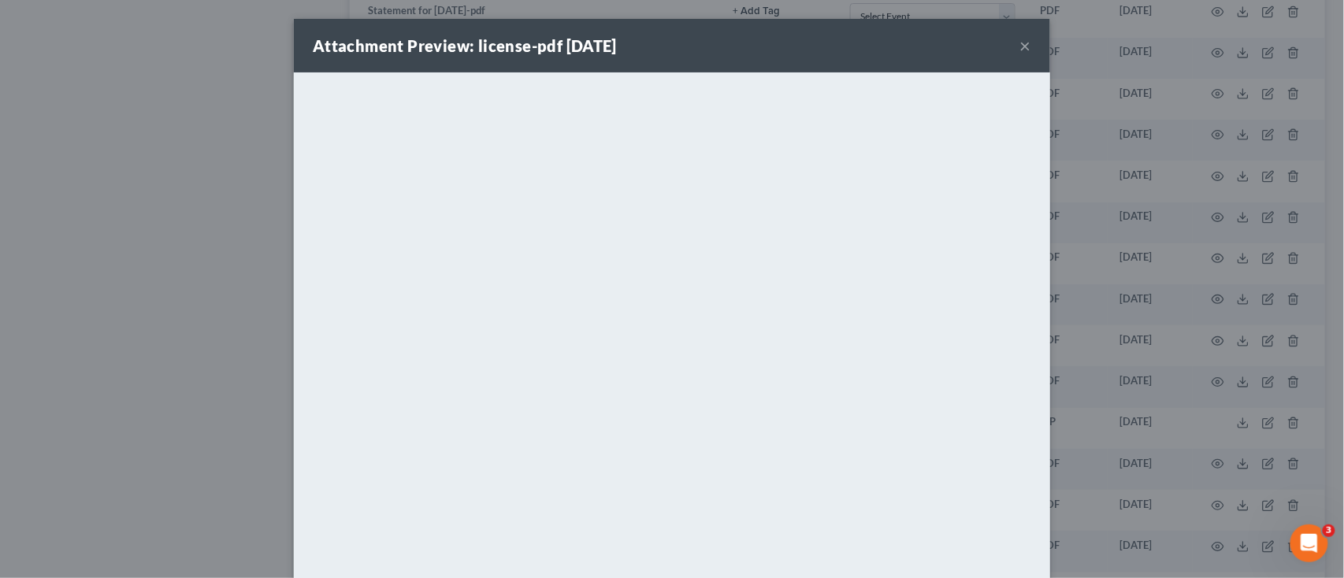
click at [1027, 45] on div "Attachment Preview: license-pdf [DATE] ×" at bounding box center [672, 46] width 756 height 54
click at [1020, 49] on button "×" at bounding box center [1025, 45] width 11 height 19
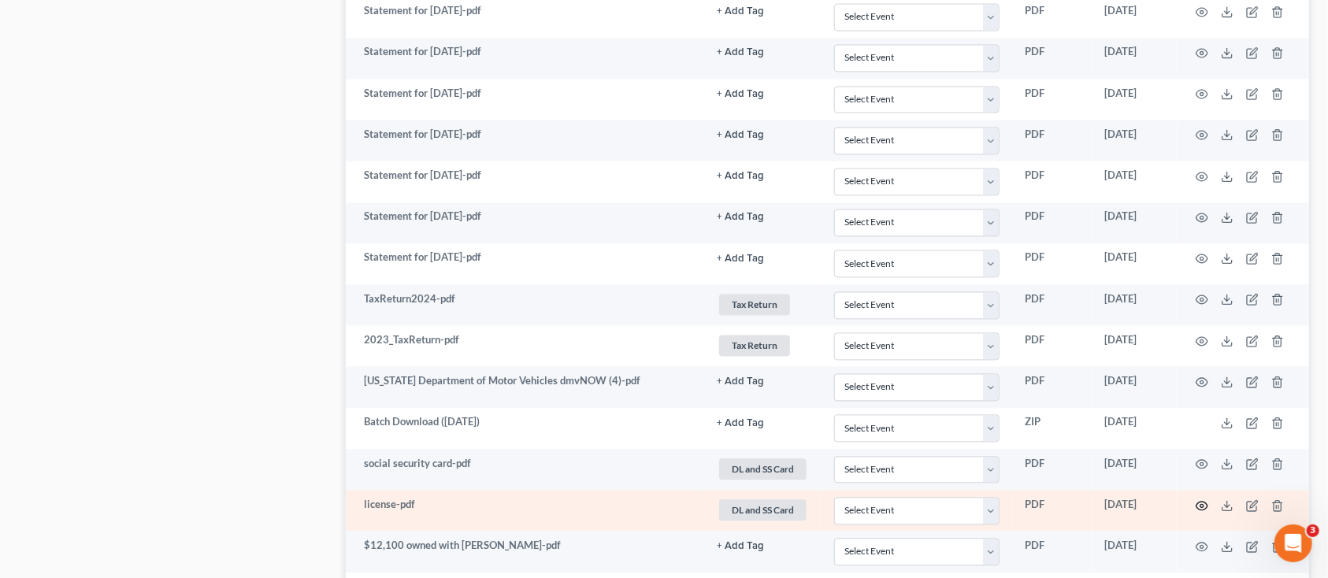
click at [1205, 505] on icon "button" at bounding box center [1203, 505] width 12 height 9
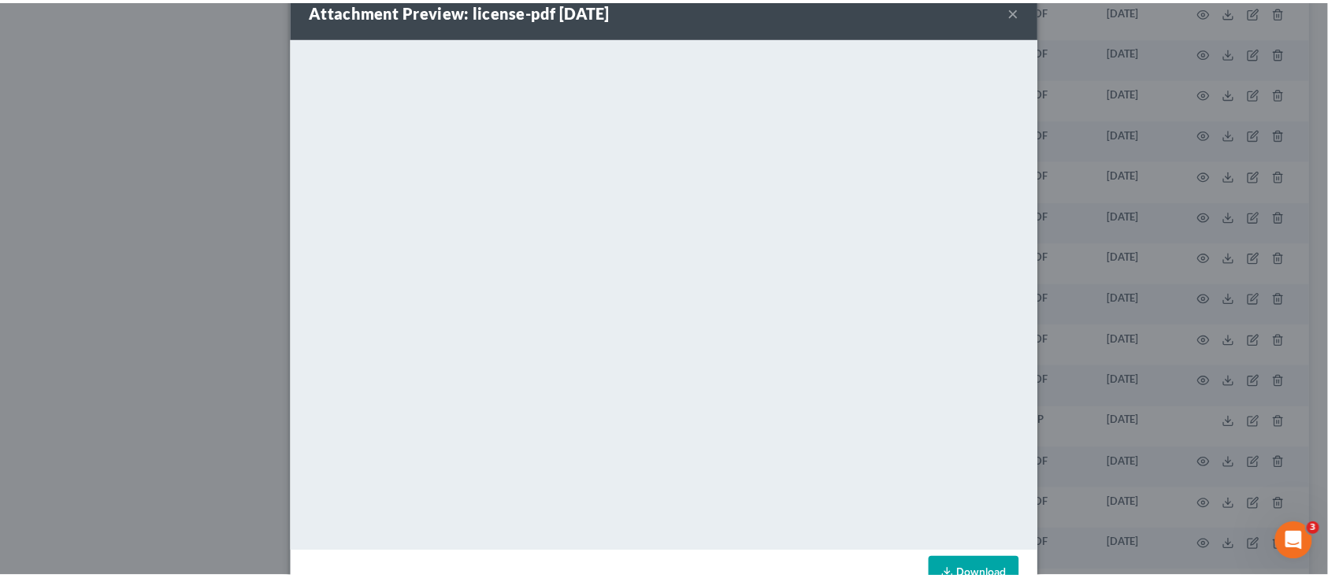
scroll to position [0, 0]
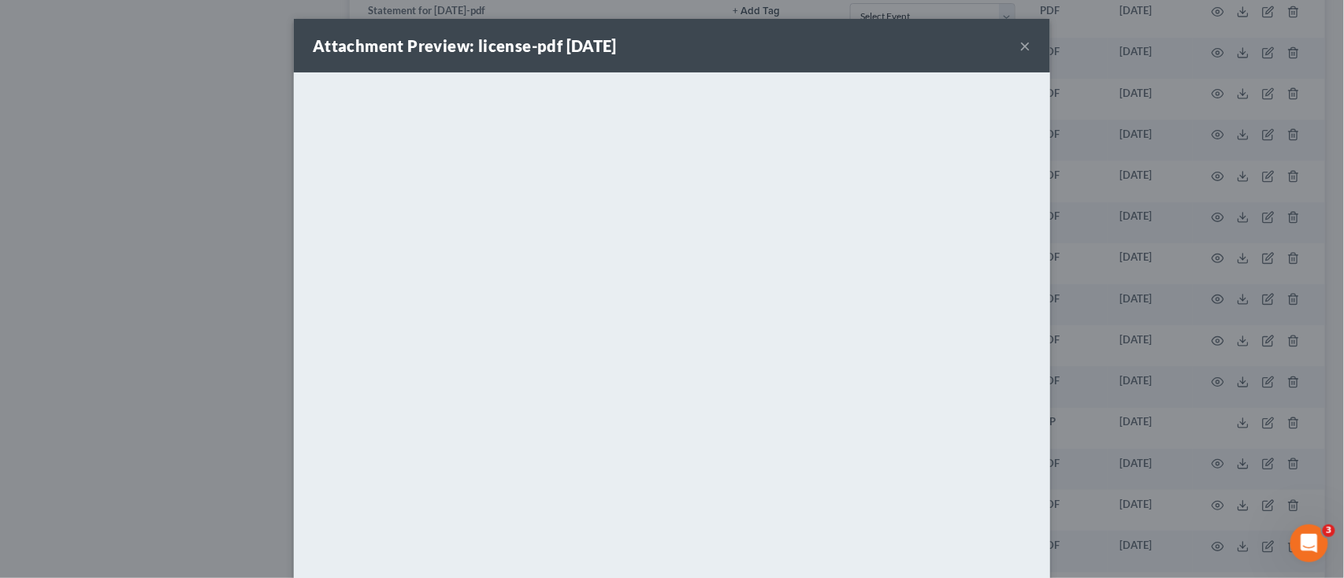
click at [1020, 36] on button "×" at bounding box center [1025, 45] width 11 height 19
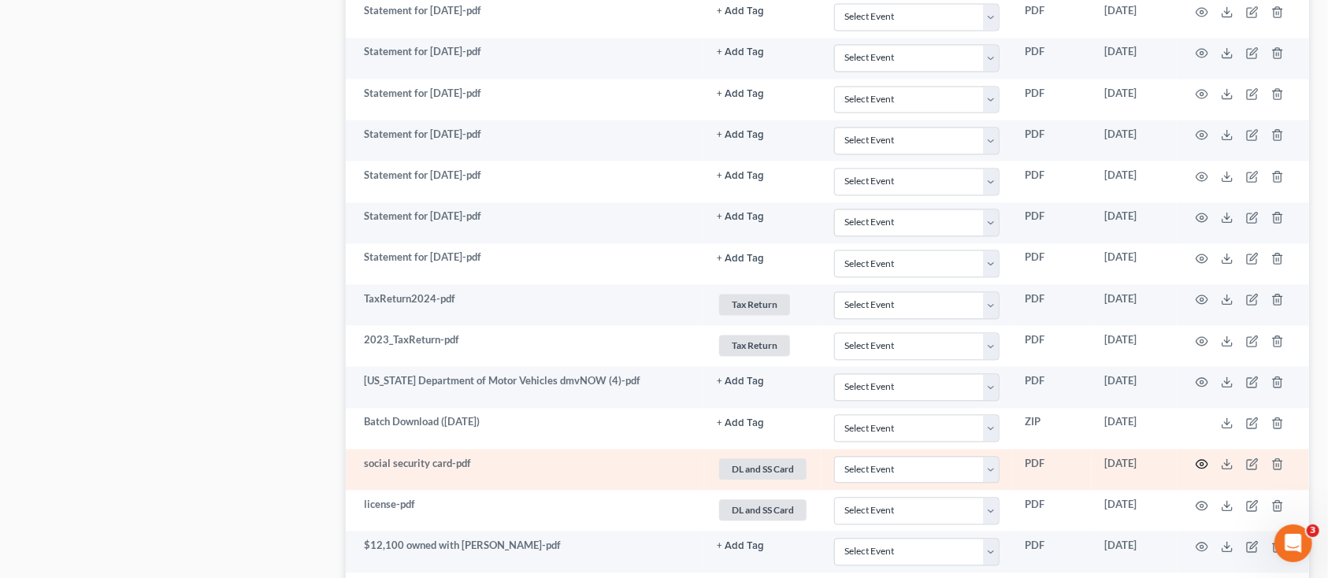
click at [1202, 466] on circle "button" at bounding box center [1202, 464] width 3 height 3
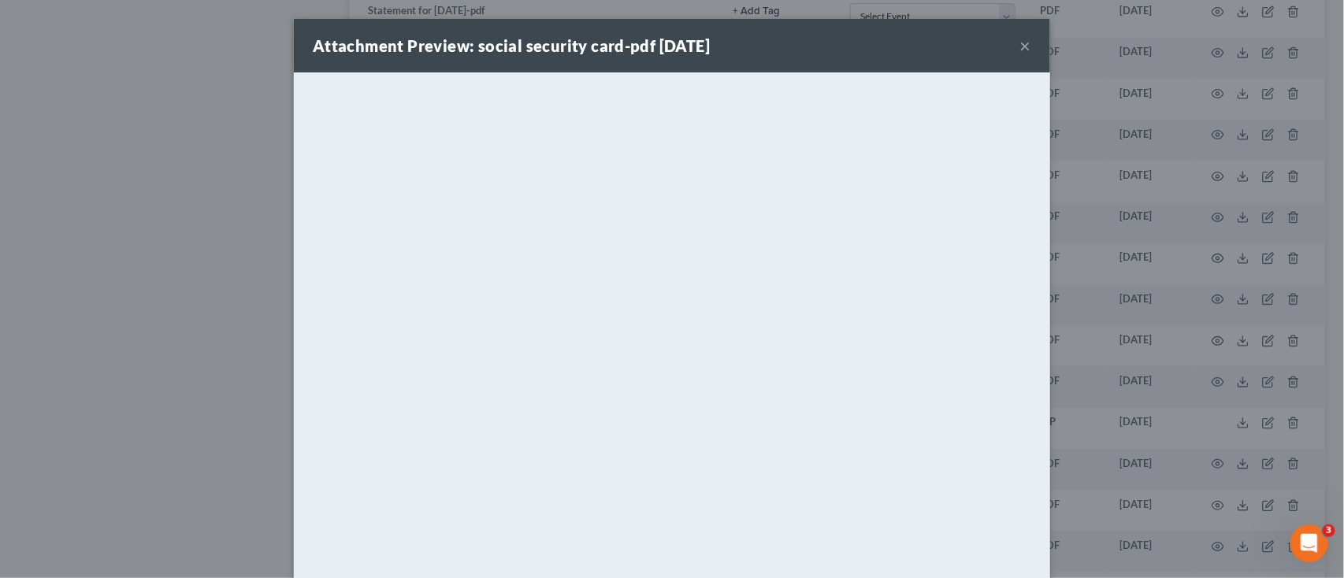
click at [1020, 43] on button "×" at bounding box center [1025, 45] width 11 height 19
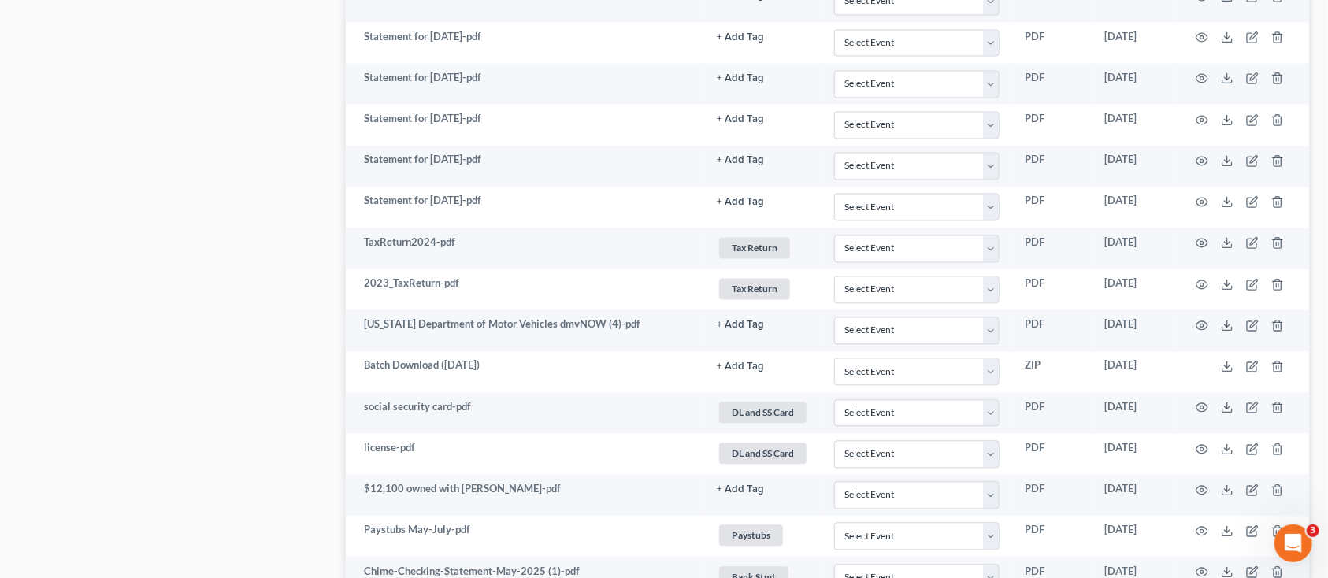
scroll to position [1805, 0]
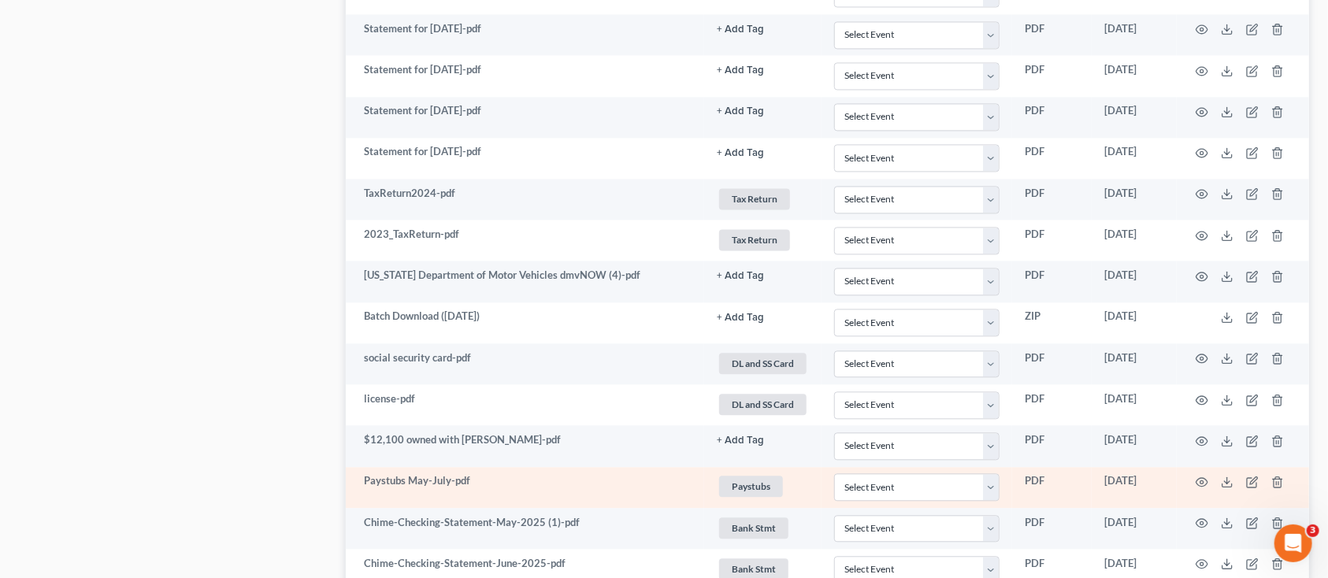
click at [1205, 478] on td at bounding box center [1243, 487] width 132 height 41
click at [1205, 485] on icon "button" at bounding box center [1202, 482] width 13 height 13
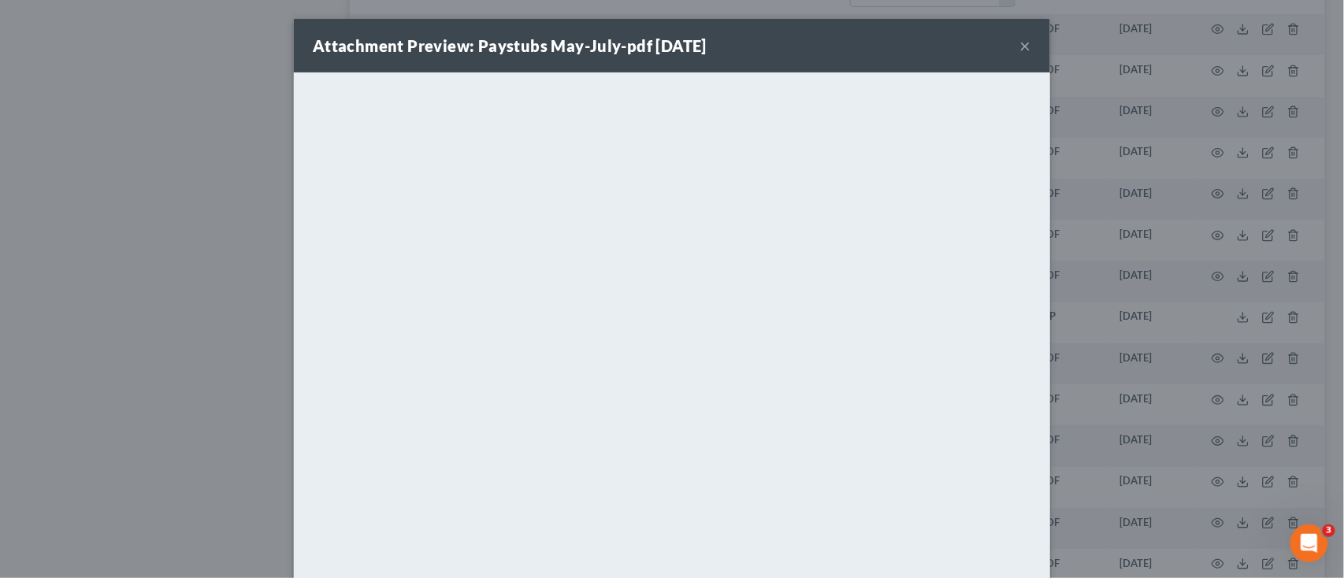
click at [1020, 39] on button "×" at bounding box center [1025, 45] width 11 height 19
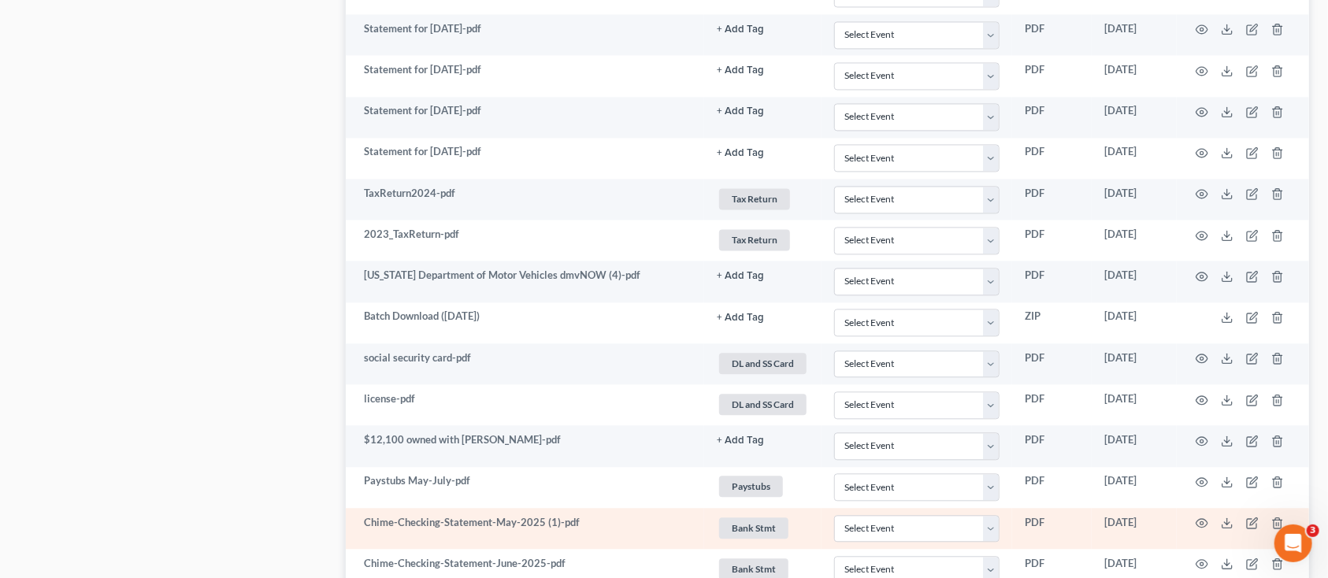
click at [1201, 520] on td at bounding box center [1243, 528] width 132 height 41
click at [1202, 526] on td at bounding box center [1243, 528] width 132 height 41
click at [1202, 525] on circle "button" at bounding box center [1202, 523] width 3 height 3
click at [1202, 517] on td at bounding box center [1243, 528] width 132 height 41
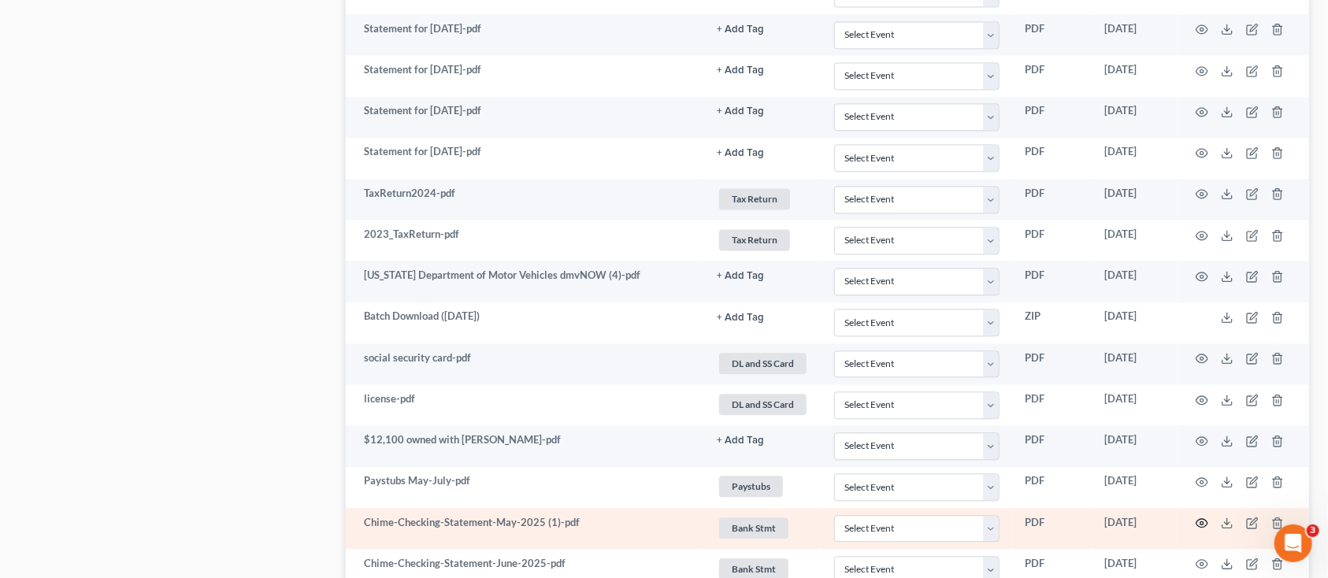
drag, startPoint x: 1202, startPoint y: 517, endPoint x: 1201, endPoint y: 526, distance: 8.7
click at [1202, 518] on td at bounding box center [1243, 528] width 132 height 41
click at [1201, 525] on circle "button" at bounding box center [1202, 523] width 3 height 3
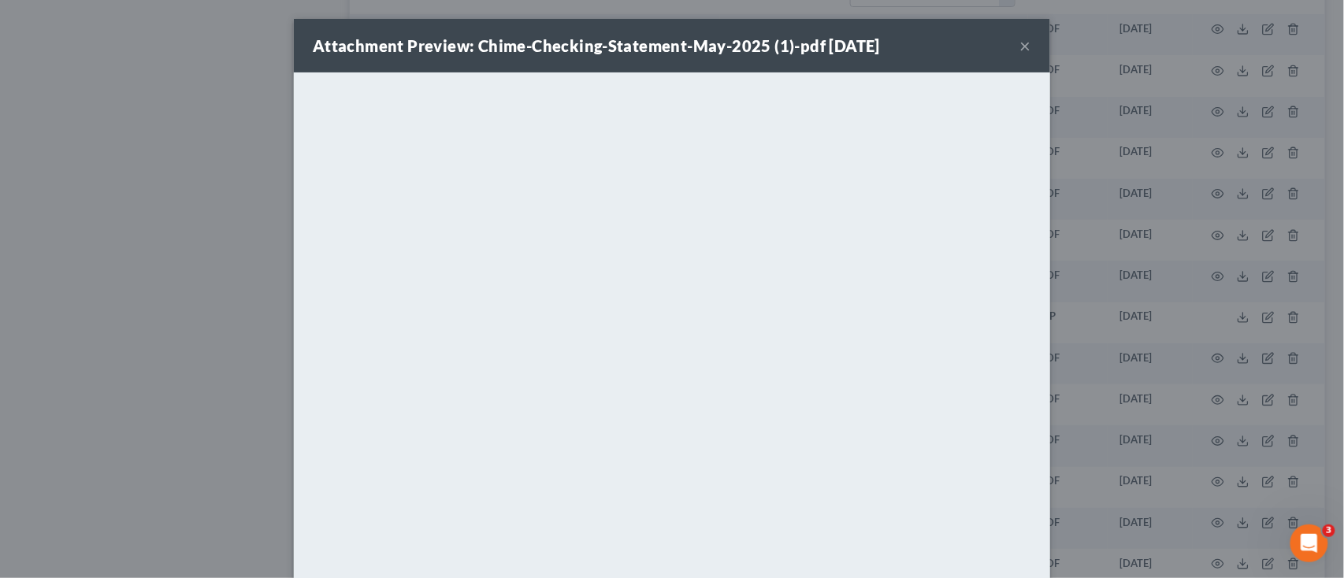
click at [1020, 45] on button "×" at bounding box center [1025, 45] width 11 height 19
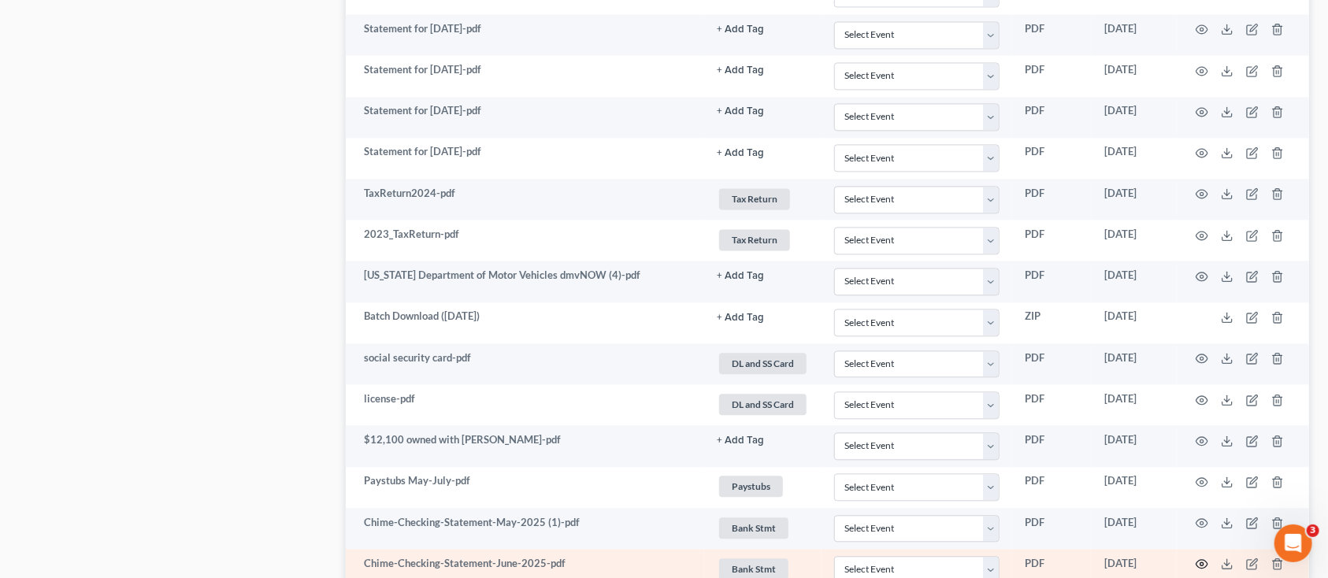
click at [1206, 567] on icon "button" at bounding box center [1202, 564] width 13 height 13
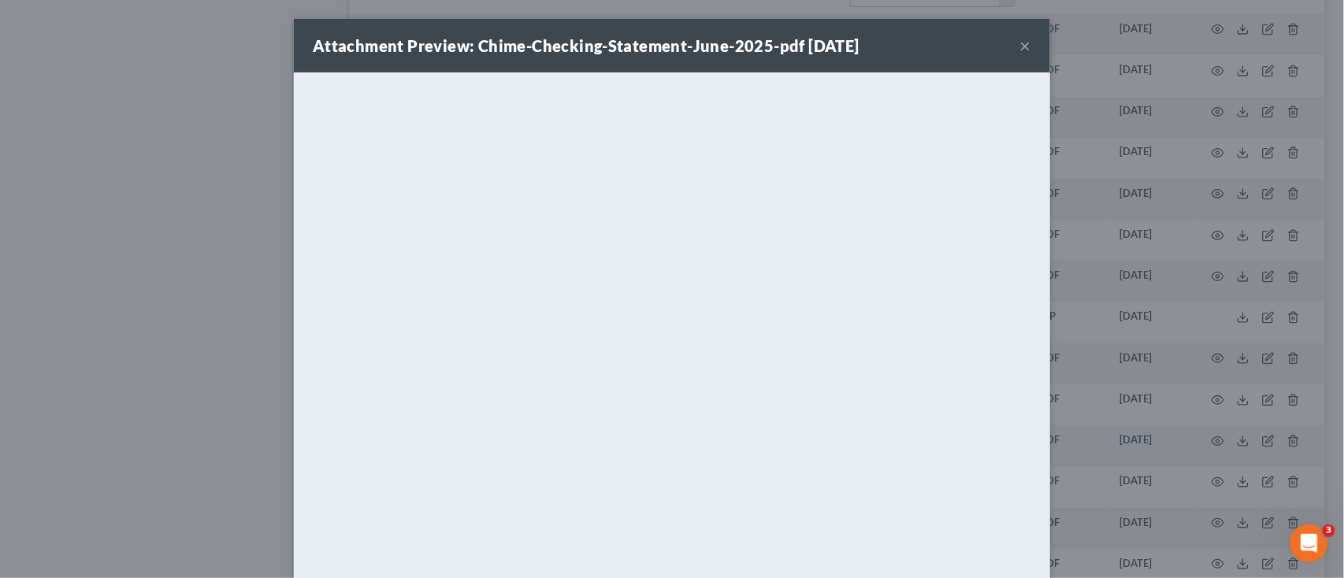
click at [1023, 46] on button "×" at bounding box center [1025, 45] width 11 height 19
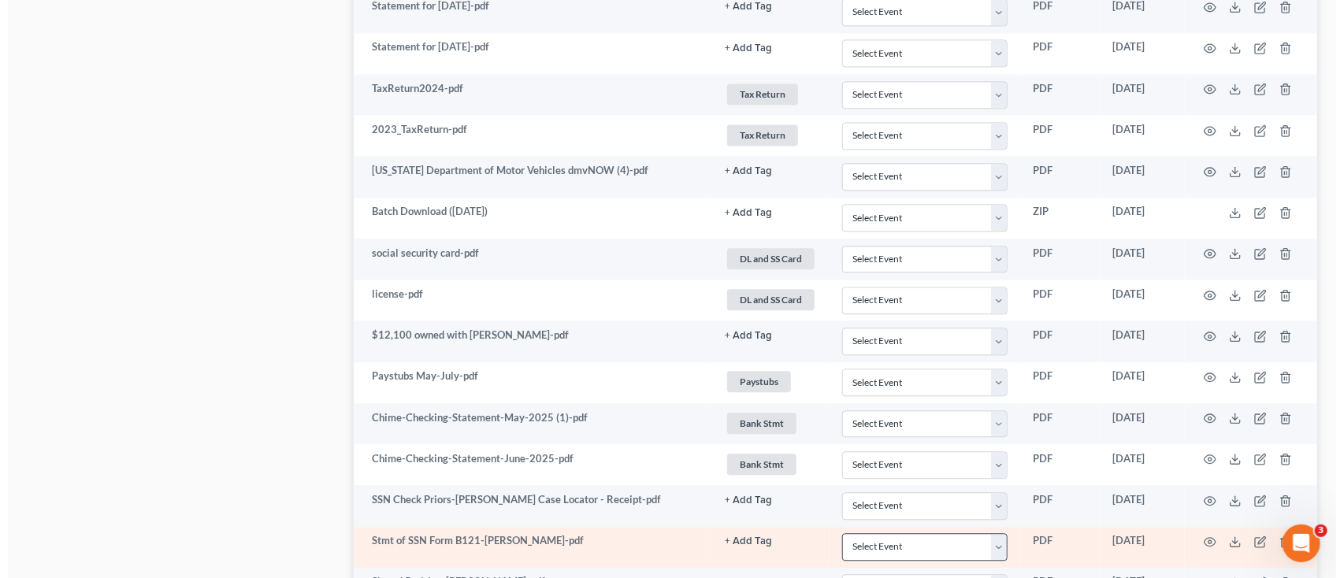
scroll to position [2015, 0]
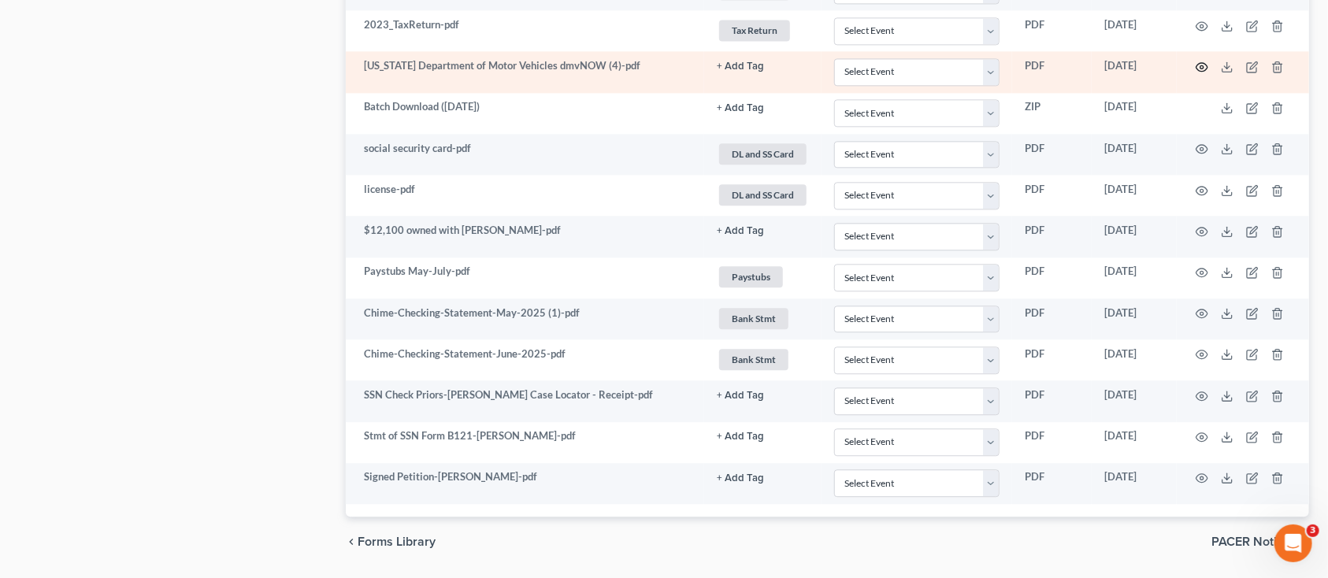
click at [1202, 66] on icon "button" at bounding box center [1203, 66] width 12 height 9
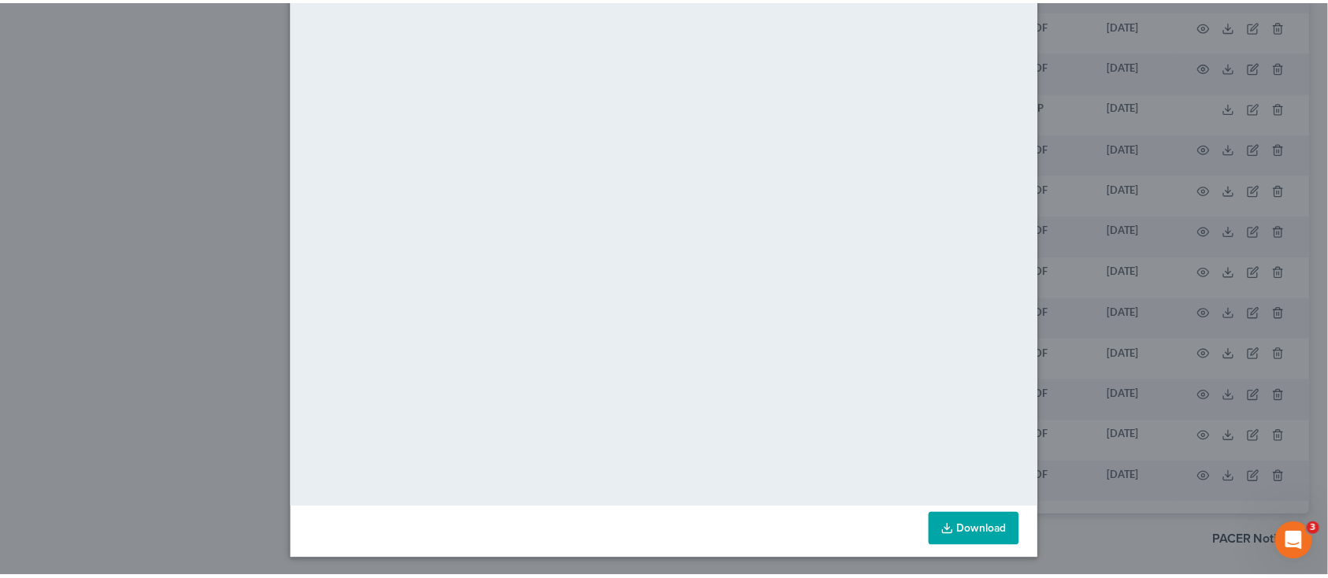
scroll to position [0, 0]
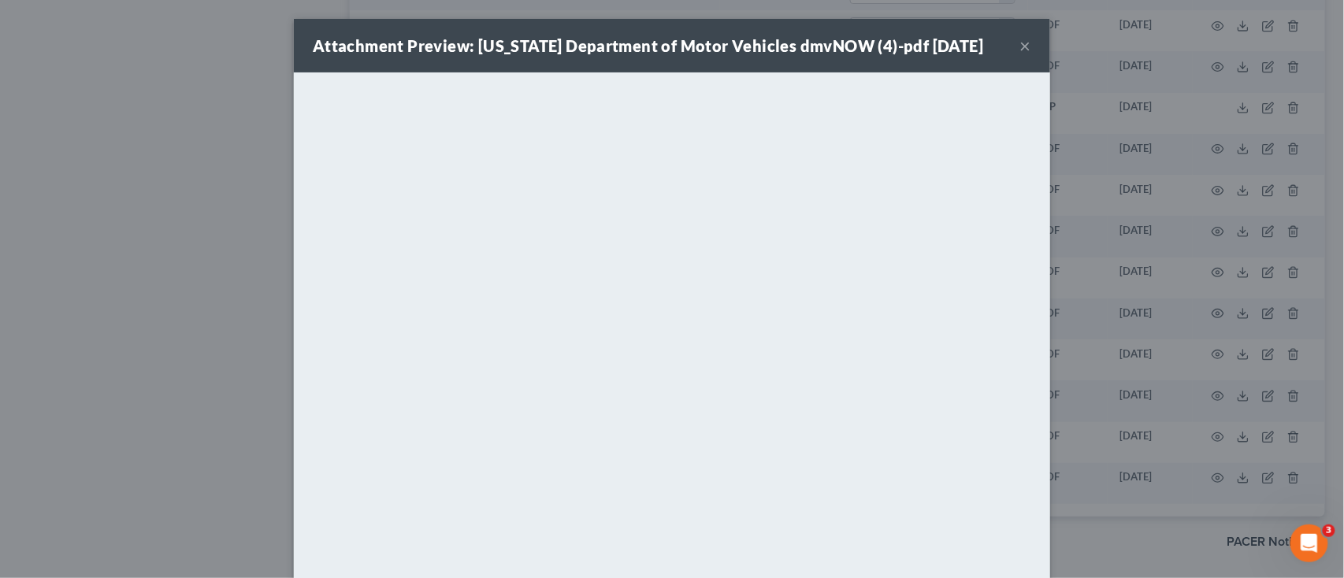
click at [1010, 48] on div "Attachment Preview: [US_STATE] Department of Motor Vehicles dmvNOW (4)-pdf [DAT…" at bounding box center [672, 46] width 756 height 54
click at [1031, 32] on div "Attachment Preview: [US_STATE] Department of Motor Vehicles dmvNOW (4)-pdf [DAT…" at bounding box center [672, 46] width 756 height 54
click at [1027, 44] on div "Attachment Preview: [US_STATE] Department of Motor Vehicles dmvNOW (4)-pdf [DAT…" at bounding box center [672, 46] width 756 height 54
click at [1022, 39] on button "×" at bounding box center [1025, 45] width 11 height 19
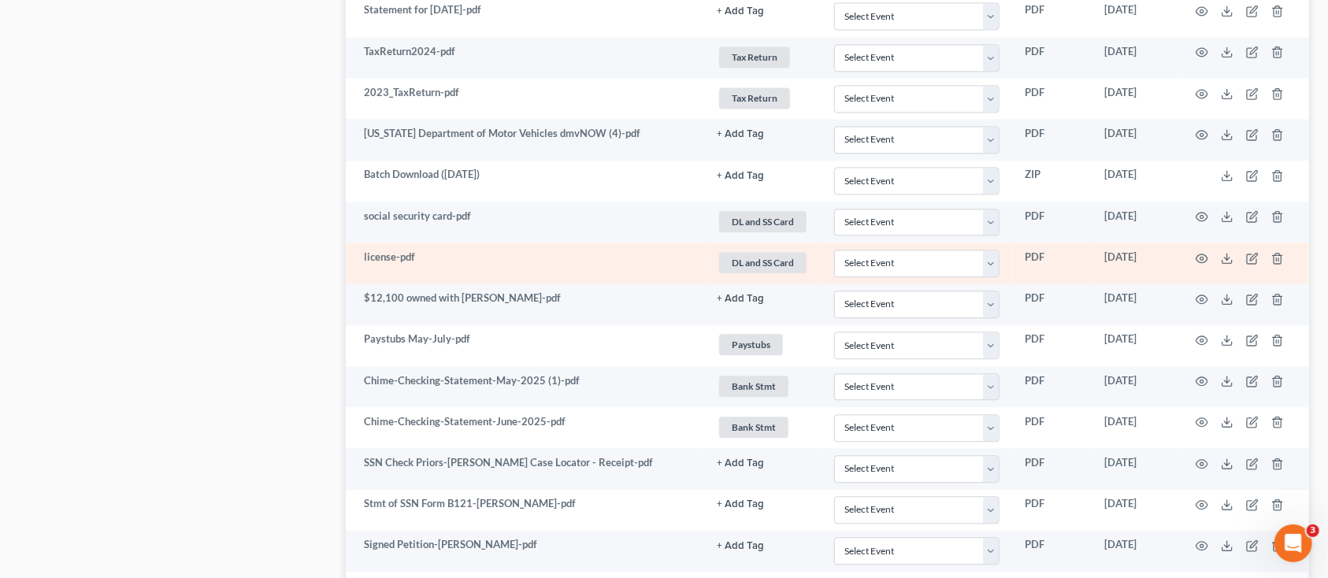
scroll to position [1910, 0]
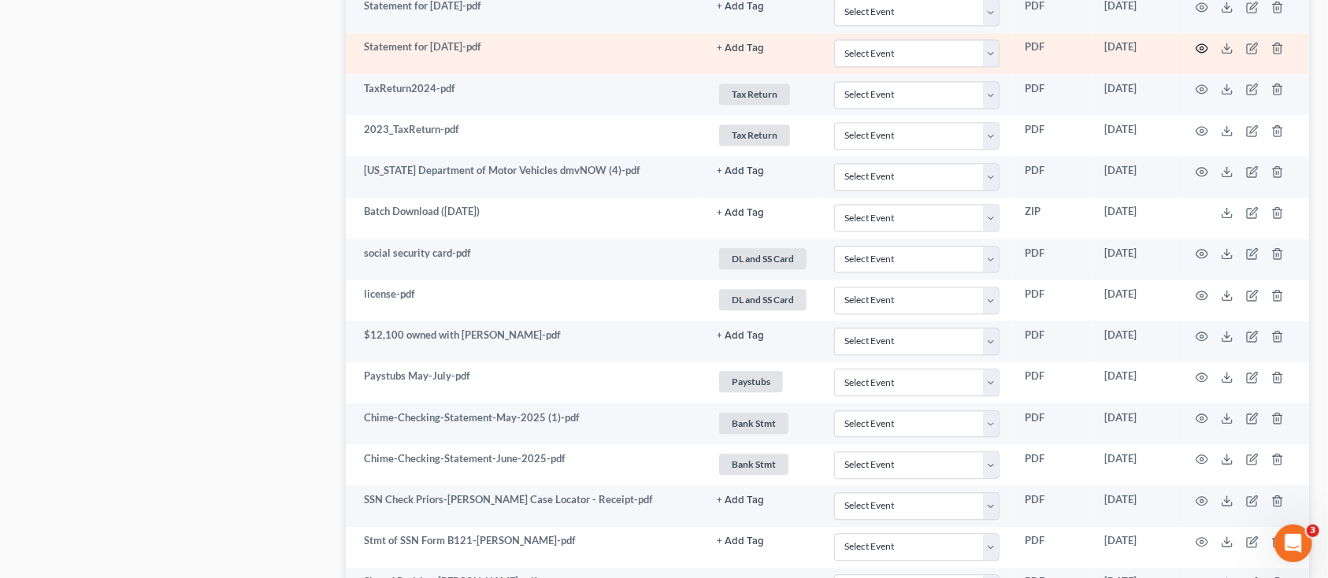
click at [1200, 48] on icon "button" at bounding box center [1202, 48] width 13 height 13
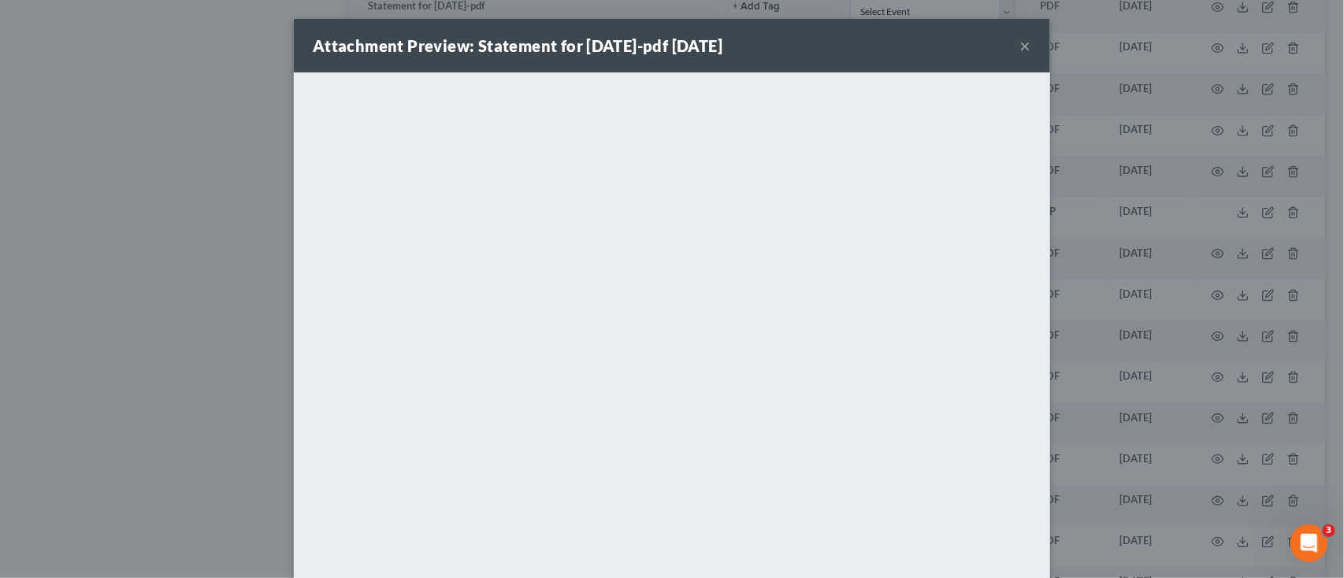
click at [1020, 44] on button "×" at bounding box center [1025, 45] width 11 height 19
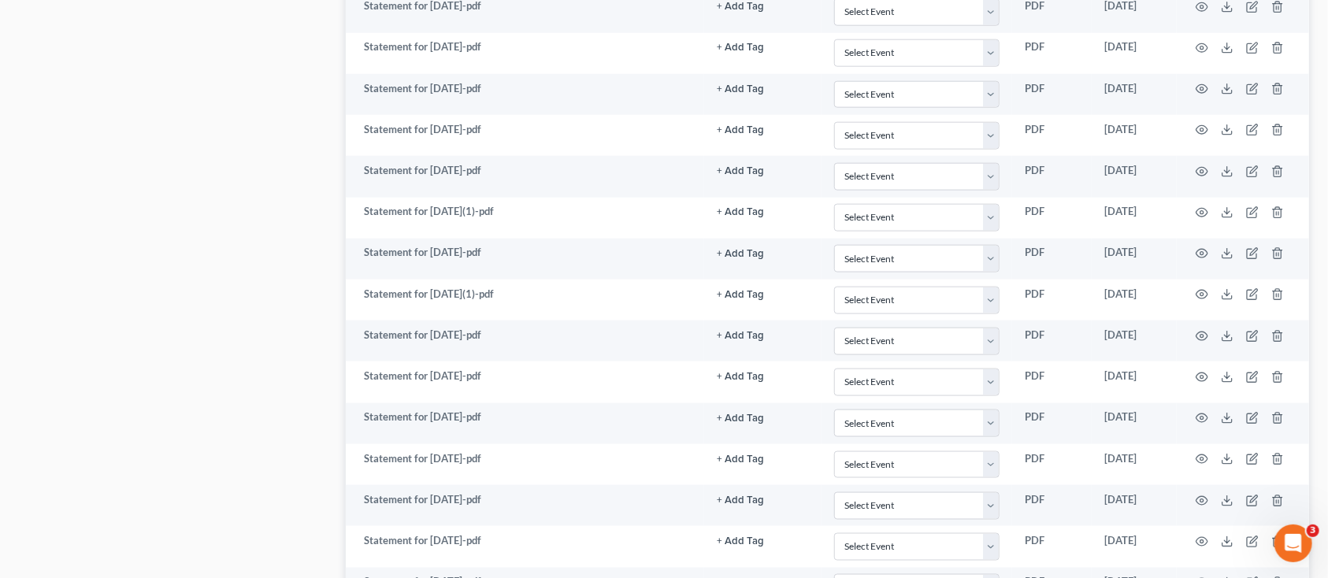
scroll to position [860, 0]
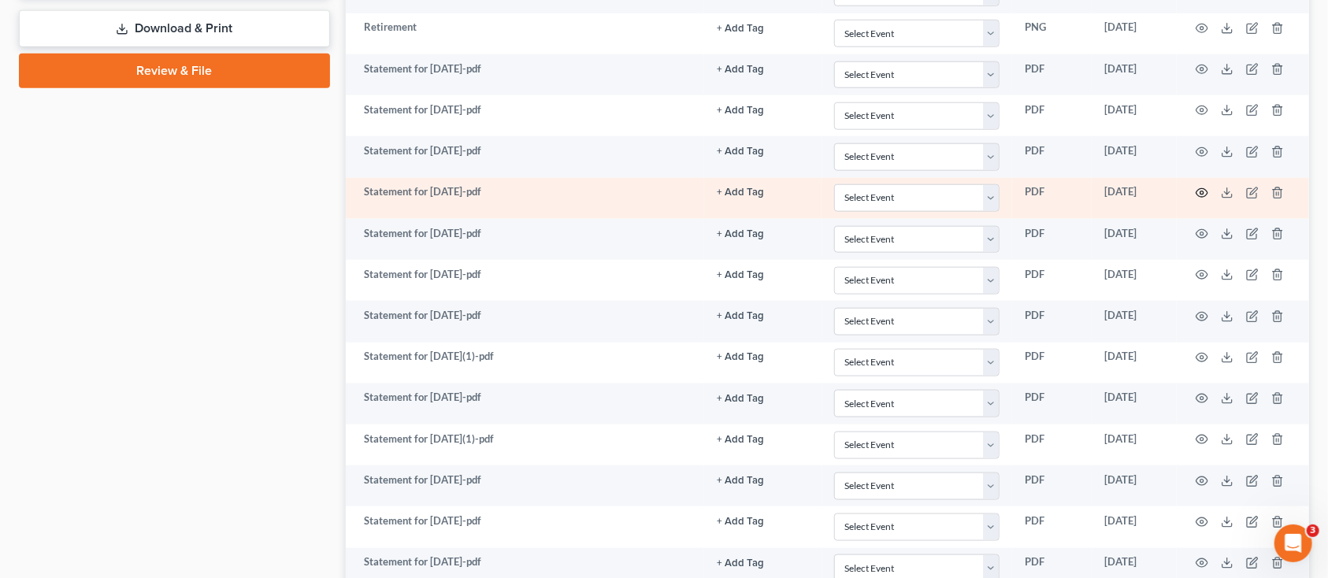
click at [1204, 196] on icon "button" at bounding box center [1202, 193] width 13 height 13
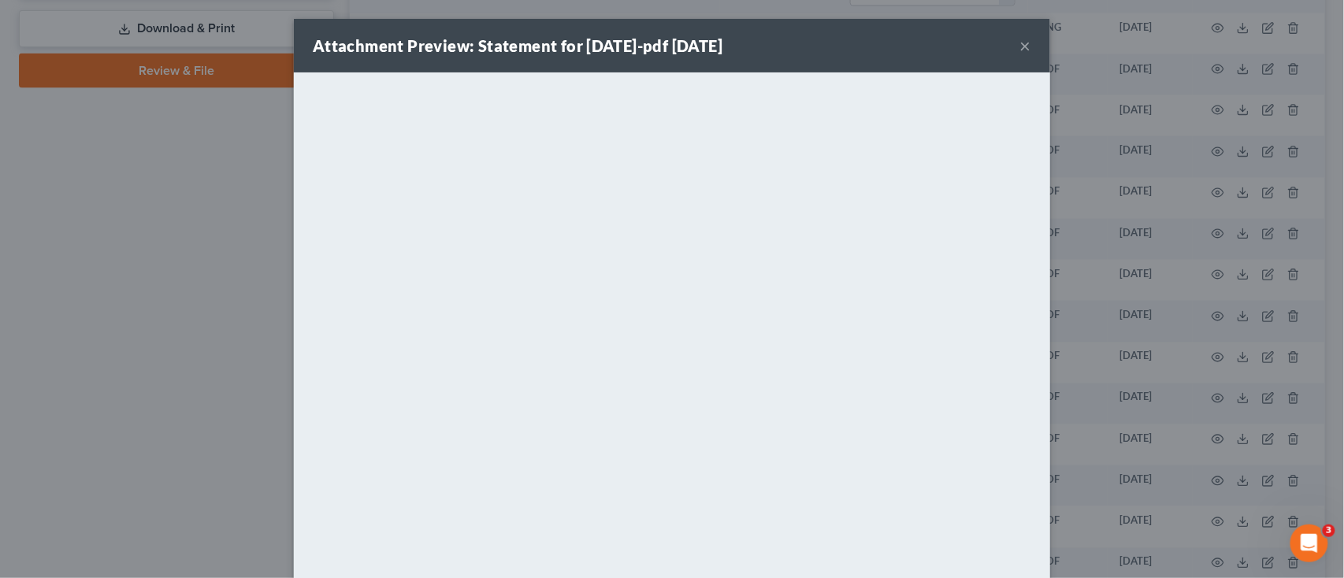
click at [1029, 44] on div "Attachment Preview: Statement for [DATE]-pdf [DATE] ×" at bounding box center [672, 46] width 756 height 54
click at [1023, 46] on button "×" at bounding box center [1025, 45] width 11 height 19
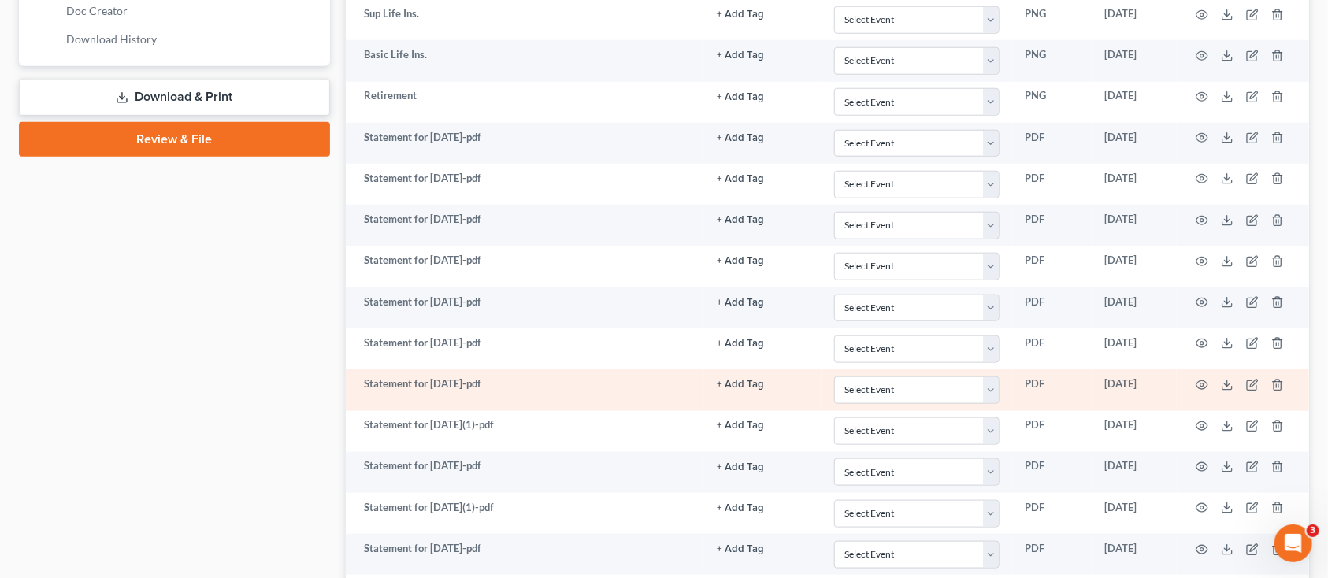
scroll to position [754, 0]
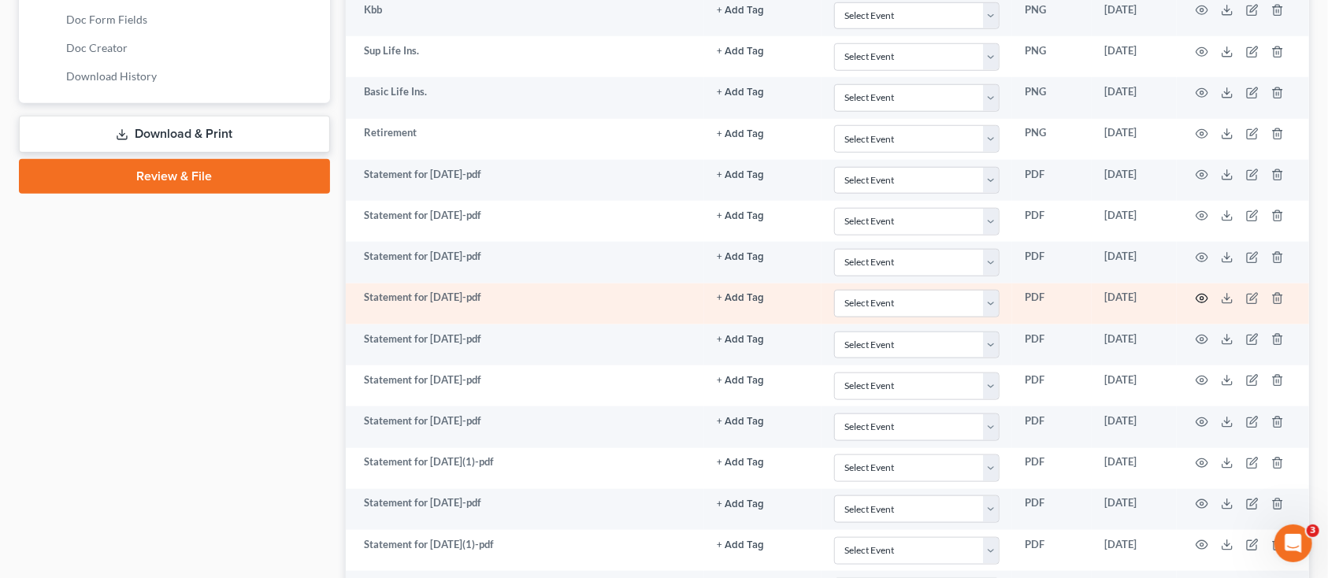
click at [1205, 299] on icon "button" at bounding box center [1202, 298] width 13 height 13
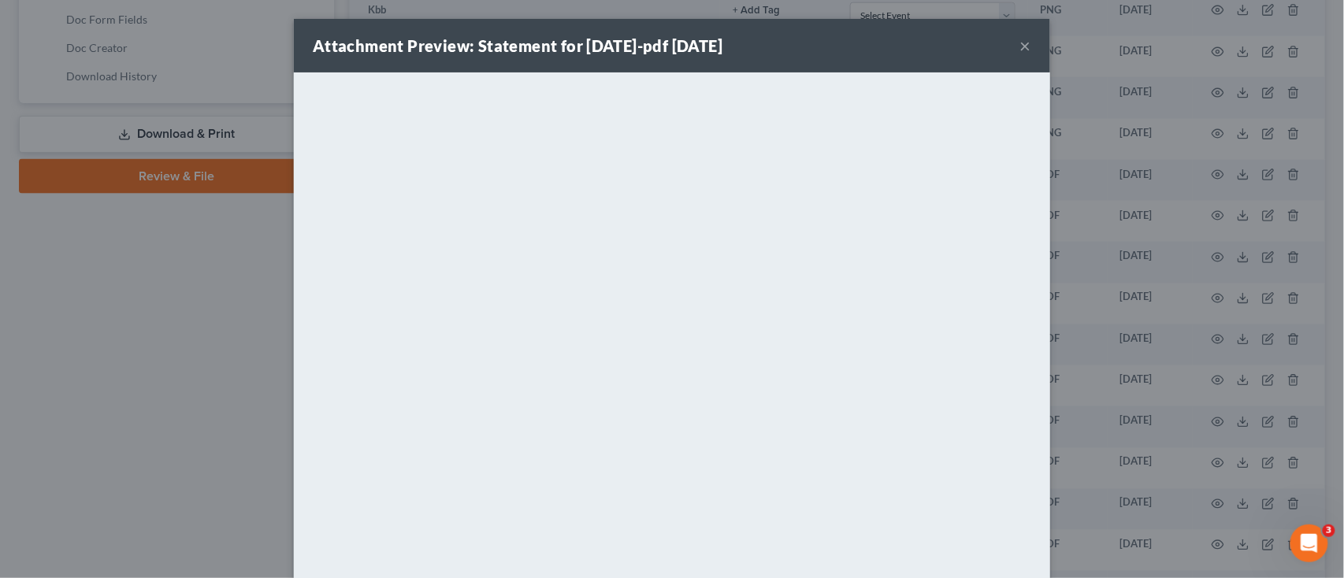
click at [1027, 43] on div "Attachment Preview: Statement for [DATE]-pdf [DATE] ×" at bounding box center [672, 46] width 756 height 54
click at [1023, 42] on button "×" at bounding box center [1025, 45] width 11 height 19
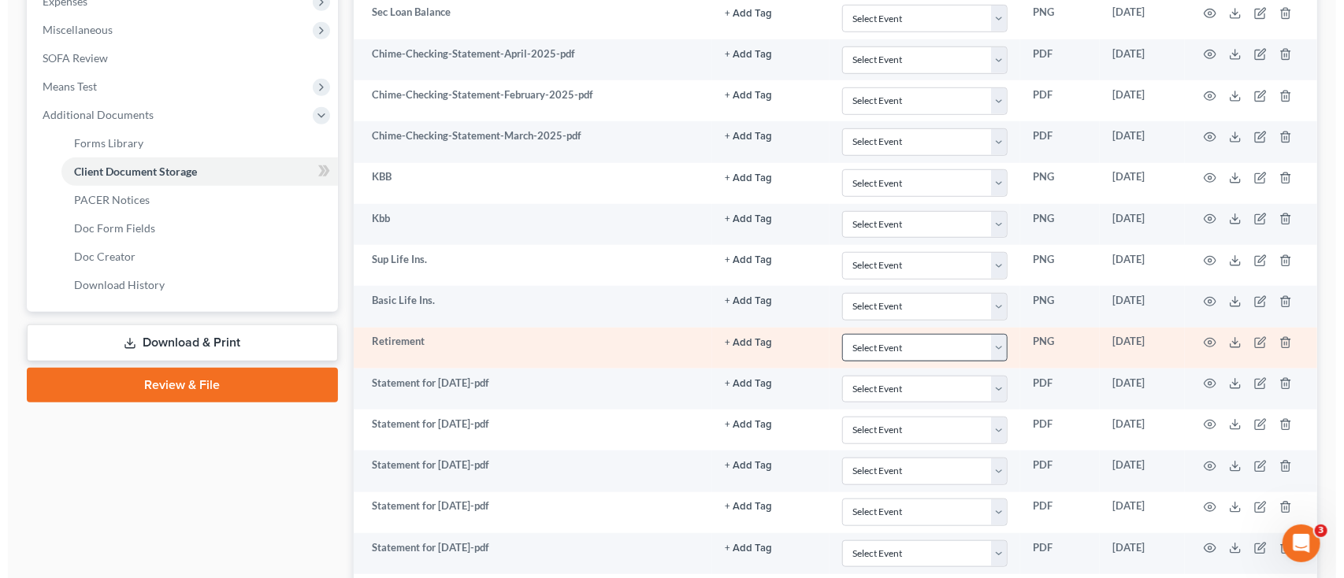
scroll to position [544, 0]
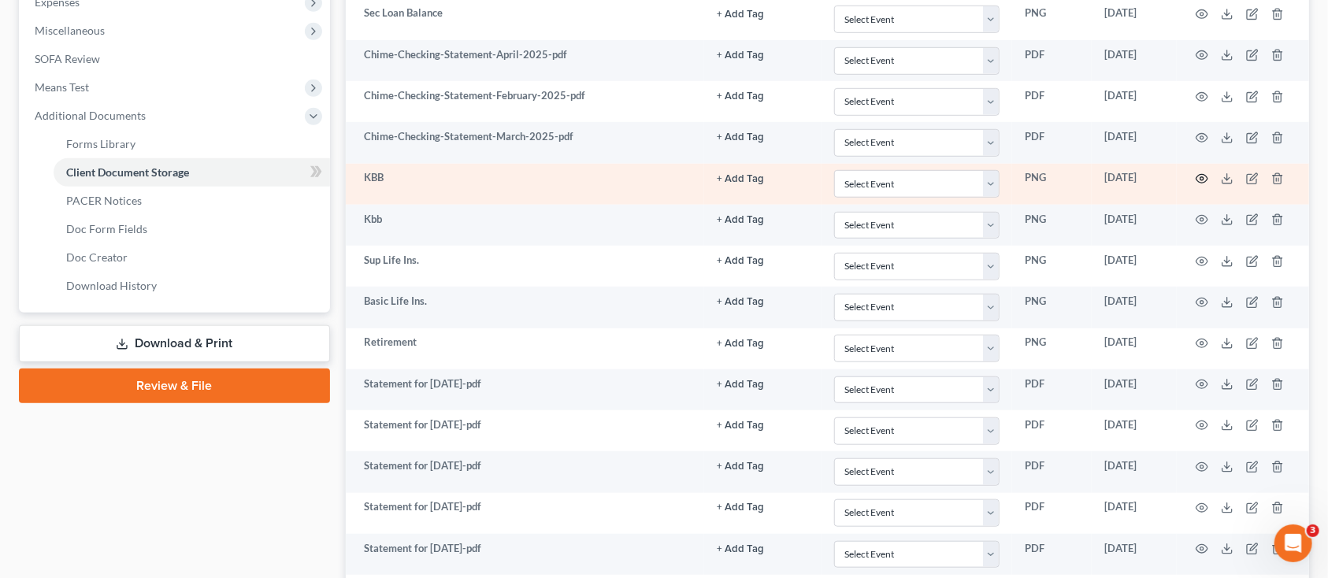
click at [1198, 177] on icon "button" at bounding box center [1202, 179] width 13 height 13
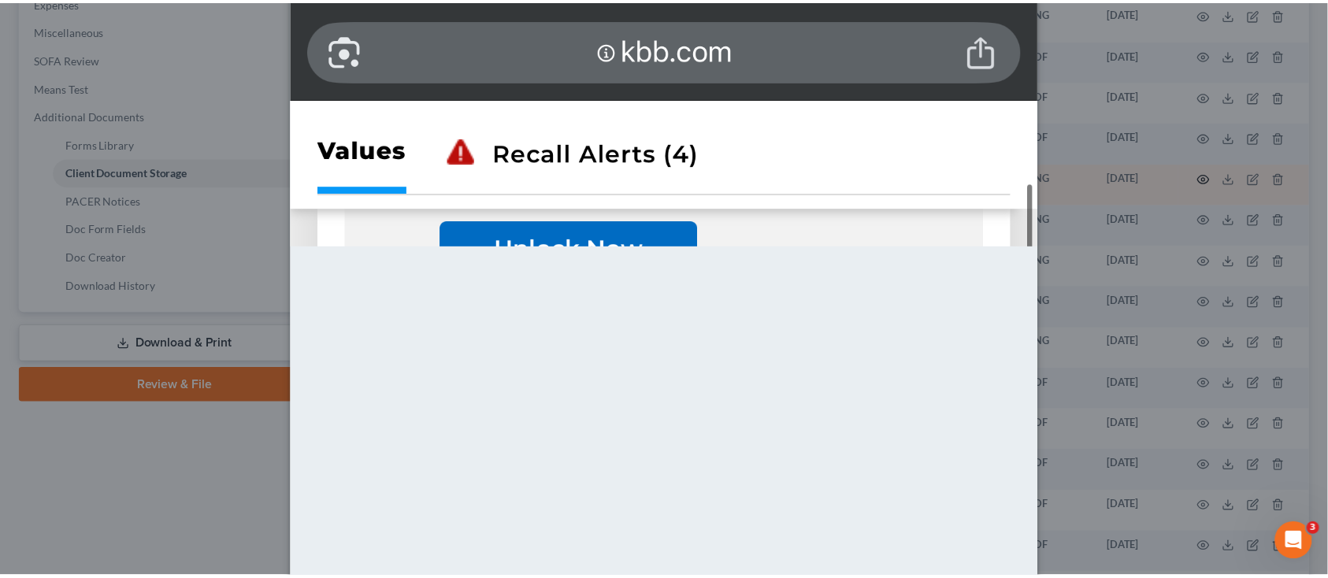
scroll to position [0, 0]
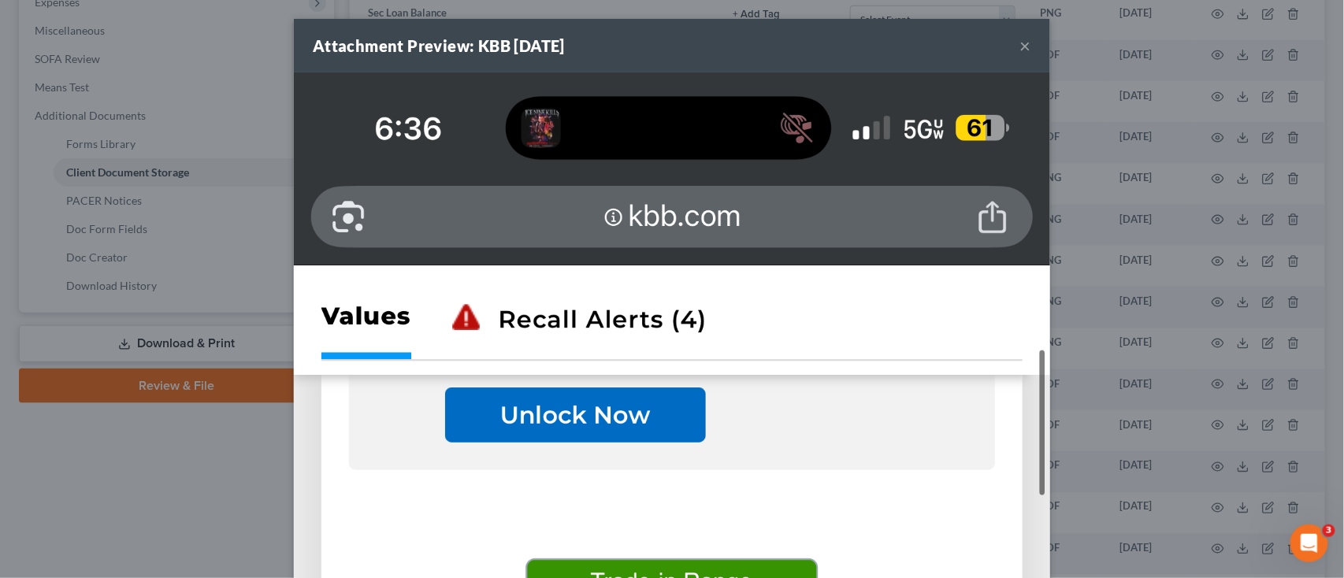
click at [1021, 39] on button "×" at bounding box center [1025, 45] width 11 height 19
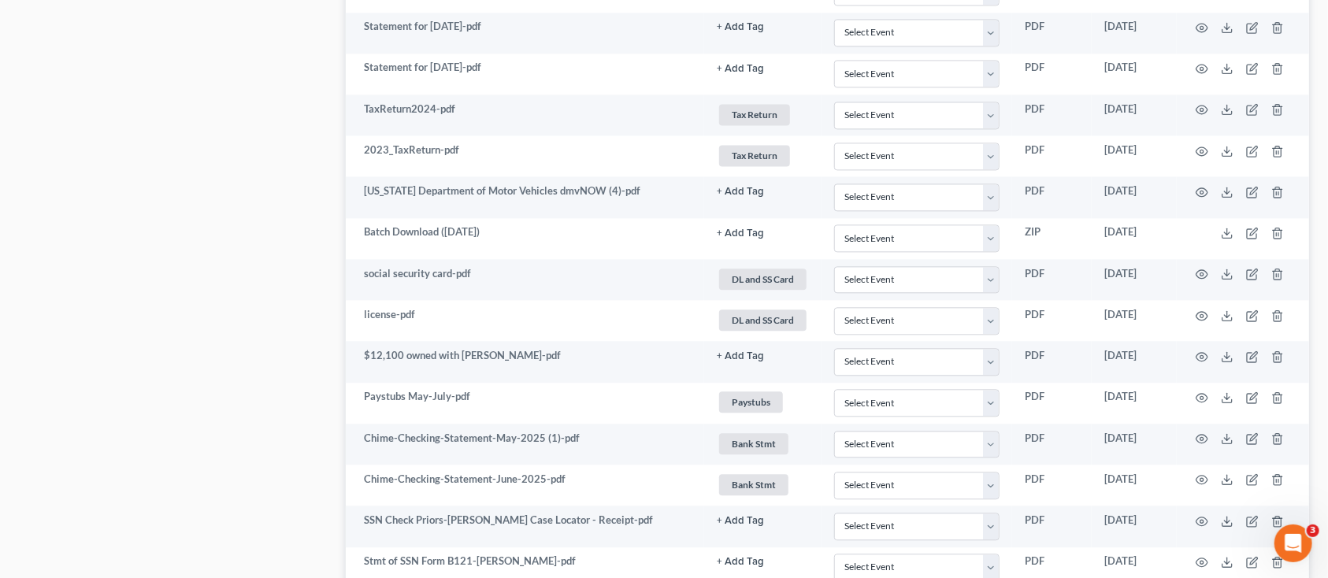
scroll to position [2015, 0]
